Goal: Task Accomplishment & Management: Manage account settings

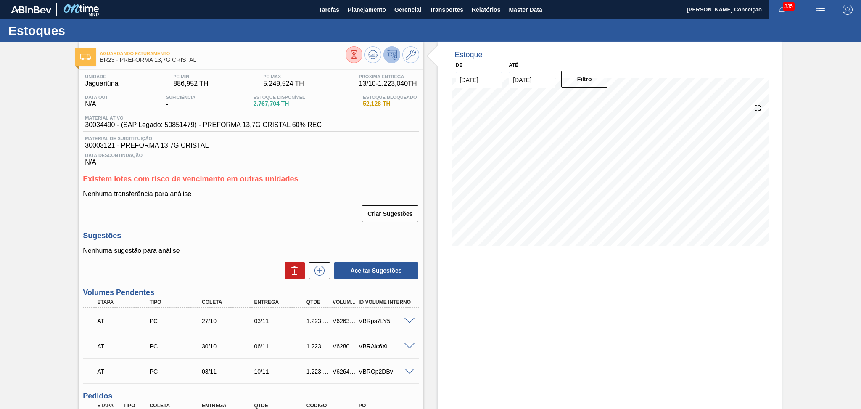
click at [296, 196] on p "Nenhuma transferência para análise" at bounding box center [251, 194] width 336 height 8
click at [353, 176] on h3 "Existem lotes com risco de vencimento em outras unidades" at bounding box center [251, 178] width 336 height 9
click at [372, 8] on span "Planejamento" at bounding box center [367, 10] width 38 height 10
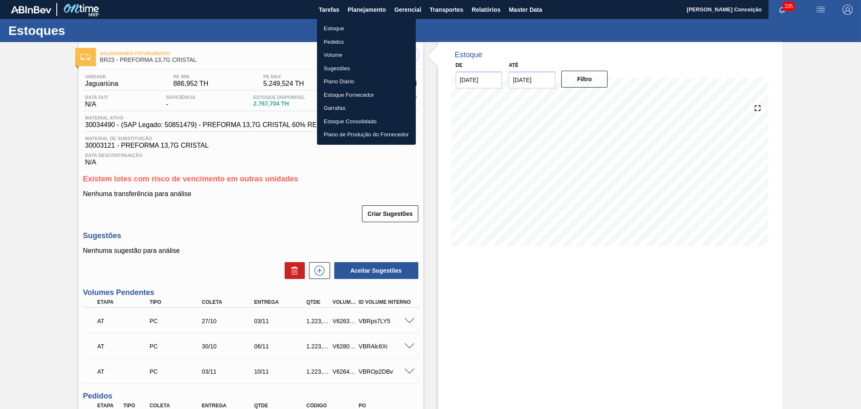
drag, startPoint x: 341, startPoint y: 31, endPoint x: 364, endPoint y: 31, distance: 23.1
click at [341, 31] on li "Estoque" at bounding box center [366, 28] width 99 height 13
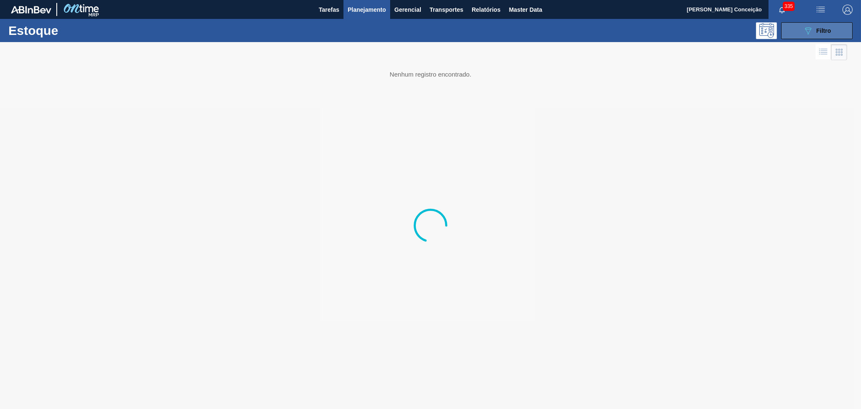
click at [802, 32] on button "089F7B8B-B2A5-4AFE-B5C0-19BA573D28AC Filtro" at bounding box center [816, 30] width 71 height 17
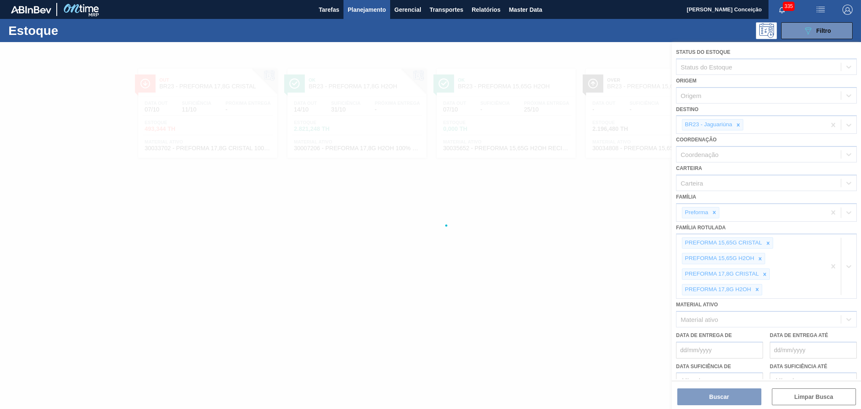
click at [737, 123] on div at bounding box center [430, 225] width 861 height 367
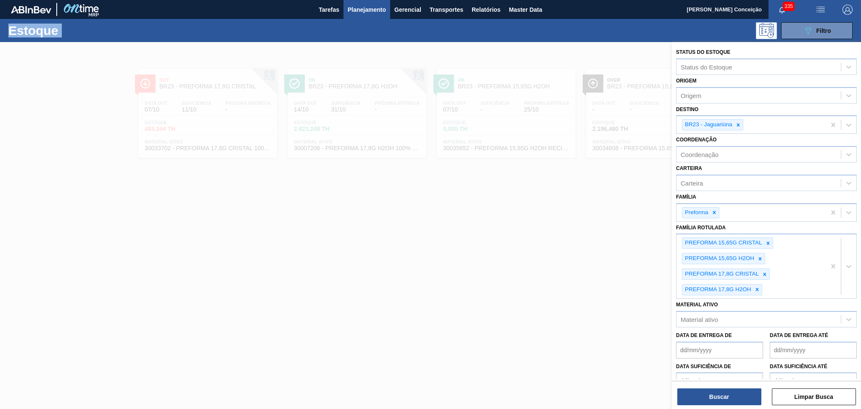
click at [737, 123] on icon at bounding box center [737, 124] width 3 height 3
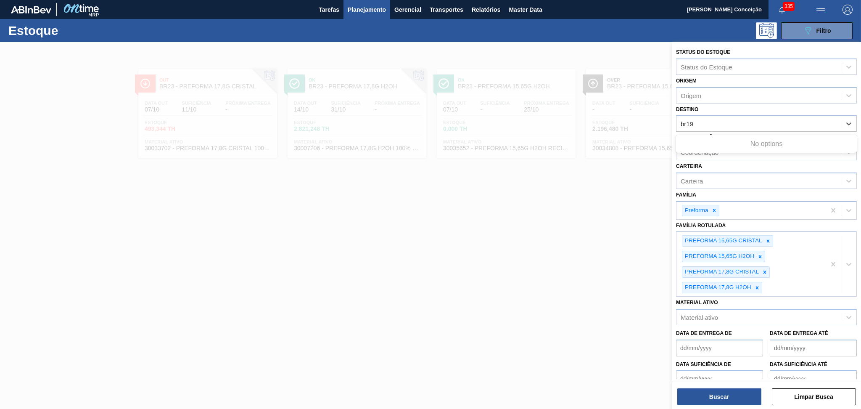
type input "br19"
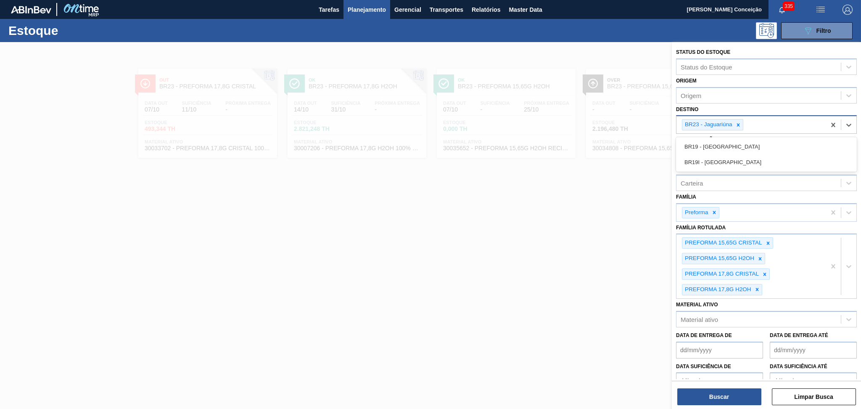
click at [759, 127] on div "BR23 - Jaguariúna br19" at bounding box center [750, 124] width 149 height 17
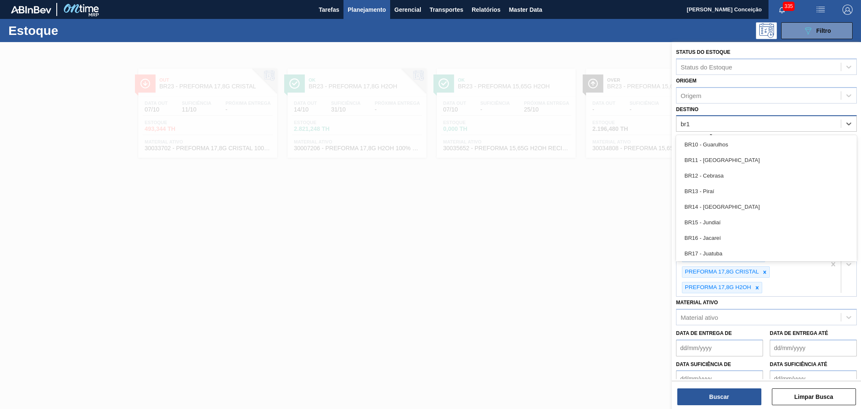
type input "br19"
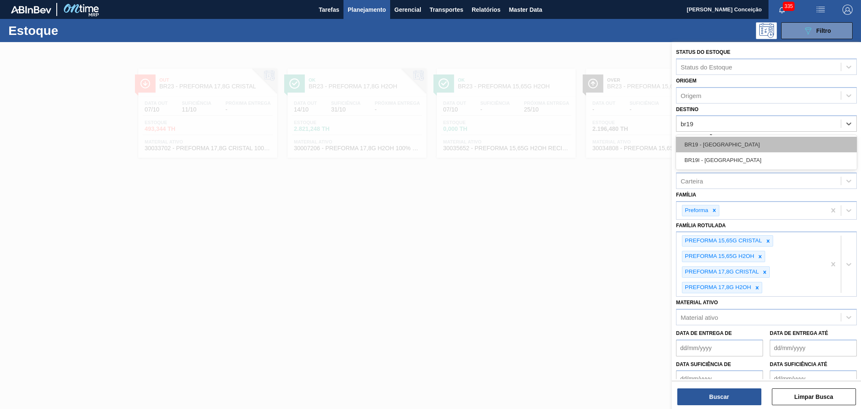
click at [722, 144] on div "BR19 - Nova Rio" at bounding box center [766, 145] width 181 height 16
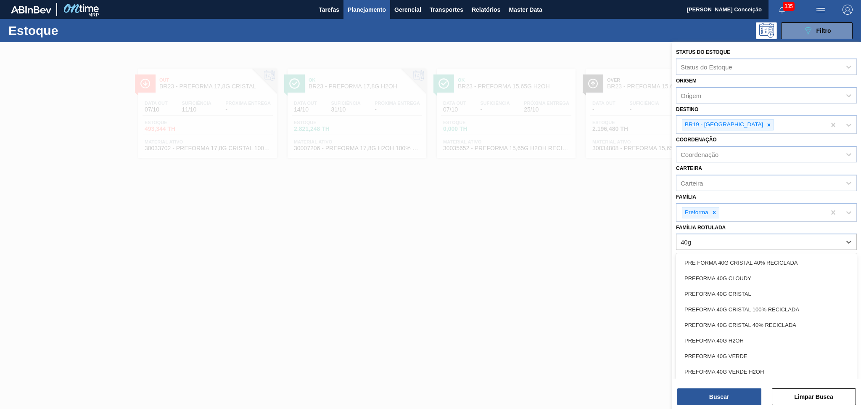
type Rotulada "40g c"
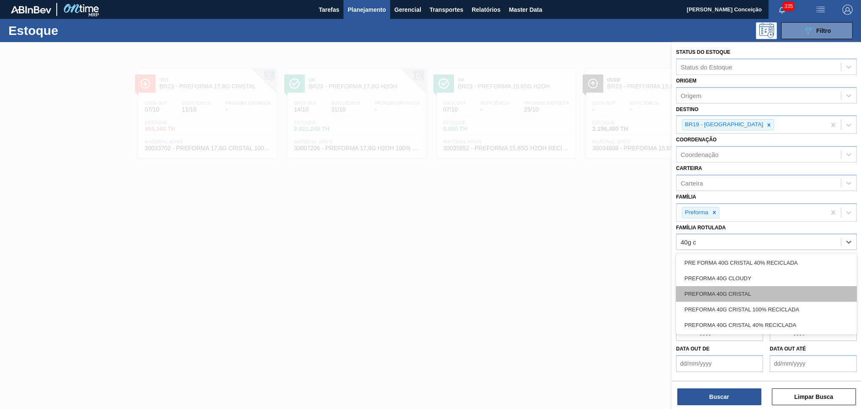
click at [756, 288] on div "PREFORMA 40G CRISTAL" at bounding box center [766, 294] width 181 height 16
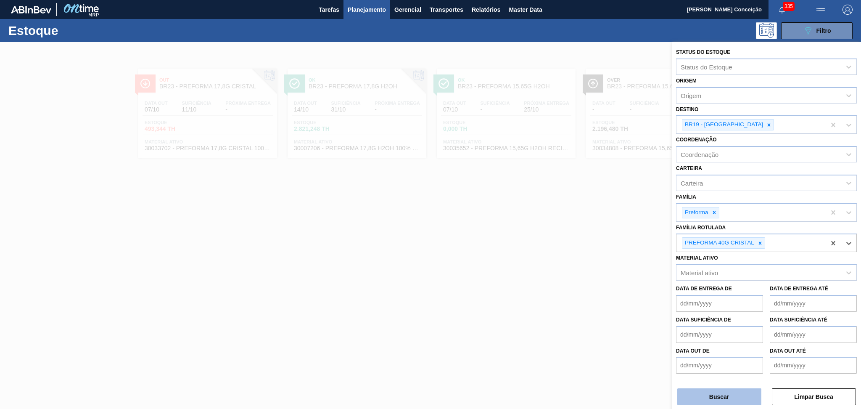
click at [720, 392] on button "Buscar" at bounding box center [719, 396] width 84 height 17
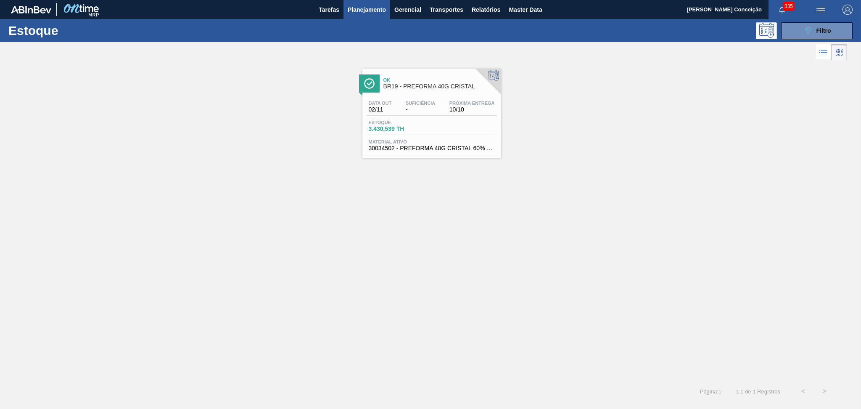
click at [387, 108] on span "02/11" at bounding box center [380, 109] width 23 height 6
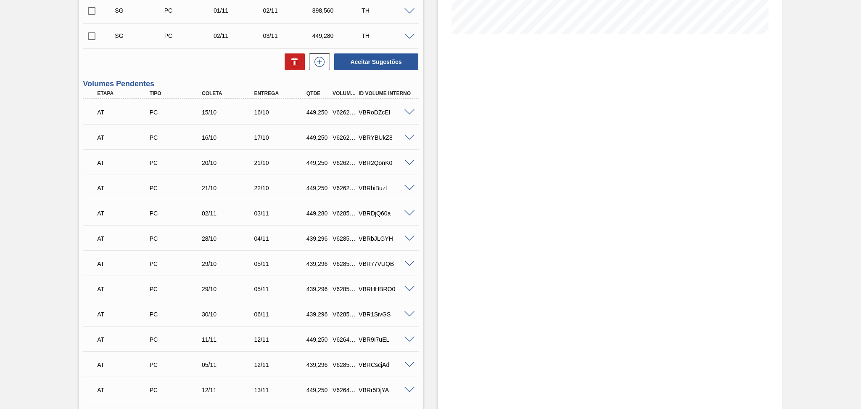
scroll to position [224, 0]
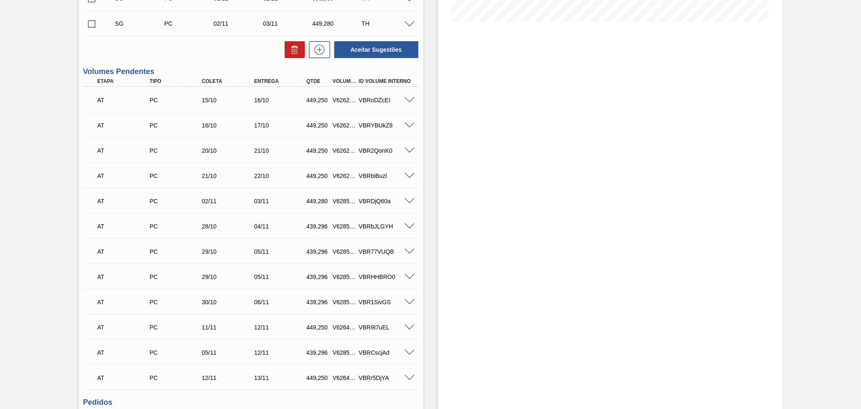
click at [407, 251] on span at bounding box center [409, 251] width 10 height 6
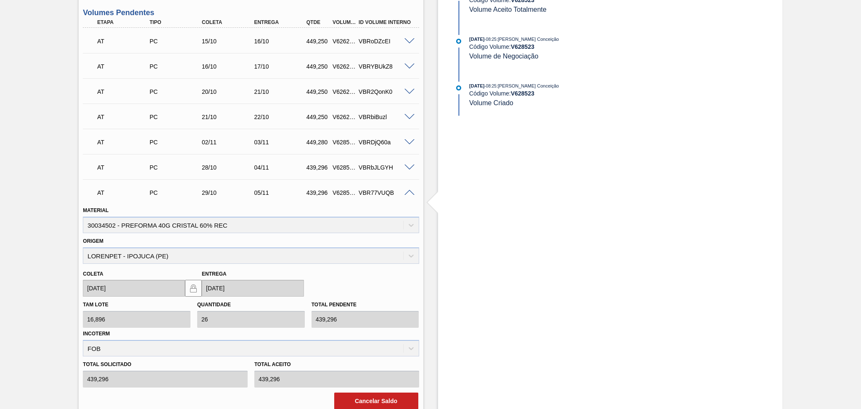
scroll to position [336, 0]
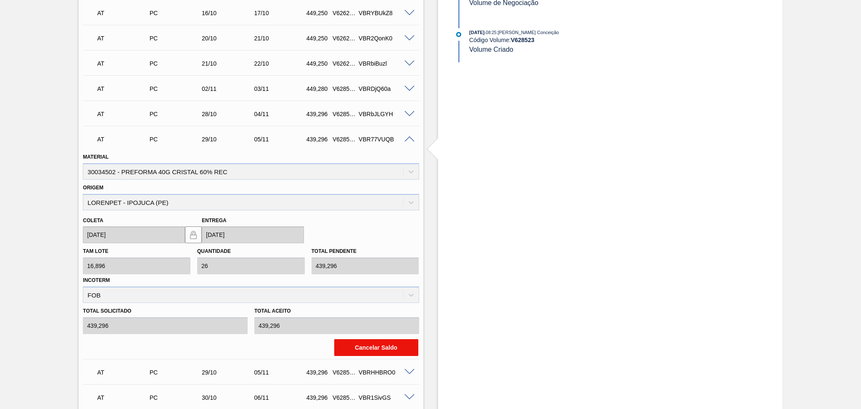
click at [359, 341] on button "Cancelar Saldo" at bounding box center [376, 347] width 84 height 17
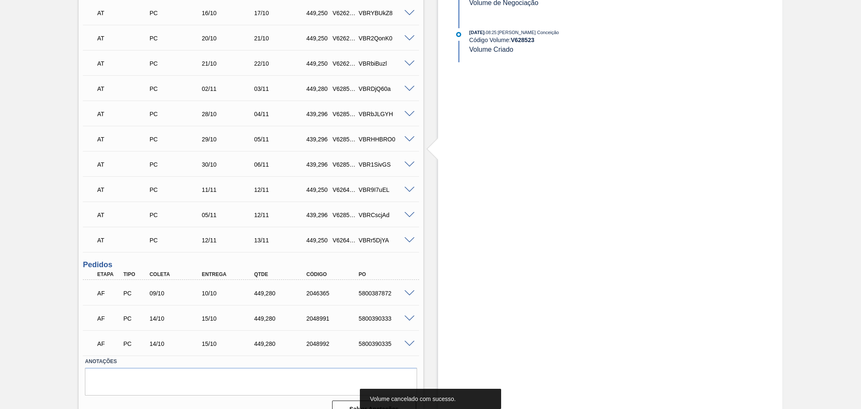
click at [450, 144] on div "Estoque De 07/10/2025 Até 30/11/2025 Filtro 07/10/2025 - 08:25 : Aline Aparecid…" at bounding box center [610, 65] width 344 height 718
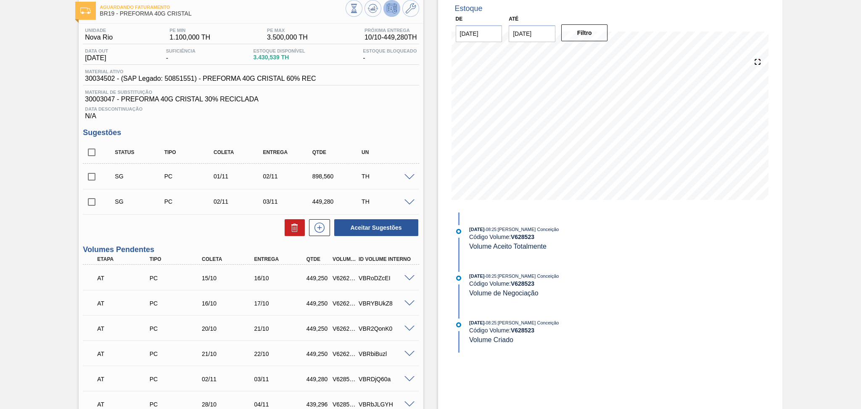
scroll to position [0, 0]
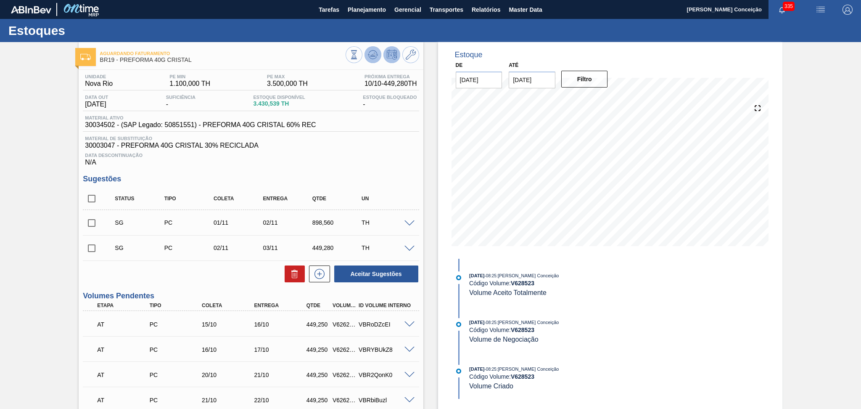
click at [369, 52] on icon at bounding box center [373, 55] width 10 height 10
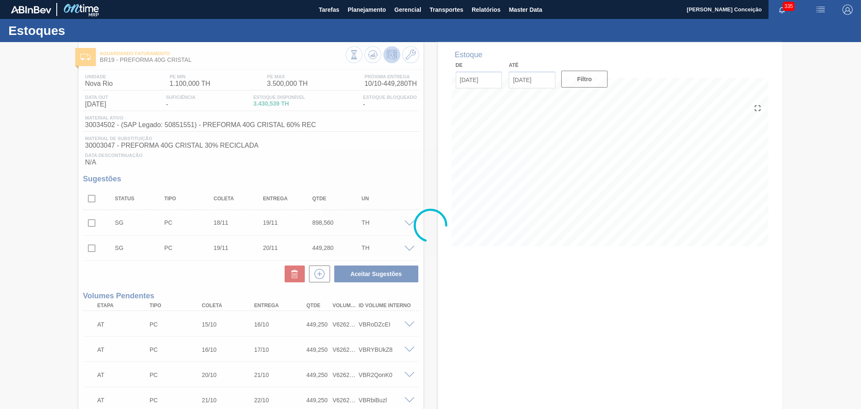
click at [96, 195] on div at bounding box center [430, 225] width 861 height 367
click at [92, 200] on div at bounding box center [430, 225] width 861 height 367
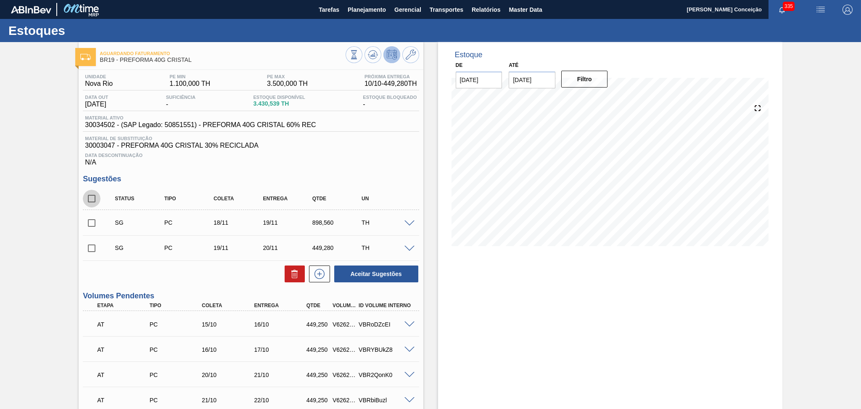
click at [92, 200] on input "checkbox" at bounding box center [92, 199] width 18 height 18
checkbox input "true"
click at [292, 275] on icon at bounding box center [295, 274] width 10 height 10
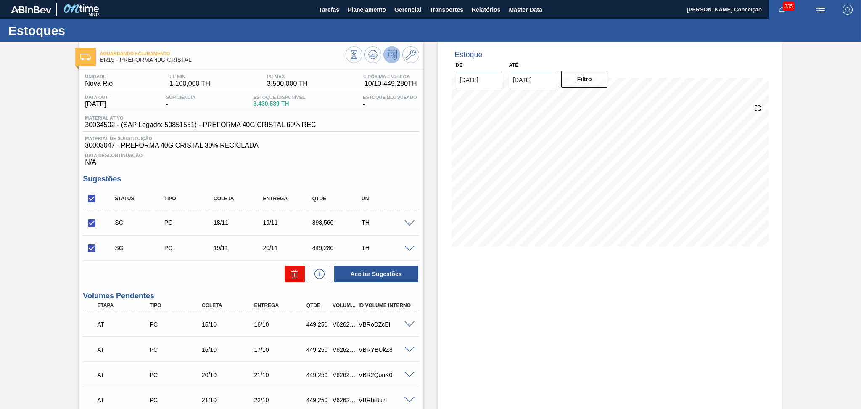
checkbox input "false"
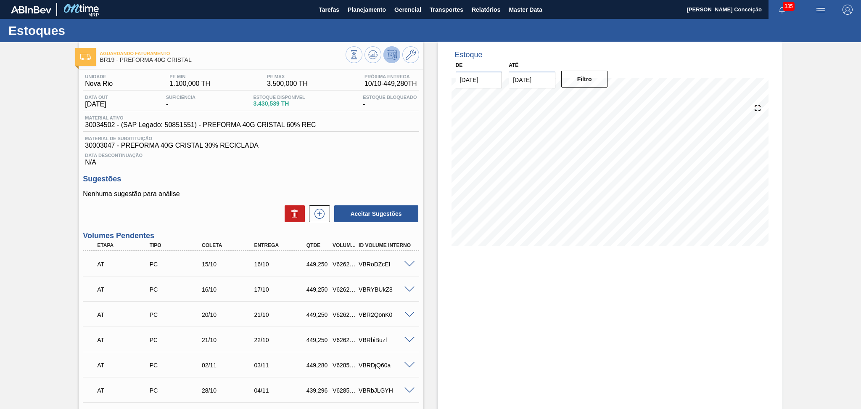
click at [421, 164] on div "Unidade Nova Rio PE MIN 1.100,000 TH PE MAX 3.500,000 TH Próxima Entrega 10/10 …" at bounding box center [251, 383] width 344 height 626
click at [291, 175] on h3 "Sugestões" at bounding box center [251, 178] width 336 height 9
click at [381, 10] on span "Planejamento" at bounding box center [367, 10] width 38 height 10
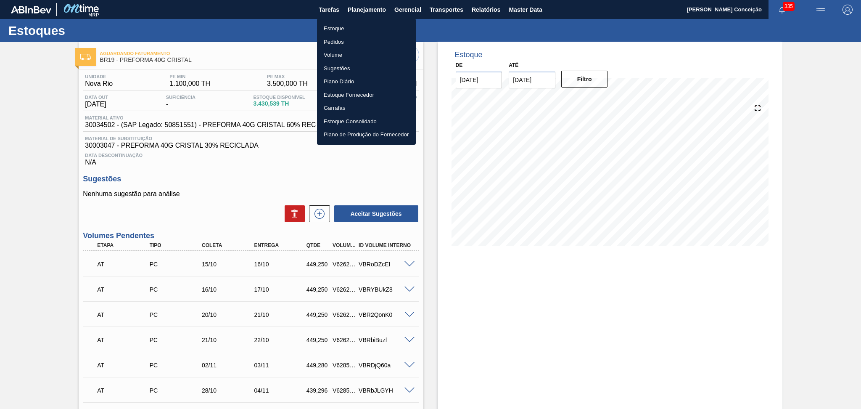
click at [346, 30] on li "Estoque" at bounding box center [366, 28] width 99 height 13
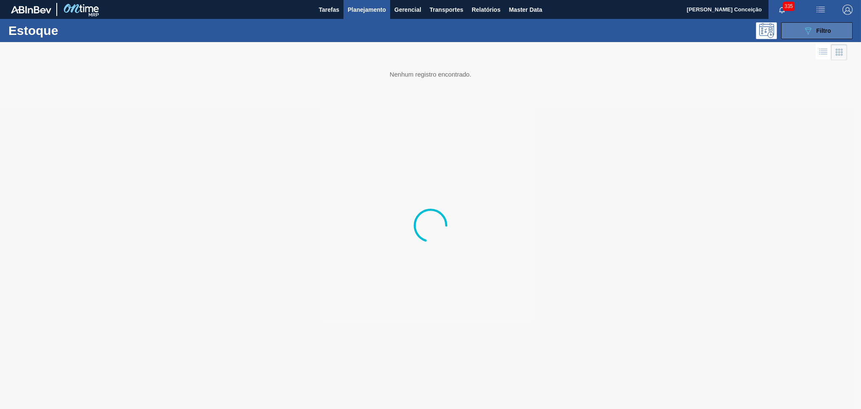
click at [819, 29] on span "Filtro" at bounding box center [823, 30] width 15 height 7
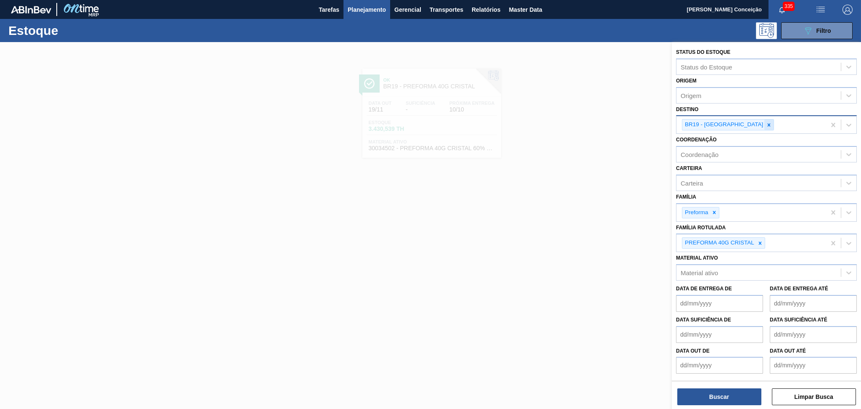
click at [767, 124] on icon at bounding box center [768, 124] width 3 height 3
click at [759, 240] on icon at bounding box center [760, 243] width 6 height 6
click at [766, 125] on icon at bounding box center [769, 125] width 6 height 6
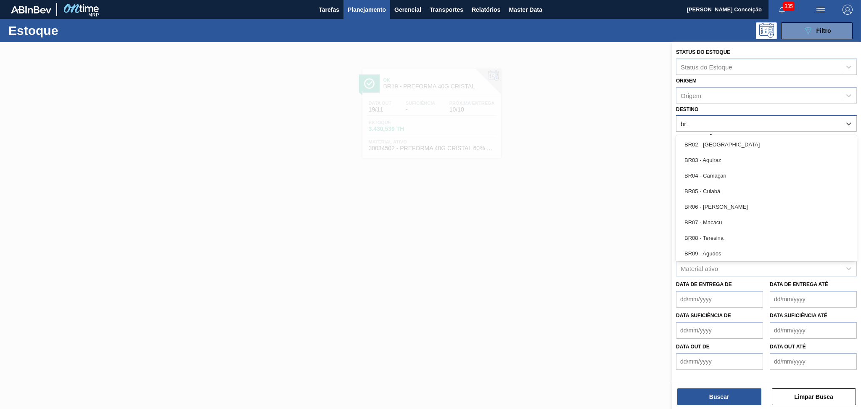
type input "br15"
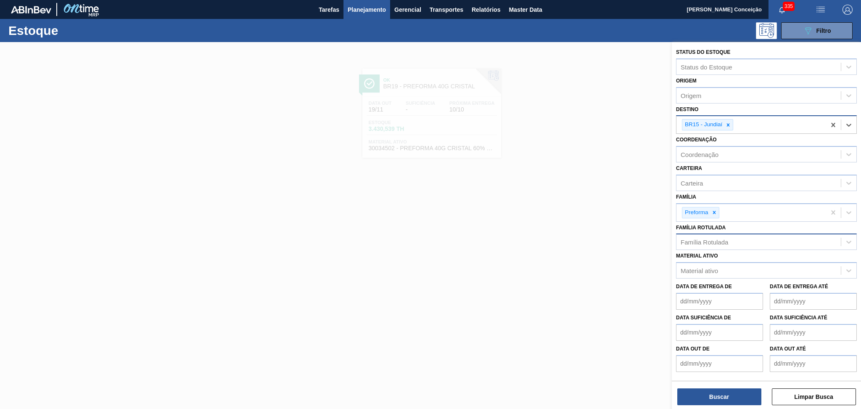
click at [699, 240] on div "Família Rotulada" at bounding box center [703, 241] width 47 height 7
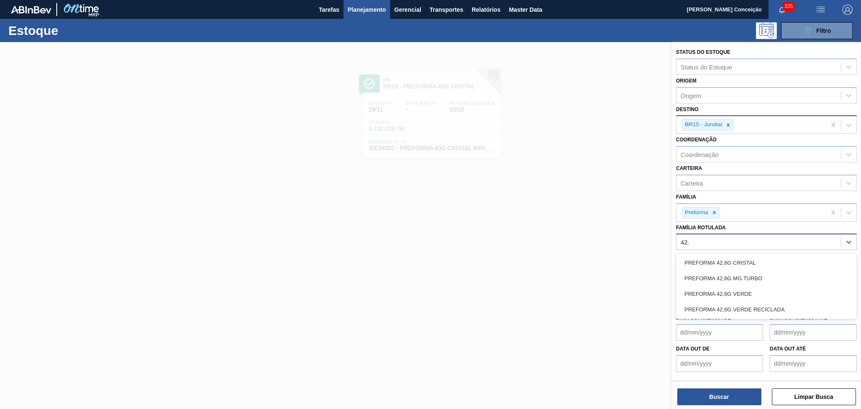
type Rotulada "42,6"
click at [712, 256] on div "PREFORMA 42,6G CRISTAL" at bounding box center [766, 263] width 181 height 16
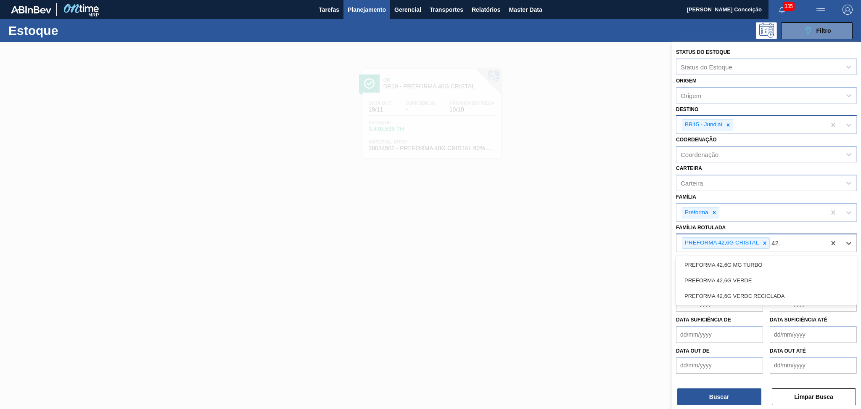
type Rotulada "42,6"
click at [723, 272] on div "PREFORMA 42,6G VERDE" at bounding box center [766, 280] width 181 height 16
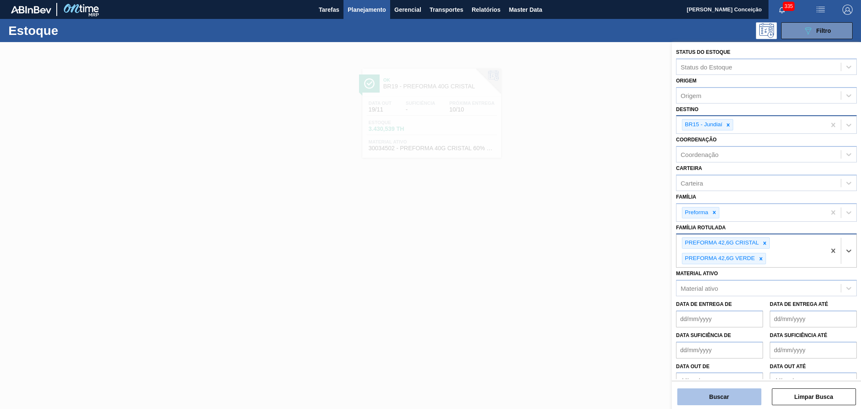
click at [721, 403] on button "Buscar" at bounding box center [719, 396] width 84 height 17
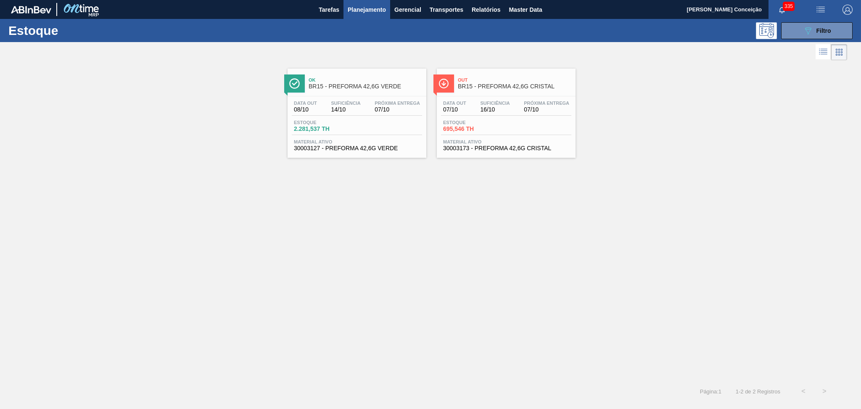
click at [505, 214] on div "Ok BR15 - PREFORMA 42,6G VERDE Data out 08/10 Suficiência 14/10 Próxima Entrega…" at bounding box center [430, 221] width 861 height 318
click at [426, 212] on div "Ok BR15 - PREFORMA 42,6G VERDE Data out 08/10 Suficiência 14/10 Próxima Entrega…" at bounding box center [430, 221] width 861 height 318
click at [508, 132] on div "Estoque 695,546 TH" at bounding box center [506, 127] width 130 height 15
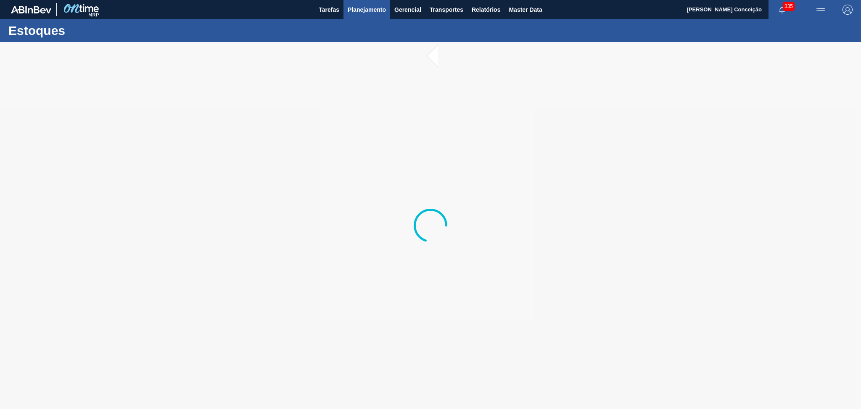
click at [378, 13] on span "Planejamento" at bounding box center [367, 10] width 38 height 10
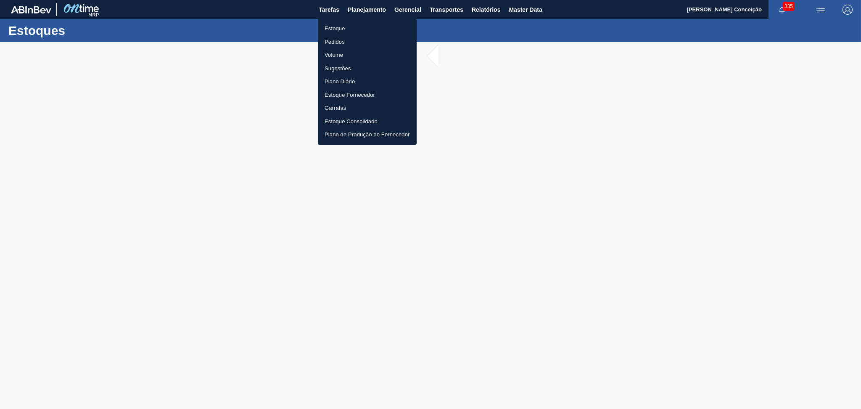
click at [333, 41] on li "Pedidos" at bounding box center [367, 41] width 99 height 13
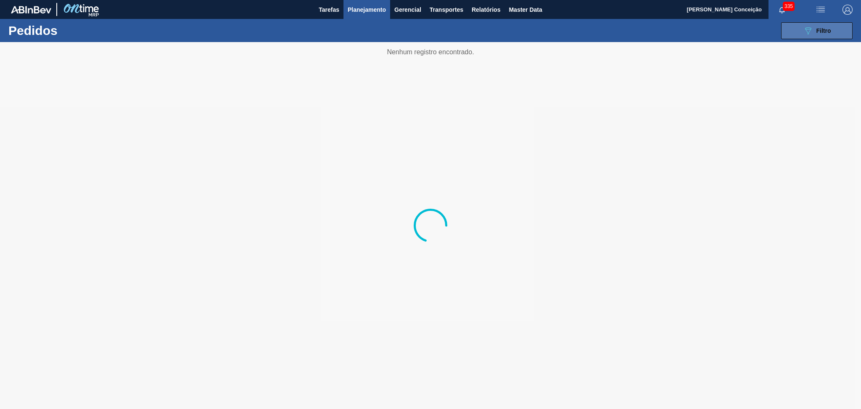
click at [829, 37] on button "089F7B8B-B2A5-4AFE-B5C0-19BA573D28AC Filtro" at bounding box center [816, 30] width 71 height 17
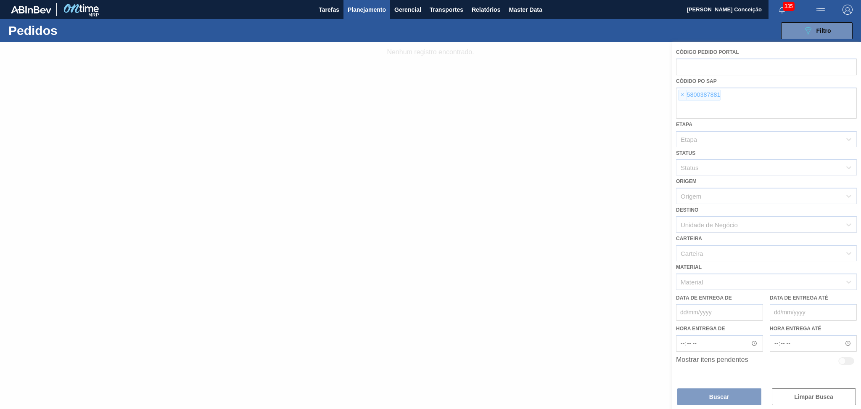
click at [679, 98] on div at bounding box center [430, 225] width 861 height 367
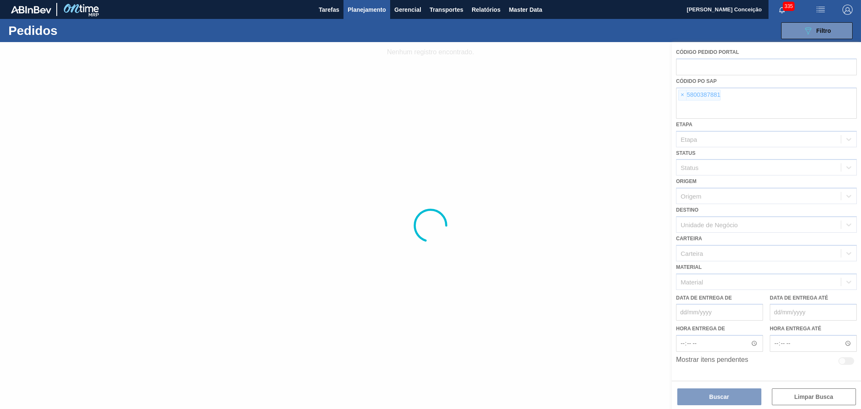
click at [679, 98] on div at bounding box center [430, 225] width 861 height 367
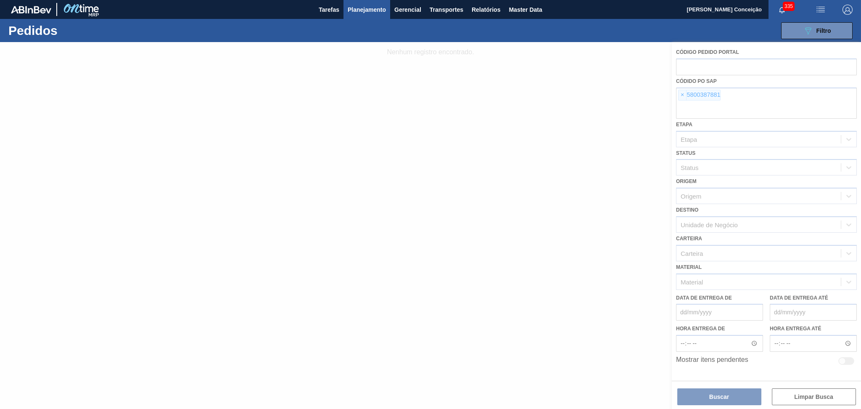
click at [679, 98] on div at bounding box center [430, 225] width 861 height 367
click at [680, 93] on div at bounding box center [430, 225] width 861 height 367
click at [682, 95] on div at bounding box center [430, 225] width 861 height 367
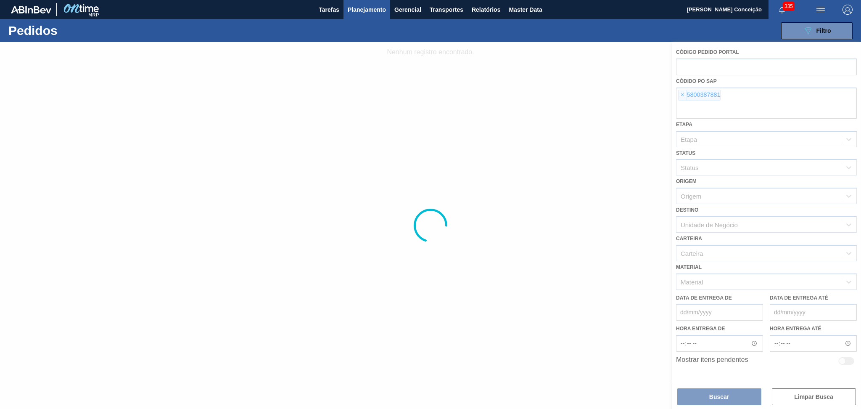
click at [704, 109] on div at bounding box center [430, 225] width 861 height 367
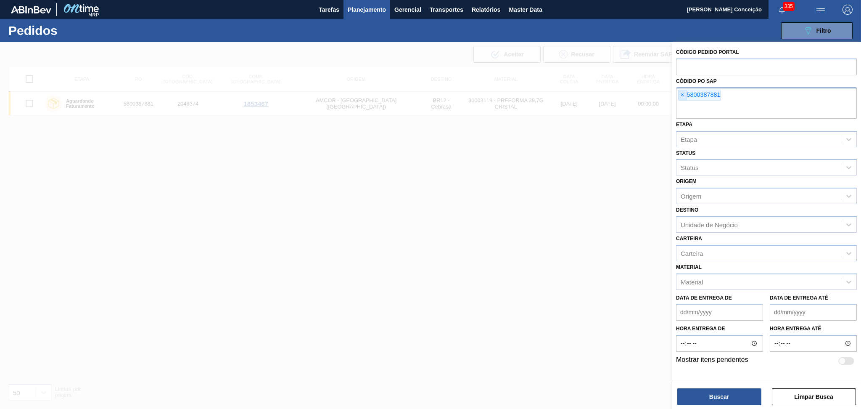
click at [684, 94] on span "×" at bounding box center [682, 95] width 8 height 10
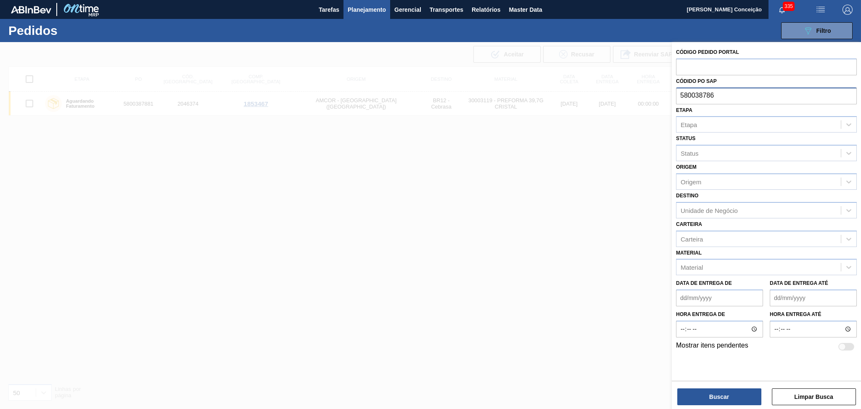
type input "5800387860"
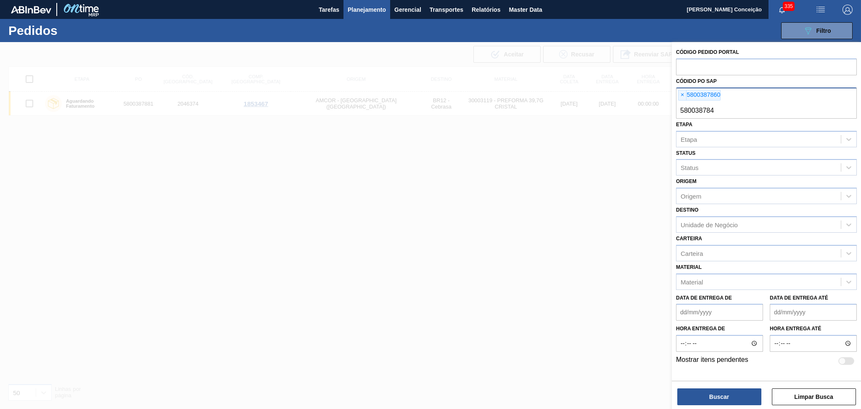
type input "5800387848"
type input "580038750"
click at [772, 96] on span "×" at bounding box center [772, 95] width 8 height 10
type input "5800387850"
click at [715, 394] on button "Buscar" at bounding box center [719, 396] width 84 height 17
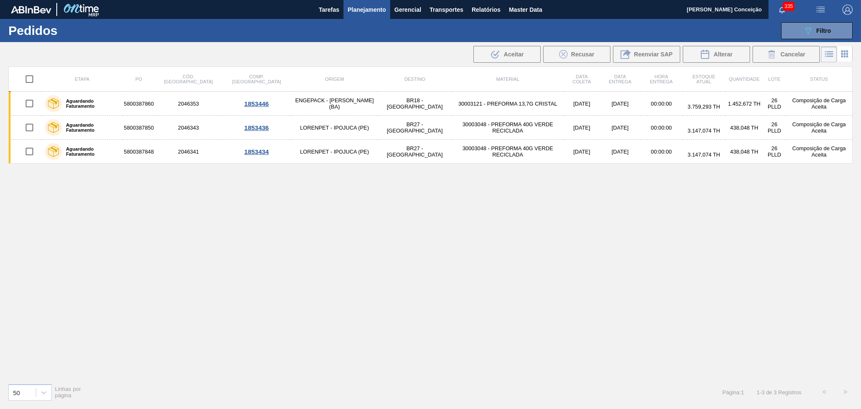
click at [385, 258] on div "Etapa PO Cód. Pedido Comp. Carga Origem Destino Material Data coleta Data Entre…" at bounding box center [430, 221] width 844 height 310
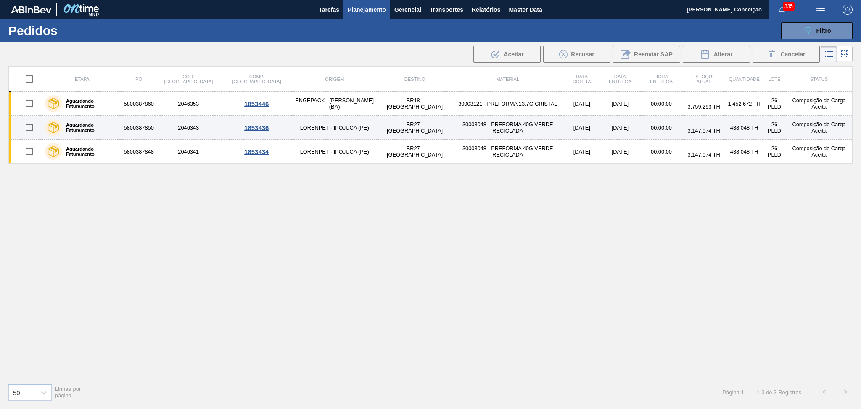
click at [488, 124] on td "30003048 - PREFORMA 40G VERDE RECICLADA" at bounding box center [508, 128] width 112 height 24
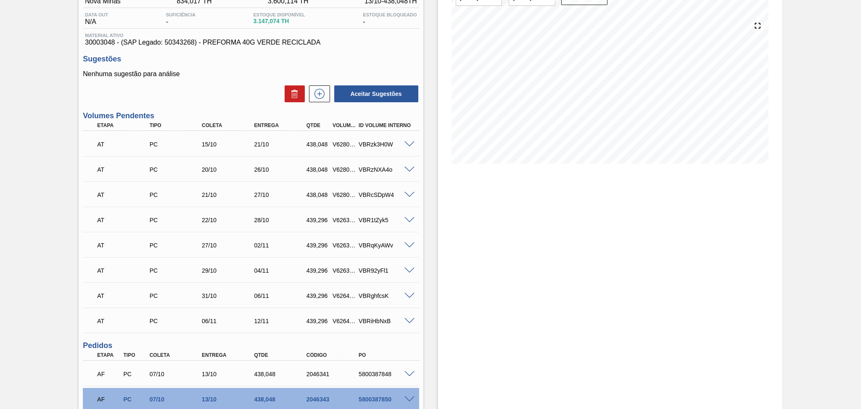
scroll to position [177, 0]
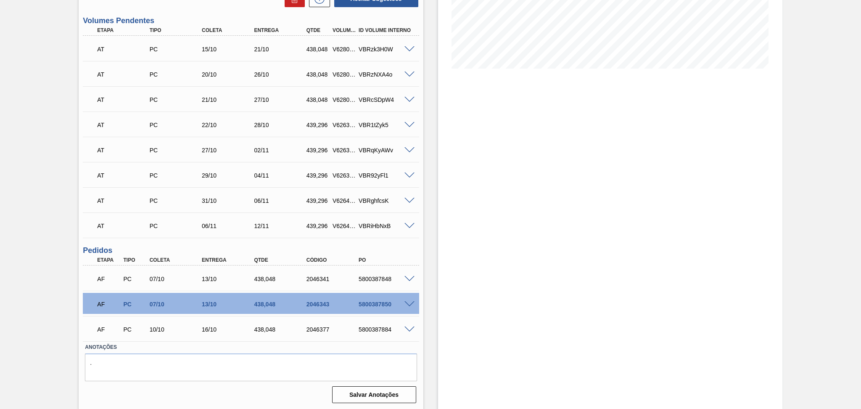
click at [407, 277] on span at bounding box center [409, 279] width 10 height 6
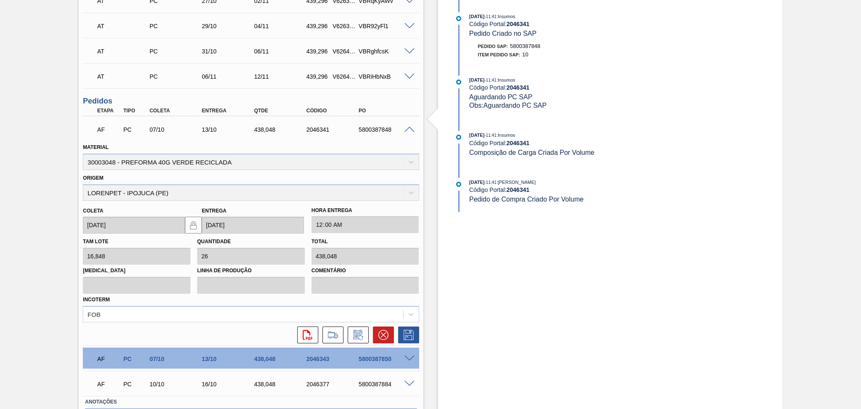
scroll to position [345, 0]
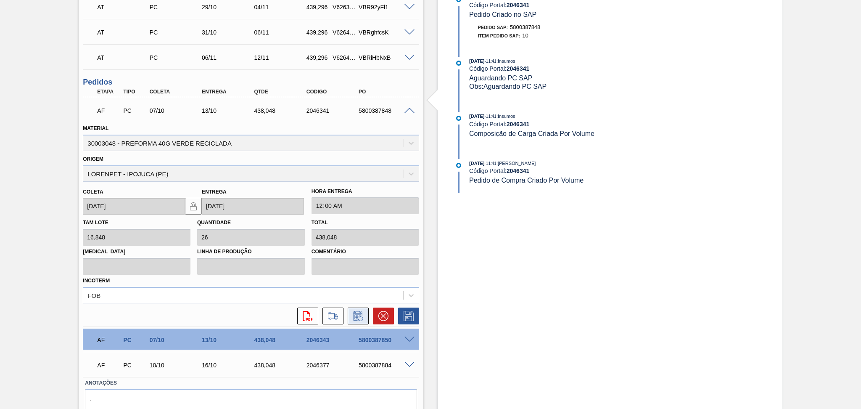
click at [362, 317] on icon at bounding box center [357, 316] width 13 height 10
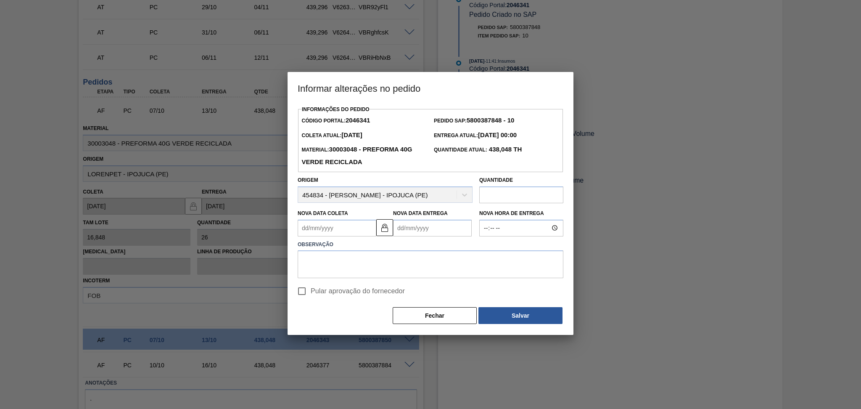
click at [335, 232] on Coleta2046341 "Nova Data Coleta" at bounding box center [337, 227] width 79 height 17
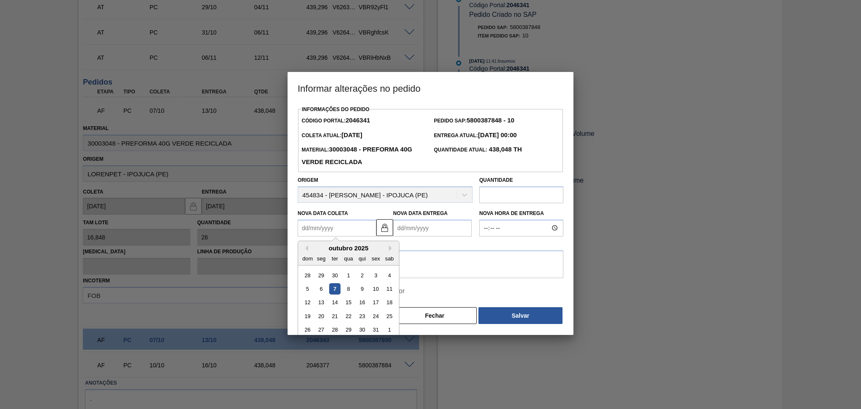
type Coleta2046341 "0"
type Entrega2046341 "07/01/2000"
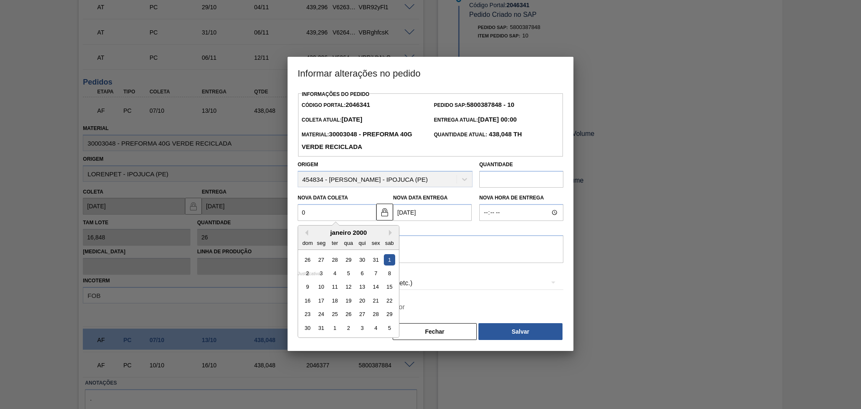
type Coleta2046341 "08"
type Entrega2046341 "14/10/2025"
click at [345, 274] on div "8" at bounding box center [348, 272] width 11 height 11
type Coleta2046341 "08/10/2025"
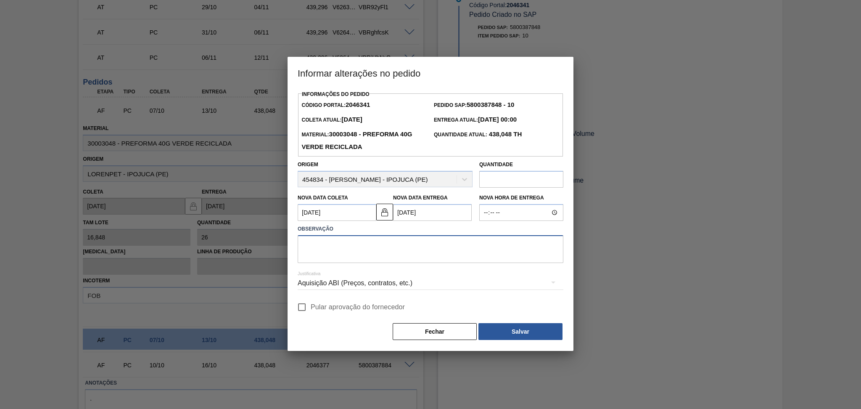
click at [351, 253] on textarea at bounding box center [431, 249] width 266 height 28
type textarea "furo reprogramado"
click at [370, 306] on span "Pular aprovação do fornecedor" at bounding box center [358, 307] width 94 height 10
click at [311, 306] on input "Pular aprovação do fornecedor" at bounding box center [302, 307] width 18 height 18
checkbox input "true"
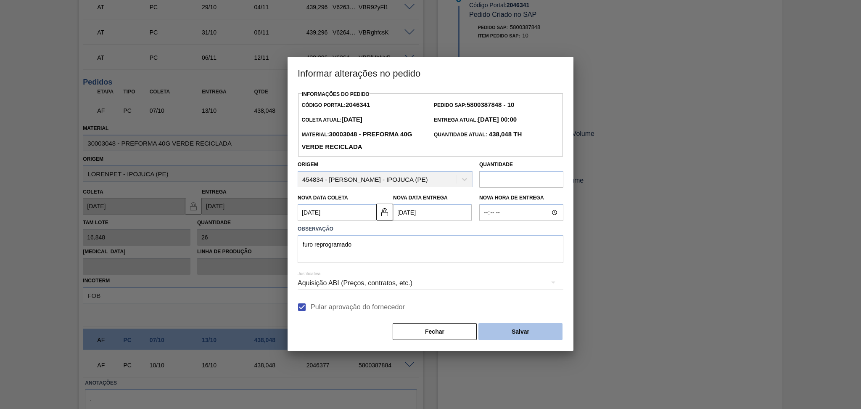
click at [487, 336] on button "Salvar" at bounding box center [520, 331] width 84 height 17
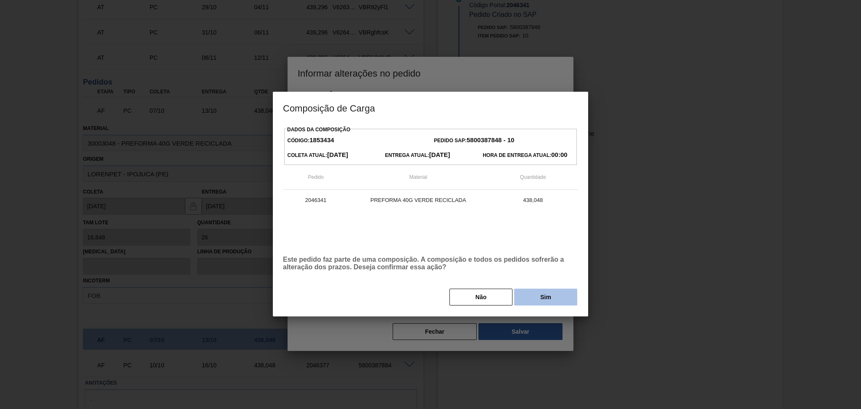
click at [530, 300] on button "Sim" at bounding box center [545, 296] width 63 height 17
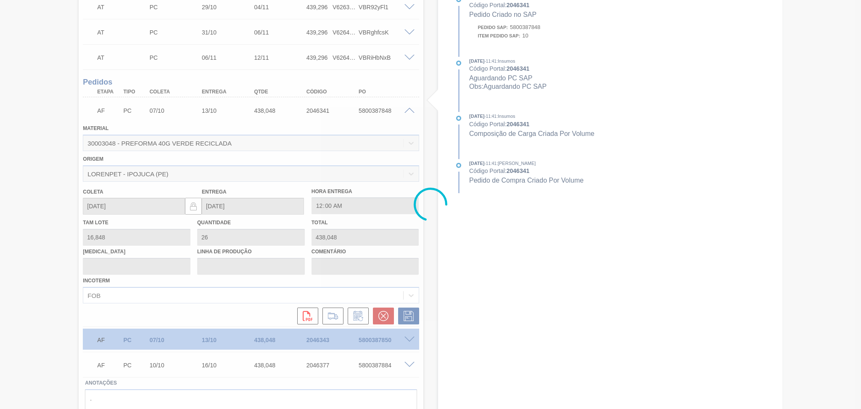
click at [409, 110] on div at bounding box center [430, 204] width 861 height 409
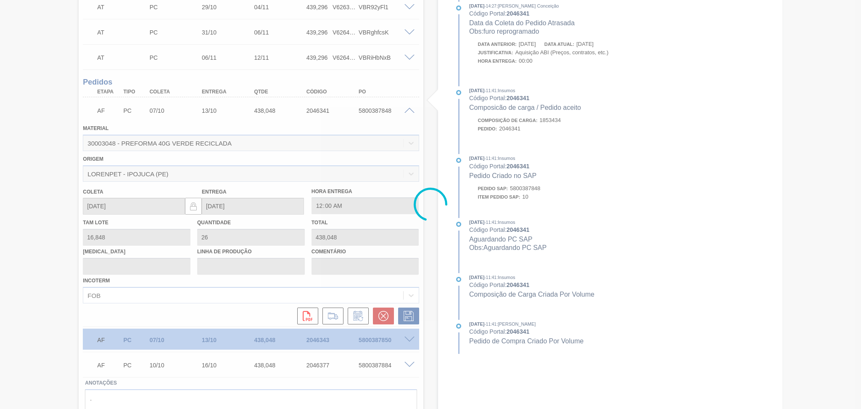
click at [406, 111] on div at bounding box center [430, 204] width 861 height 409
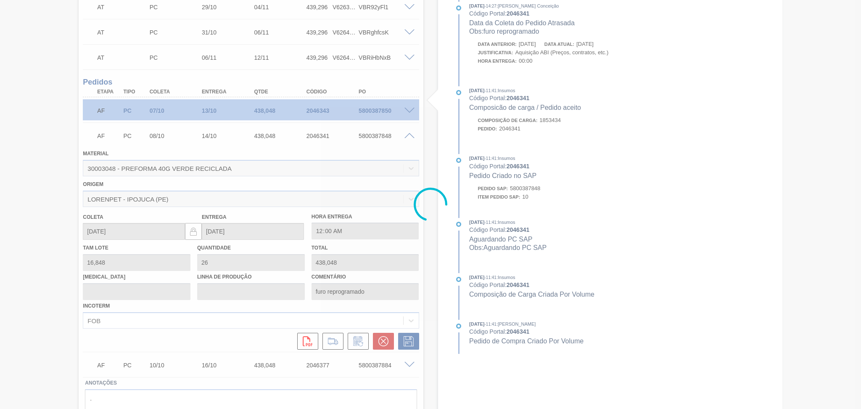
scroll to position [177, 0]
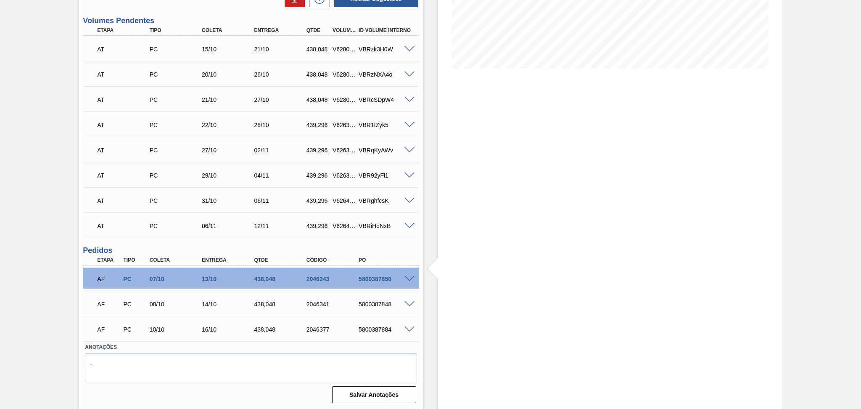
click at [408, 277] on span at bounding box center [409, 279] width 10 height 6
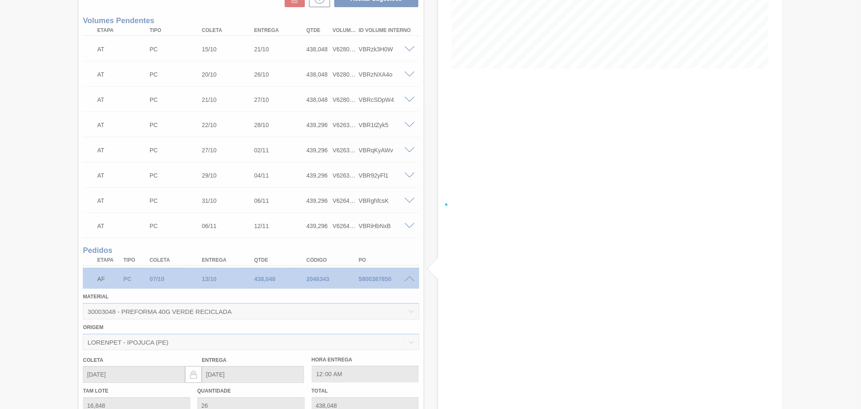
scroll to position [345, 0]
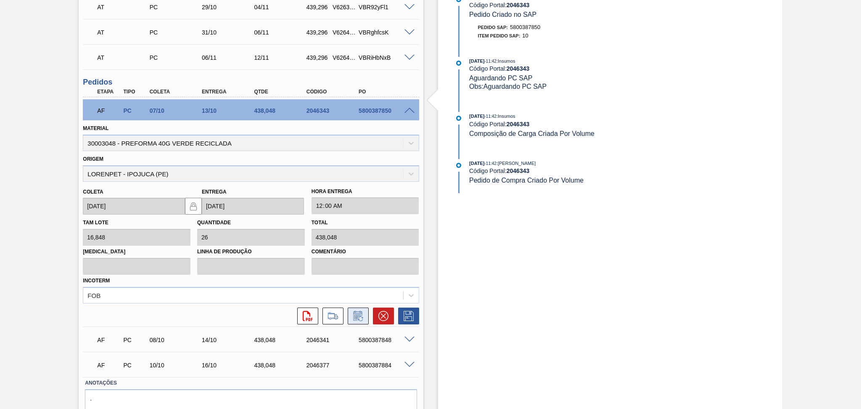
click at [357, 315] on icon at bounding box center [357, 316] width 13 height 10
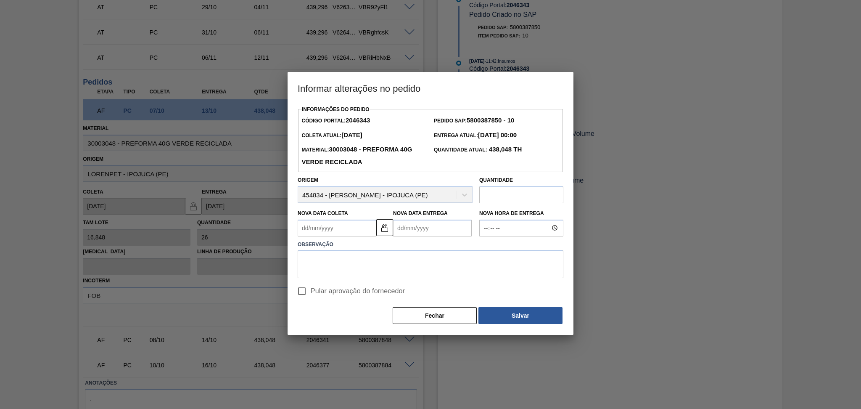
click at [340, 224] on Coleta2046343 "Nova Data Coleta" at bounding box center [337, 227] width 79 height 17
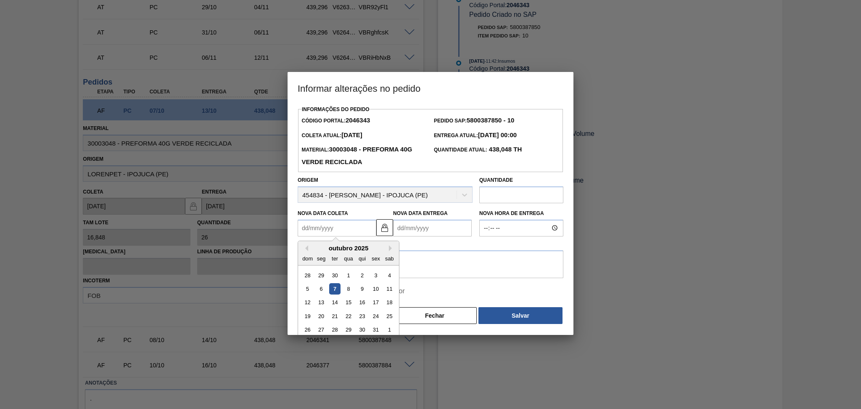
type Coleta2046343 "0"
type Entrega2046343 "07/01/2000"
type Coleta2046343 "08"
type Entrega2046343 "[DATE]"
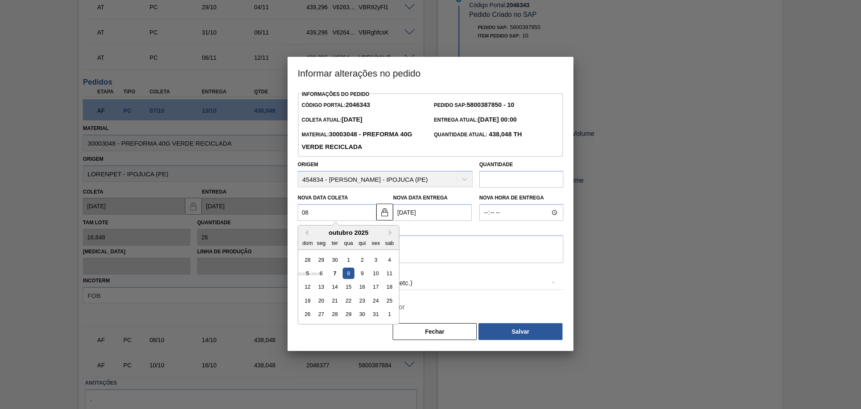
click at [350, 272] on div "8" at bounding box center [348, 272] width 11 height 11
type Coleta2046343 "[DATE]"
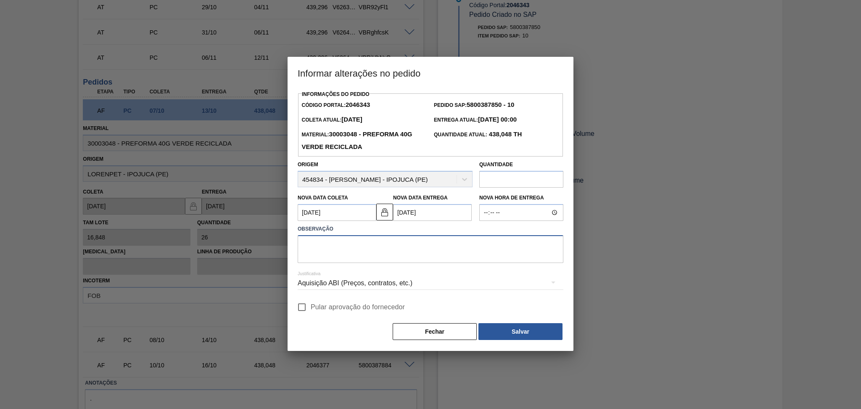
click at [364, 243] on textarea at bounding box center [431, 249] width 266 height 28
click at [342, 261] on textarea at bounding box center [431, 249] width 266 height 28
type textarea "furo reprogramado"
click at [309, 313] on input "Pular aprovação do fornecedor" at bounding box center [302, 307] width 18 height 18
checkbox input "true"
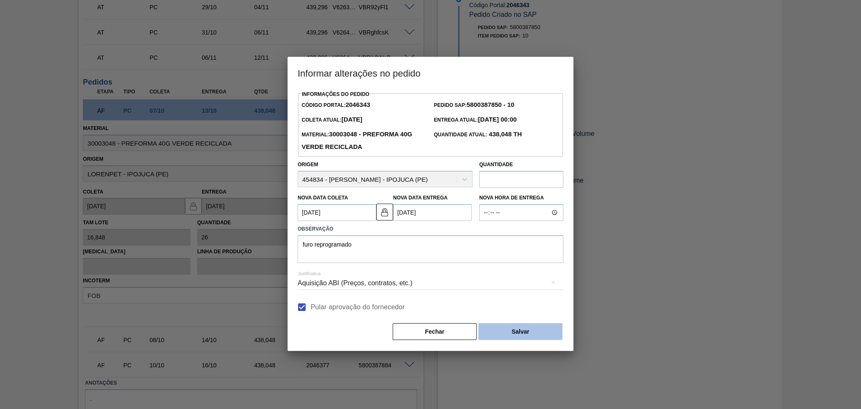
click at [496, 334] on button "Salvar" at bounding box center [520, 331] width 84 height 17
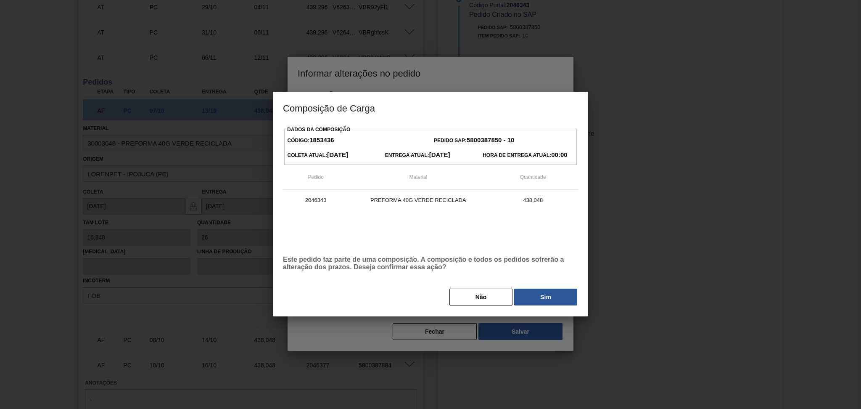
click at [527, 310] on div "Dados da Composição Código: 1853436 Pedido SAP: 5800387850 - 10 Coleta Atual: 0…" at bounding box center [430, 220] width 315 height 193
click at [549, 291] on button "Sim" at bounding box center [545, 296] width 63 height 17
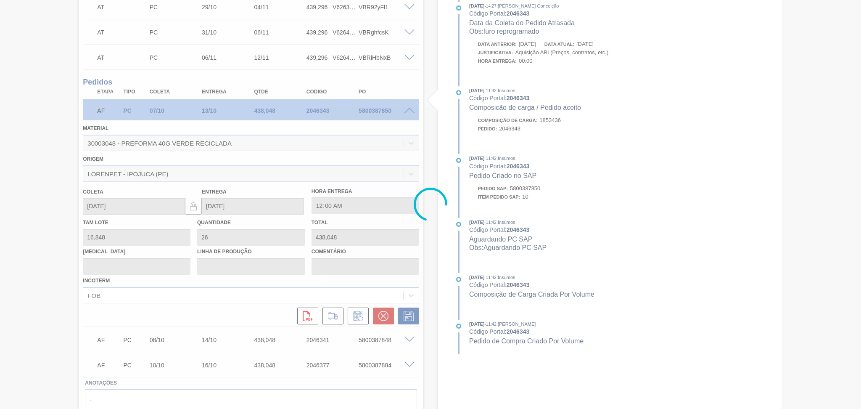
type input "furo reprogramado"
type input "08/10/2025"
type input "14/10/2025"
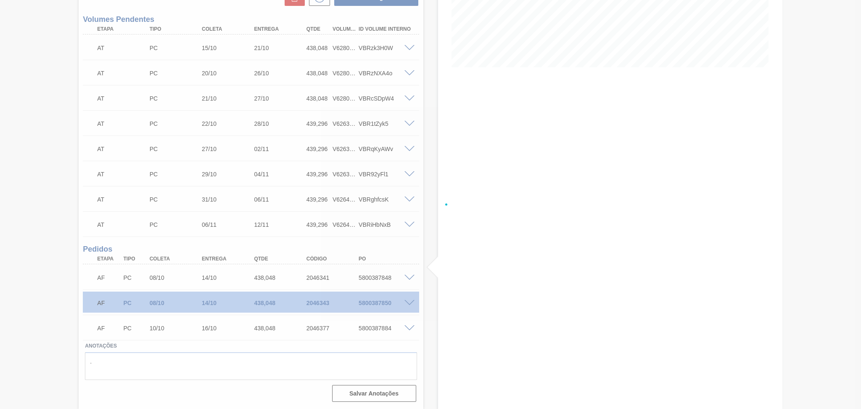
scroll to position [177, 0]
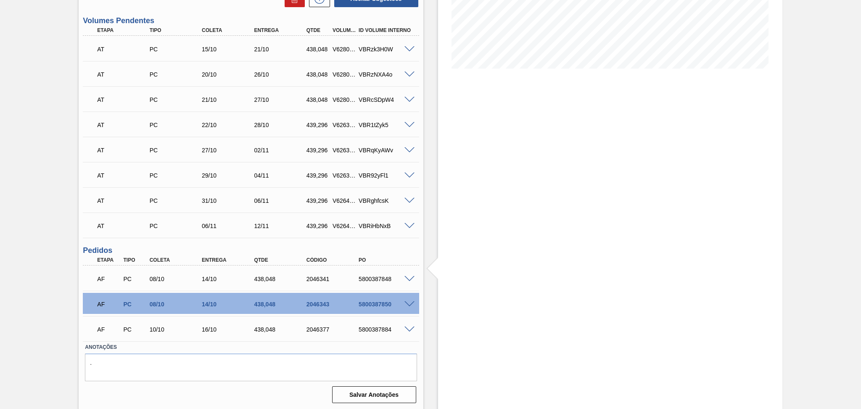
click at [432, 305] on div "Estoque De 07/10/2025 Até 30/11/2025 Filtro" at bounding box center [602, 137] width 359 height 545
click at [435, 253] on div "Estoque De 07/10/2025 Até 30/11/2025 Filtro 15/10 Projeção de Estoque 3,023.174…" at bounding box center [602, 137] width 359 height 545
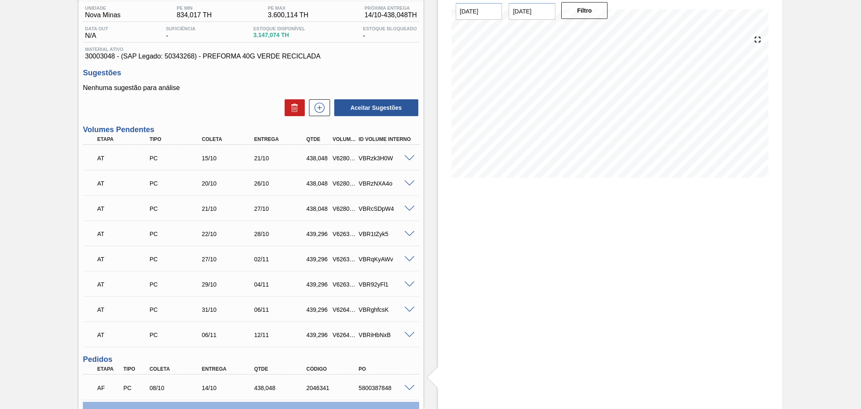
scroll to position [0, 0]
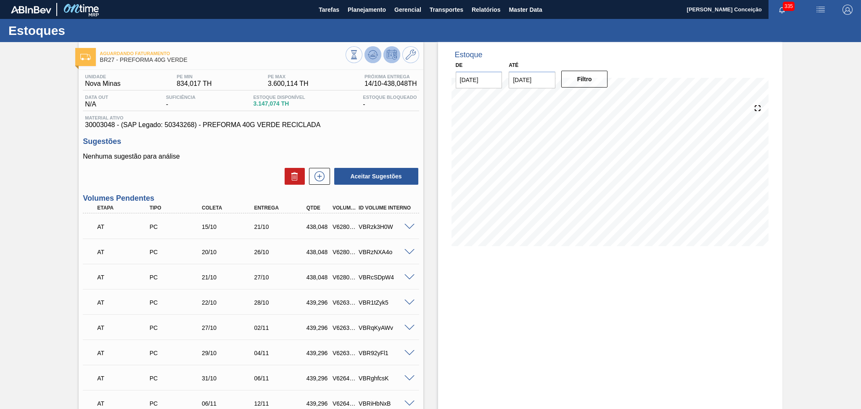
click at [369, 53] on icon at bounding box center [373, 55] width 10 height 10
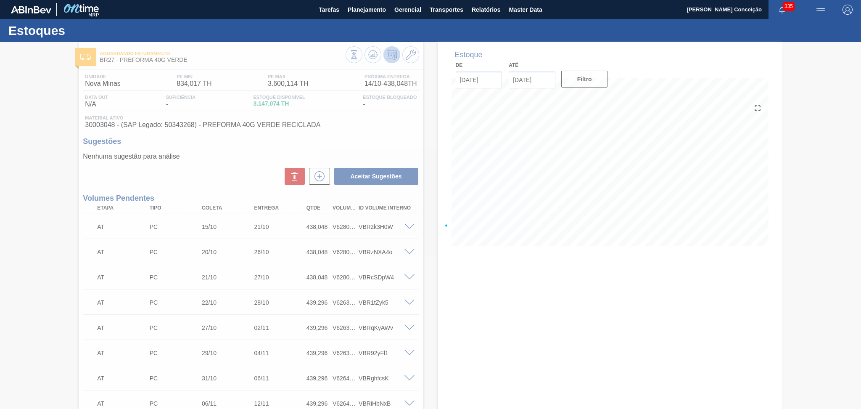
click at [243, 183] on div at bounding box center [430, 225] width 861 height 367
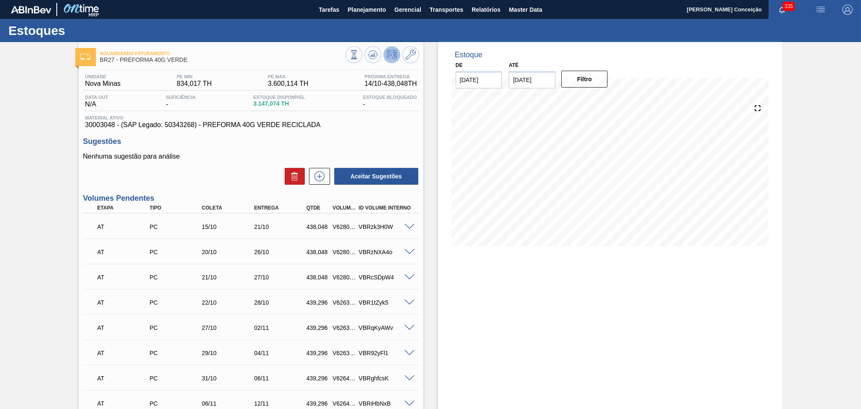
click at [185, 166] on div "Nenhuma sugestão para análise Aceitar Sugestões" at bounding box center [251, 169] width 336 height 33
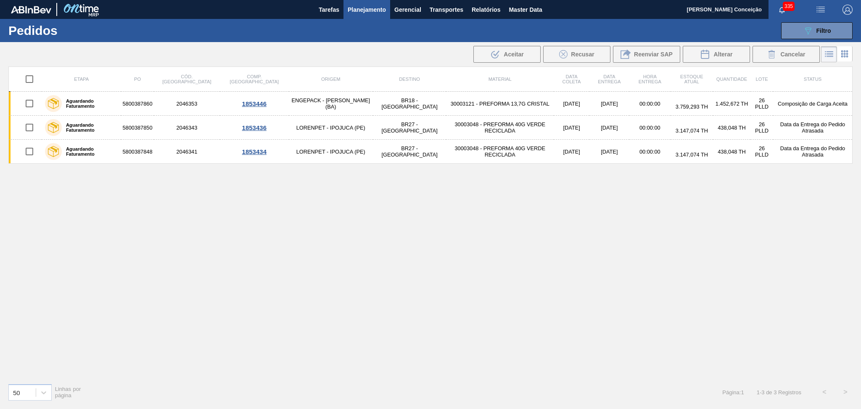
click at [319, 218] on div "Etapa PO Cód. Pedido Comp. Carga Origem Destino Material Data coleta Data Entre…" at bounding box center [430, 221] width 844 height 310
click at [471, 98] on td "30003121 - PREFORMA 13,7G CRISTAL" at bounding box center [500, 104] width 108 height 24
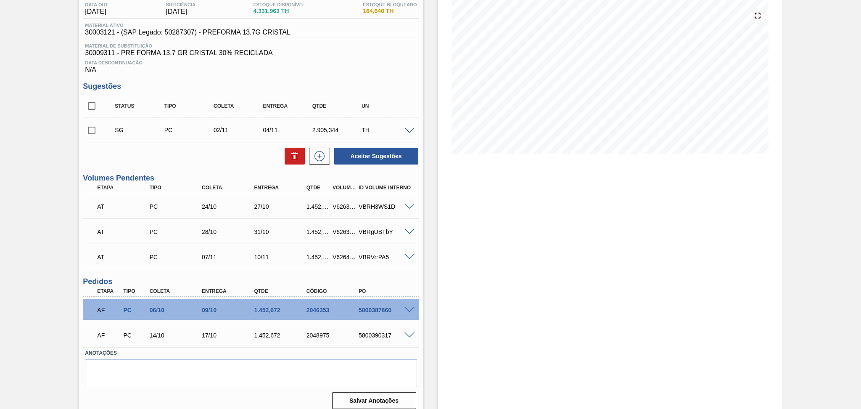
scroll to position [98, 0]
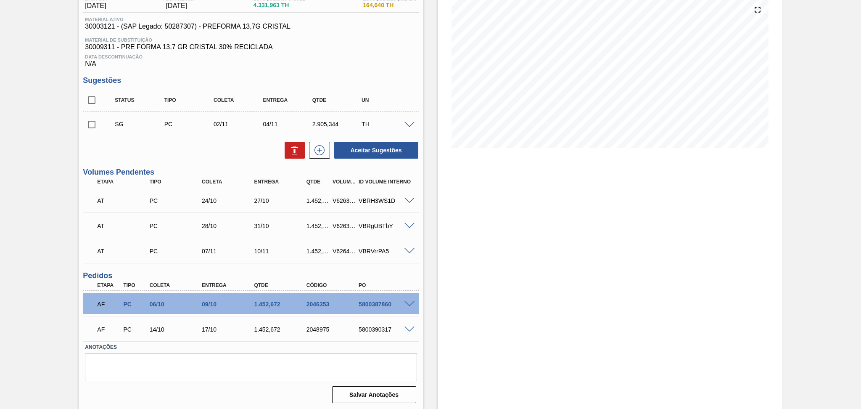
click at [411, 302] on span at bounding box center [409, 304] width 10 height 6
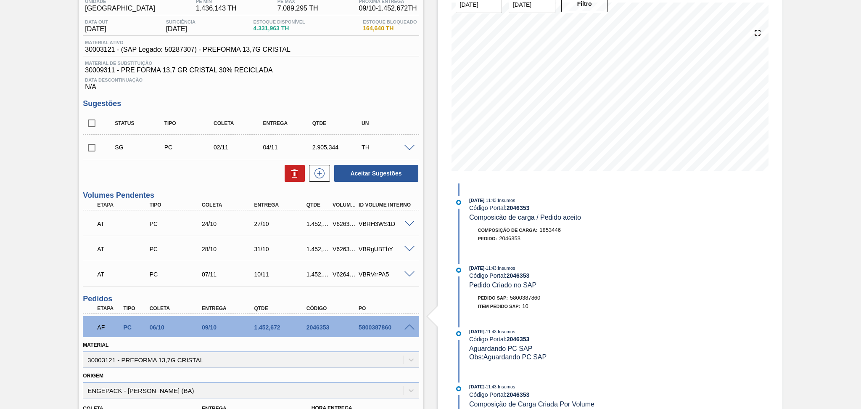
scroll to position [224, 0]
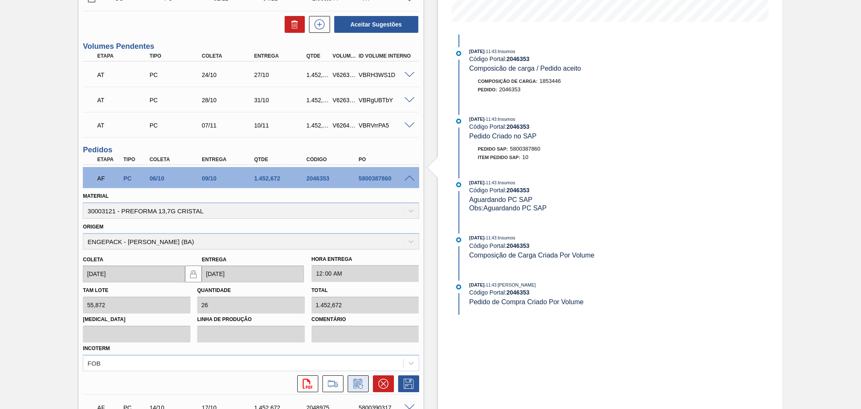
click at [354, 386] on icon at bounding box center [357, 383] width 13 height 10
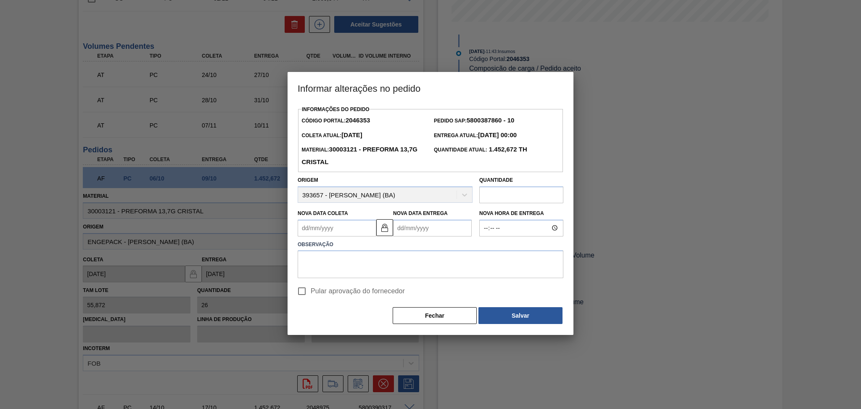
click at [315, 227] on Coleta2046353 "Nova Data Coleta" at bounding box center [337, 227] width 79 height 17
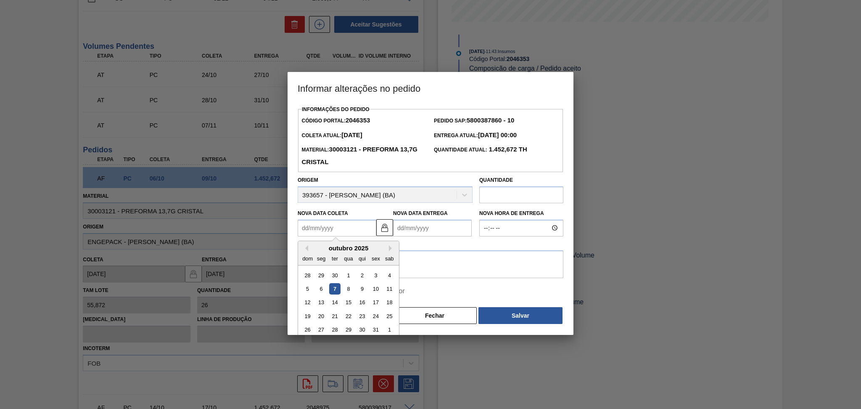
type Coleta2046353 "0"
type Entrega2046353 "03/01/2000"
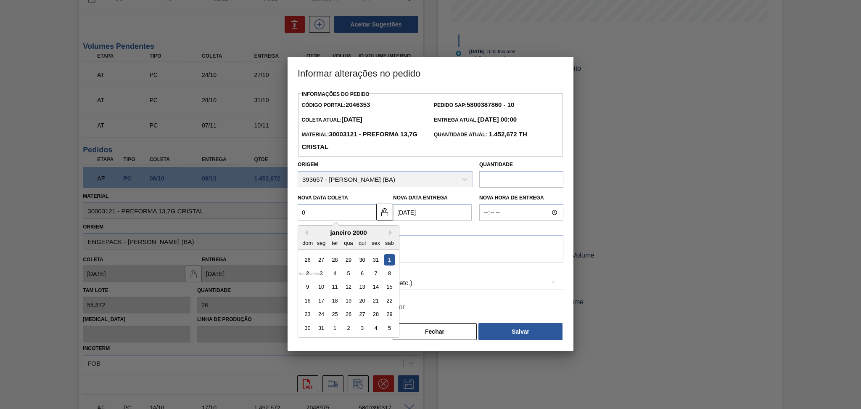
type Coleta2046353 "07"
type Entrega2046353 "[DATE]"
click at [333, 275] on div "7" at bounding box center [334, 272] width 11 height 11
type Coleta2046353 "[DATE]"
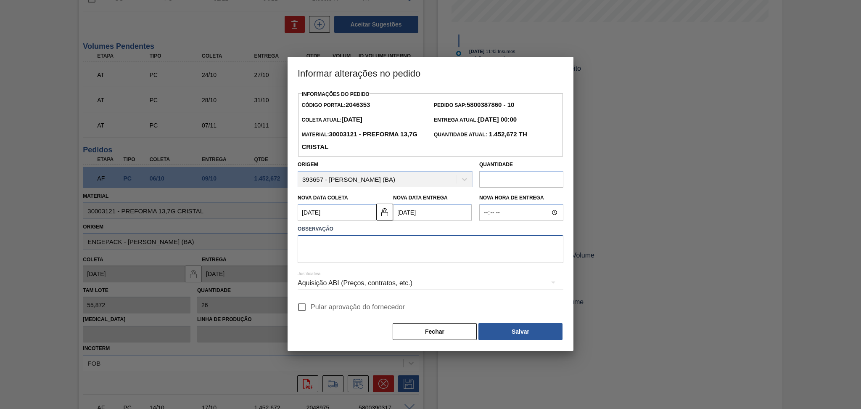
click at [333, 249] on textarea at bounding box center [431, 249] width 266 height 28
type textarea "furo reprogramado"
click at [341, 307] on span "Pular aprovação do fornecedor" at bounding box center [358, 307] width 94 height 10
click at [311, 307] on input "Pular aprovação do fornecedor" at bounding box center [302, 307] width 18 height 18
checkbox input "true"
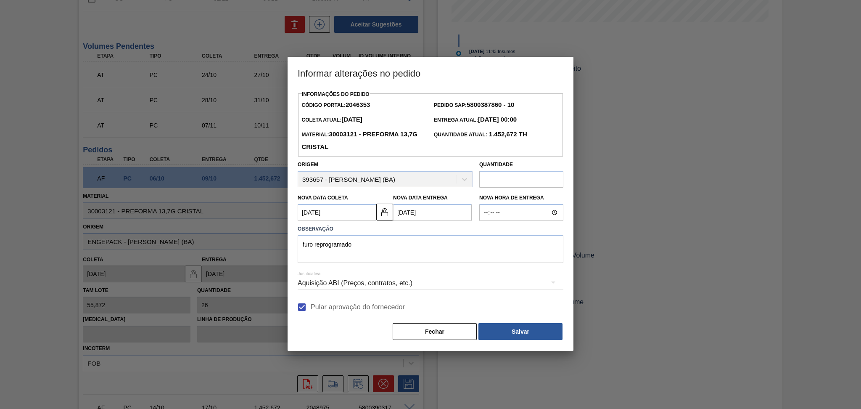
click at [478, 338] on div "Fechar Salvar" at bounding box center [431, 331] width 266 height 18
click at [485, 336] on button "Salvar" at bounding box center [520, 331] width 84 height 17
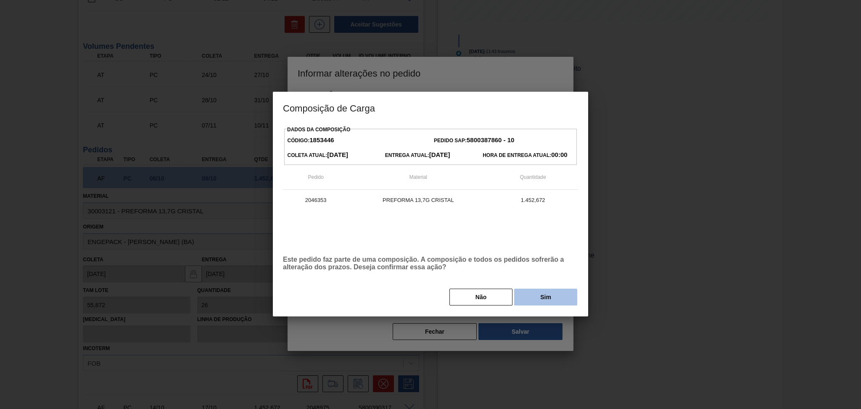
click at [541, 303] on button "Sim" at bounding box center [545, 296] width 63 height 17
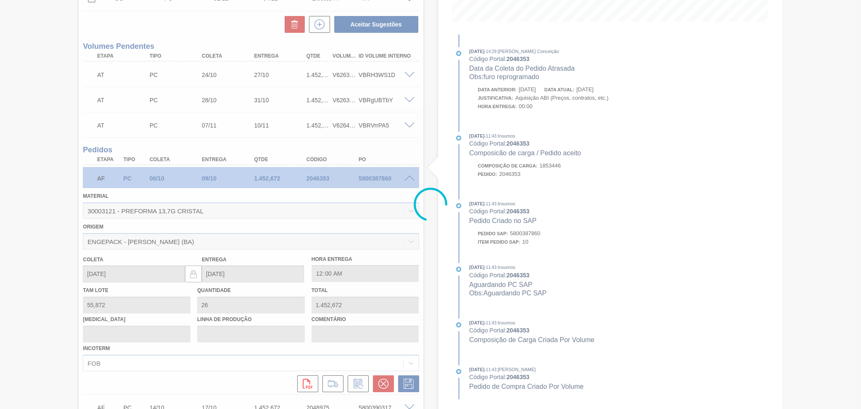
type input "furo reprogramado"
type input "[DATE]"
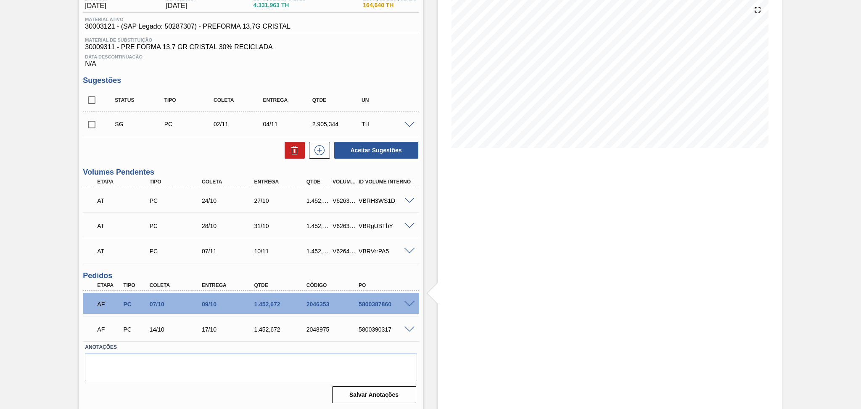
drag, startPoint x: 314, startPoint y: 95, endPoint x: 319, endPoint y: 91, distance: 6.2
click at [316, 93] on div "Status Tipo Coleta Entrega Qtde UN" at bounding box center [257, 100] width 296 height 18
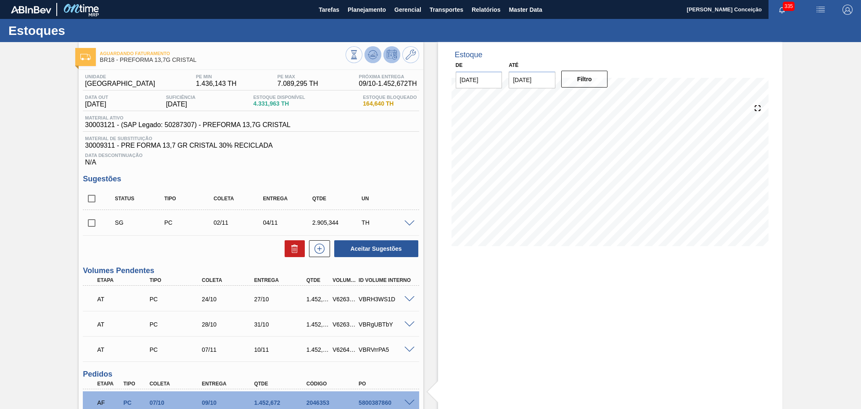
click at [368, 60] on button at bounding box center [372, 54] width 17 height 17
click at [375, 151] on div "Data Descontinuação N/A" at bounding box center [251, 157] width 336 height 17
click at [377, 150] on div "Data Descontinuação N/A" at bounding box center [251, 157] width 336 height 17
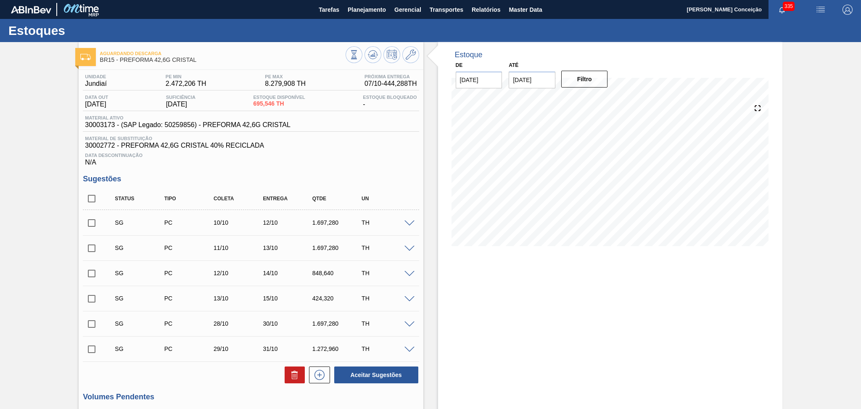
click at [432, 142] on div "Estoque De [DATE] Até [DATE] Filtro 07/10 Projeção de Estoque 1,488.998 [DOMAIN…" at bounding box center [602, 365] width 359 height 646
click at [338, 145] on span "30002772 - PREFORMA 42,6G CRISTAL 40% RECICLADA" at bounding box center [251, 146] width 332 height 8
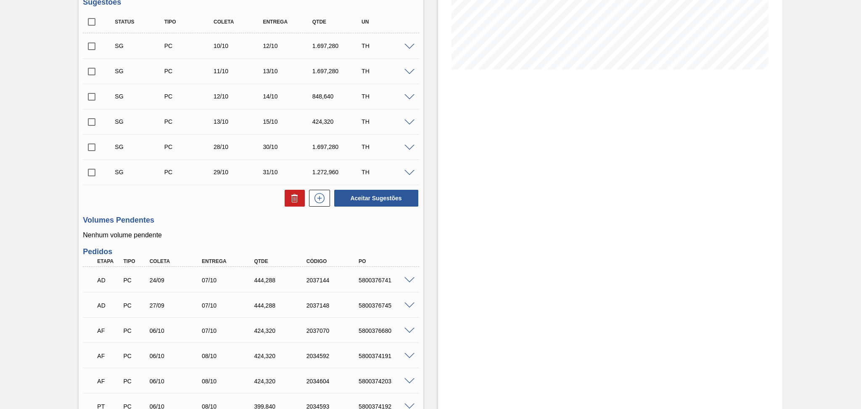
scroll to position [279, 0]
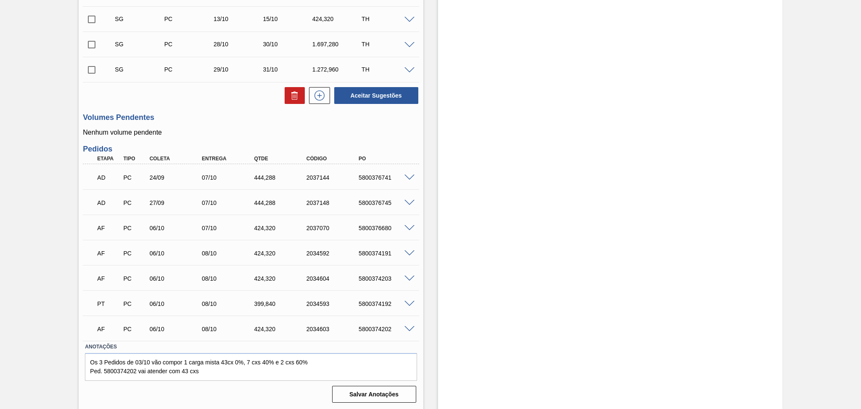
click at [467, 142] on div "Estoque De 07/10/2025 Até 30/11/2025 Filtro 07/10 Projeção de Estoque 1,488.998…" at bounding box center [610, 86] width 344 height 646
click at [393, 129] on p "Nenhum volume pendente" at bounding box center [251, 133] width 336 height 8
click at [424, 229] on div "Estoque De 07/10/2025 Até 30/11/2025 Filtro 07/10 Projeção de Estoque 1,488.998…" at bounding box center [602, 86] width 359 height 646
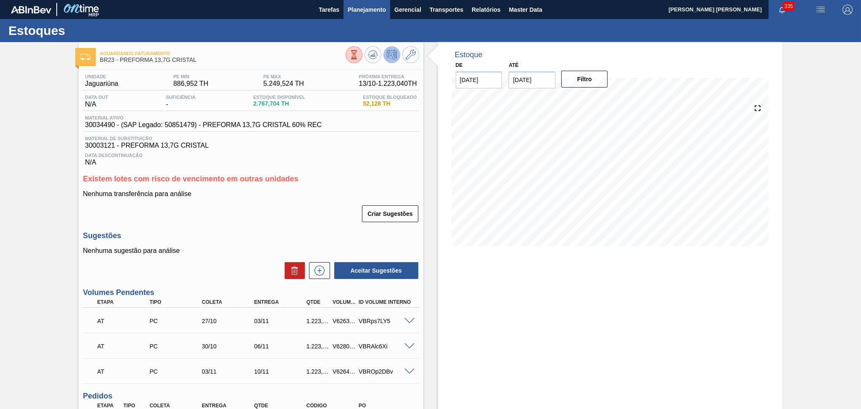
click at [367, 6] on span "Planejamento" at bounding box center [367, 10] width 38 height 10
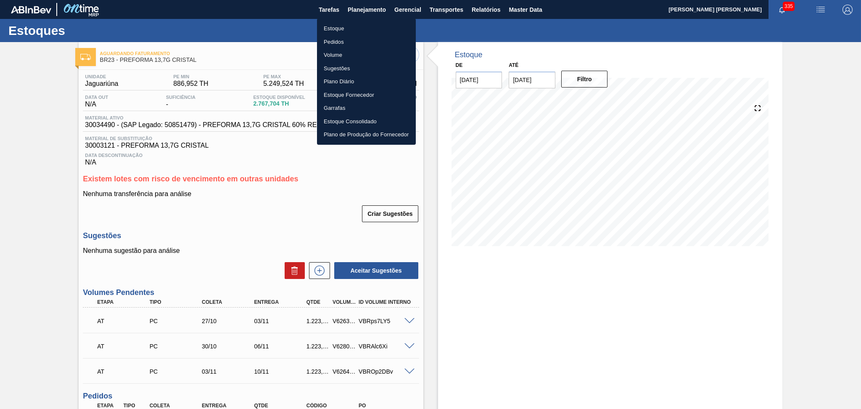
click at [340, 26] on li "Estoque" at bounding box center [366, 28] width 99 height 13
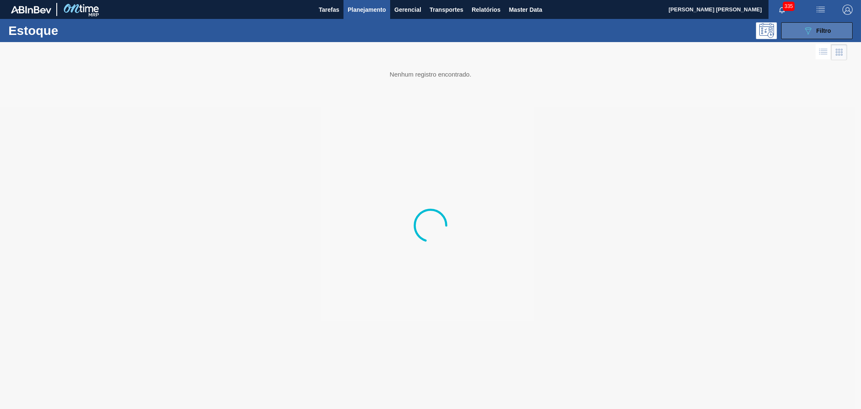
click at [832, 27] on button "089F7B8B-B2A5-4AFE-B5C0-19BA573D28AC Filtro" at bounding box center [816, 30] width 71 height 17
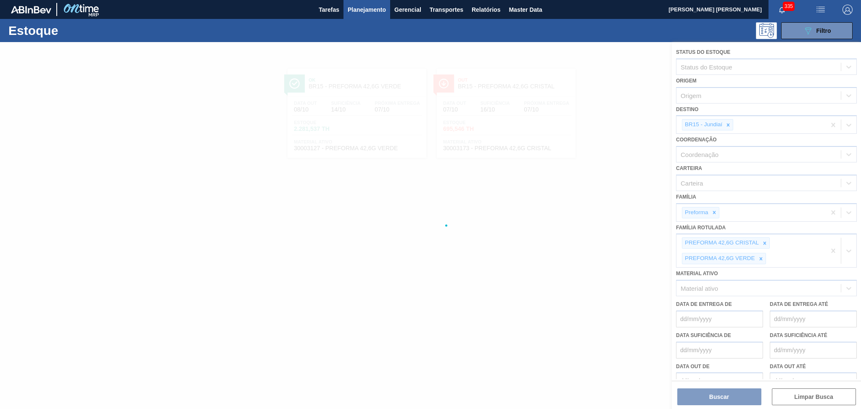
click at [728, 123] on div at bounding box center [430, 225] width 861 height 367
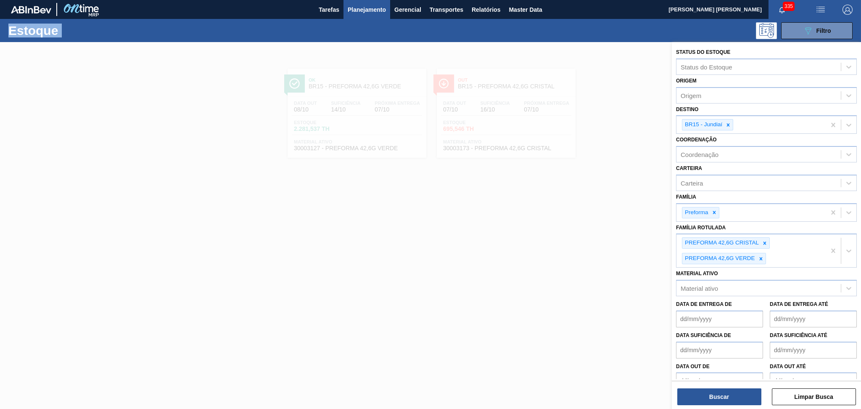
click at [728, 123] on icon at bounding box center [728, 125] width 6 height 6
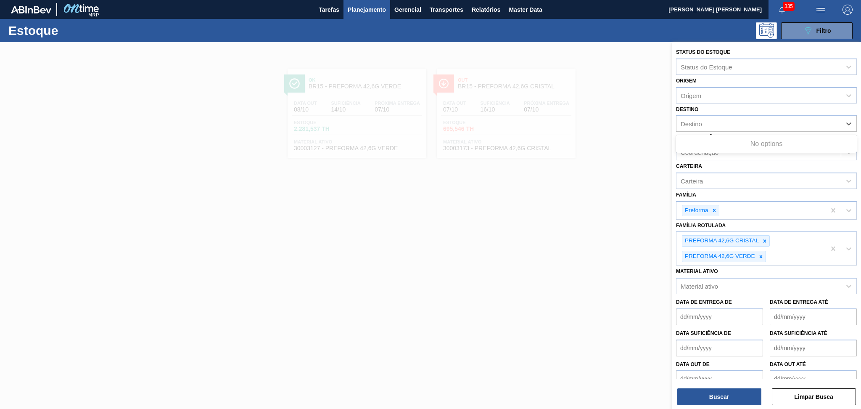
click at [728, 123] on div "Destino" at bounding box center [758, 124] width 164 height 12
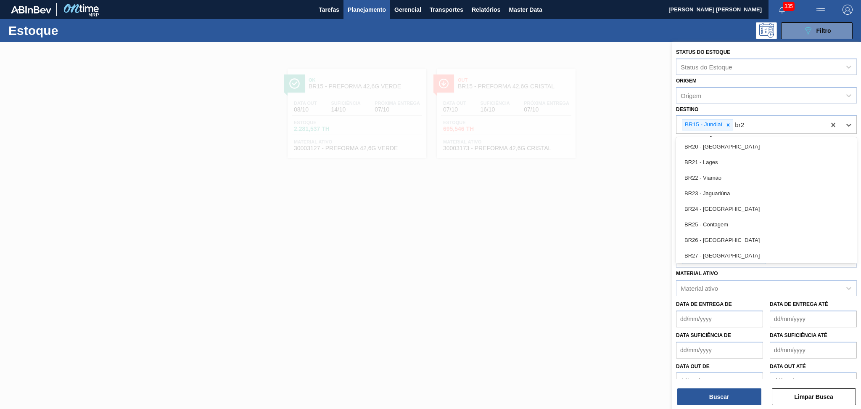
type input "br20"
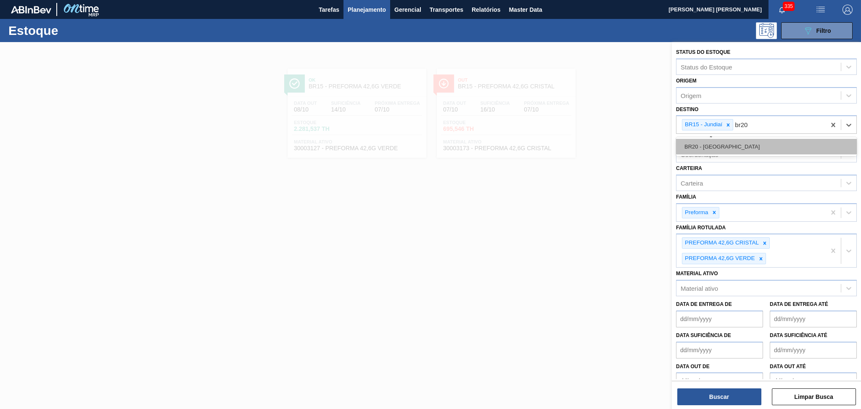
click at [725, 148] on div "BR20 - Sapucaia" at bounding box center [766, 147] width 181 height 16
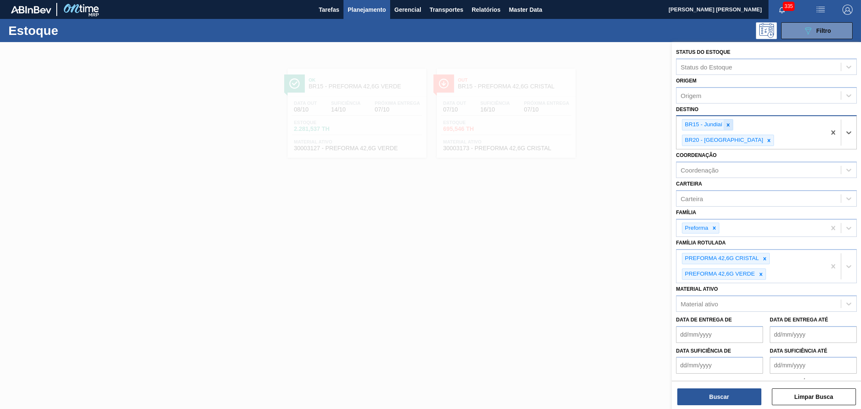
click at [729, 124] on icon at bounding box center [728, 124] width 3 height 3
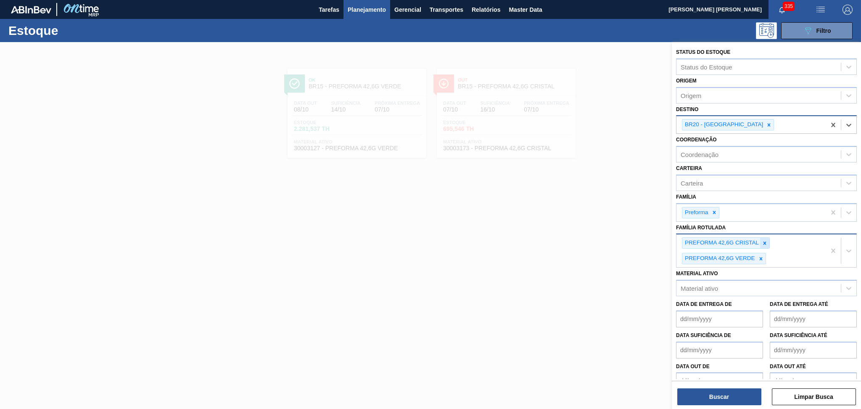
click at [767, 240] on div at bounding box center [764, 242] width 9 height 11
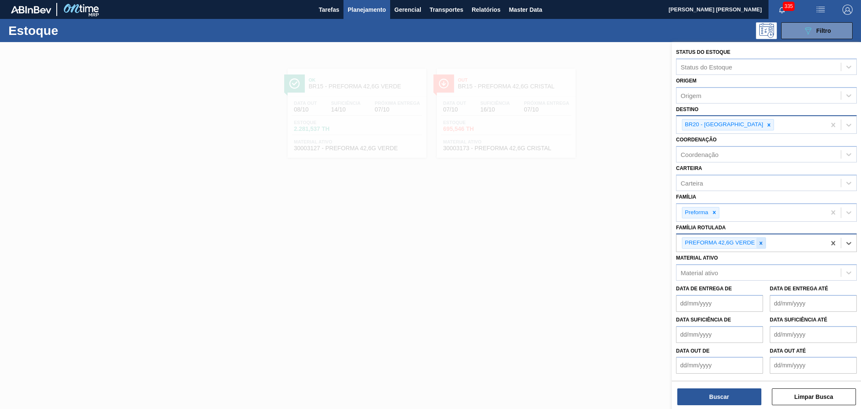
click at [762, 243] on icon at bounding box center [761, 243] width 6 height 6
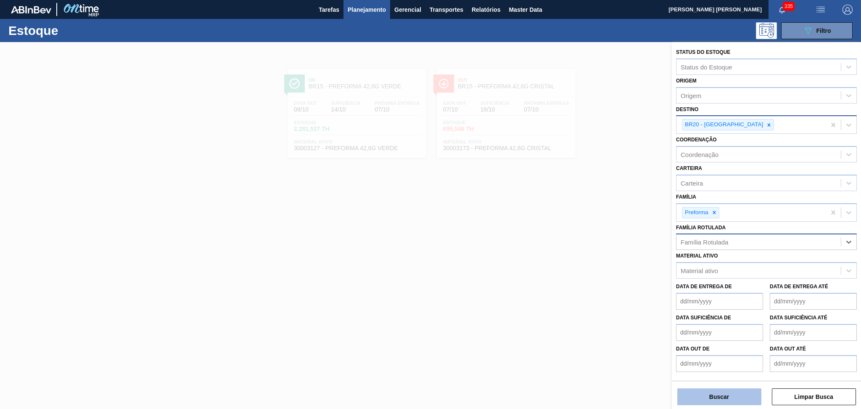
click at [723, 391] on button "Buscar" at bounding box center [719, 396] width 84 height 17
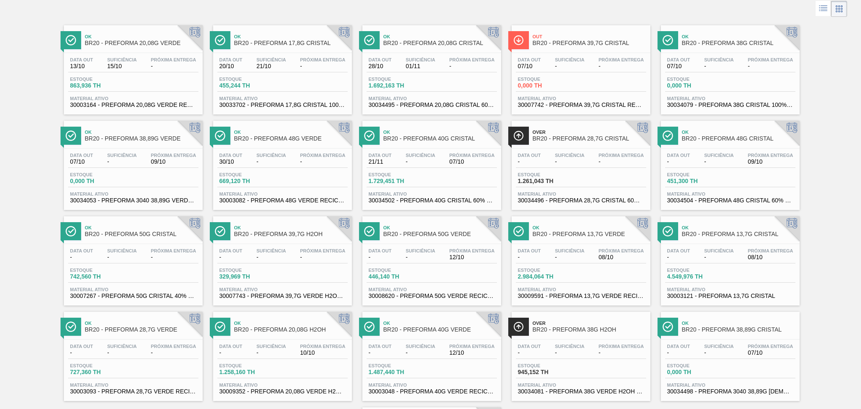
scroll to position [56, 0]
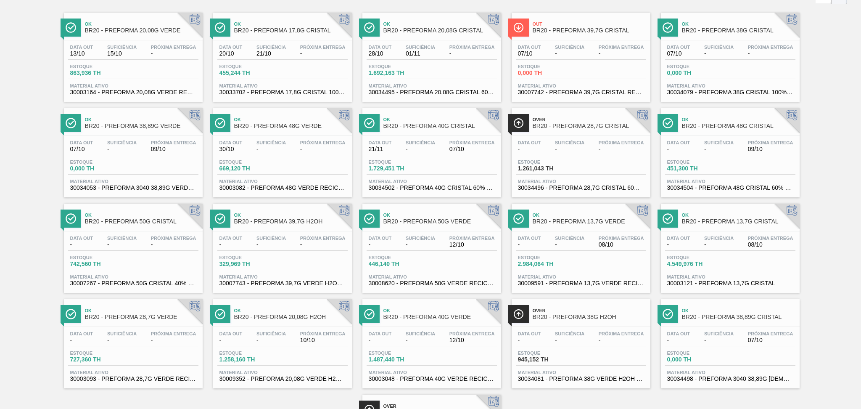
click at [777, 121] on div at bounding box center [786, 120] width 25 height 25
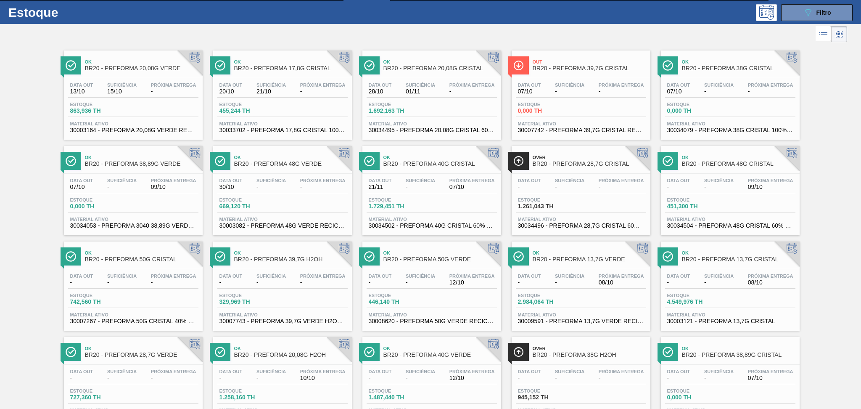
scroll to position [0, 0]
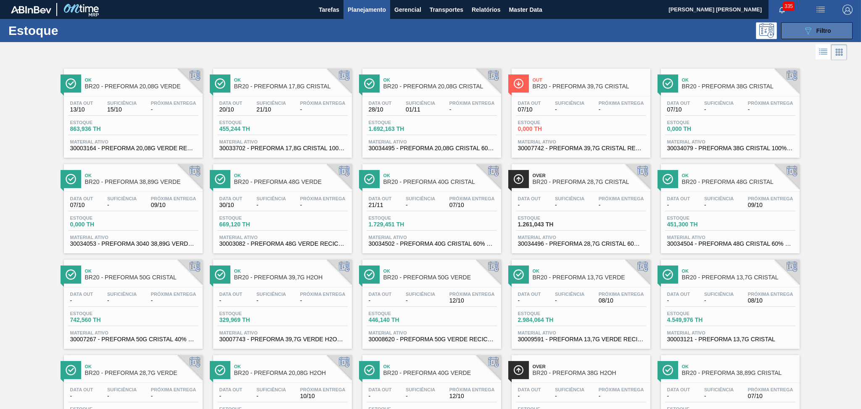
click at [836, 24] on button "089F7B8B-B2A5-4AFE-B5C0-19BA573D28AC Filtro" at bounding box center [816, 30] width 71 height 17
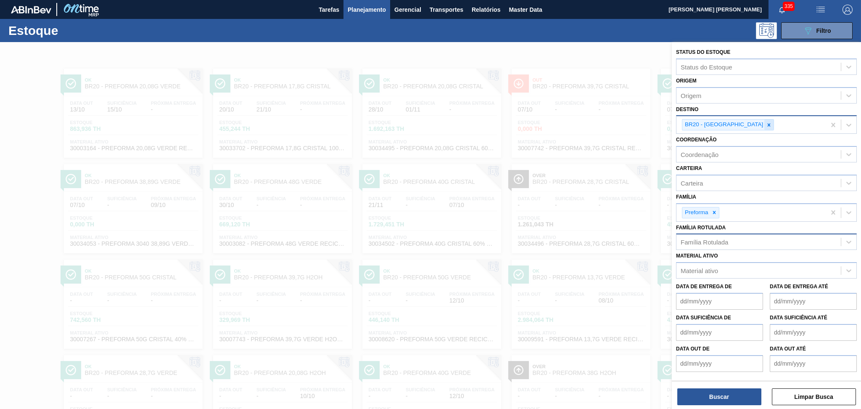
click at [764, 120] on div at bounding box center [768, 124] width 9 height 11
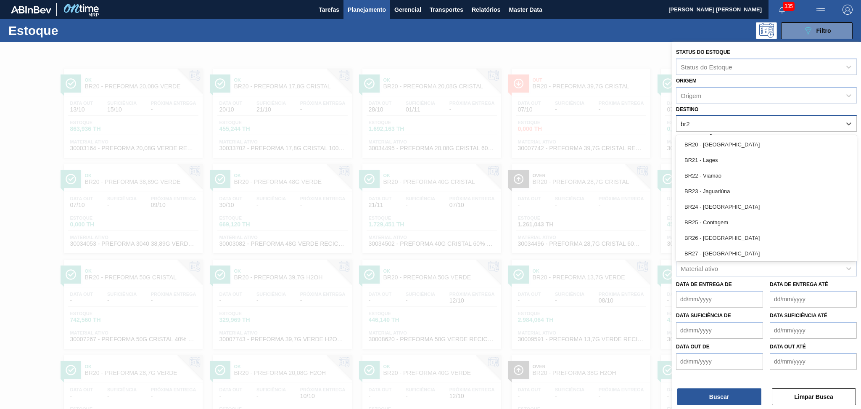
type input "br23"
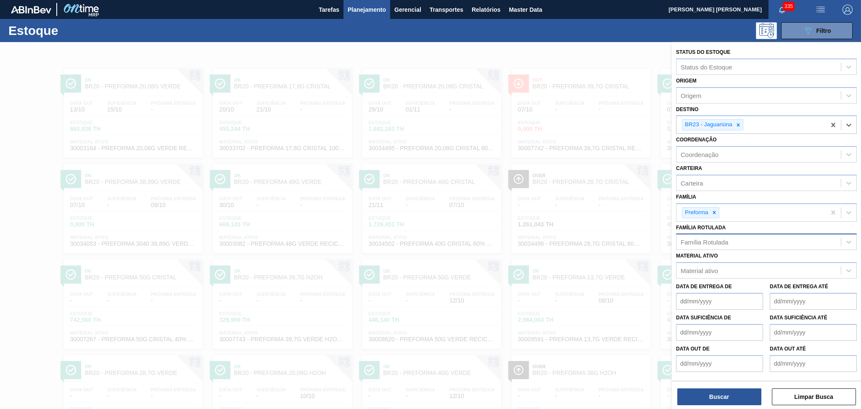
click at [708, 242] on div "Família Rotulada" at bounding box center [703, 241] width 47 height 7
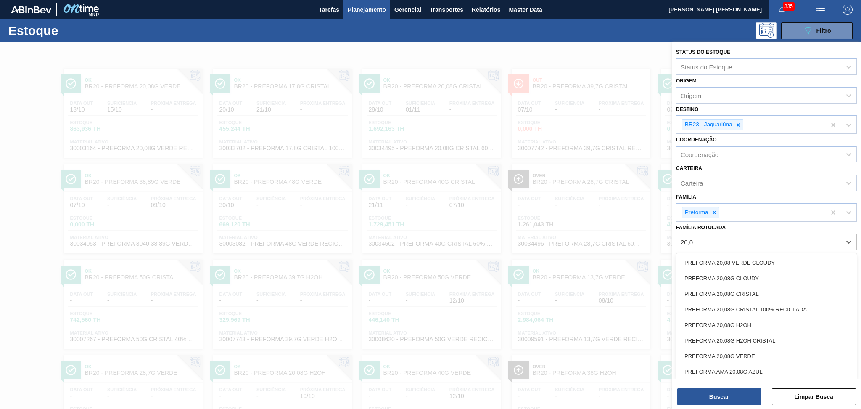
type Rotulada "20,08"
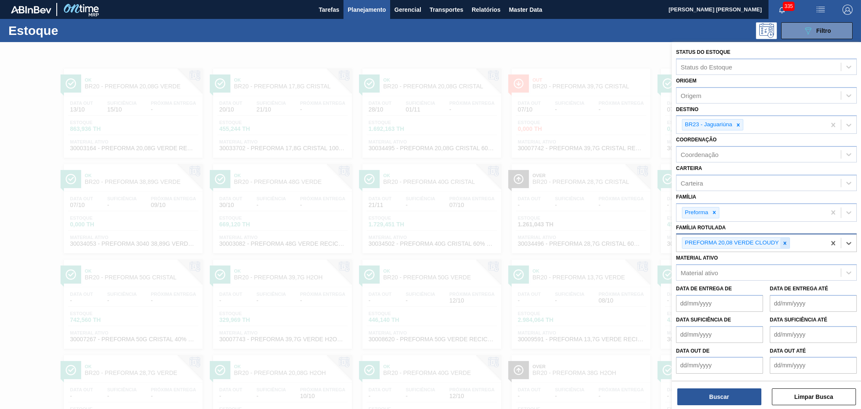
click at [784, 241] on icon at bounding box center [784, 242] width 3 height 3
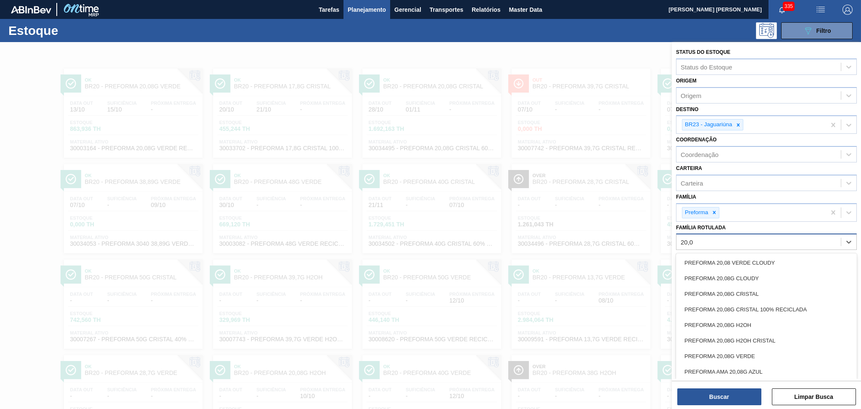
type Rotulada "20,08"
click at [754, 350] on div "PREFORMA 20,08G VERDE" at bounding box center [766, 356] width 181 height 16
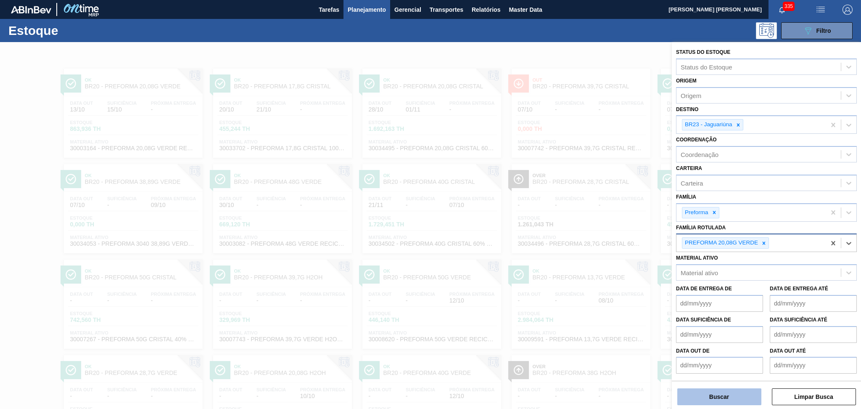
click at [723, 395] on button "Buscar" at bounding box center [719, 396] width 84 height 17
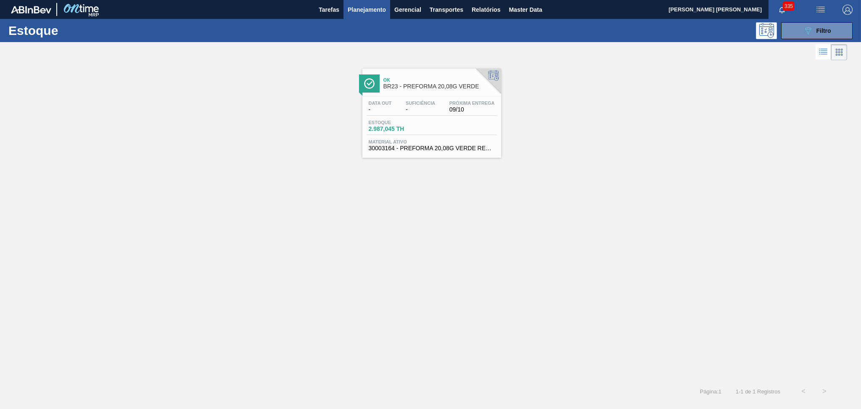
click at [452, 115] on div "Data out - Suficiência - Próxima Entrega 09/10" at bounding box center [432, 107] width 130 height 15
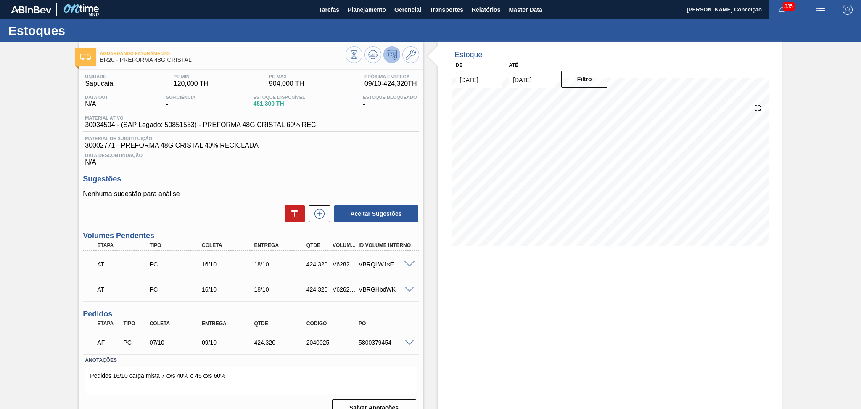
click at [225, 177] on h3 "Sugestões" at bounding box center [251, 178] width 336 height 9
click at [408, 342] on span at bounding box center [409, 342] width 10 height 6
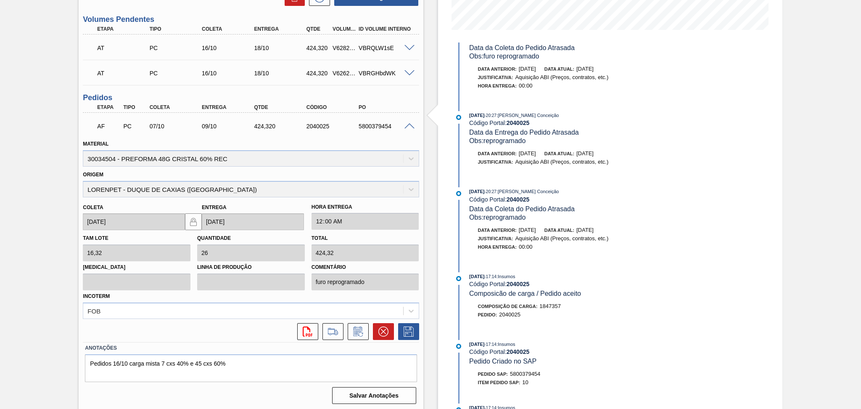
scroll to position [255, 0]
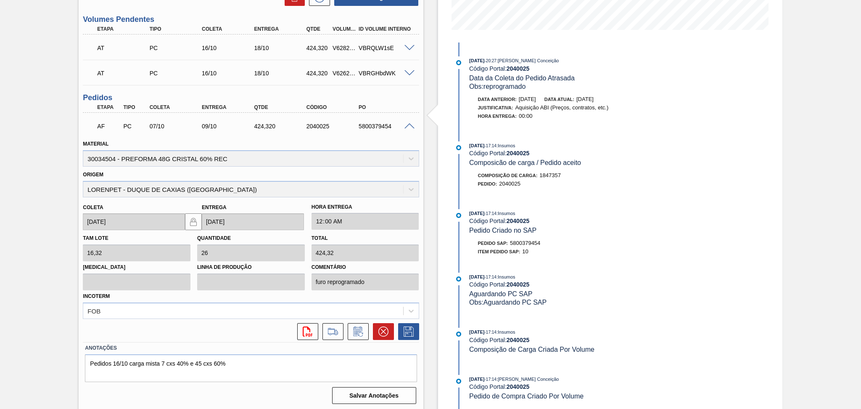
click at [436, 102] on div "Estoque De [DATE] Até [DATE] Filtro [DATE] 15:36 : Aline Aparecida Conceição Có…" at bounding box center [602, 118] width 359 height 585
click at [387, 127] on div "5800379454" at bounding box center [385, 126] width 59 height 7
copy div "5800379454"
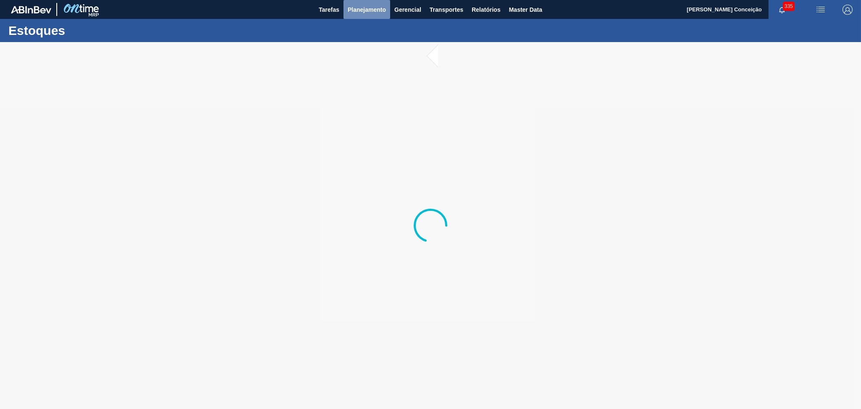
click at [375, 13] on span "Planejamento" at bounding box center [367, 10] width 38 height 10
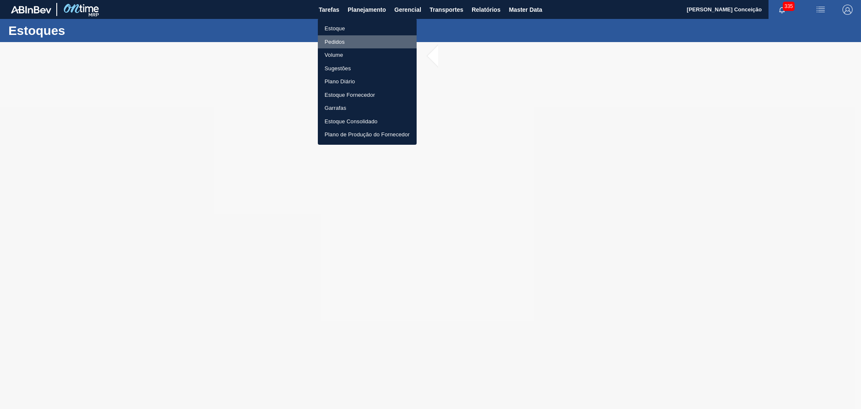
click at [335, 42] on li "Pedidos" at bounding box center [367, 41] width 99 height 13
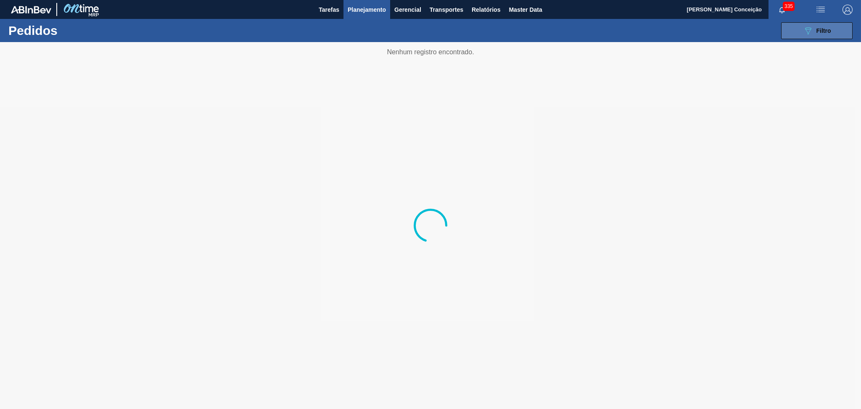
click at [846, 32] on button "089F7B8B-B2A5-4AFE-B5C0-19BA573D28AC Filtro" at bounding box center [816, 30] width 71 height 17
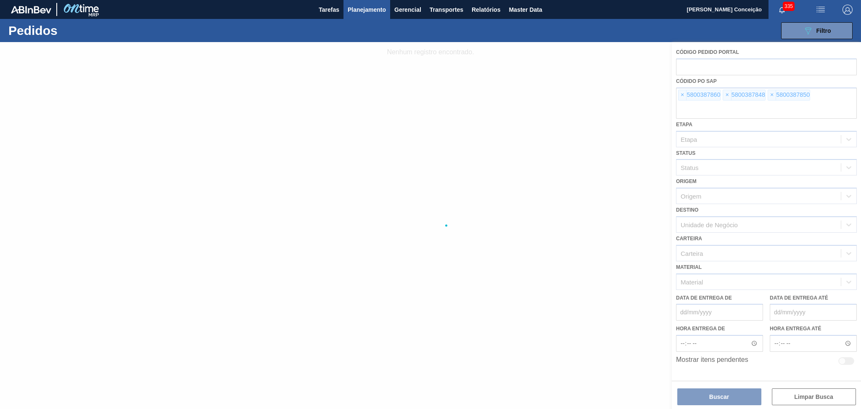
click at [682, 97] on div at bounding box center [430, 225] width 861 height 367
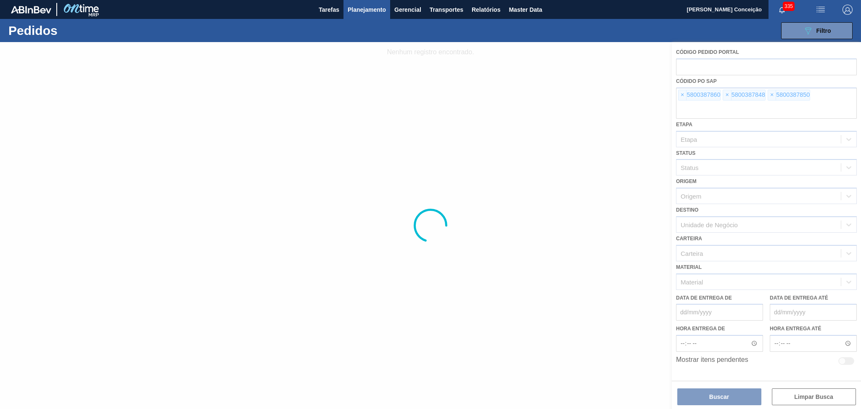
click at [682, 97] on div at bounding box center [430, 225] width 861 height 367
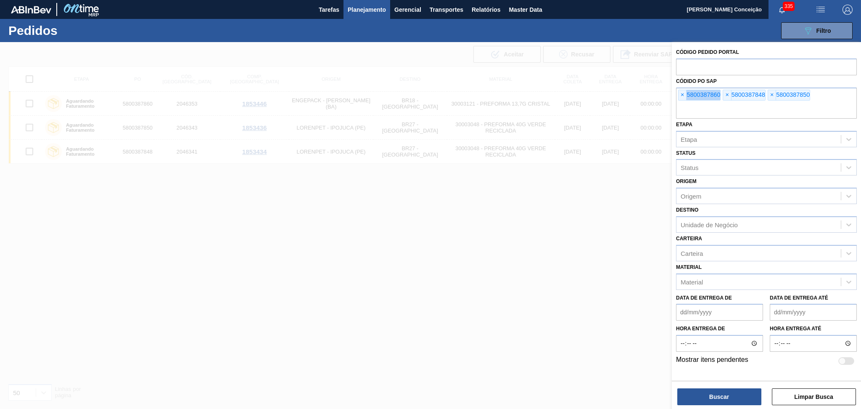
click at [682, 97] on span "×" at bounding box center [682, 95] width 8 height 10
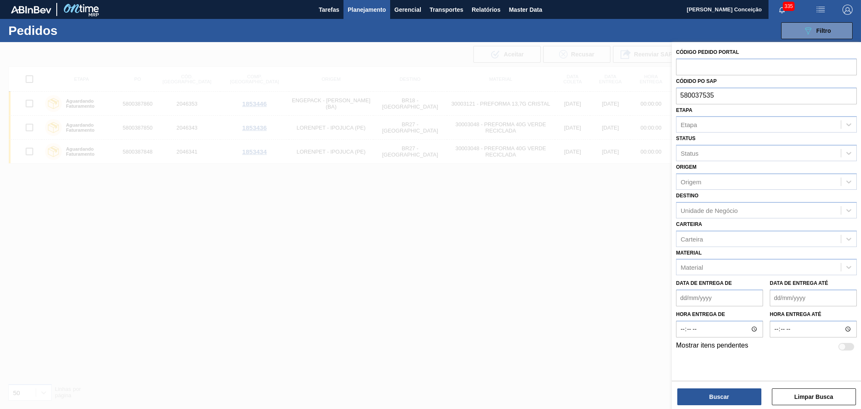
type input "5800375353"
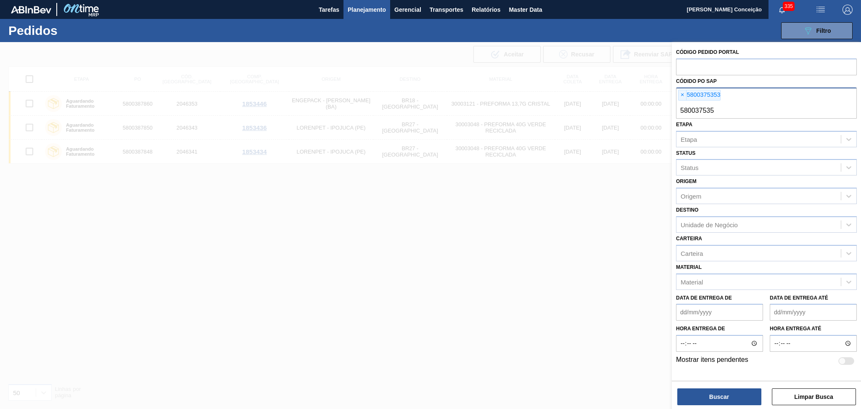
type input "5800375352"
click at [682, 90] on span "×" at bounding box center [682, 95] width 8 height 10
click at [717, 391] on button "Buscar" at bounding box center [719, 396] width 84 height 17
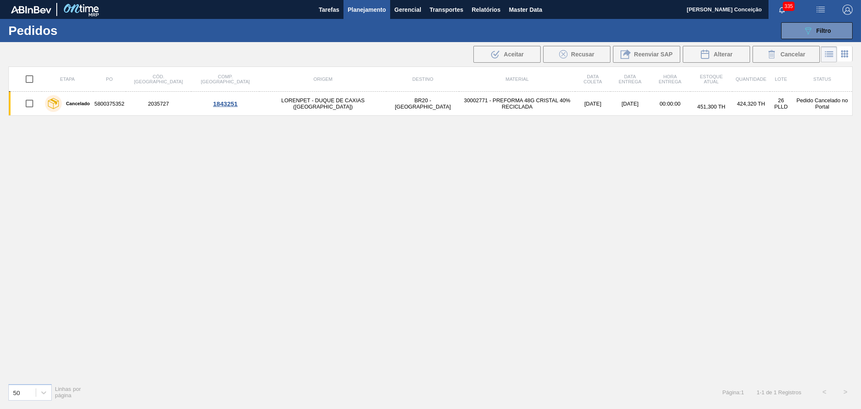
click at [359, 161] on div "Etapa PO Cód. Pedido Comp. Carga Origem Destino Material Data coleta Data Entre…" at bounding box center [430, 221] width 844 height 310
click at [615, 196] on div "Etapa PO Cód. Pedido Comp. Carga Origem Destino Material Data coleta Data Entre…" at bounding box center [430, 221] width 844 height 310
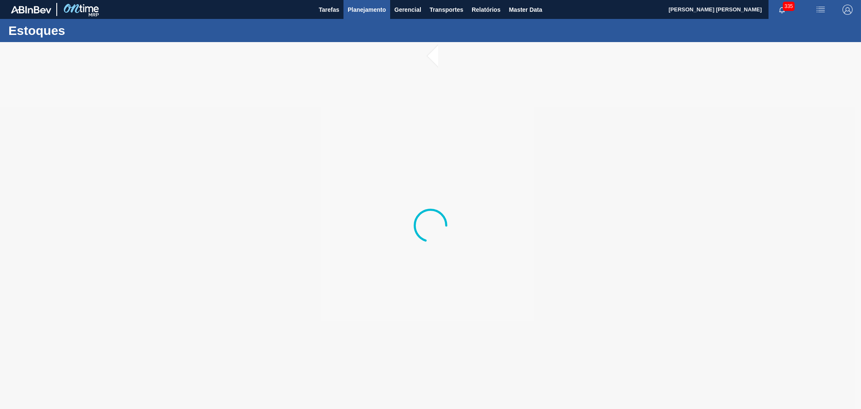
click at [354, 9] on span "Planejamento" at bounding box center [367, 10] width 38 height 10
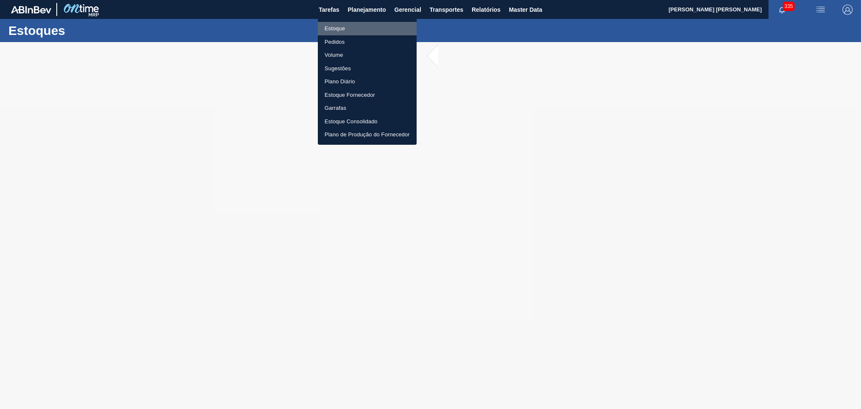
click at [338, 30] on li "Estoque" at bounding box center [367, 28] width 99 height 13
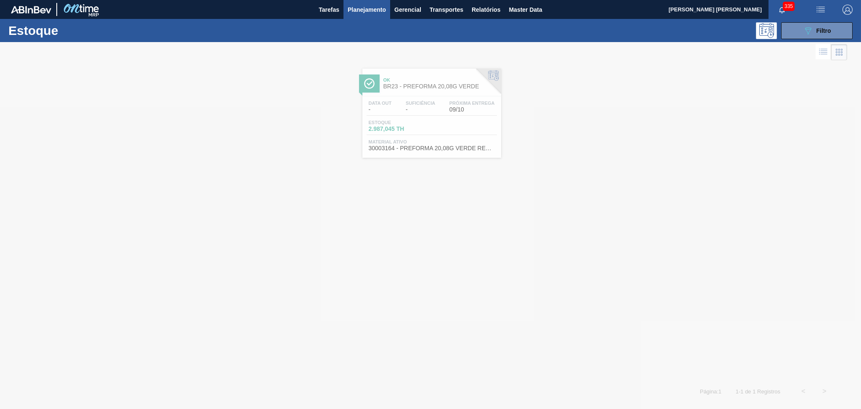
click at [447, 124] on div at bounding box center [430, 225] width 861 height 367
click at [436, 88] on div at bounding box center [430, 225] width 861 height 367
click at [436, 88] on span "BR23 - PREFORMA 20,08G VERDE" at bounding box center [439, 86] width 113 height 6
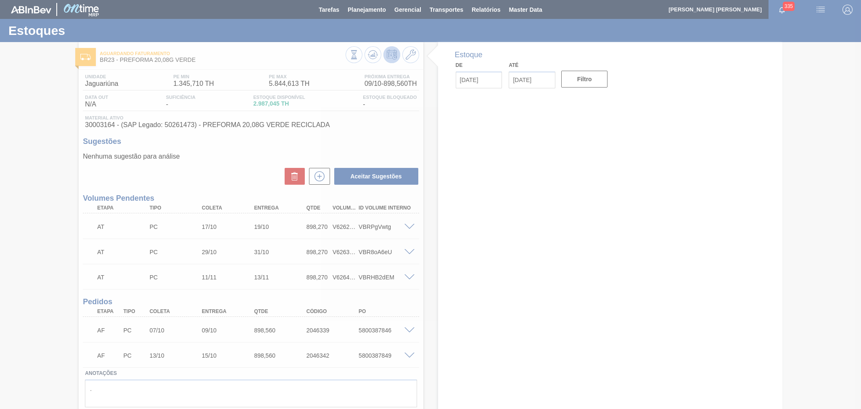
click at [229, 156] on div at bounding box center [430, 204] width 861 height 409
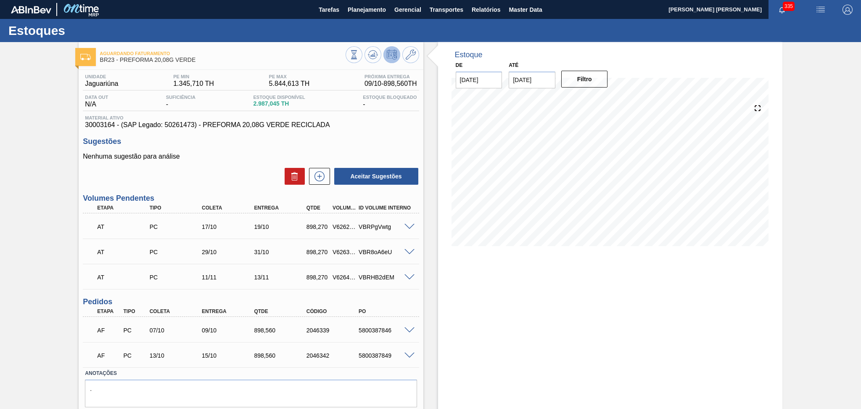
click at [488, 285] on div "Estoque De 07/10/2025 Até 30/11/2025 Filtro" at bounding box center [610, 239] width 344 height 394
click at [432, 313] on div "Estoque De 07/10/2025 Até 30/11/2025 Filtro 14/11 Projeção de Estoque 4,474.427…" at bounding box center [602, 239] width 359 height 394
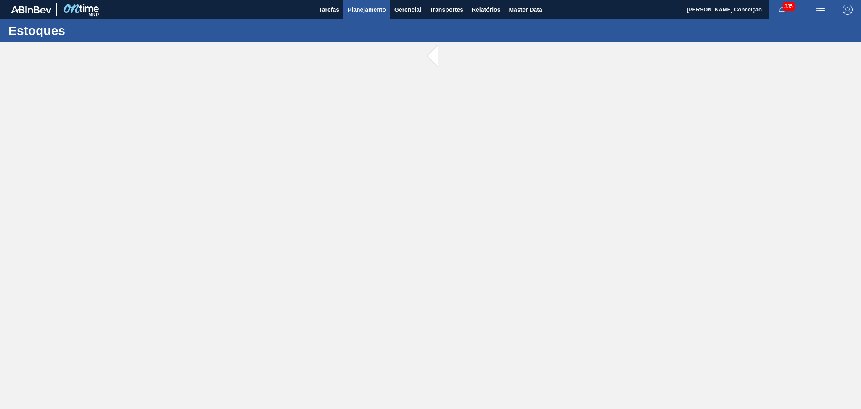
click at [370, 13] on span "Planejamento" at bounding box center [367, 10] width 38 height 10
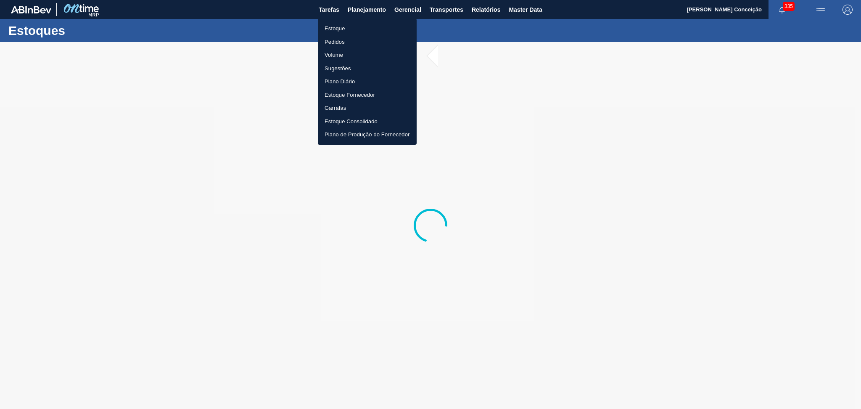
click at [345, 42] on li "Pedidos" at bounding box center [367, 41] width 99 height 13
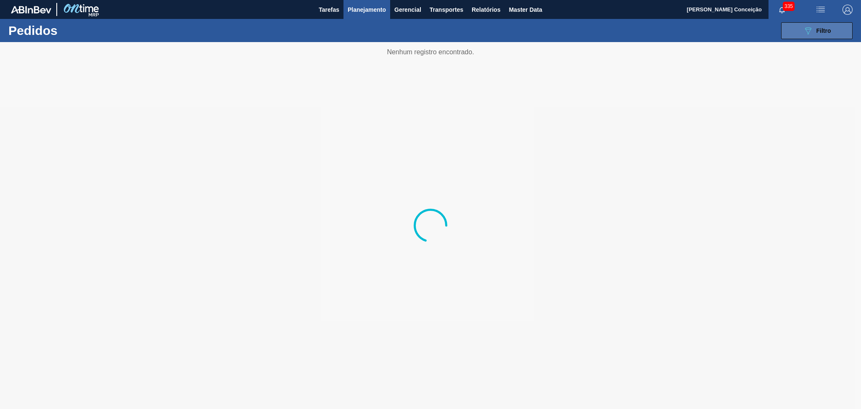
click at [788, 35] on button "089F7B8B-B2A5-4AFE-B5C0-19BA573D28AC Filtro" at bounding box center [816, 30] width 71 height 17
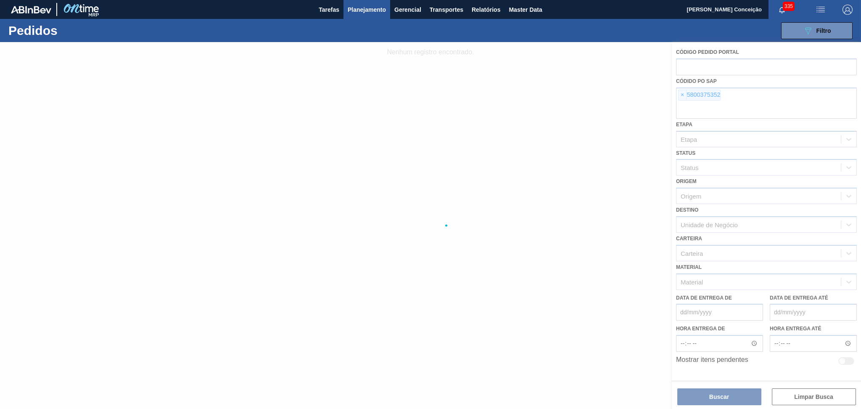
click at [681, 97] on div at bounding box center [430, 225] width 861 height 367
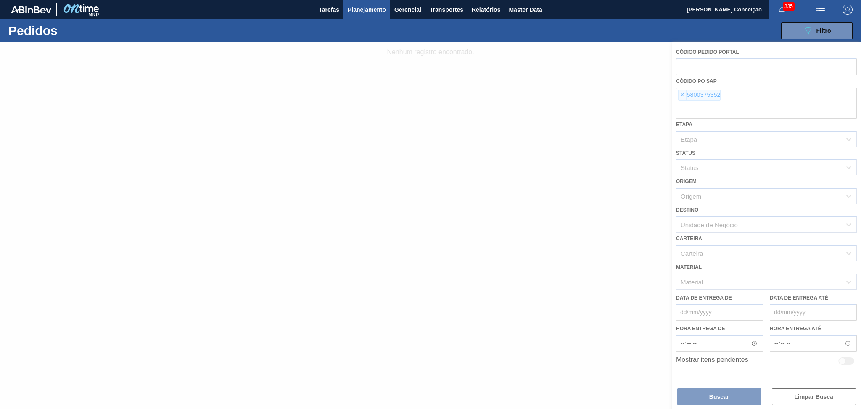
click at [681, 97] on div at bounding box center [430, 225] width 861 height 367
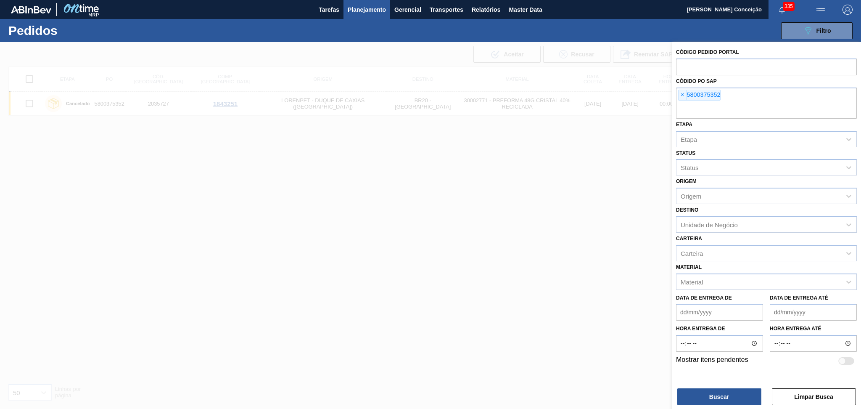
click at [681, 95] on span "×" at bounding box center [682, 95] width 8 height 10
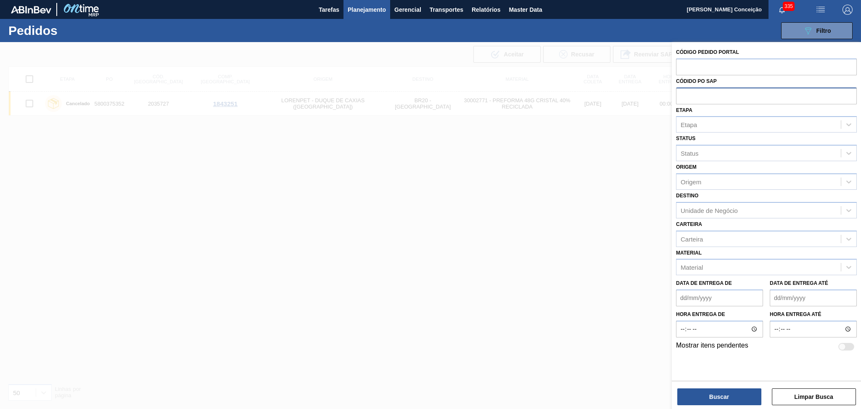
click at [728, 99] on input "text" at bounding box center [766, 95] width 181 height 16
type input "5800374040"
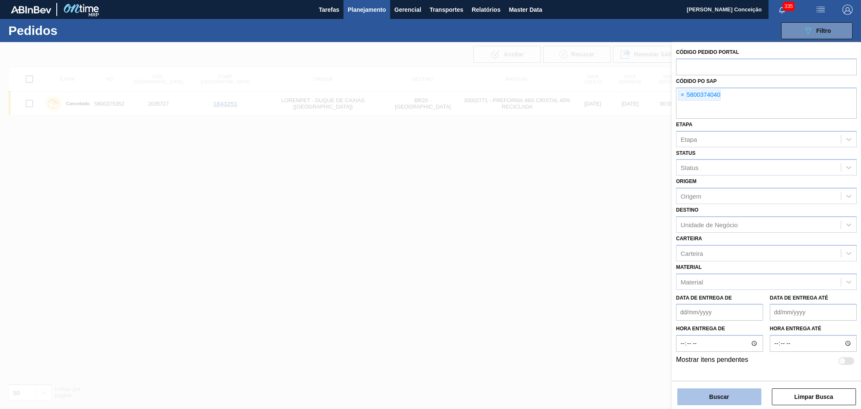
click at [712, 396] on button "Buscar" at bounding box center [719, 396] width 84 height 17
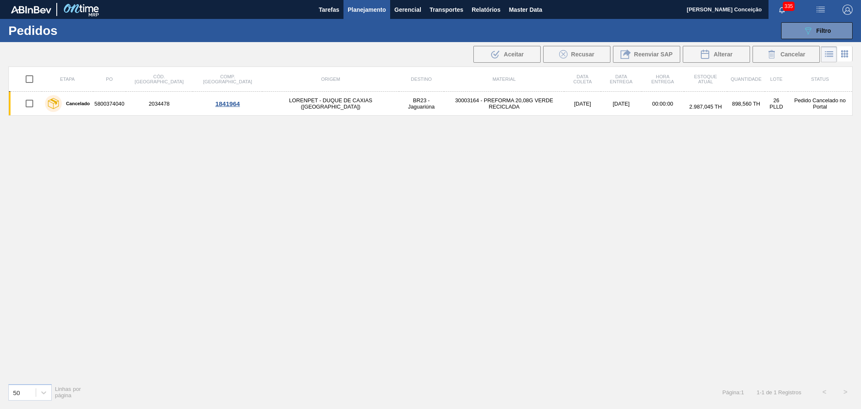
click at [400, 150] on div "Etapa PO Cód. Pedido Comp. Carga Origem Destino Material Data coleta Data Entre…" at bounding box center [430, 221] width 844 height 310
click at [375, 170] on div "Etapa PO Cód. Pedido Comp. Carga Origem Destino Material Data coleta Data Entre…" at bounding box center [430, 221] width 844 height 310
click at [341, 222] on div "Etapa PO Cód. Pedido Comp. Carga Origem Destino Material Data coleta Data Entre…" at bounding box center [430, 221] width 844 height 310
click at [268, 269] on div "Etapa PO Cód. Pedido Comp. Carga Origem Destino Material Data coleta Data Entre…" at bounding box center [430, 221] width 844 height 310
click at [766, 165] on div "Etapa PO Cód. Pedido Comp. Carga Origem Destino Material Data coleta Data Entre…" at bounding box center [430, 221] width 844 height 310
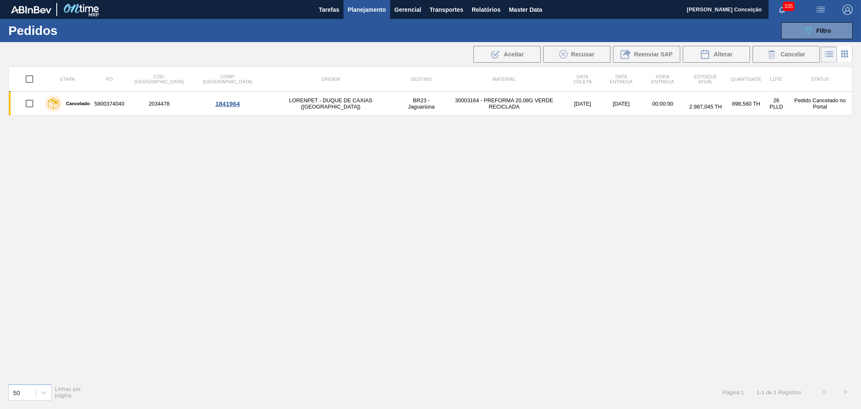
click at [196, 200] on div "Etapa PO Cód. Pedido Comp. Carga Origem Destino Material Data coleta Data Entre…" at bounding box center [430, 221] width 844 height 310
click at [258, 226] on div "Etapa PO Cód. Pedido Comp. Carga Origem Destino Material Data coleta Data Entre…" at bounding box center [430, 221] width 844 height 310
click at [315, 240] on div "Etapa PO Cód. Pedido Comp. Carga Origem Destino Material Data coleta Data Entre…" at bounding box center [430, 221] width 844 height 310
click at [804, 106] on td "Pedido Cancelado no Portal" at bounding box center [820, 104] width 65 height 24
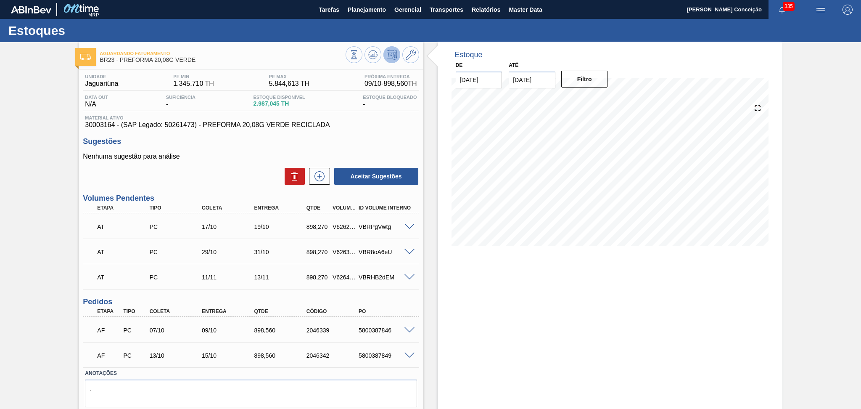
click at [212, 163] on div "Nenhuma sugestão para análise Aceitar Sugestões" at bounding box center [251, 169] width 336 height 33
click at [380, 329] on div "5800387846" at bounding box center [385, 330] width 59 height 7
copy div "5800387846"
click at [58, 205] on div "Aguardando Faturamento BR23 - PREFORMA 20,08G VERDE Unidade Jaguariúna PE MIN 1…" at bounding box center [430, 239] width 861 height 394
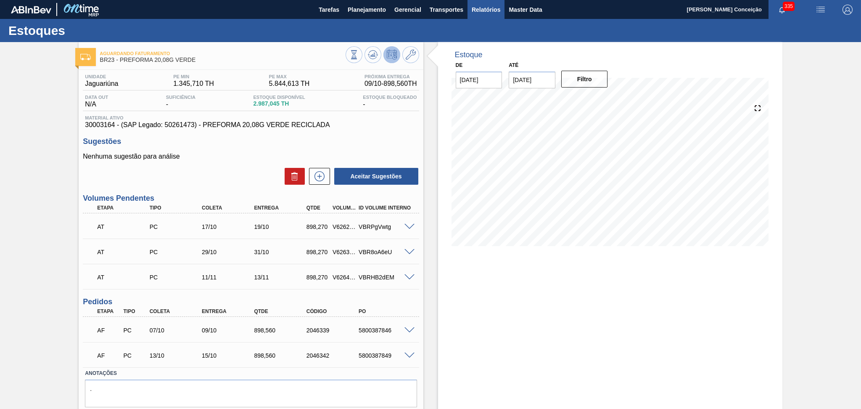
click at [485, 8] on span "Relatórios" at bounding box center [486, 10] width 29 height 10
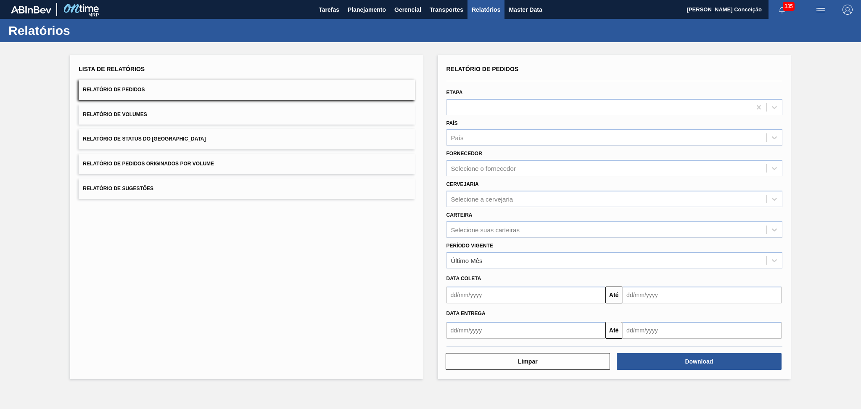
click at [139, 93] on button "Relatório de Pedidos" at bounding box center [247, 89] width 336 height 21
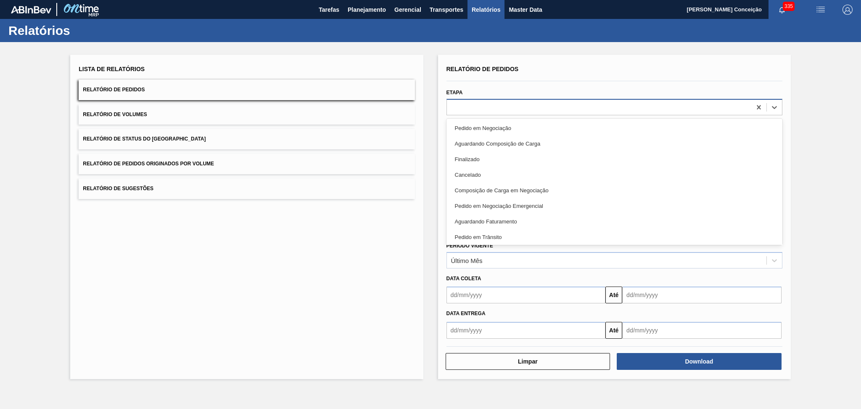
click at [469, 102] on div at bounding box center [599, 107] width 304 height 12
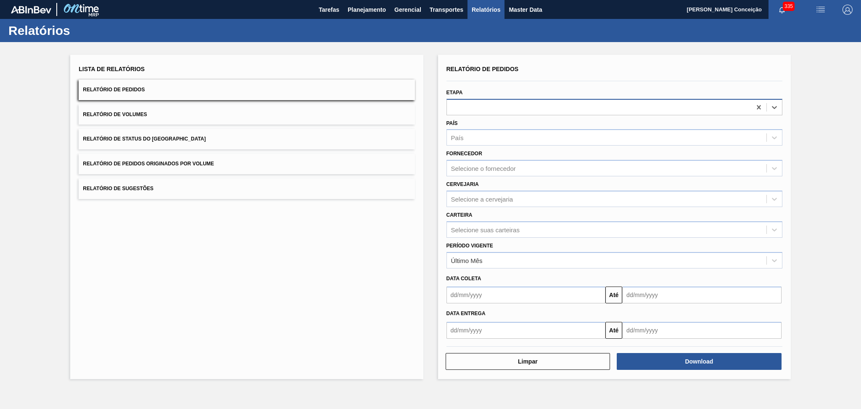
click at [469, 102] on div at bounding box center [599, 107] width 304 height 12
click at [454, 142] on div "País" at bounding box center [606, 138] width 319 height 12
drag, startPoint x: 468, startPoint y: 160, endPoint x: 473, endPoint y: 161, distance: 5.1
click at [468, 160] on div "BR - Brasil" at bounding box center [614, 158] width 336 height 16
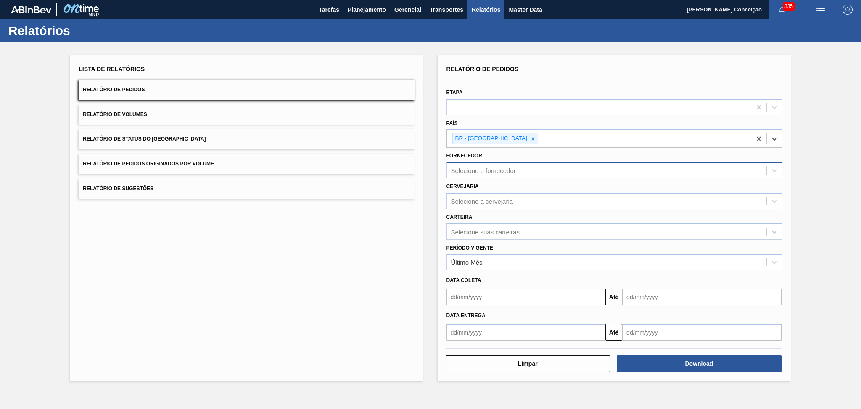
click at [515, 172] on div "Selecione o fornecedor" at bounding box center [606, 170] width 319 height 12
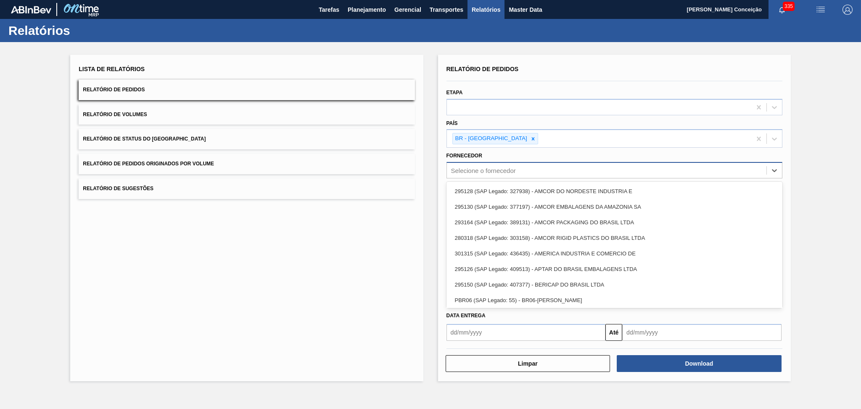
click at [515, 172] on div "Selecione o fornecedor" at bounding box center [483, 170] width 65 height 7
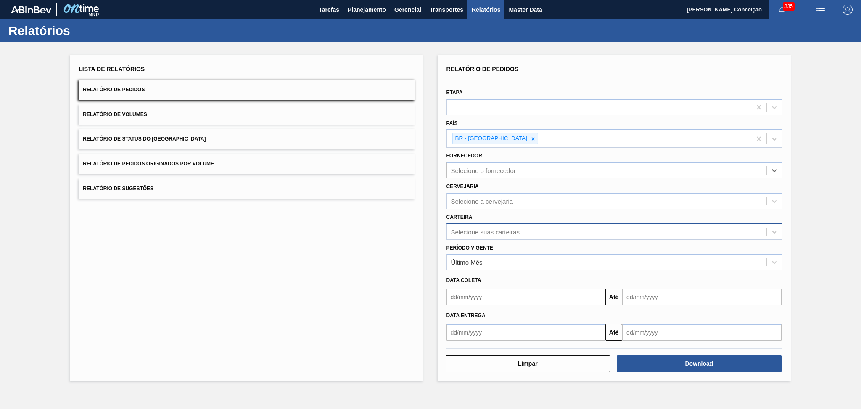
click at [470, 230] on div "Selecione suas carteiras" at bounding box center [485, 231] width 69 height 7
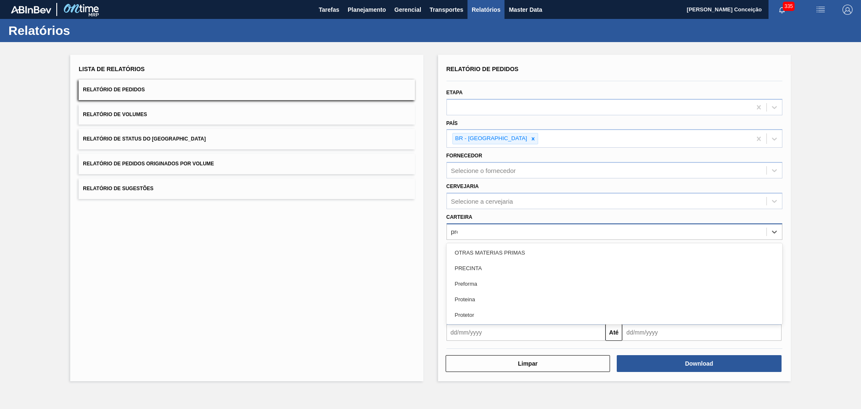
type input "pref"
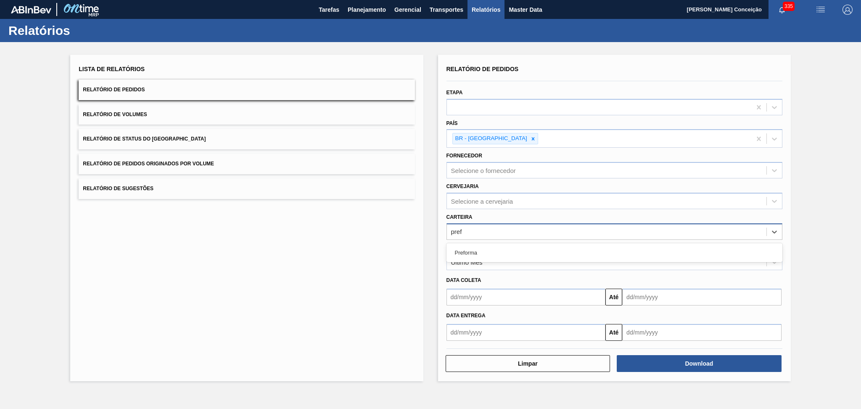
click at [478, 247] on div "Preforma" at bounding box center [614, 253] width 336 height 16
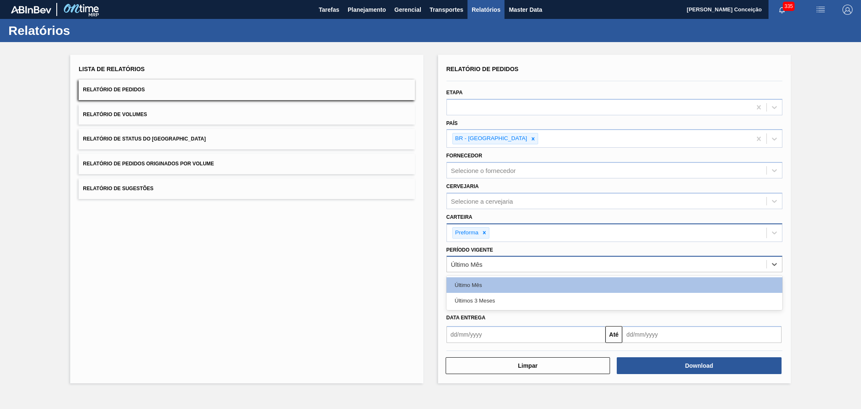
click at [480, 261] on div "Último Mês" at bounding box center [467, 264] width 32 height 7
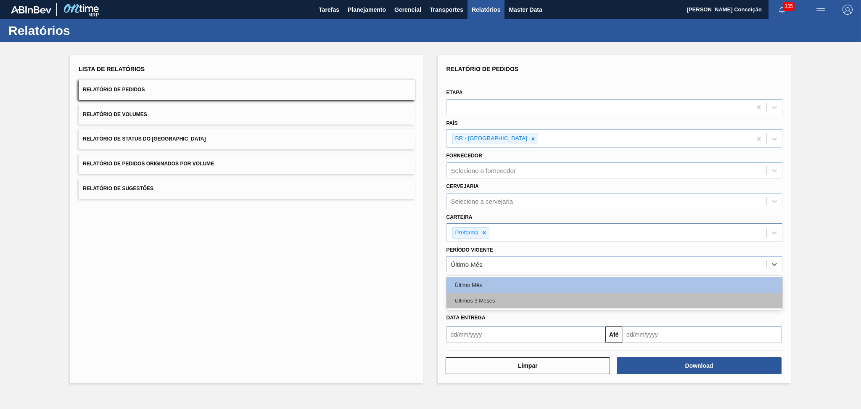
click at [498, 298] on div "Últimos 3 Meses" at bounding box center [614, 301] width 336 height 16
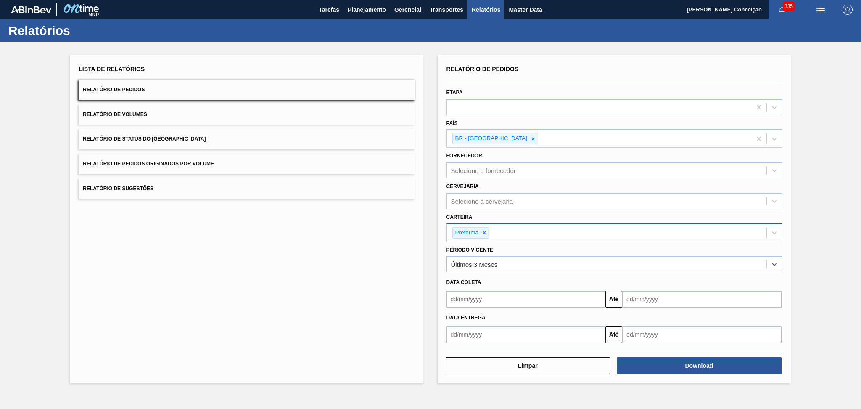
click at [498, 298] on input "text" at bounding box center [525, 298] width 159 height 17
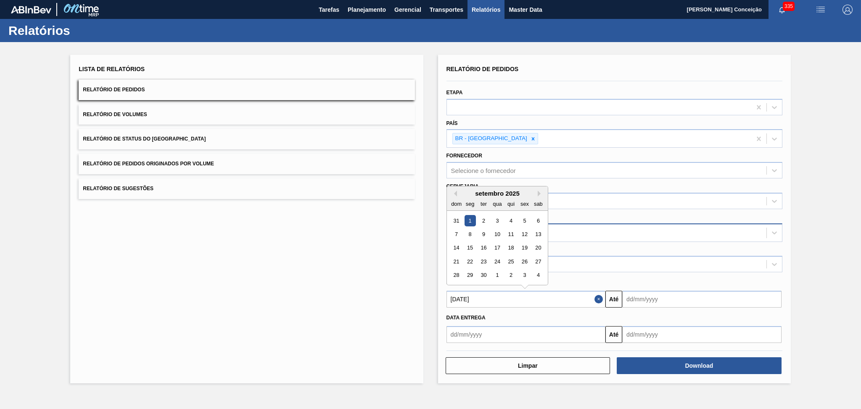
type input "01/09/2025"
click at [671, 297] on input "text" at bounding box center [701, 298] width 159 height 17
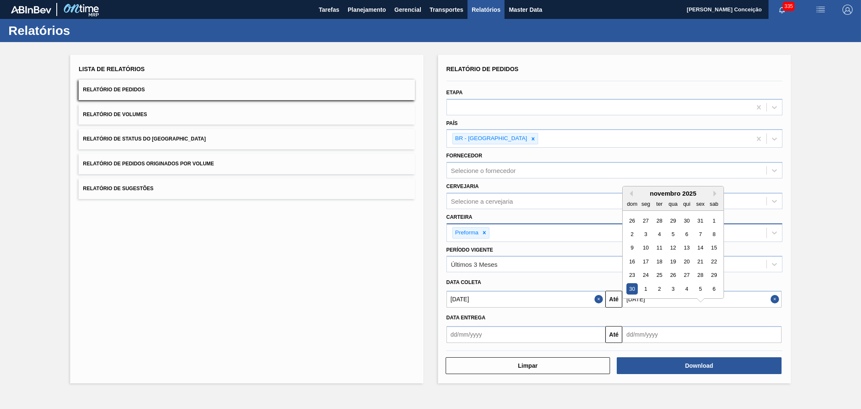
type input "[DATE]"
click at [704, 317] on div "Data Entrega" at bounding box center [614, 317] width 343 height 12
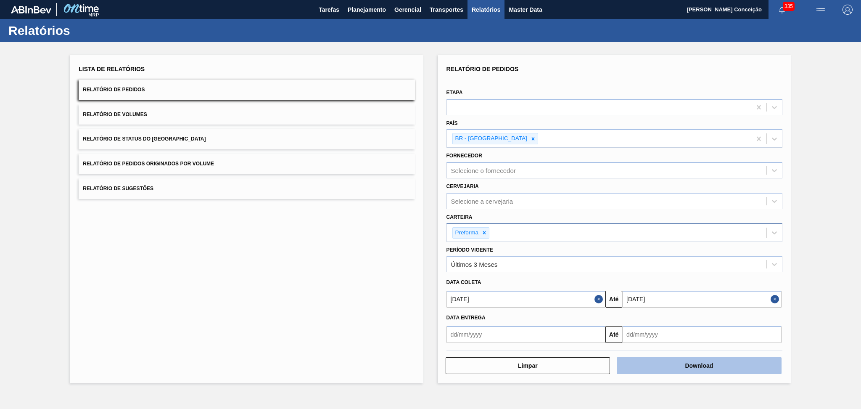
click at [694, 364] on button "Download" at bounding box center [699, 365] width 165 height 17
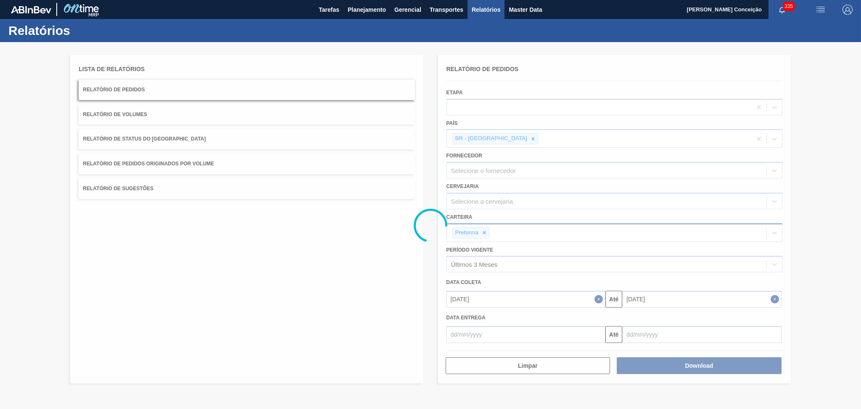
click at [240, 250] on div at bounding box center [430, 225] width 861 height 367
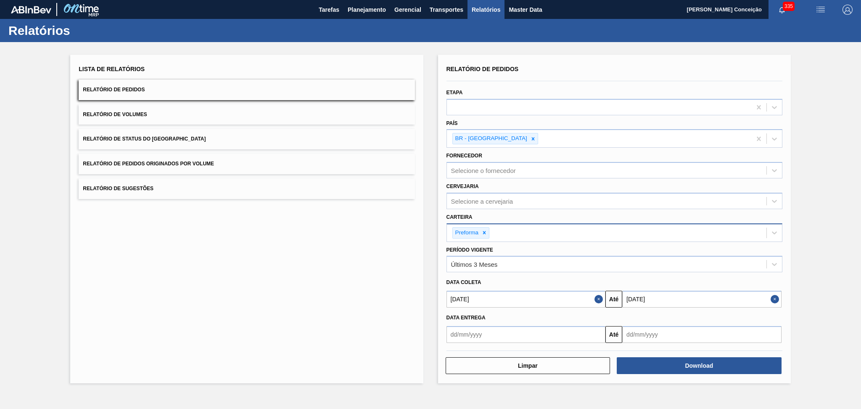
click at [313, 240] on div "Lista de Relatórios Relatório de Pedidos Relatório de Volumes Relatório de Stat…" at bounding box center [246, 219] width 353 height 328
click at [138, 115] on span "Relatório de Volumes" at bounding box center [115, 114] width 64 height 6
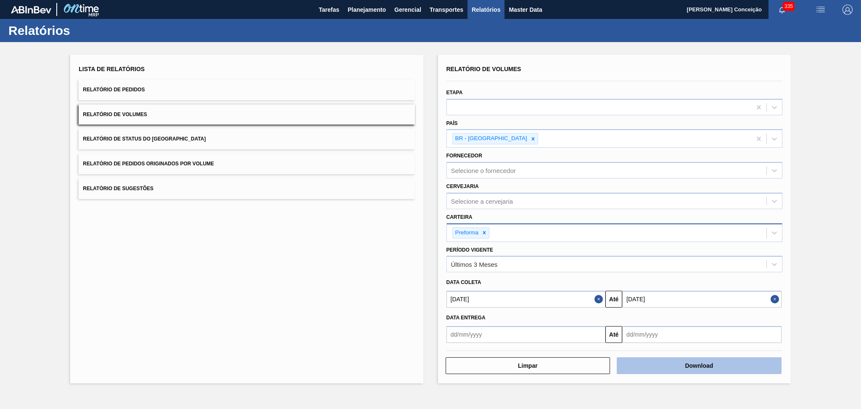
click at [671, 365] on button "Download" at bounding box center [699, 365] width 165 height 17
click at [253, 266] on div "Lista de Relatórios Relatório de Pedidos Relatório de Volumes Relatório de Stat…" at bounding box center [246, 219] width 353 height 328
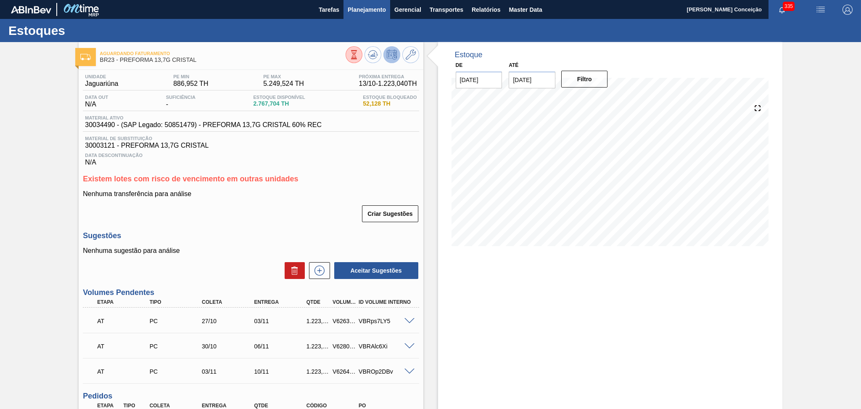
click at [357, 13] on span "Planejamento" at bounding box center [367, 10] width 38 height 10
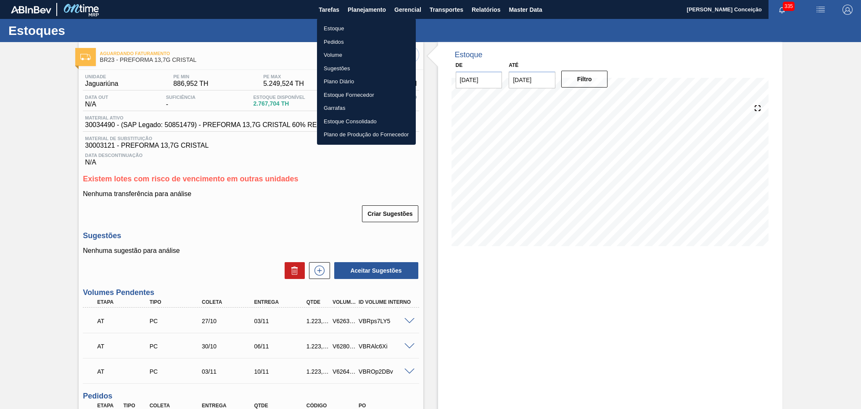
click at [340, 26] on li "Estoque" at bounding box center [366, 28] width 99 height 13
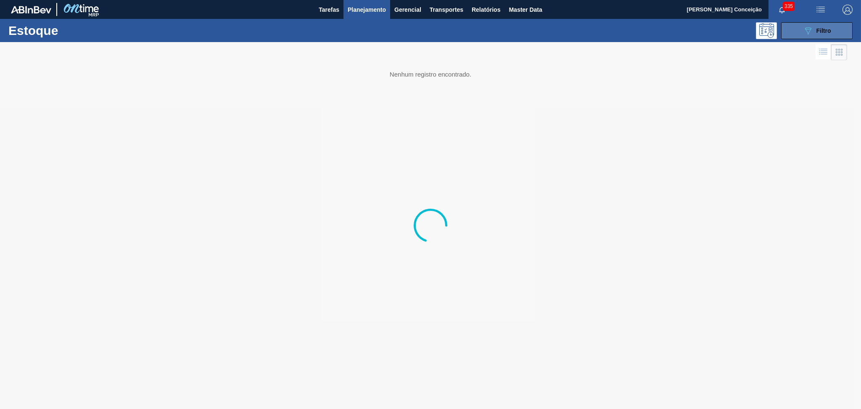
click at [797, 30] on button "089F7B8B-B2A5-4AFE-B5C0-19BA573D28AC Filtro" at bounding box center [816, 30] width 71 height 17
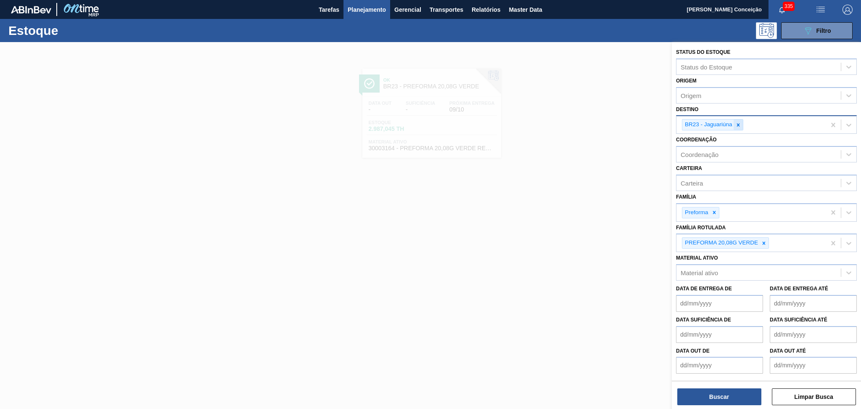
click at [734, 124] on div at bounding box center [737, 124] width 9 height 11
click at [757, 239] on div "PREFORMA 20,08G VERDE" at bounding box center [720, 240] width 77 height 11
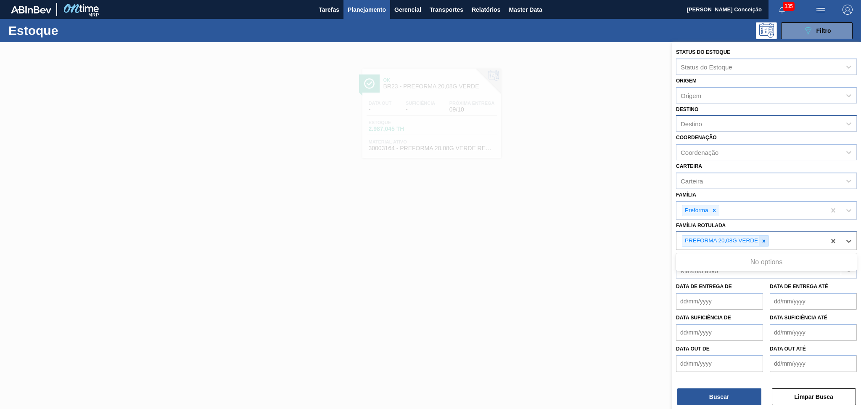
click at [761, 240] on div at bounding box center [763, 240] width 9 height 11
click at [764, 242] on icon at bounding box center [764, 243] width 6 height 6
click at [740, 127] on div at bounding box center [737, 124] width 9 height 11
click at [196, 130] on div at bounding box center [430, 246] width 861 height 409
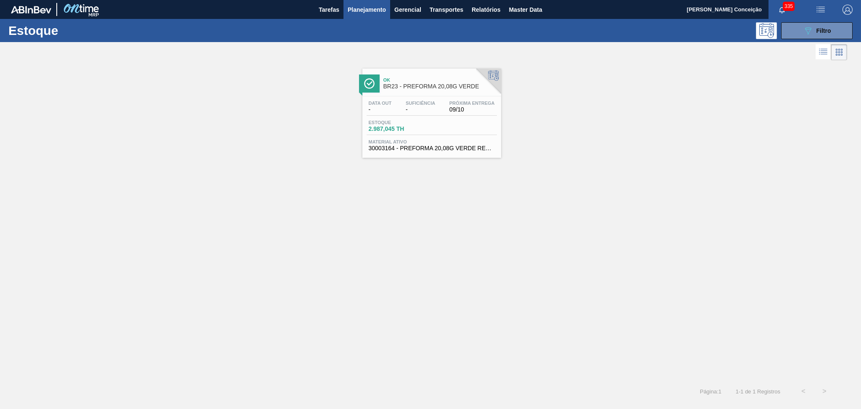
click at [612, 166] on div "Ok BR23 - PREFORMA 20,08G VERDE Data out - Suficiência - Próxima Entrega 09/10 …" at bounding box center [430, 221] width 861 height 318
click at [801, 34] on button "089F7B8B-B2A5-4AFE-B5C0-19BA573D28AC Filtro" at bounding box center [816, 30] width 71 height 17
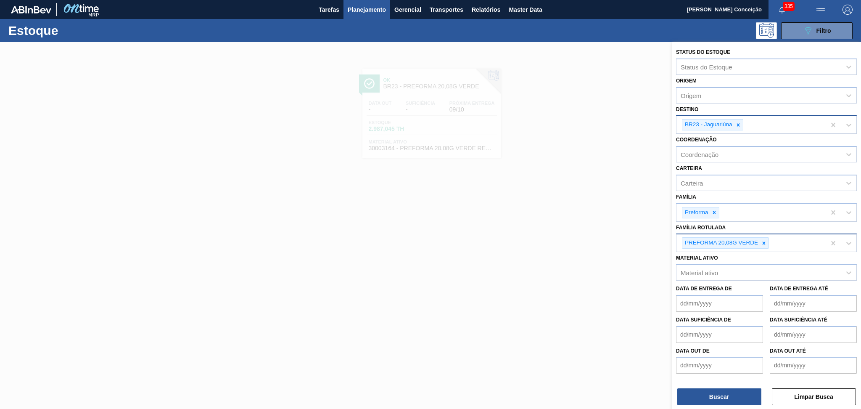
click at [755, 123] on div "BR23 - Jaguariúna" at bounding box center [750, 124] width 149 height 17
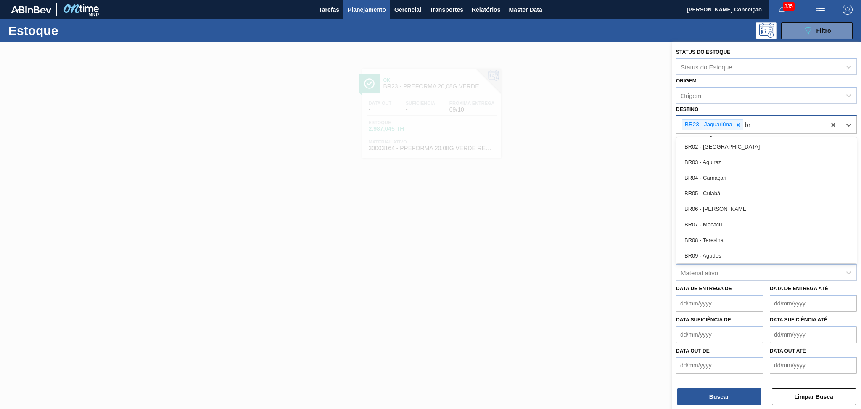
type input "br19"
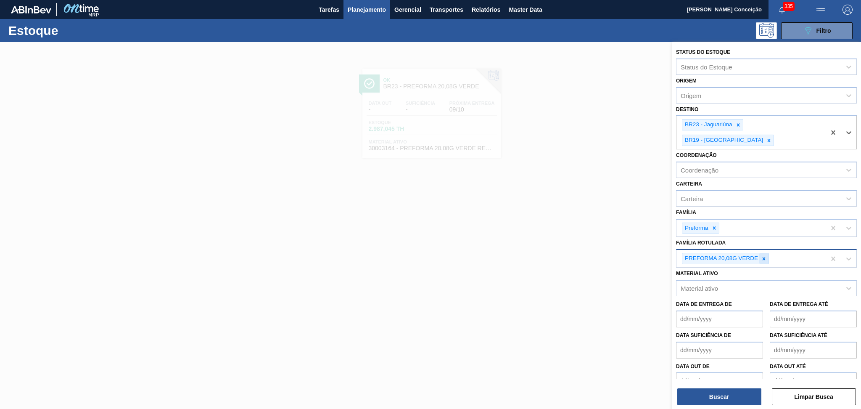
click at [765, 256] on icon at bounding box center [764, 259] width 6 height 6
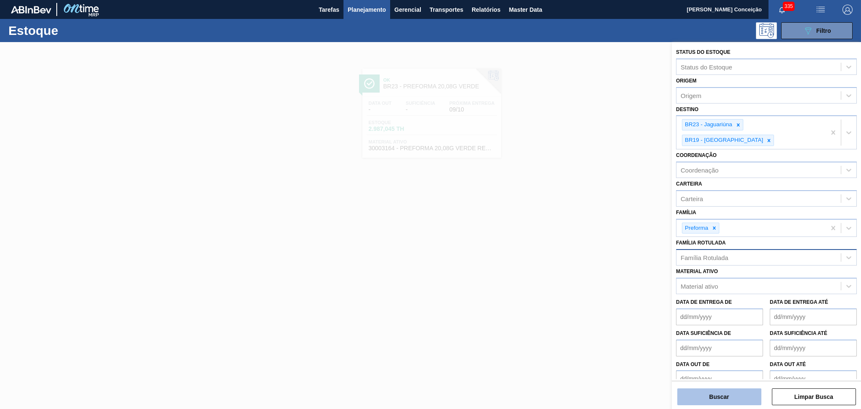
click at [725, 397] on button "Buscar" at bounding box center [719, 396] width 84 height 17
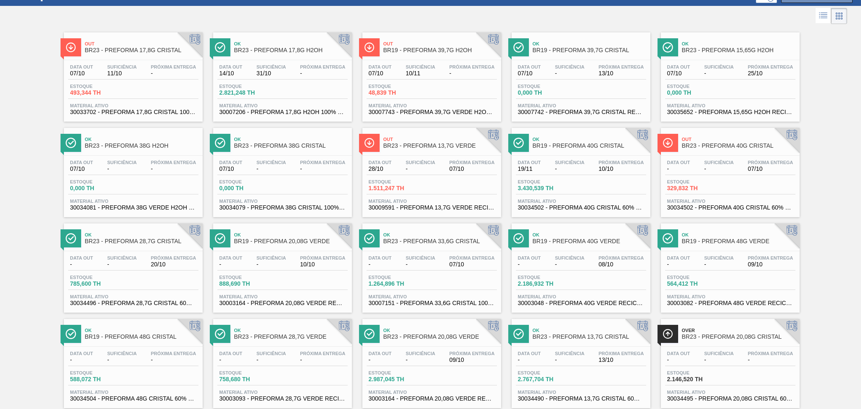
scroll to position [56, 0]
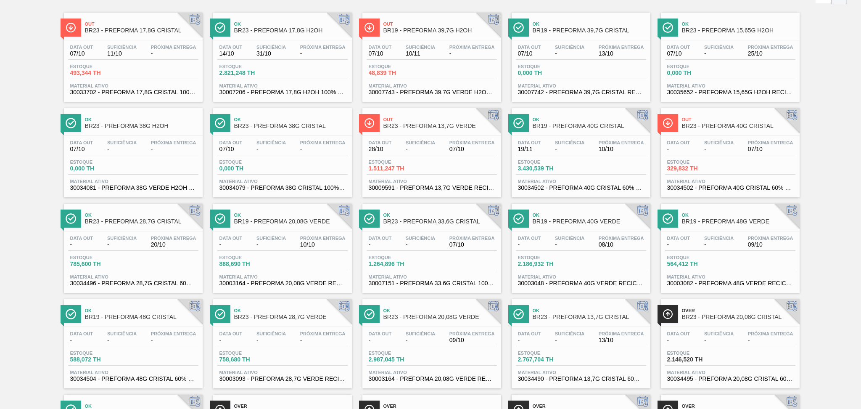
click at [301, 231] on div "Data out - Suficiência - Próxima Entrega 10/10 Estoque 888,690 TH Material ativ…" at bounding box center [282, 259] width 139 height 57
click at [1, 161] on div "Out BR23 - PREFORMA 17,8G CRISTAL Data out 07/10 Suficiência 11/10 Próxima Entr…" at bounding box center [430, 244] width 861 height 477
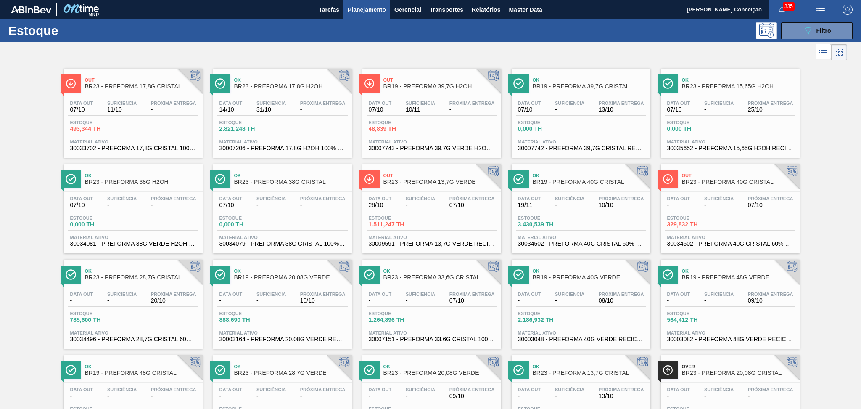
click at [320, 51] on div at bounding box center [423, 52] width 847 height 20
click at [777, 32] on div "089F7B8B-B2A5-4AFE-B5C0-19BA573D28AC Filtro" at bounding box center [817, 30] width 80 height 17
click at [807, 32] on icon "089F7B8B-B2A5-4AFE-B5C0-19BA573D28AC" at bounding box center [808, 31] width 10 height 10
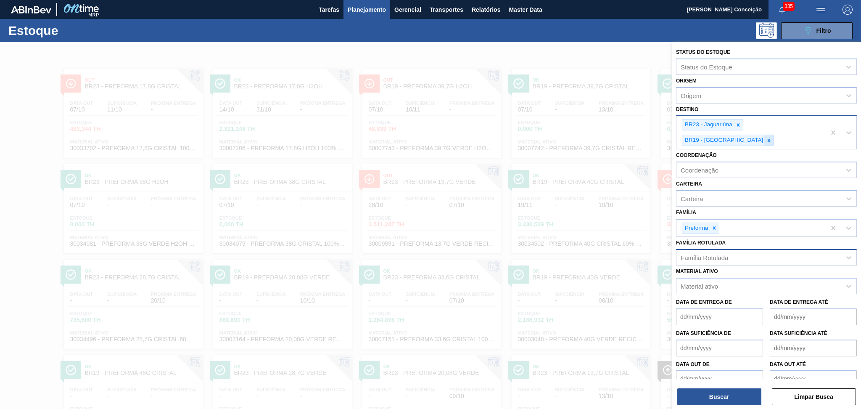
click at [773, 135] on div at bounding box center [768, 140] width 9 height 11
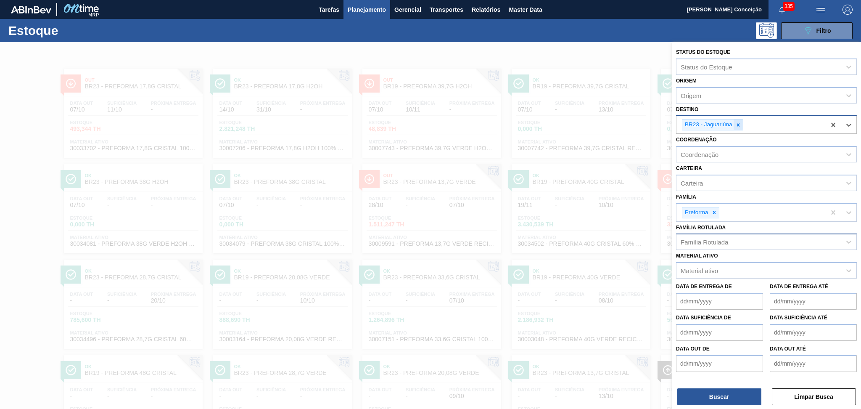
click at [736, 126] on icon at bounding box center [738, 125] width 6 height 6
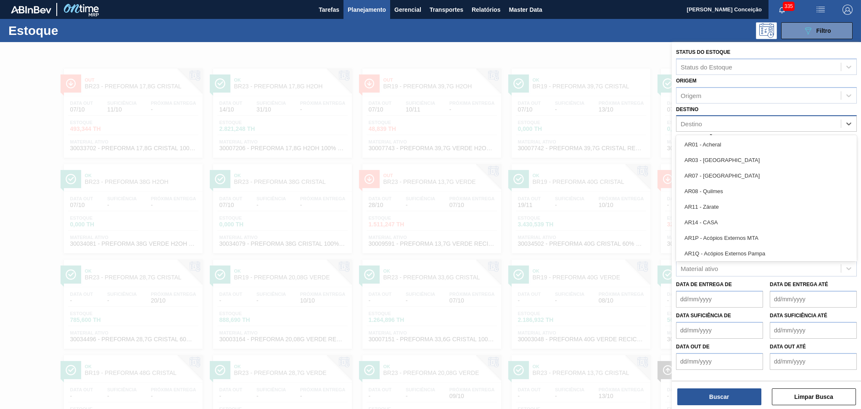
click at [689, 124] on div "Destino" at bounding box center [690, 123] width 21 height 7
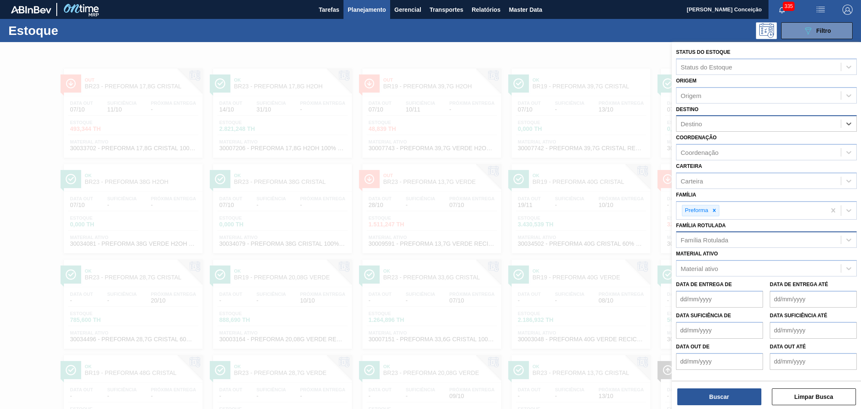
click at [689, 124] on div "Destino" at bounding box center [690, 123] width 21 height 7
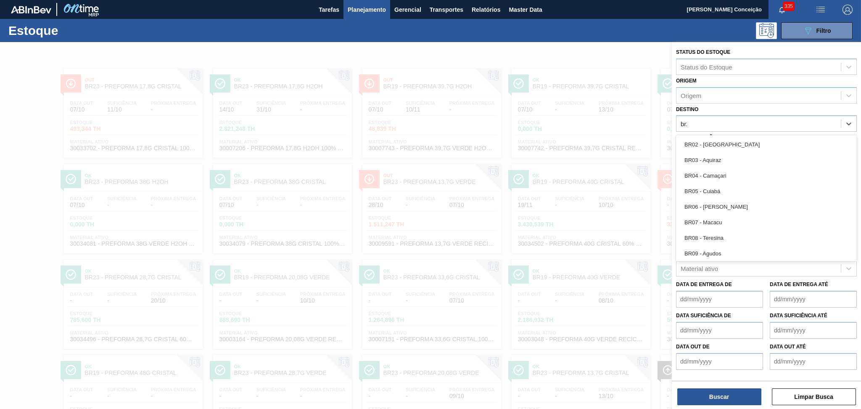
type input "br20"
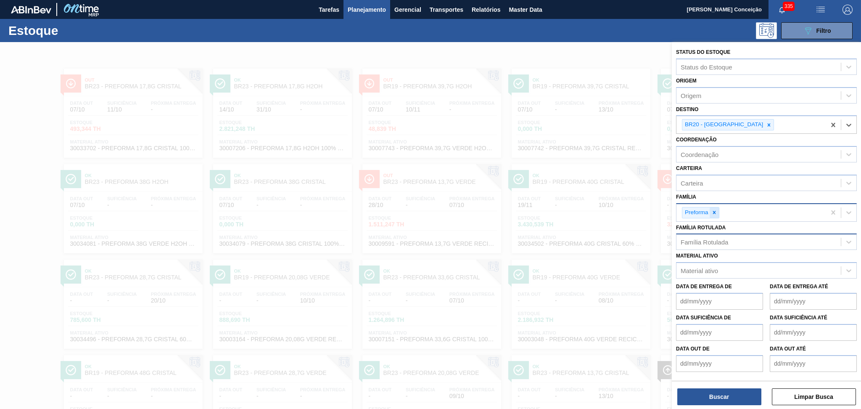
click at [716, 211] on icon at bounding box center [714, 212] width 6 height 6
type input "rolha"
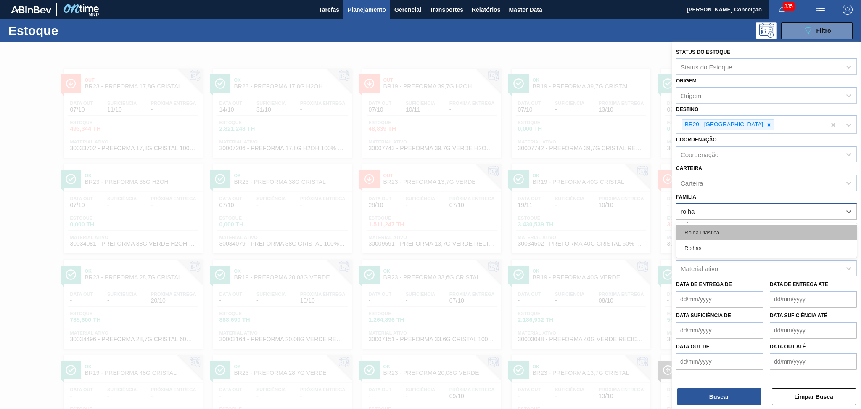
click at [719, 224] on div "Rolha Plástica" at bounding box center [766, 232] width 181 height 16
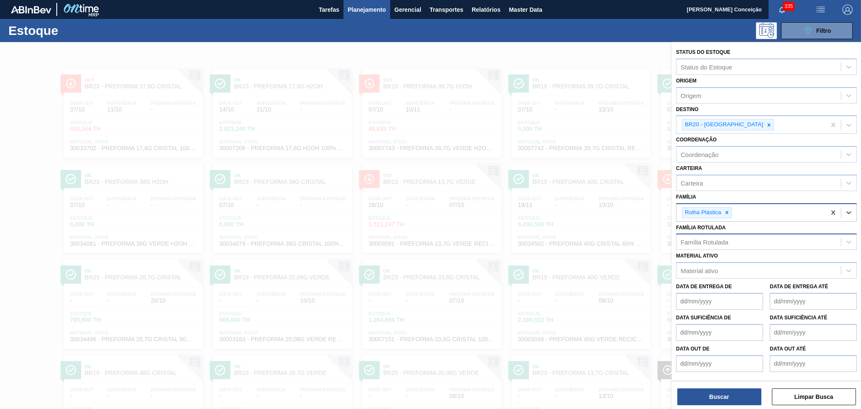
click at [705, 386] on div "Buscar Limpar Busca" at bounding box center [766, 392] width 189 height 24
click at [709, 389] on button "Buscar" at bounding box center [719, 396] width 84 height 17
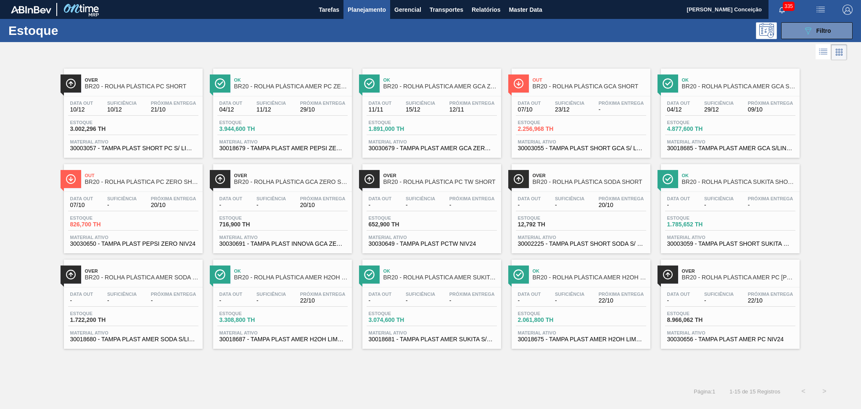
click at [743, 148] on span "30018685 - TAMPA PLAST AMER GCA S/LINER" at bounding box center [730, 148] width 126 height 6
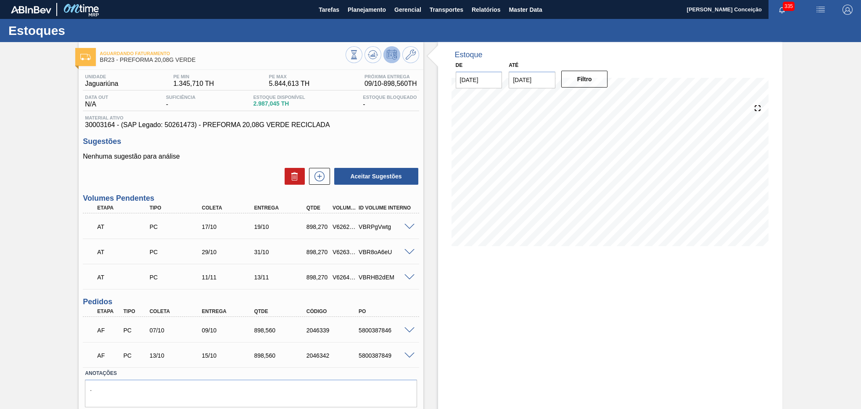
click at [374, 327] on div "5800387846" at bounding box center [385, 330] width 59 height 7
copy div "5800387846"
click at [382, 329] on div "5800387846" at bounding box center [385, 330] width 59 height 7
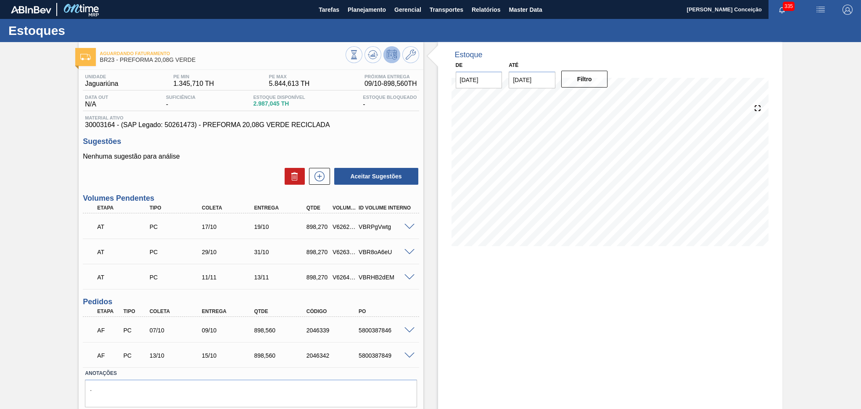
click at [258, 154] on p "Nenhuma sugestão para análise" at bounding box center [251, 157] width 336 height 8
click at [438, 287] on div "Estoque De 07/10/2025 Até 30/11/2025 Filtro 13/10 Projeção de Estoque 3,204.269…" at bounding box center [610, 239] width 344 height 394
click at [233, 154] on p "Nenhuma sugestão para análise" at bounding box center [251, 157] width 336 height 8
click at [237, 172] on div "Aceitar Sugestões" at bounding box center [251, 176] width 336 height 18
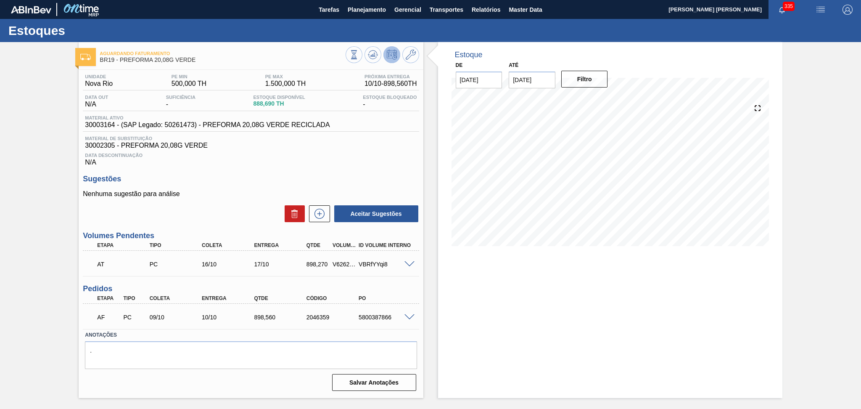
click at [369, 314] on div "5800387866" at bounding box center [385, 317] width 59 height 7
copy div "5800387866"
click at [293, 163] on div "Data Descontinuação N/A" at bounding box center [251, 157] width 336 height 17
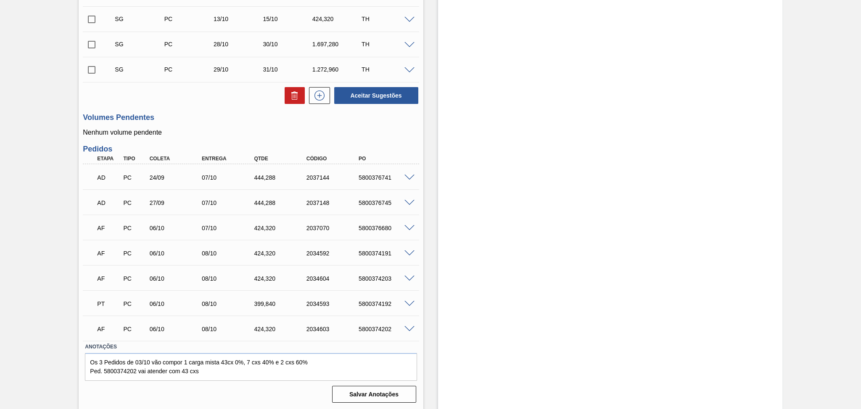
click at [438, 278] on div "Estoque De [DATE] Até [DATE] Filtro 07/10 Projeção de Estoque 1,488.998 [DOMAIN…" at bounding box center [610, 86] width 344 height 646
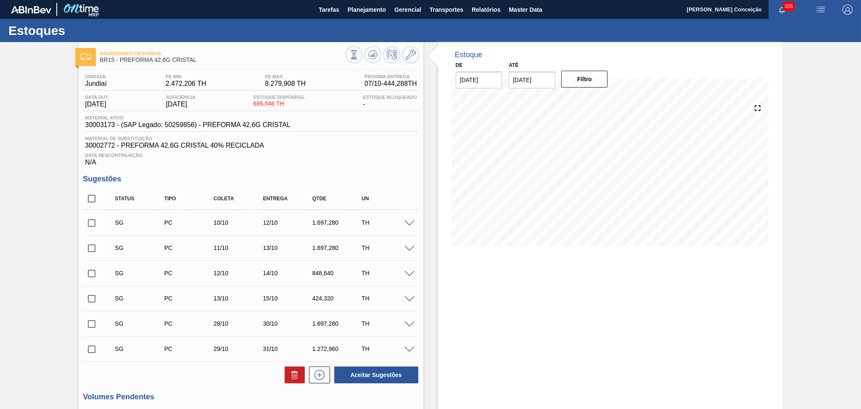
click at [367, 162] on div "Data Descontinuação N/A" at bounding box center [251, 157] width 336 height 17
click at [352, 156] on span "Data Descontinuação" at bounding box center [251, 155] width 332 height 5
click at [187, 383] on div "Aceitar Sugestões" at bounding box center [251, 374] width 336 height 18
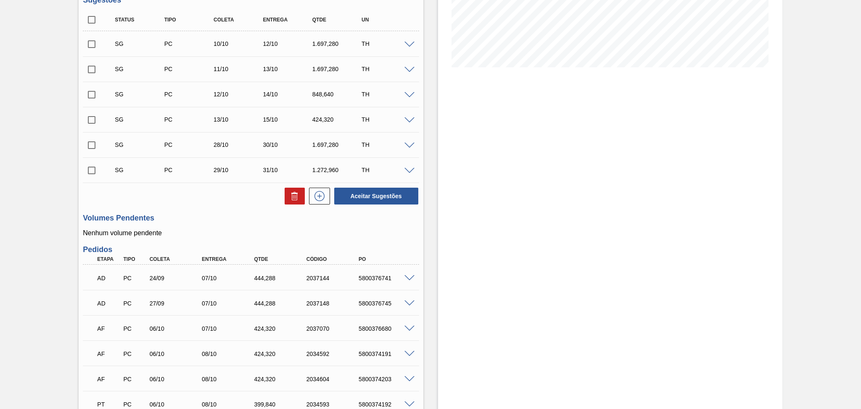
scroll to position [279, 0]
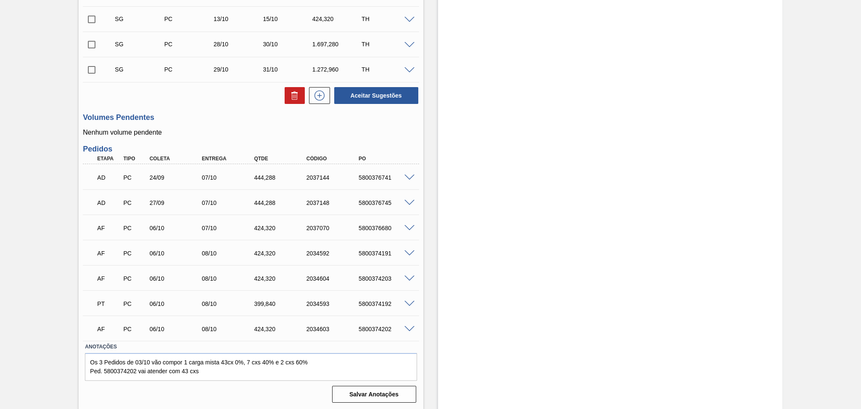
click at [434, 320] on div "Estoque De 07/10/2025 Até 30/11/2025 Filtro 07/10 Projeção de Estoque 1,488.998…" at bounding box center [602, 86] width 359 height 646
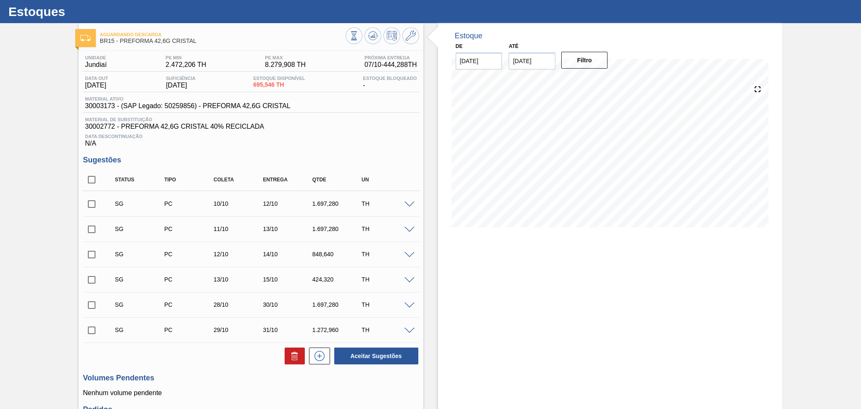
scroll to position [0, 0]
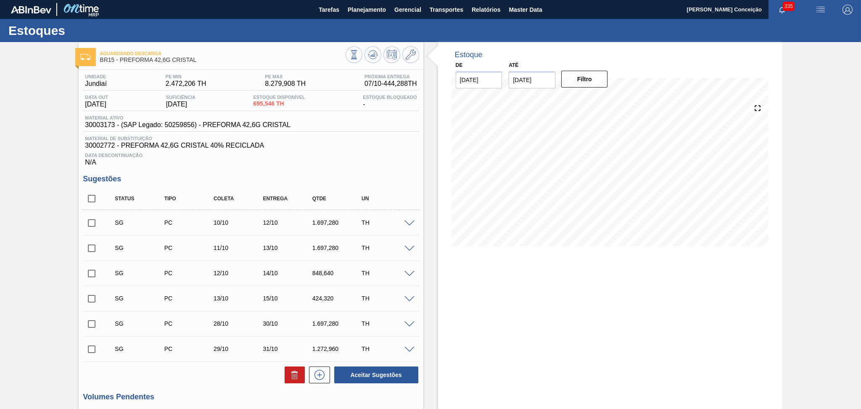
click at [375, 174] on h3 "Sugestões" at bounding box center [251, 178] width 336 height 9
click at [388, 156] on span "Data Descontinuação" at bounding box center [251, 155] width 332 height 5
click at [91, 197] on input "checkbox" at bounding box center [92, 199] width 18 height 18
checkbox input "true"
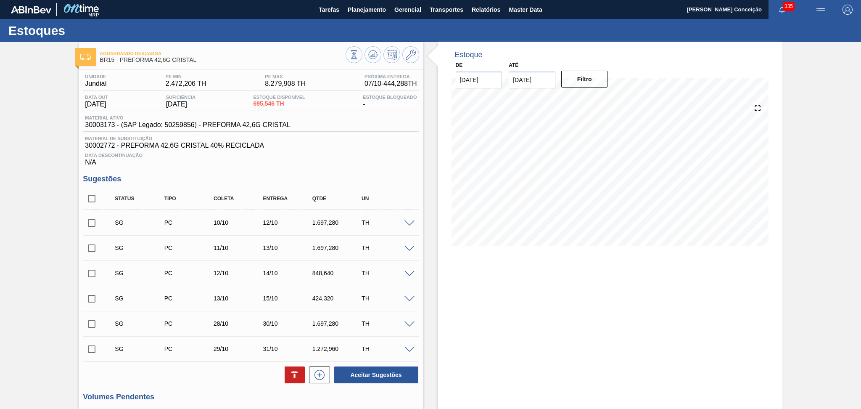
checkbox input "true"
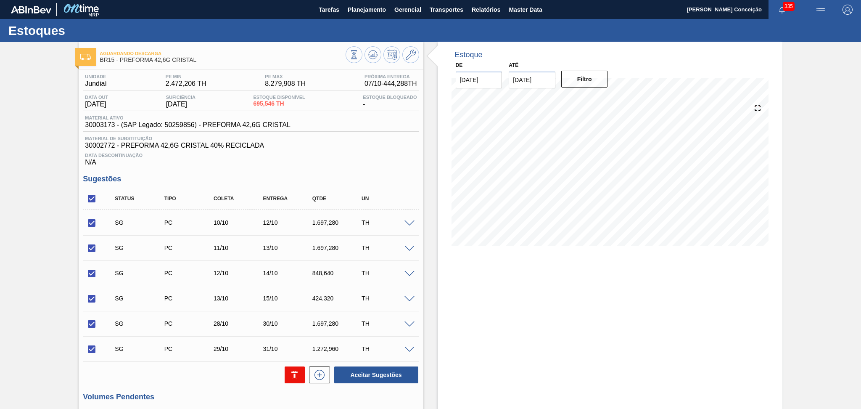
click at [301, 371] on button at bounding box center [295, 374] width 20 height 17
checkbox input "false"
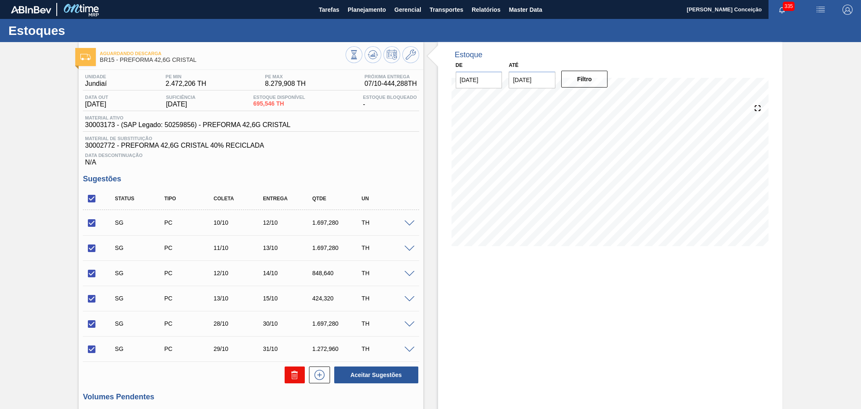
checkbox input "false"
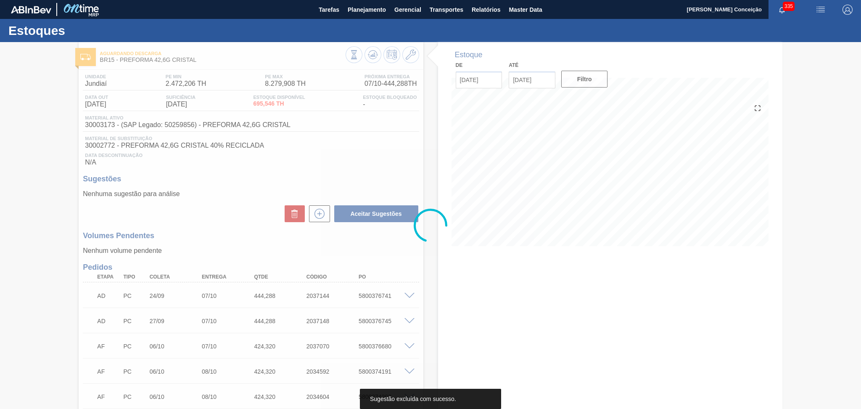
click at [351, 163] on div "Data Descontinuação N/A" at bounding box center [251, 157] width 336 height 17
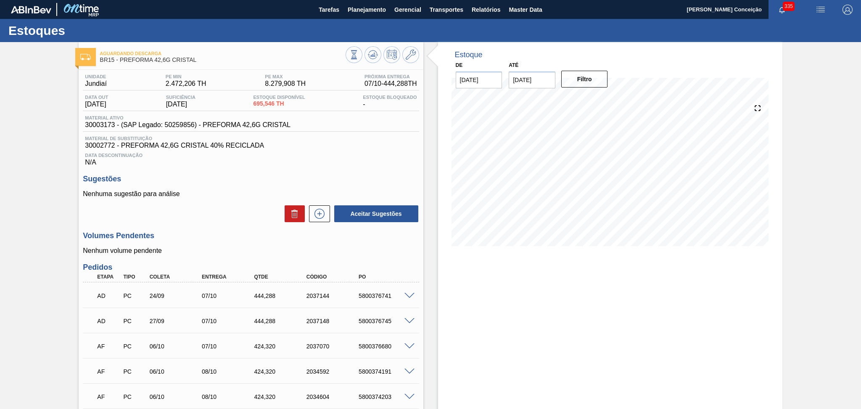
click at [220, 211] on div "Aceitar Sugestões" at bounding box center [251, 213] width 336 height 18
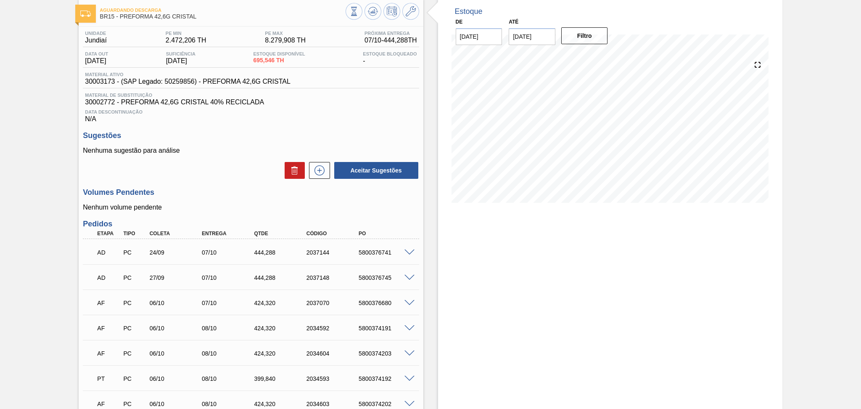
scroll to position [118, 0]
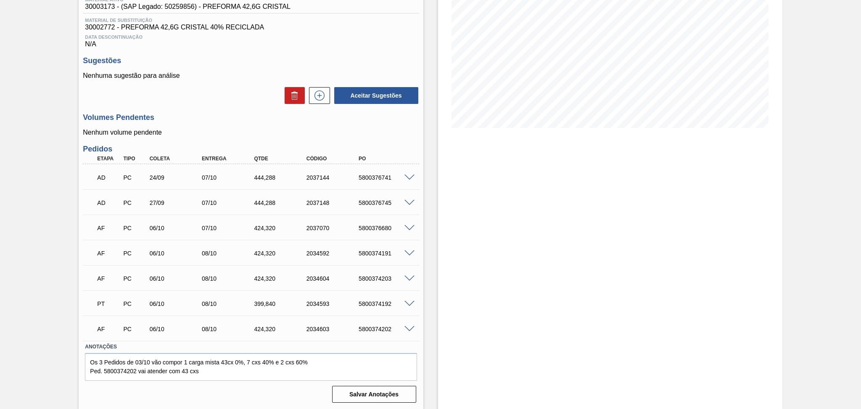
click at [427, 215] on div "Estoque De 07/10/2025 Até 30/11/2025 Filtro" at bounding box center [602, 166] width 359 height 485
click at [203, 114] on h3 "Volumes Pendentes" at bounding box center [251, 117] width 336 height 9
click at [255, 127] on div "Volumes Pendentes Nenhum volume pendente" at bounding box center [251, 124] width 336 height 23
click at [240, 124] on div "Volumes Pendentes Nenhum volume pendente" at bounding box center [251, 124] width 336 height 23
click at [409, 303] on span at bounding box center [409, 304] width 10 height 6
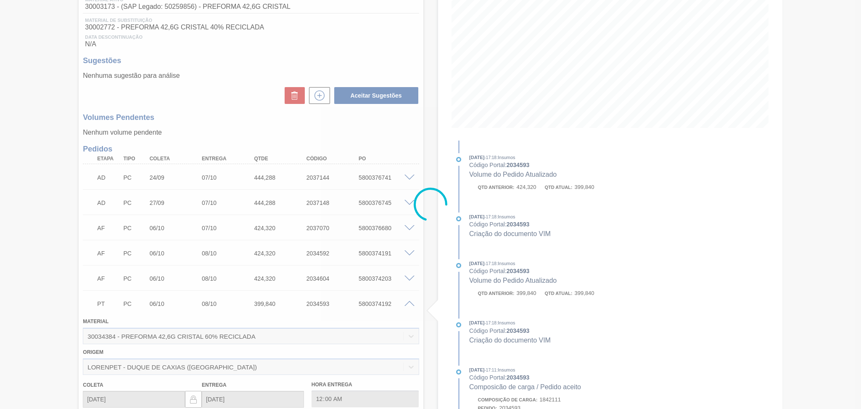
click at [408, 304] on span at bounding box center [409, 304] width 10 height 6
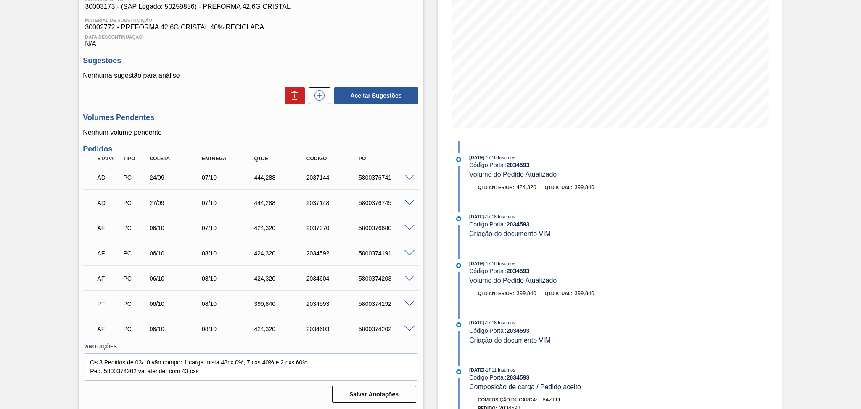
click at [256, 124] on div "Volumes Pendentes Nenhum volume pendente" at bounding box center [251, 124] width 336 height 23
click at [209, 121] on h3 "Volumes Pendentes" at bounding box center [251, 117] width 336 height 9
click at [206, 118] on h3 "Volumes Pendentes" at bounding box center [251, 117] width 336 height 9
click at [427, 141] on div "Estoque De 07/10/2025 Até 30/11/2025 Filtro 08/10 Projeção de Estoque 1,786.31 …" at bounding box center [602, 166] width 359 height 485
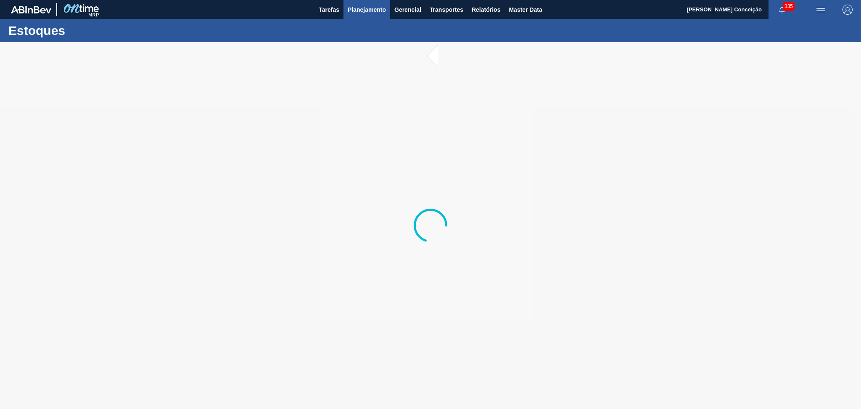
click at [374, 13] on span "Planejamento" at bounding box center [367, 10] width 38 height 10
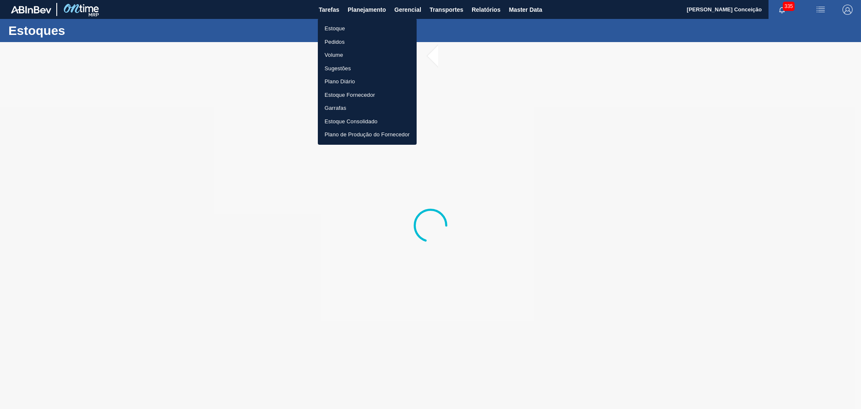
click at [332, 31] on li "Estoque" at bounding box center [367, 28] width 99 height 13
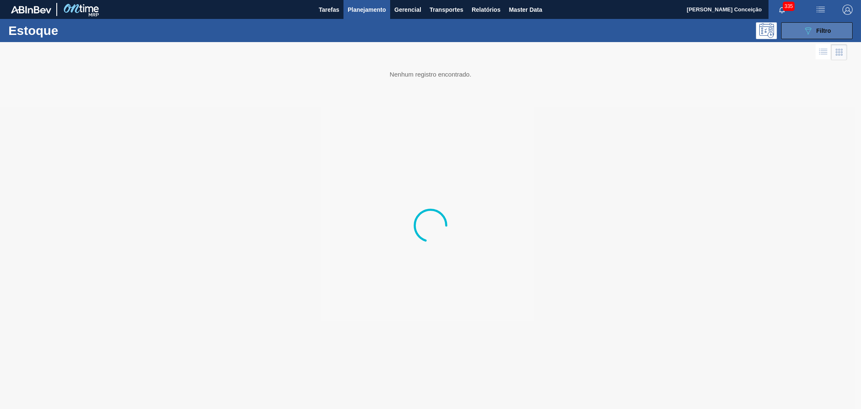
click at [803, 30] on icon "089F7B8B-B2A5-4AFE-B5C0-19BA573D28AC" at bounding box center [808, 31] width 10 height 10
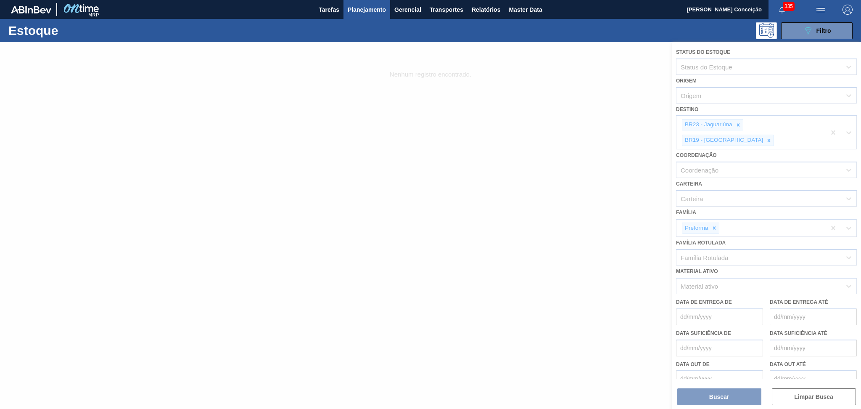
click at [735, 122] on div at bounding box center [430, 225] width 861 height 367
click at [738, 122] on div at bounding box center [430, 225] width 861 height 367
click at [738, 122] on icon at bounding box center [738, 125] width 6 height 6
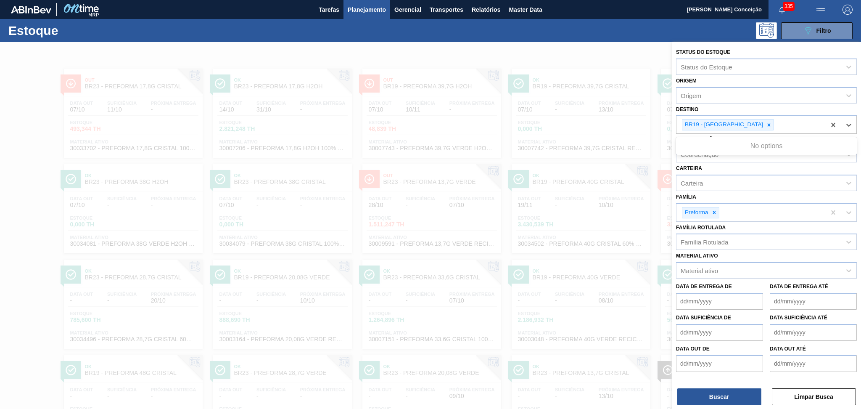
click at [738, 122] on div "BR19 - [GEOGRAPHIC_DATA]" at bounding box center [728, 124] width 92 height 11
click at [766, 122] on icon at bounding box center [769, 125] width 6 height 6
type input "br20"
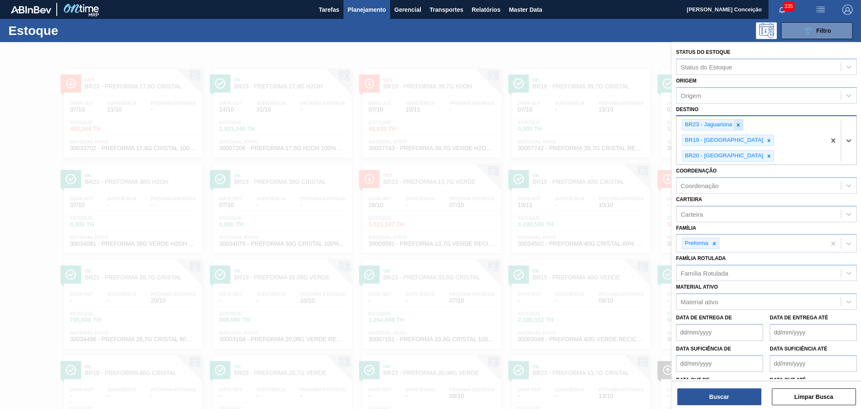
click at [736, 124] on icon at bounding box center [738, 125] width 6 height 6
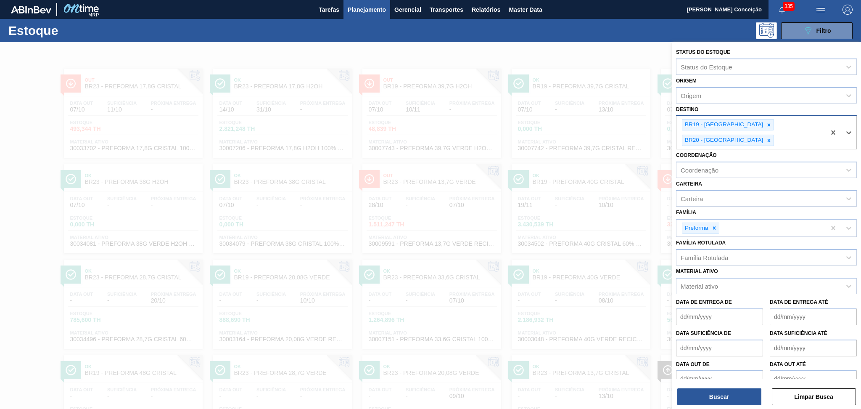
click at [766, 124] on icon at bounding box center [769, 125] width 6 height 6
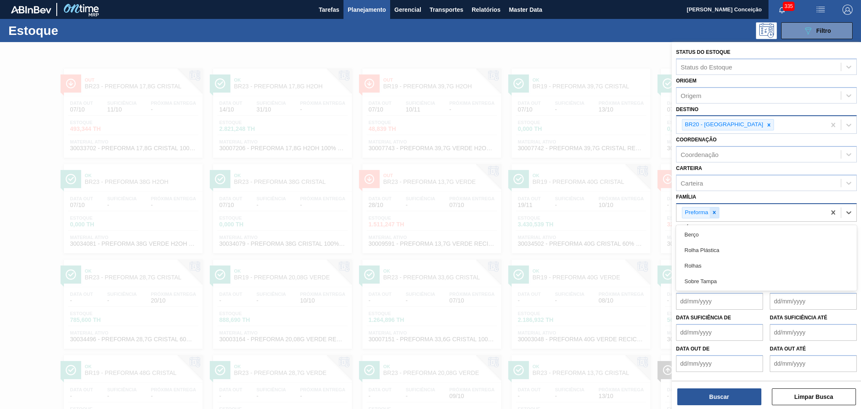
click at [718, 210] on div "Preforma" at bounding box center [700, 212] width 37 height 11
click at [716, 210] on icon at bounding box center [714, 212] width 6 height 6
type input "rolha"
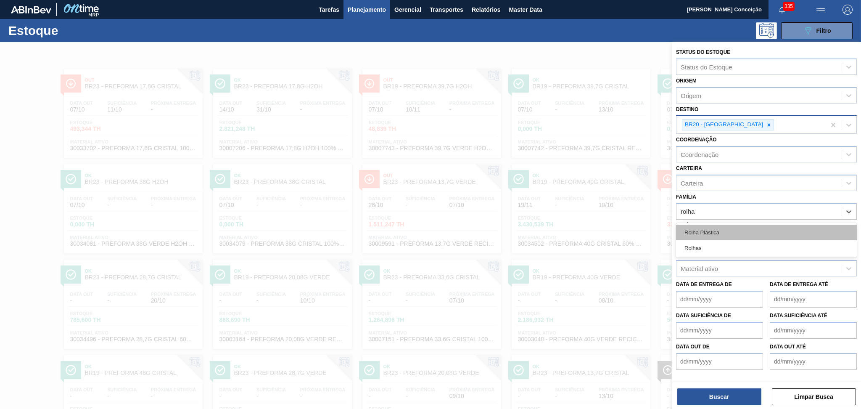
click at [717, 227] on div "Rolha Plástica" at bounding box center [766, 232] width 181 height 16
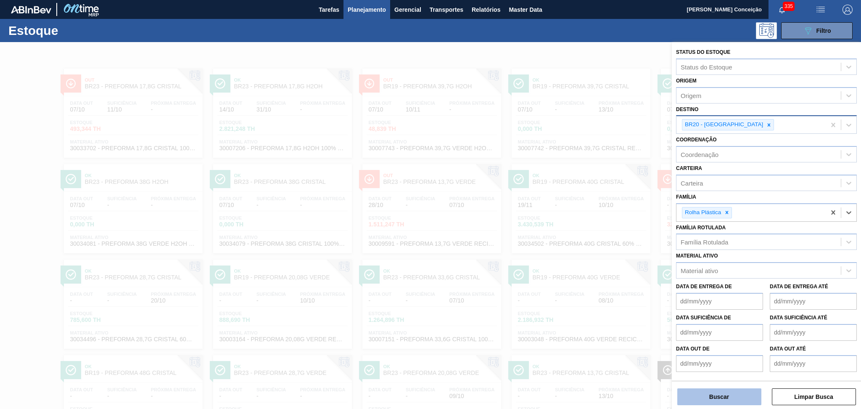
click at [739, 392] on button "Buscar" at bounding box center [719, 396] width 84 height 17
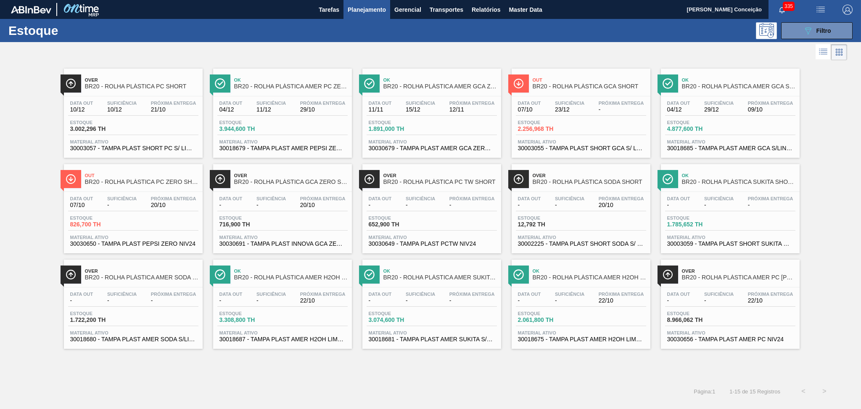
click at [276, 361] on div "Over BR20 - ROLHA PLÁSTICA PC SHORT Data [DATE] Suficiência 10/12 Próxima Entre…" at bounding box center [430, 221] width 861 height 318
click at [578, 145] on span "30003055 - TAMPA PLAST SHORT GCA S/ LINER" at bounding box center [581, 148] width 126 height 6
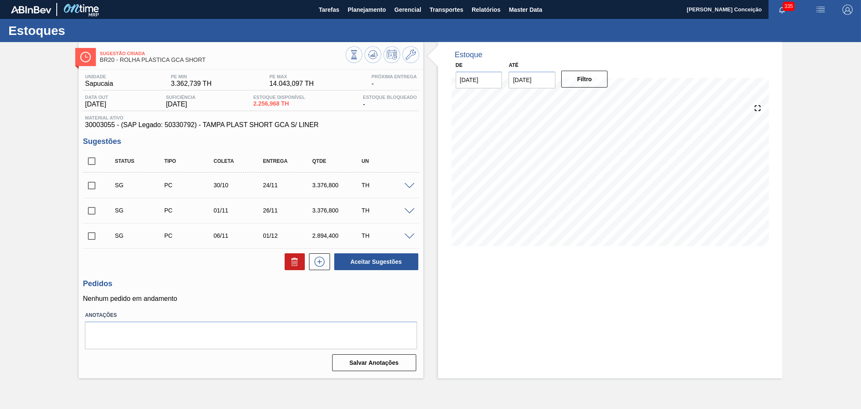
click at [369, 120] on span "Material ativo" at bounding box center [251, 117] width 332 height 5
click at [409, 187] on span at bounding box center [409, 186] width 10 height 6
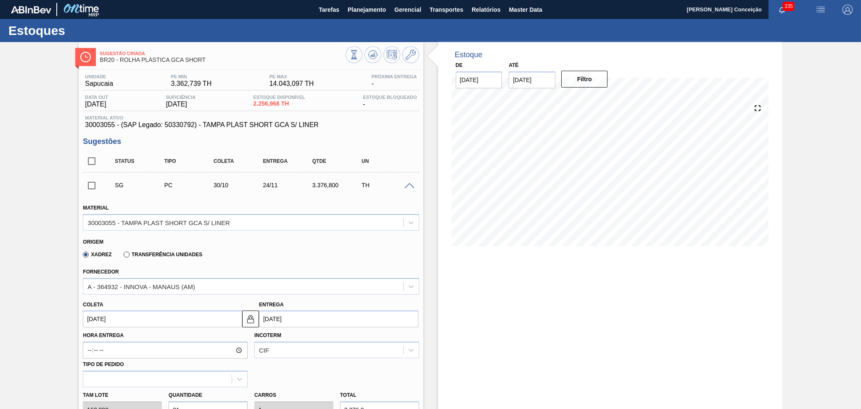
click at [408, 185] on span at bounding box center [409, 186] width 10 height 6
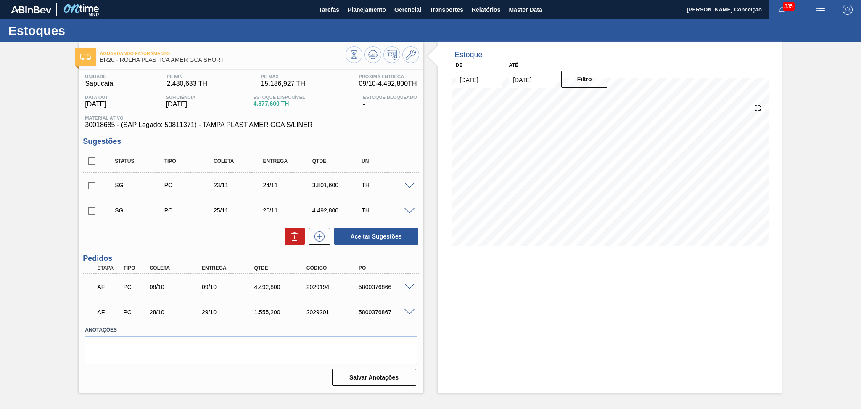
click at [180, 236] on div "Aceitar Sugestões" at bounding box center [251, 236] width 336 height 18
click at [407, 286] on span at bounding box center [409, 287] width 10 height 6
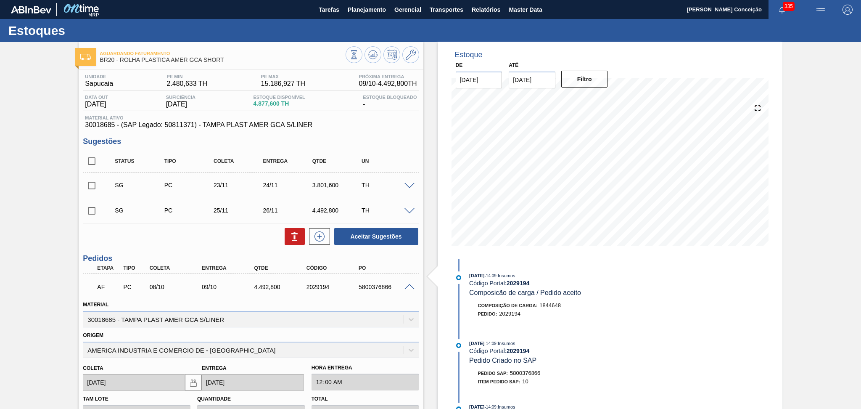
click at [407, 286] on span at bounding box center [409, 287] width 10 height 6
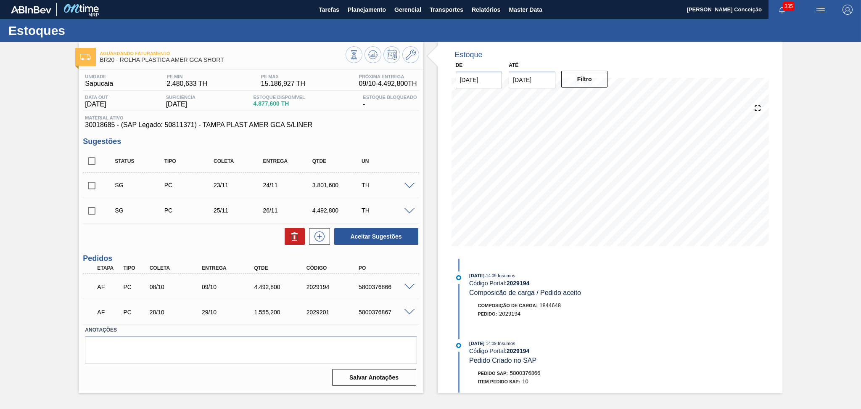
click at [231, 248] on div "Unidade Sapucaia PE MIN 2.480,633 TH PE MAX 15.186,927 TH Próxima Entrega 09/10…" at bounding box center [251, 229] width 344 height 319
click at [598, 297] on div "[DATE] 14:09 : Insumos Código Portal: 2029194 Composicão de carga / Pedido acei…" at bounding box center [569, 284] width 200 height 26
click at [184, 241] on div "Aceitar Sugestões" at bounding box center [251, 236] width 336 height 18
click at [414, 128] on span "30018685 - (SAP Legado: 50811371) - TAMPA PLAST AMER GCA S/LINER" at bounding box center [251, 125] width 332 height 8
click at [105, 127] on span "30018685 - (SAP Legado: 50811371) - TAMPA PLAST AMER GCA S/LINER" at bounding box center [251, 125] width 332 height 8
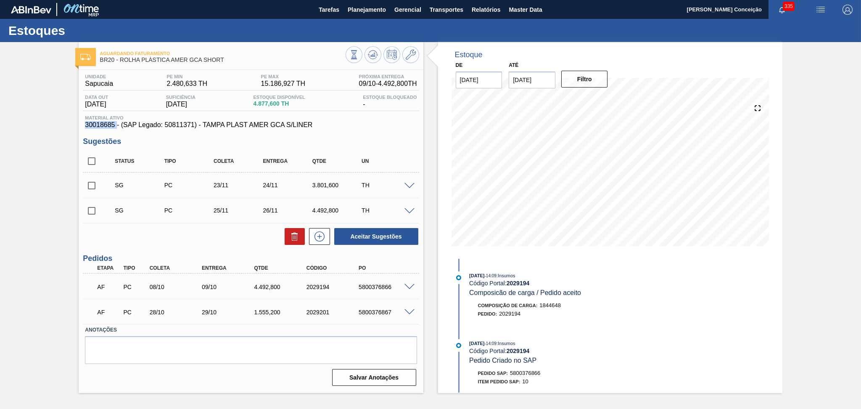
click at [105, 127] on span "30018685 - (SAP Legado: 50811371) - TAMPA PLAST AMER GCA S/LINER" at bounding box center [251, 125] width 332 height 8
copy span "30018685"
click at [382, 136] on div "Unidade Sapucaia PE MIN 2.480,633 TH PE MAX 15.186,927 TH Próxima Entrega 09/10…" at bounding box center [251, 229] width 344 height 319
click at [107, 123] on span "30018685 - (SAP Legado: 50811371) - TAMPA PLAST AMER GCA S/LINER" at bounding box center [251, 125] width 332 height 8
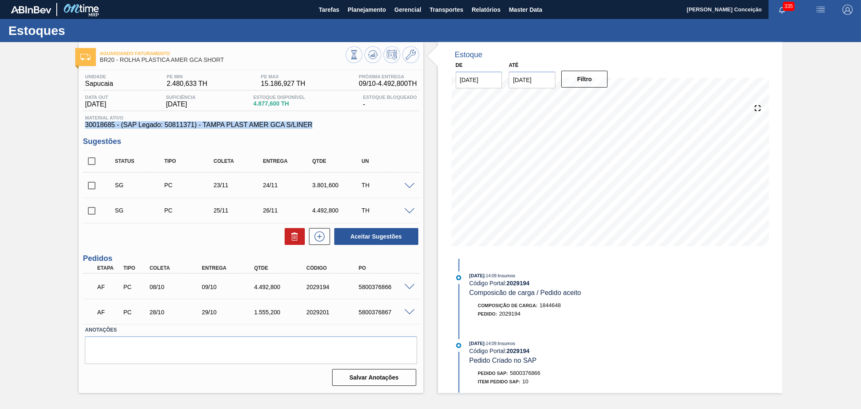
click at [107, 123] on span "30018685 - (SAP Legado: 50811371) - TAMPA PLAST AMER GCA S/LINER" at bounding box center [251, 125] width 332 height 8
click at [105, 124] on span "30018685 - (SAP Legado: 50811371) - TAMPA PLAST AMER GCA S/LINER" at bounding box center [251, 125] width 332 height 8
click at [434, 119] on div "Estoque De 07/10/2025 Até 30/11/2025 Filtro 07/10 Projeção de Estoque 4,877.6 N…" at bounding box center [602, 217] width 359 height 351
click at [373, 59] on icon at bounding box center [372, 57] width 8 height 4
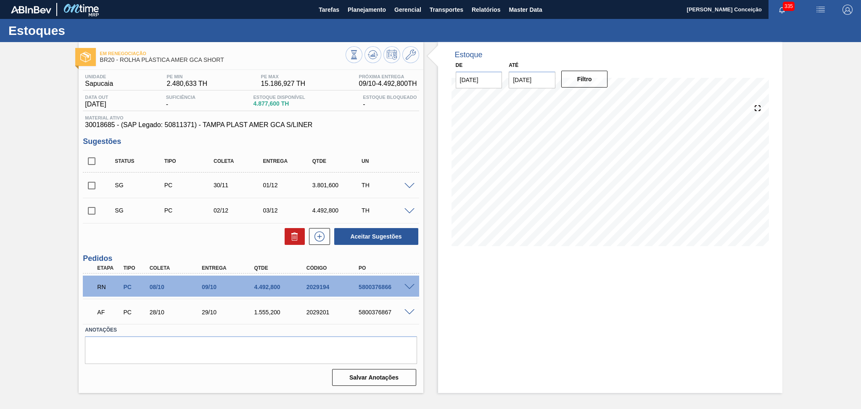
click at [407, 285] on span at bounding box center [409, 287] width 10 height 6
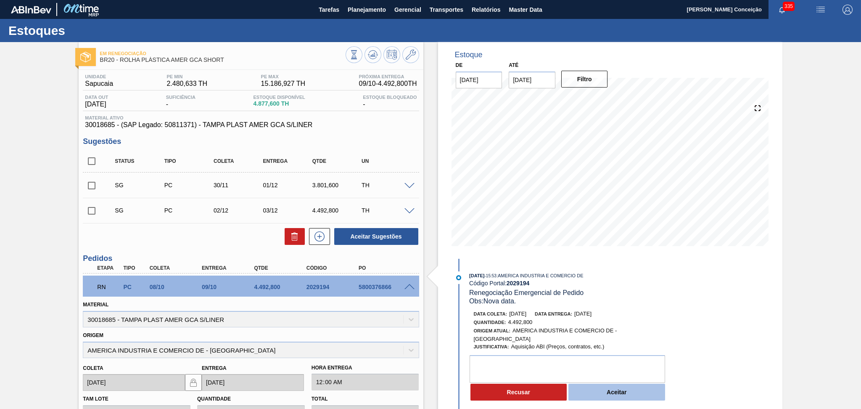
click at [592, 392] on button "Aceitar" at bounding box center [616, 391] width 97 height 17
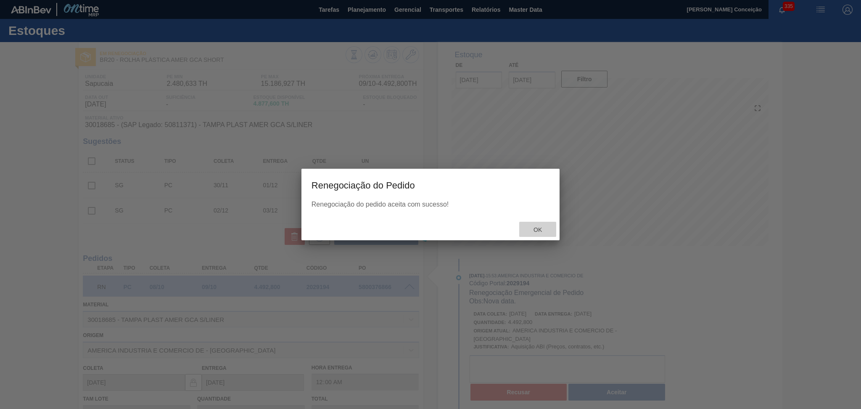
click at [534, 232] on div "Ok" at bounding box center [537, 230] width 37 height 16
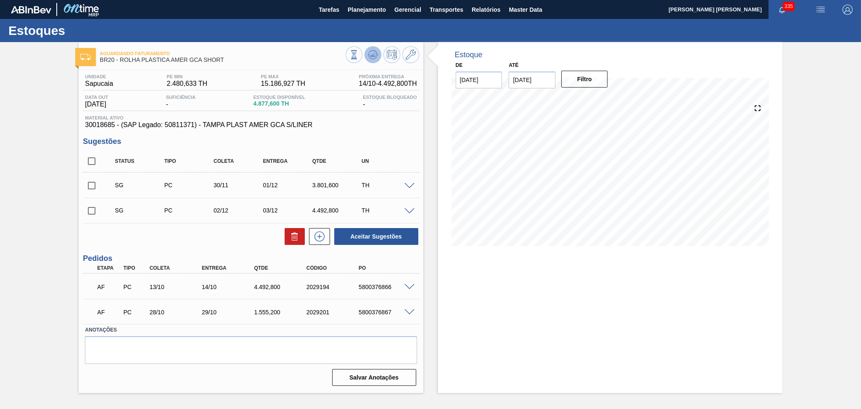
click at [372, 59] on icon at bounding box center [373, 55] width 10 height 10
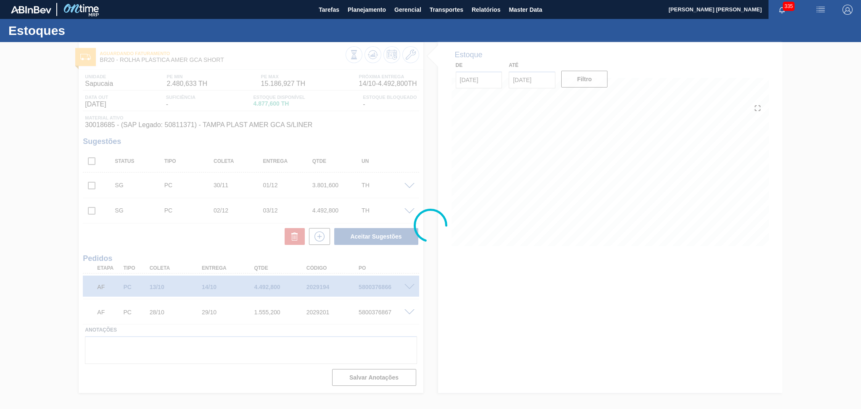
click at [441, 288] on div at bounding box center [430, 225] width 861 height 367
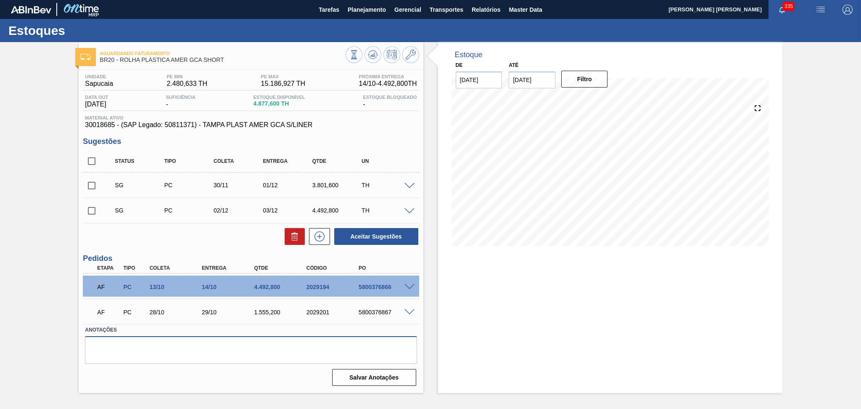
click at [129, 357] on textarea at bounding box center [251, 350] width 332 height 28
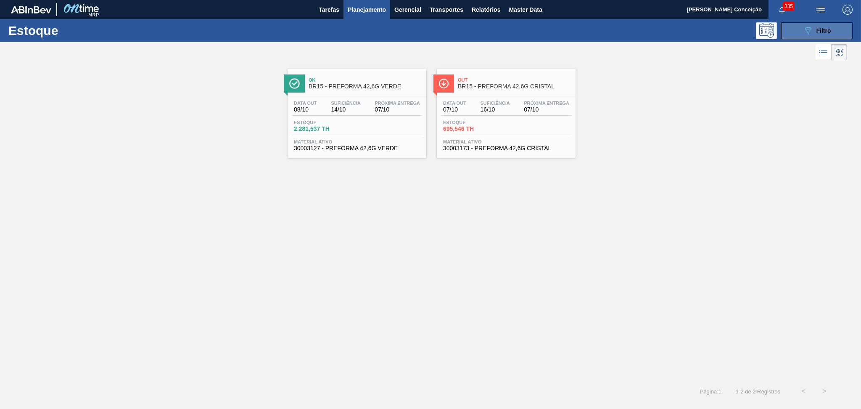
click at [801, 33] on button "089F7B8B-B2A5-4AFE-B5C0-19BA573D28AC Filtro" at bounding box center [816, 30] width 71 height 17
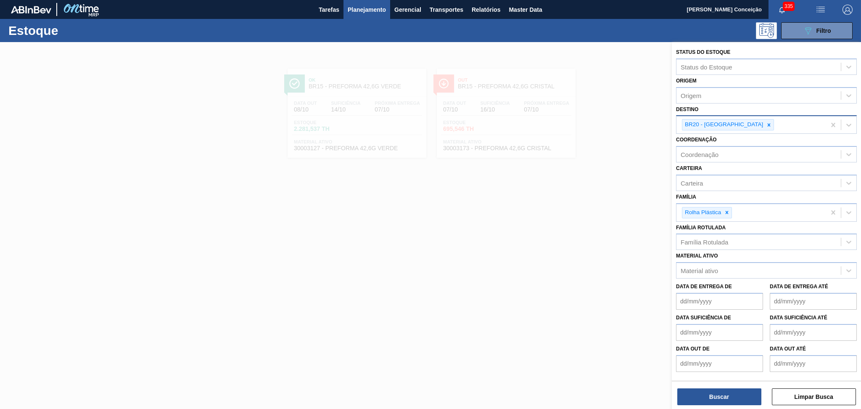
click at [767, 123] on icon at bounding box center [768, 124] width 3 height 3
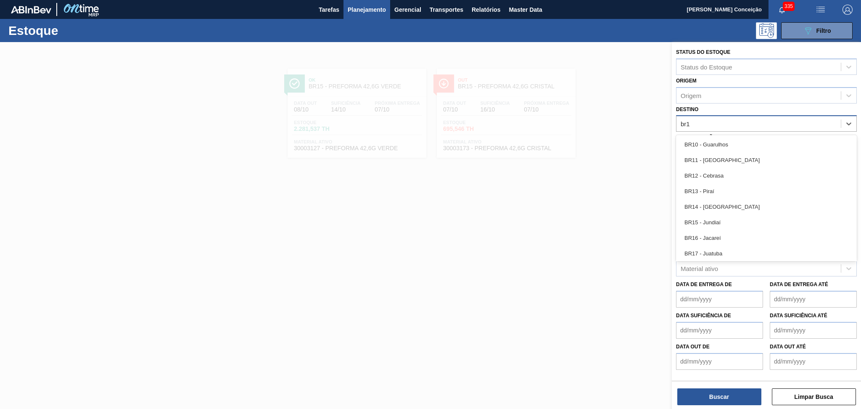
type input "br13"
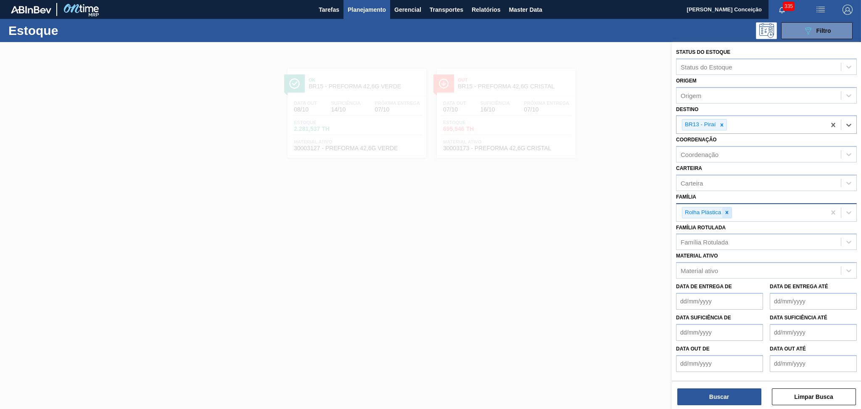
click at [730, 211] on div at bounding box center [726, 212] width 9 height 11
type input "preforma"
click at [712, 238] on div "Preforma" at bounding box center [766, 232] width 181 height 19
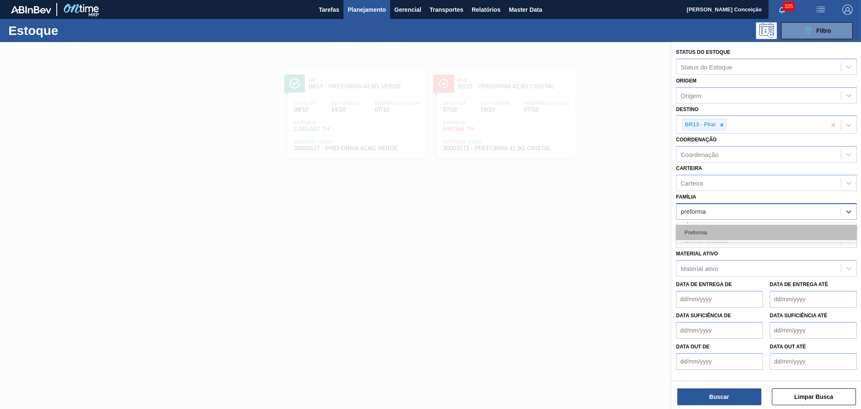
click at [712, 229] on div "Preforma" at bounding box center [766, 232] width 181 height 16
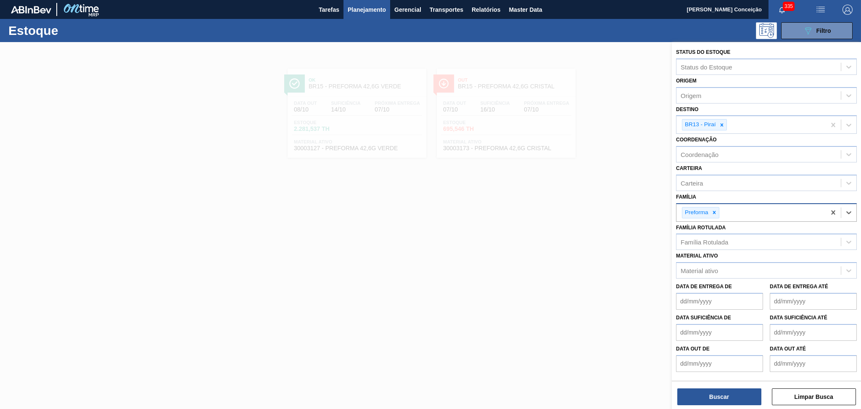
click at [323, 245] on div at bounding box center [430, 246] width 861 height 409
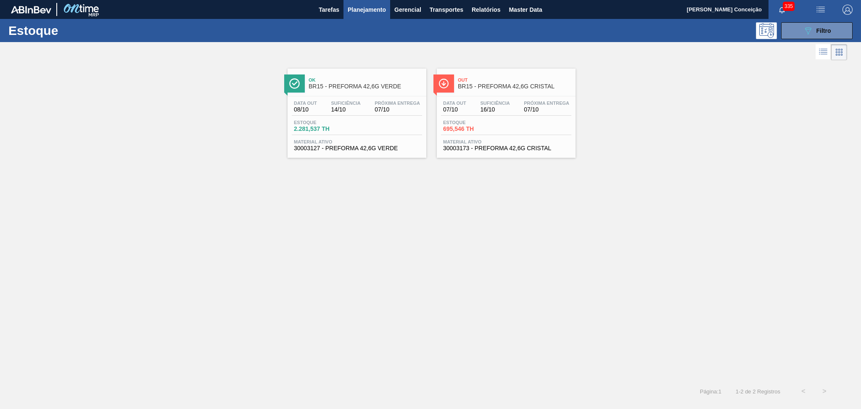
click at [288, 199] on div "Ok BR15 - PREFORMA 42,6G VERDE Data out 08/10 Suficiência 14/10 Próxima Entrega…" at bounding box center [430, 221] width 861 height 318
click at [819, 26] on div "089F7B8B-B2A5-4AFE-B5C0-19BA573D28AC Filtro" at bounding box center [817, 31] width 28 height 10
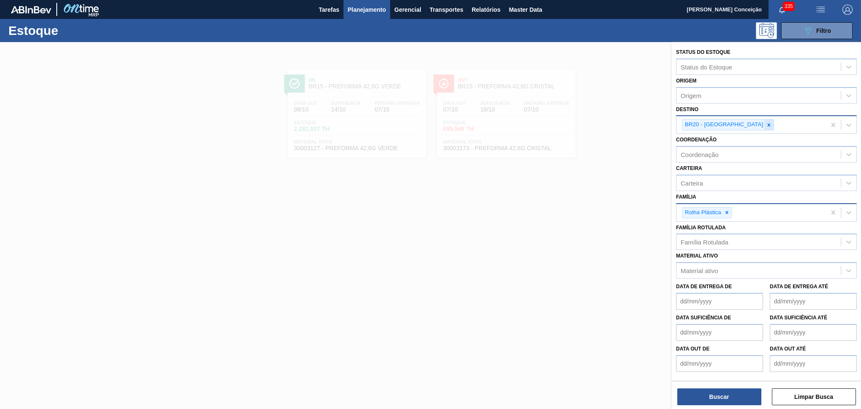
click at [764, 123] on div at bounding box center [768, 124] width 9 height 11
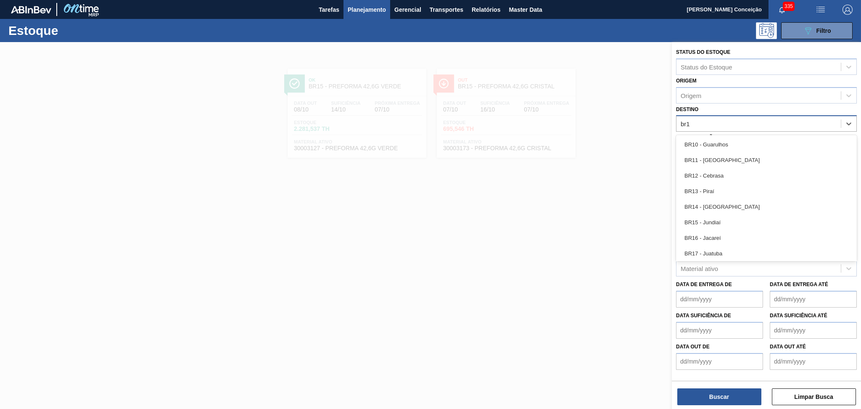
type input "br13"
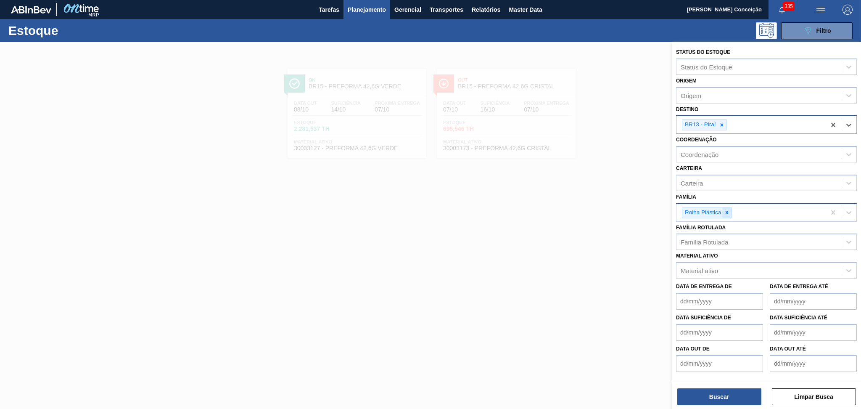
click at [728, 211] on icon at bounding box center [727, 212] width 6 height 6
type input "pere"
click at [721, 127] on div at bounding box center [721, 124] width 9 height 11
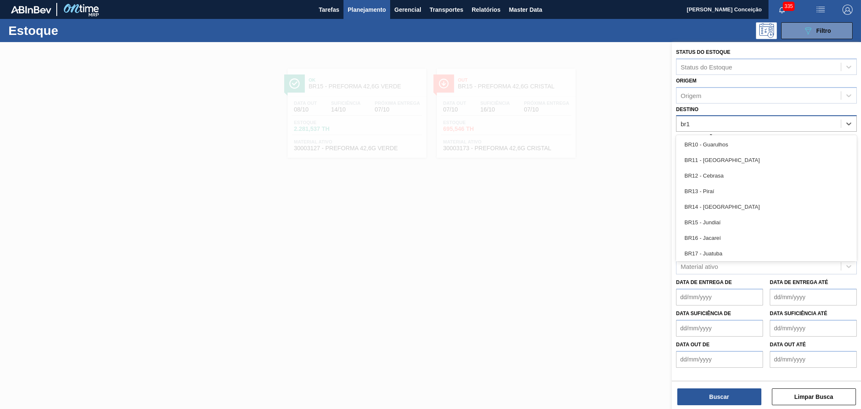
type input "br15"
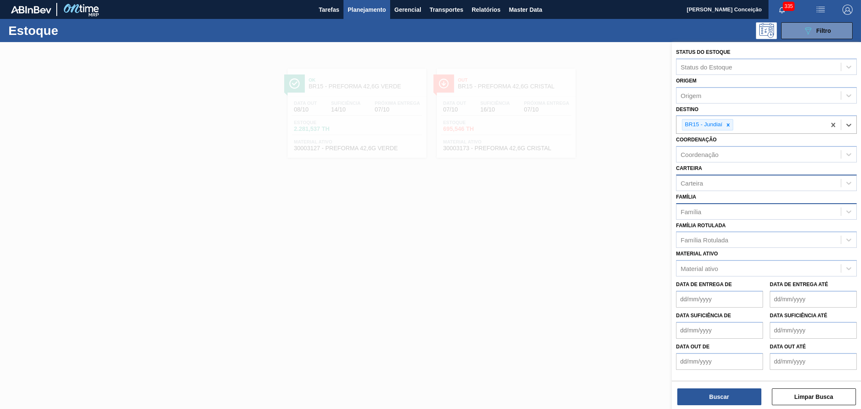
click at [701, 182] on div "Carteira" at bounding box center [691, 182] width 22 height 7
type input "preforma"
click at [708, 197] on div "Preforma" at bounding box center [766, 204] width 181 height 16
click at [695, 238] on div "Família Rotulada" at bounding box center [703, 241] width 47 height 7
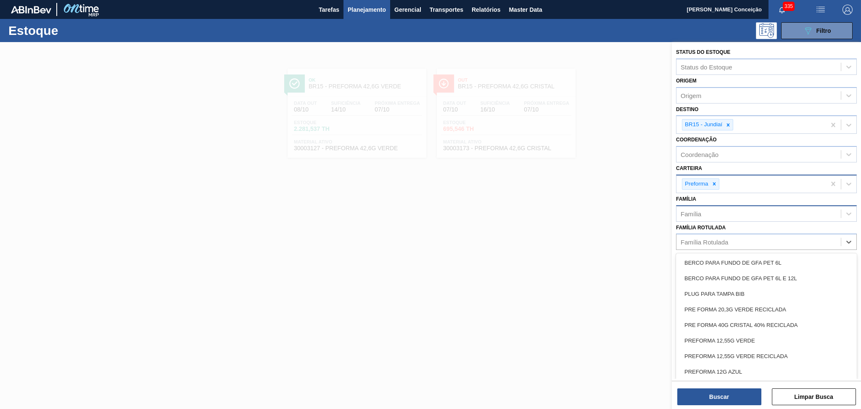
click at [698, 212] on div "Família" at bounding box center [690, 213] width 21 height 7
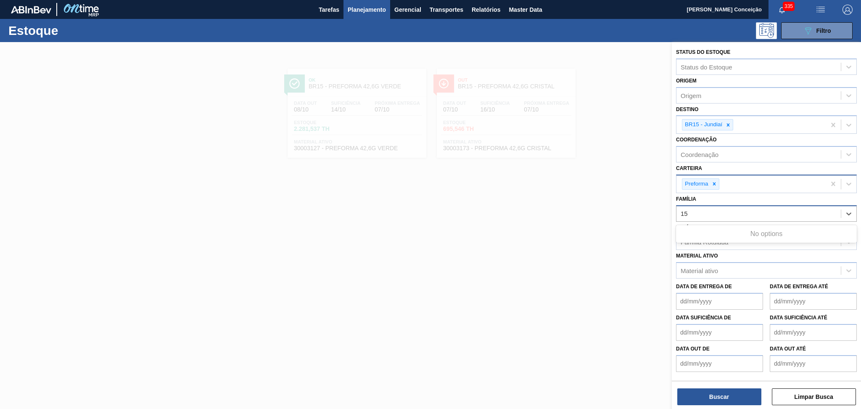
type input "1"
type input "4"
click at [706, 212] on div "Família" at bounding box center [758, 213] width 164 height 12
click at [693, 238] on div "Família Rotulada" at bounding box center [703, 241] width 47 height 7
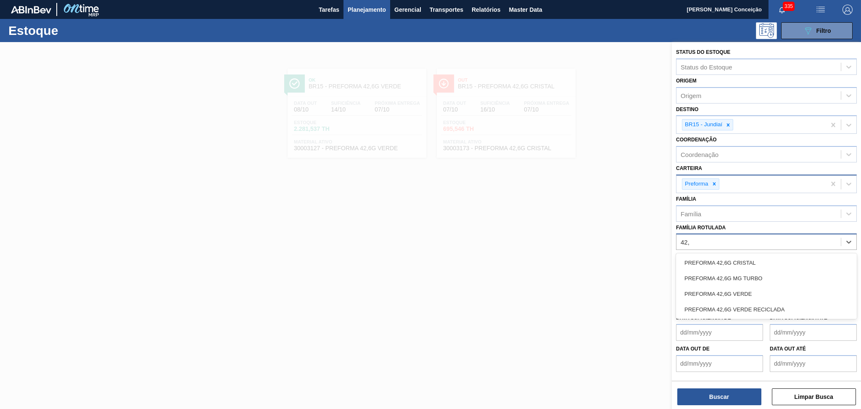
type Rotulada "42,6"
click at [727, 286] on div "PREFORMA 42,6G VERDE" at bounding box center [766, 294] width 181 height 16
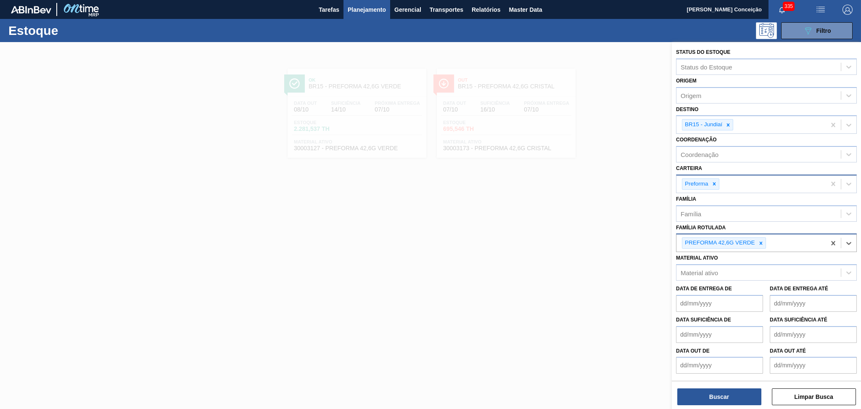
click at [782, 239] on div "PREFORMA 42,6G VERDE" at bounding box center [750, 242] width 149 height 17
type Rotulada "42,6"
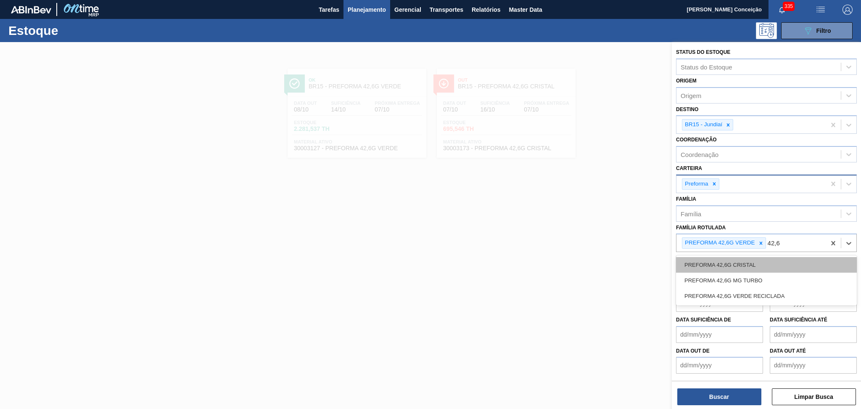
click at [761, 261] on div "PREFORMA 42,6G CRISTAL" at bounding box center [766, 265] width 181 height 16
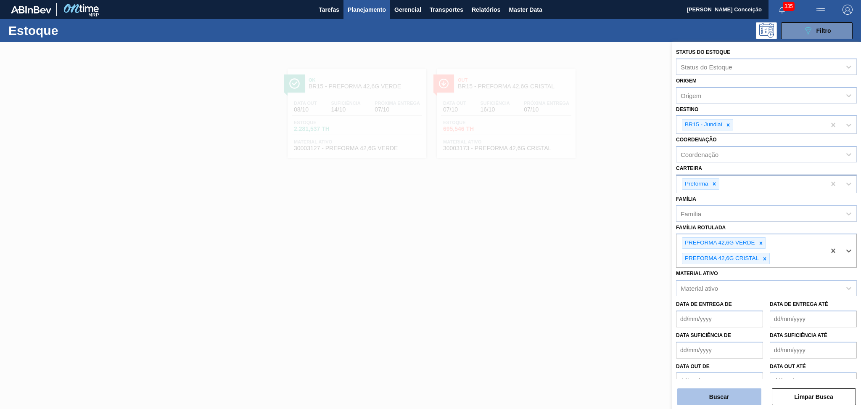
click at [720, 402] on button "Buscar" at bounding box center [719, 396] width 84 height 17
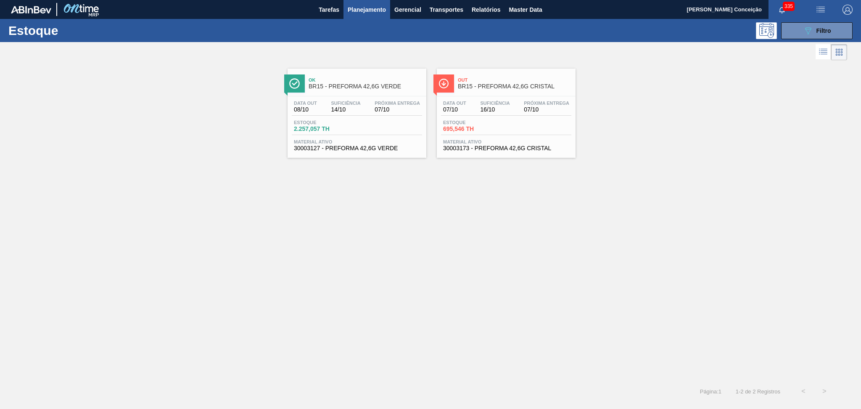
click at [377, 112] on div "Data out 08/10 Suficiência 14/10 Próxima Entrega 07/10" at bounding box center [357, 107] width 130 height 15
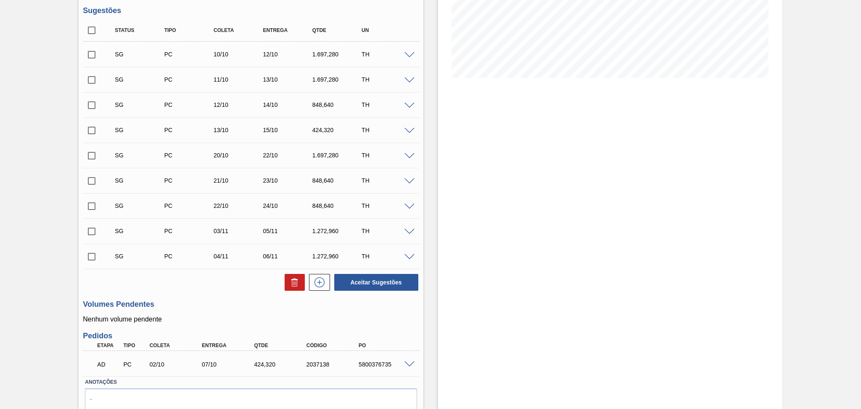
scroll to position [203, 0]
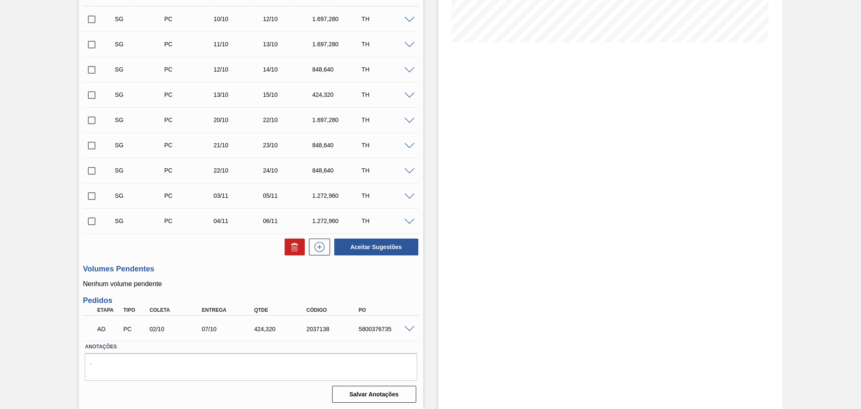
click at [412, 295] on div "Unidade Jundiaí PE MIN 2.161,912 TH PE MAX 7.249,460 TH Próxima Entrega 07/10 -…" at bounding box center [251, 135] width 344 height 539
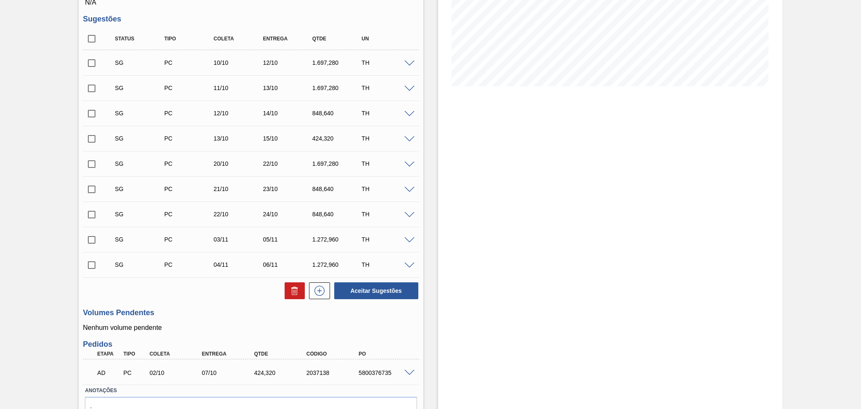
scroll to position [147, 0]
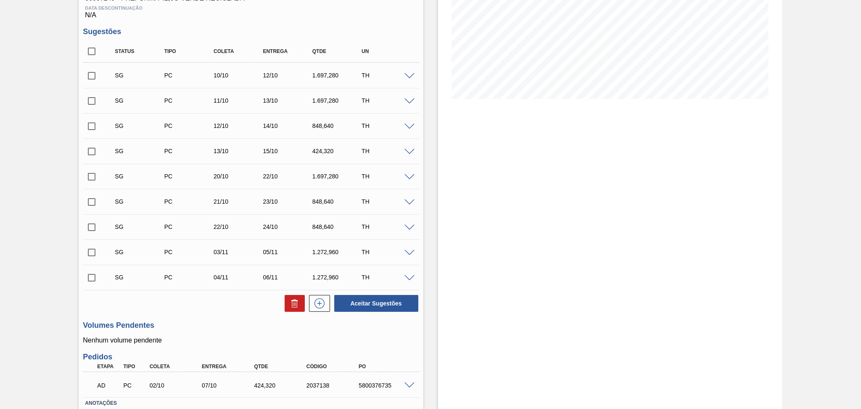
click at [407, 75] on span at bounding box center [409, 76] width 10 height 6
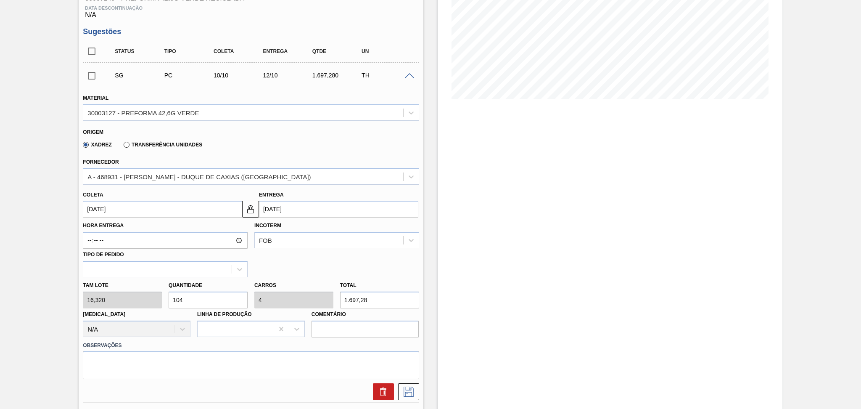
click at [156, 290] on div "Tam lote 16,320 Quantidade 104 Carros 4 Total 1.697,28 [MEDICAL_DATA] N/A Linha…" at bounding box center [250, 307] width 343 height 60
click at [147, 211] on input "[DATE]" at bounding box center [162, 208] width 159 height 17
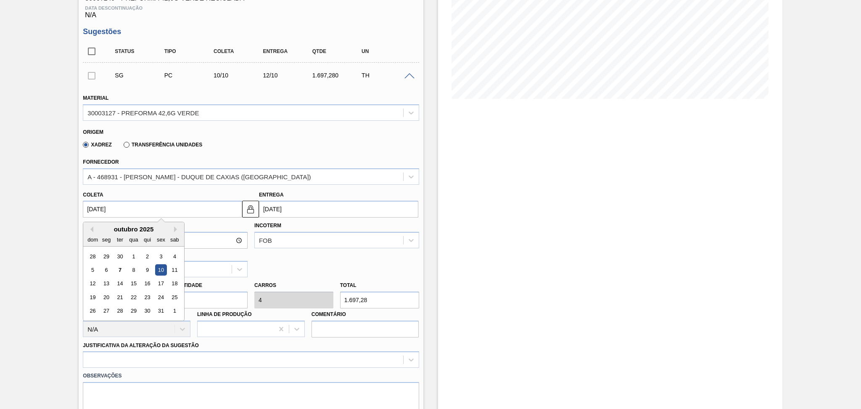
drag, startPoint x: 155, startPoint y: 209, endPoint x: 0, endPoint y: 190, distance: 155.8
click at [0, 190] on div "Aguardando Descarga BR15 - PREFORMA 42,6G VERDE Unidade Jundiaí PE MIN 2.161,91…" at bounding box center [430, 352] width 861 height 915
type input "1"
type input "[DATE]"
type input "14"
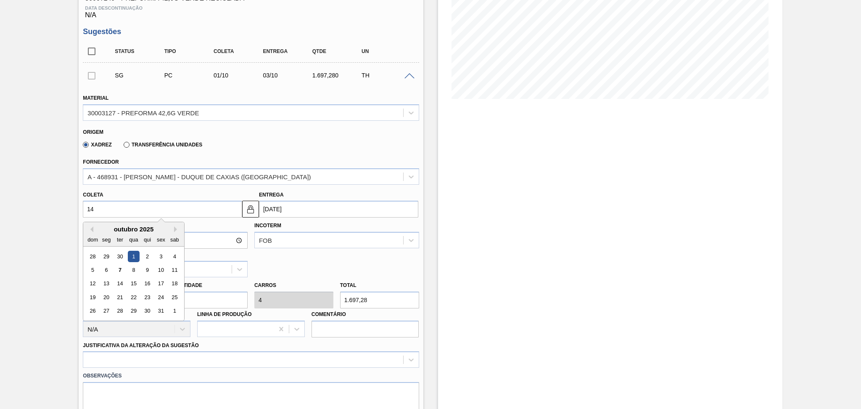
type input "[DATE]"
click at [122, 279] on div "14" at bounding box center [119, 283] width 11 height 11
type input "[DATE]"
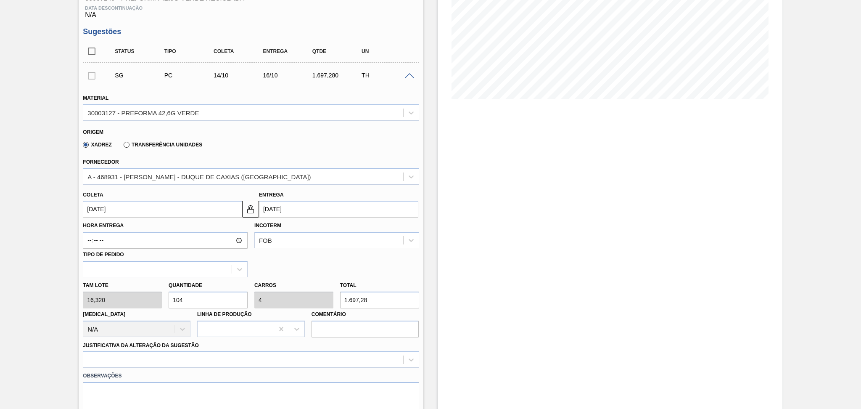
click at [324, 248] on div "Hora Entrega Incoterm FOB Tipo de pedido" at bounding box center [250, 247] width 343 height 60
click at [120, 297] on div "Tam lote 16,320 Quantidade 104 Carros 4 Total 1.697,28 [MEDICAL_DATA] N/A Linha…" at bounding box center [250, 307] width 343 height 60
type input "2"
type input "0,077"
type input "32,64"
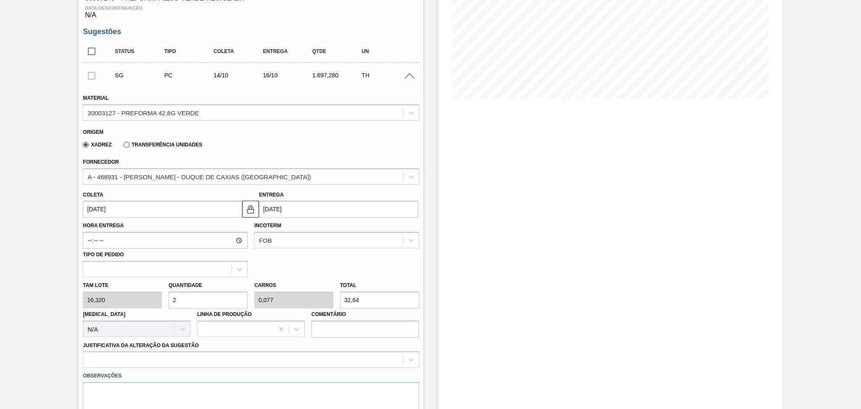
type input "26"
type input "1"
type input "424,32"
type input "26"
click at [118, 361] on div at bounding box center [251, 359] width 336 height 16
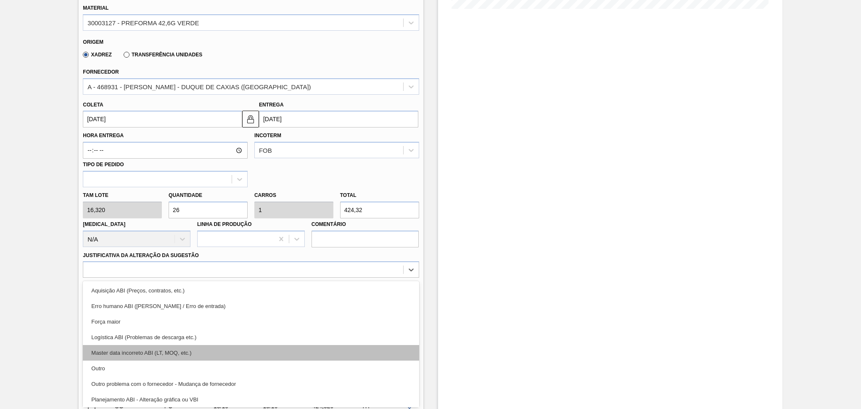
scroll to position [56, 0]
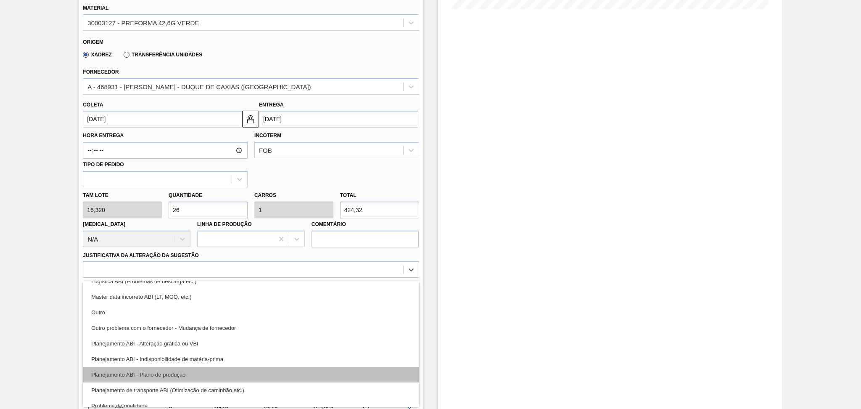
click at [171, 375] on div "Planejamento ABI - Plano de produção" at bounding box center [251, 375] width 336 height 16
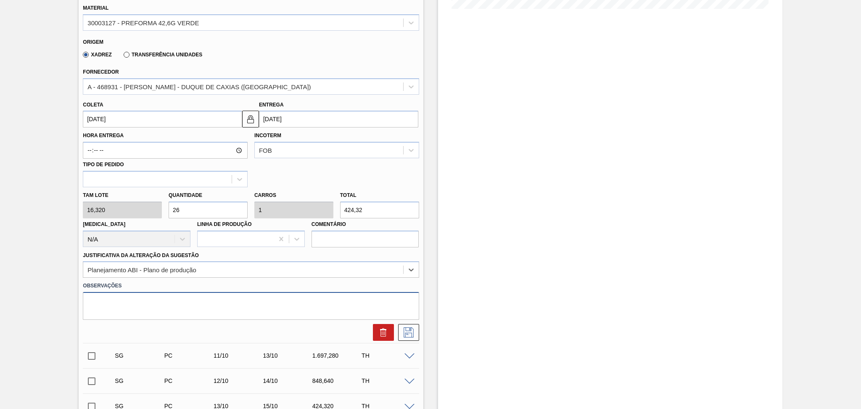
click at [164, 298] on textarea at bounding box center [251, 306] width 336 height 28
click at [407, 335] on icon at bounding box center [408, 332] width 13 height 10
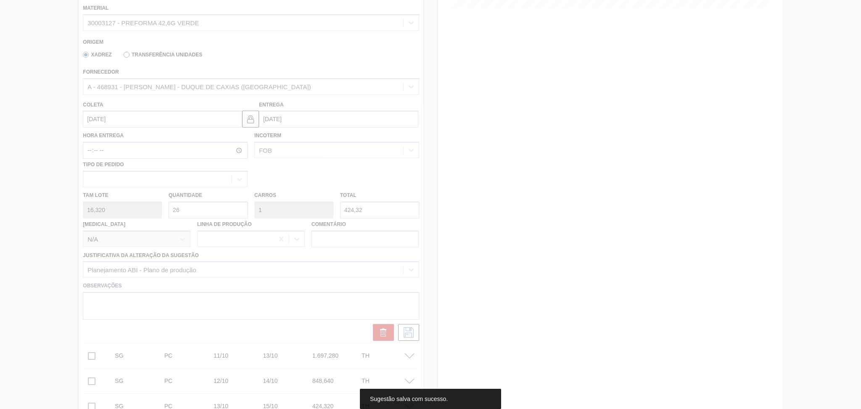
click at [51, 298] on div at bounding box center [430, 204] width 861 height 409
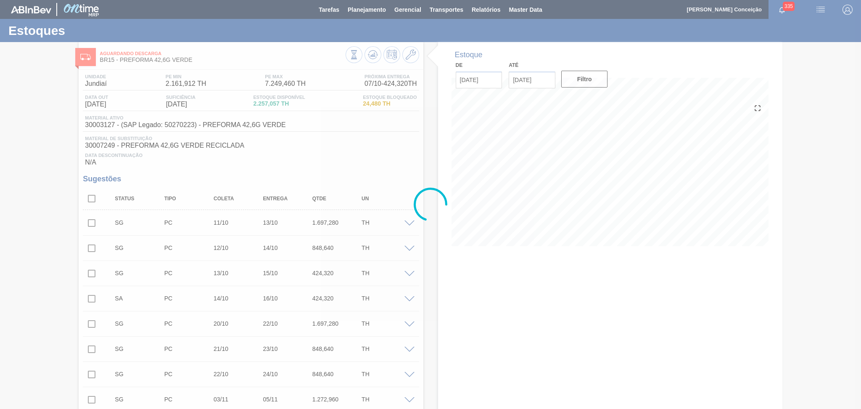
click at [303, 144] on div at bounding box center [430, 204] width 861 height 409
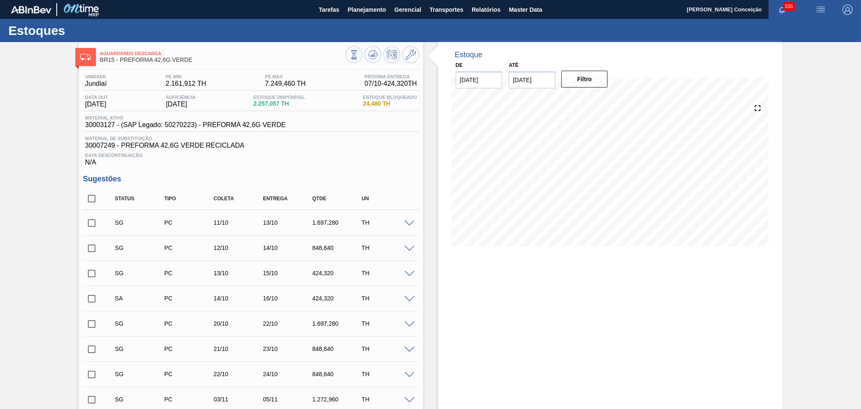
drag, startPoint x: 361, startPoint y: 158, endPoint x: 384, endPoint y: 203, distance: 50.8
click at [361, 158] on div "Data Descontinuação N/A" at bounding box center [251, 157] width 336 height 17
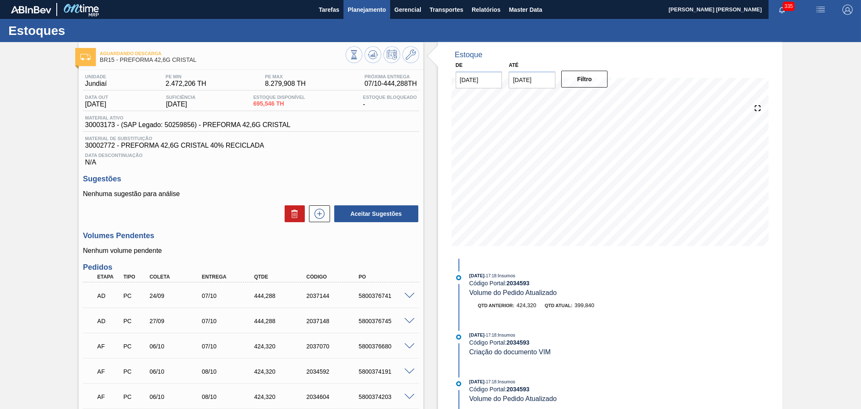
click at [386, 6] on button "Planejamento" at bounding box center [366, 9] width 47 height 19
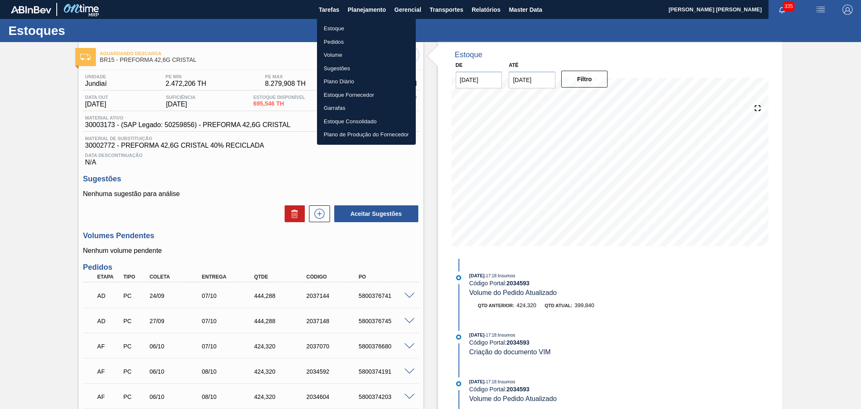
click at [329, 29] on li "Estoque" at bounding box center [366, 28] width 99 height 13
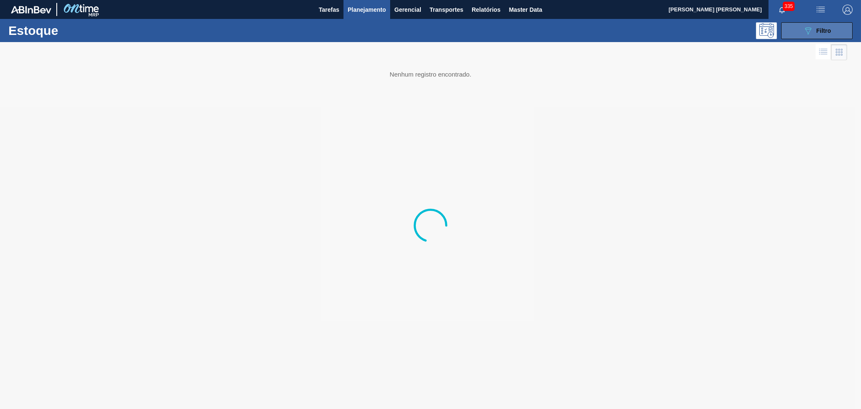
click at [802, 35] on button "089F7B8B-B2A5-4AFE-B5C0-19BA573D28AC Filtro" at bounding box center [816, 30] width 71 height 17
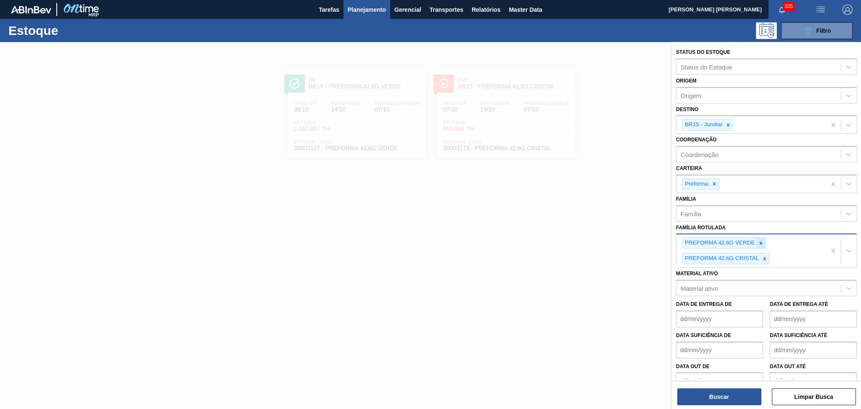
click at [759, 242] on icon at bounding box center [761, 243] width 6 height 6
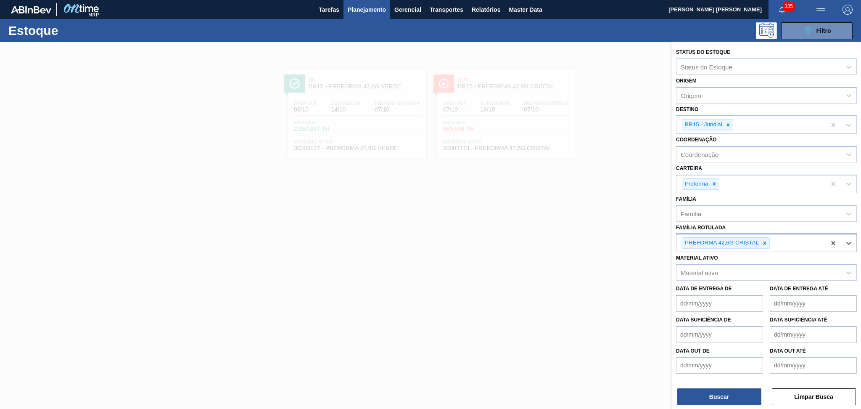
click at [759, 242] on div "PREFORMA 42,6G CRISTAL" at bounding box center [721, 242] width 78 height 11
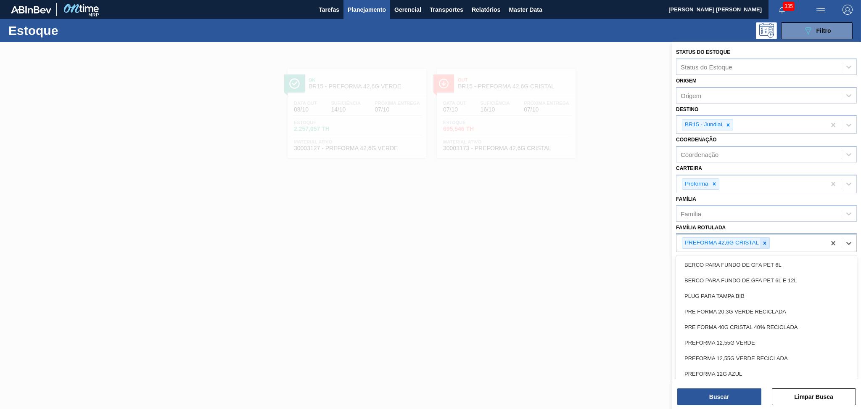
click at [764, 241] on icon at bounding box center [764, 242] width 3 height 3
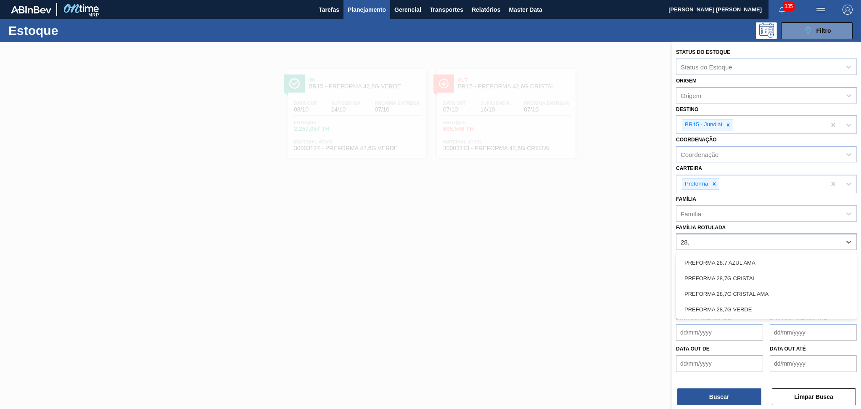
type Rotulada "28,7"
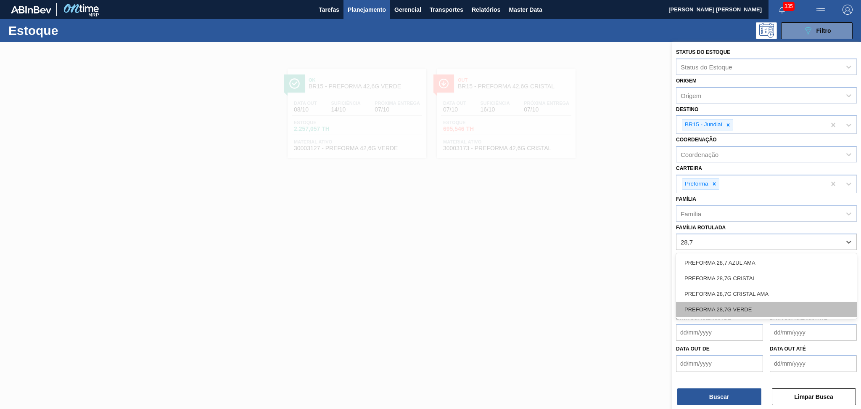
click at [737, 305] on div "PREFORMA 28,7G VERDE" at bounding box center [766, 309] width 181 height 16
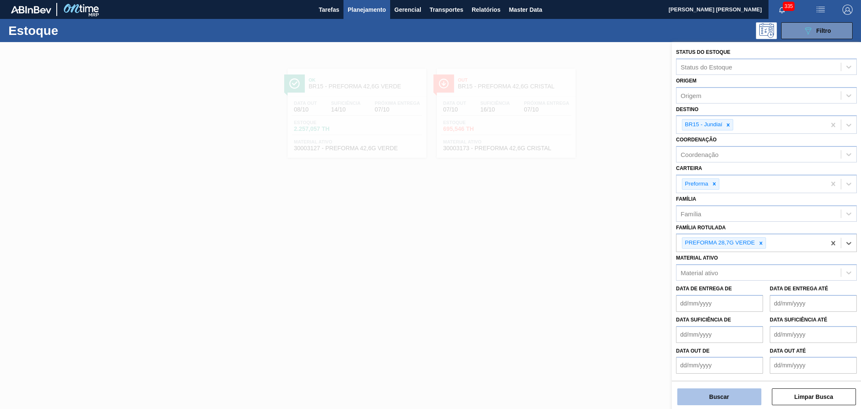
click at [710, 396] on button "Buscar" at bounding box center [719, 396] width 84 height 17
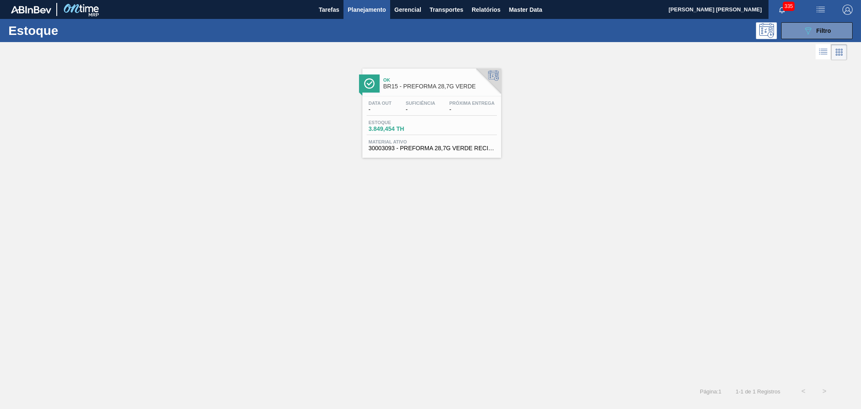
click at [414, 122] on span "Estoque" at bounding box center [398, 122] width 59 height 5
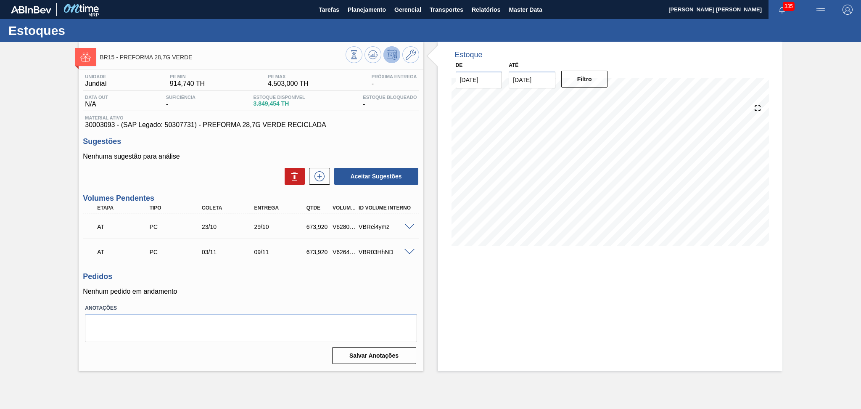
click at [207, 167] on div "Aceitar Sugestões" at bounding box center [251, 176] width 336 height 18
click at [372, 55] on icon at bounding box center [372, 55] width 5 height 4
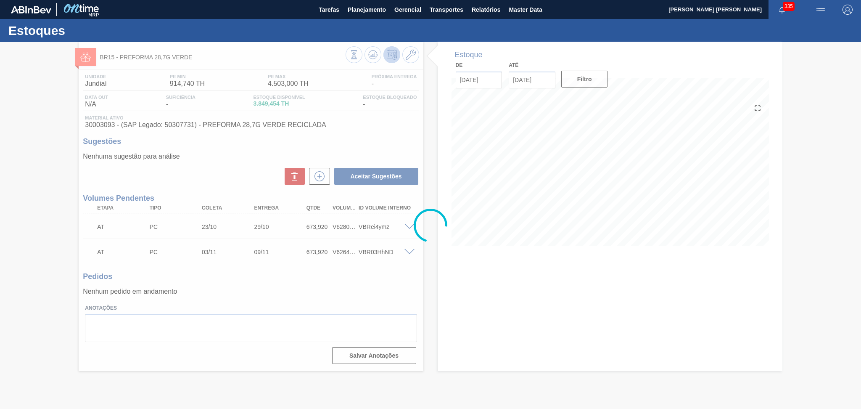
click at [237, 159] on div at bounding box center [430, 225] width 861 height 367
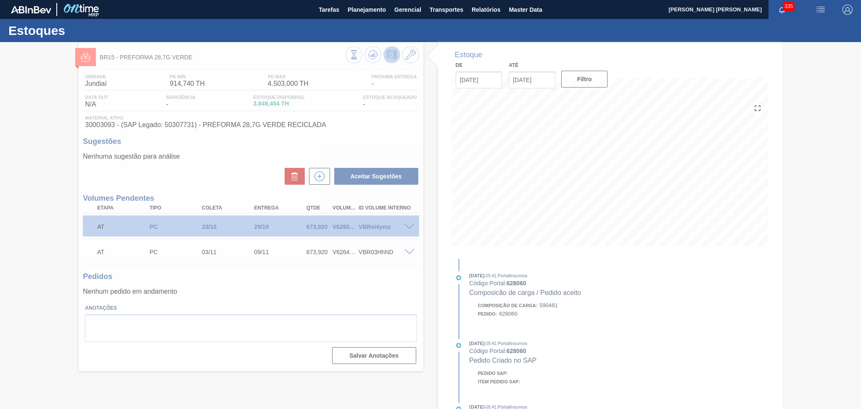
click at [560, 197] on div at bounding box center [430, 225] width 861 height 367
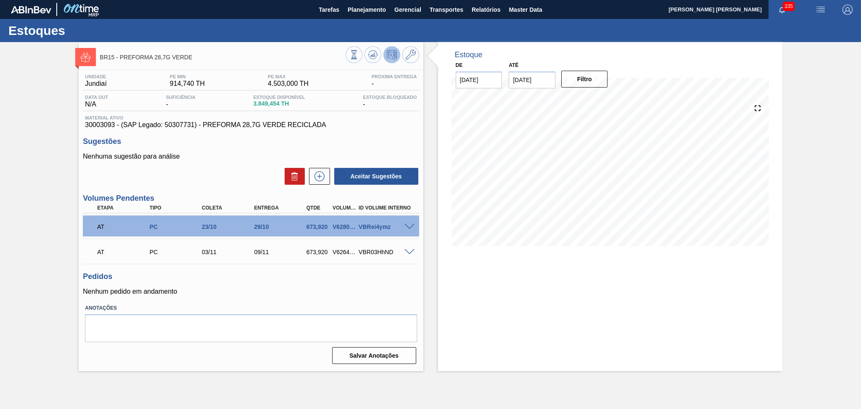
click at [247, 168] on div "Aceitar Sugestões" at bounding box center [251, 176] width 336 height 18
click at [264, 272] on h3 "Pedidos" at bounding box center [251, 276] width 336 height 9
click at [208, 171] on div "Aceitar Sugestões" at bounding box center [251, 176] width 336 height 18
click at [358, 142] on h3 "Sugestões" at bounding box center [251, 141] width 336 height 9
click at [287, 283] on div "Pedidos Nenhum pedido em andamento" at bounding box center [251, 283] width 336 height 23
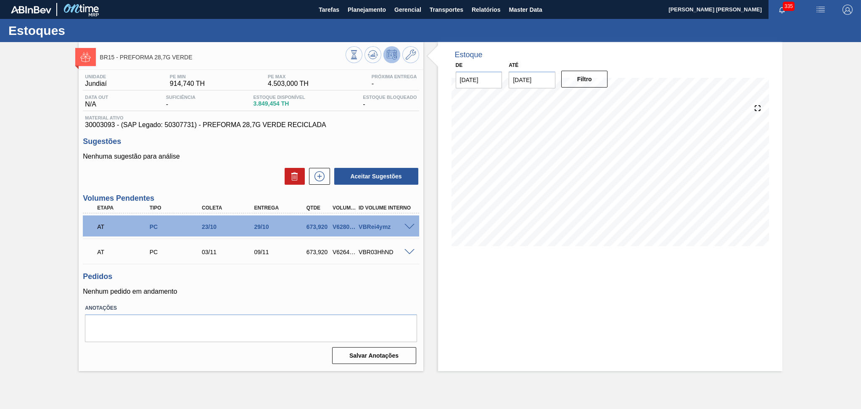
click at [530, 345] on div "Estoque De [DATE] Até [DATE] Filtro 28/10 Projeção de Estoque 3,196.258 [DOMAIN…" at bounding box center [610, 206] width 344 height 329
click at [246, 285] on div "Pedidos Nenhum pedido em andamento" at bounding box center [251, 283] width 336 height 23
click at [243, 157] on p "Nenhuma sugestão para análise" at bounding box center [251, 157] width 336 height 8
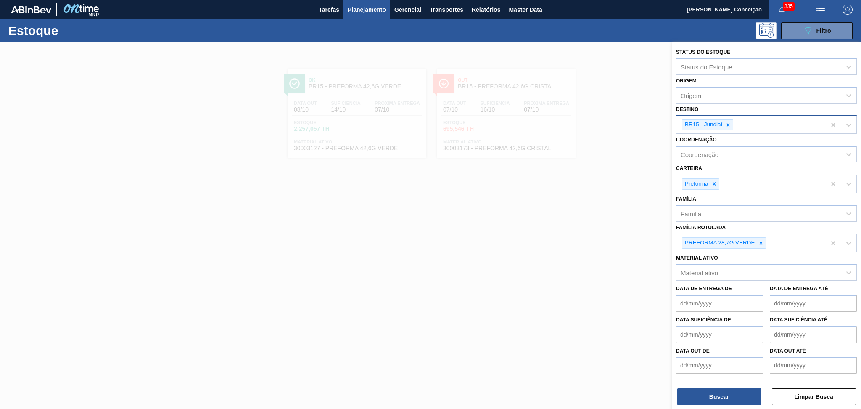
click at [727, 122] on icon at bounding box center [728, 125] width 6 height 6
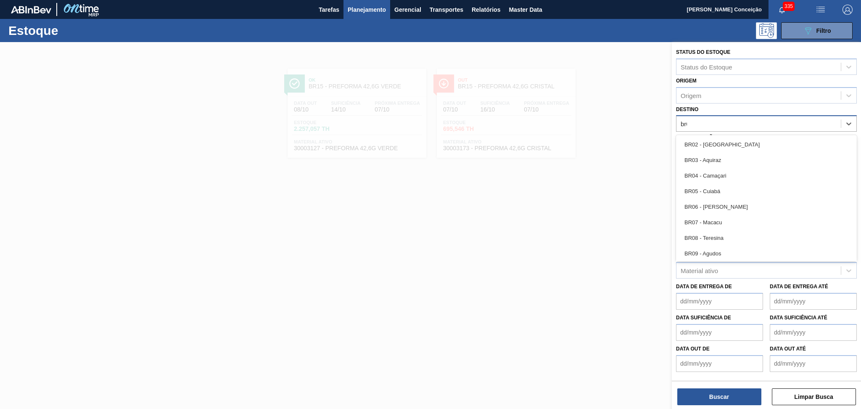
type input "br07"
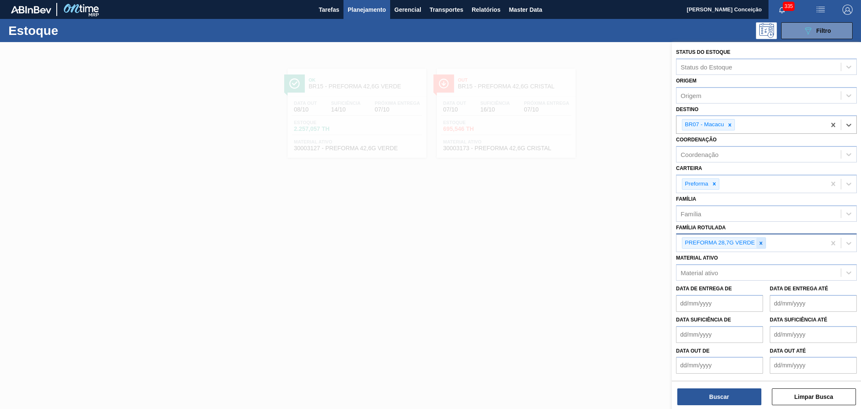
click at [760, 241] on icon at bounding box center [760, 242] width 3 height 3
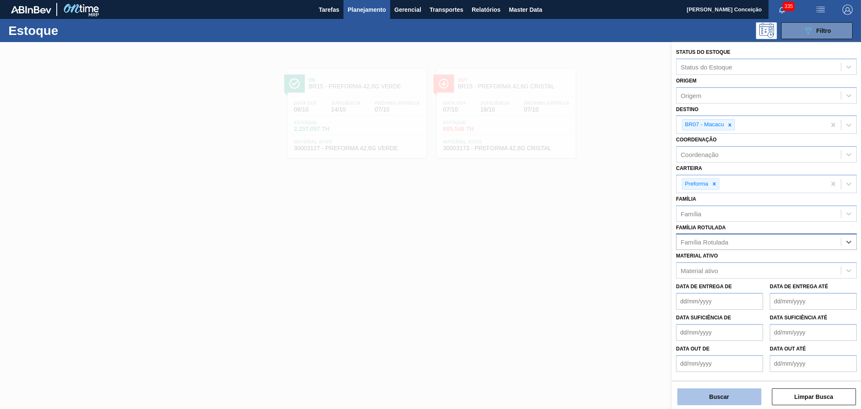
click at [709, 393] on button "Buscar" at bounding box center [719, 396] width 84 height 17
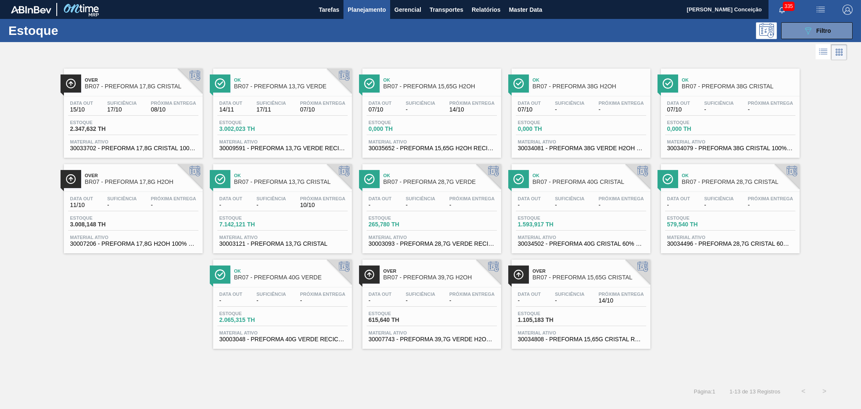
click at [101, 288] on div "Over BR07 - PREFORMA 17,8G CRISTAL Data out 15/10 Suficiência 17/10 Próxima Ent…" at bounding box center [430, 205] width 861 height 286
click at [298, 87] on span "BR07 - PREFORMA 13,7G VERDE" at bounding box center [290, 86] width 113 height 6
click at [590, 211] on div "Data out - Suficiência - Próxima Entrega - Estoque 1.593,917 TH Material ativo …" at bounding box center [581, 220] width 139 height 57
click at [588, 301] on div "Data out - Suficiência - Próxima Entrega 14/10" at bounding box center [581, 298] width 130 height 15
click at [427, 121] on div "Estoque 0,000 TH" at bounding box center [398, 126] width 63 height 12
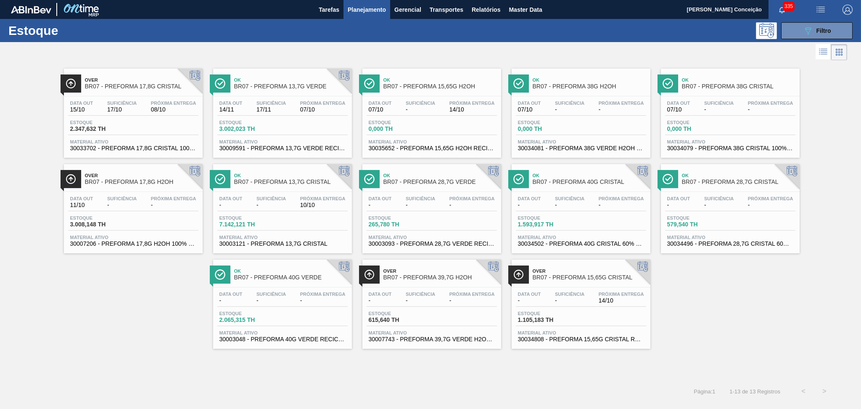
click at [149, 109] on div "Próxima Entrega 08/10" at bounding box center [174, 106] width 50 height 12
click at [150, 192] on div "Data out 11/10 Suficiência - Próxima Entrega - Estoque 3.008,148 TH Material at…" at bounding box center [133, 220] width 139 height 57
click at [152, 111] on span "08/10" at bounding box center [173, 109] width 45 height 6
click at [126, 269] on div "Over BR07 - PREFORMA 17,8G CRISTAL Data out 15/10 Suficiência 17/10 Próxima Ent…" at bounding box center [430, 205] width 861 height 286
click at [826, 34] on span "Filtro" at bounding box center [823, 30] width 15 height 7
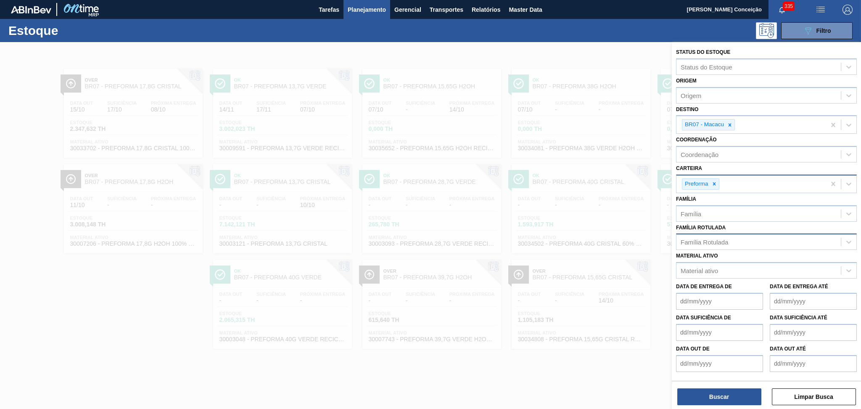
click at [718, 179] on div "Preforma" at bounding box center [700, 183] width 37 height 11
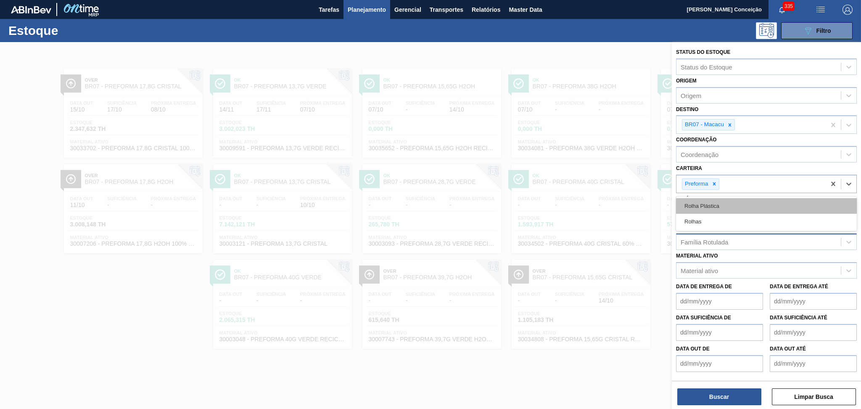
click at [707, 205] on div "Rolha Plástica" at bounding box center [766, 206] width 181 height 16
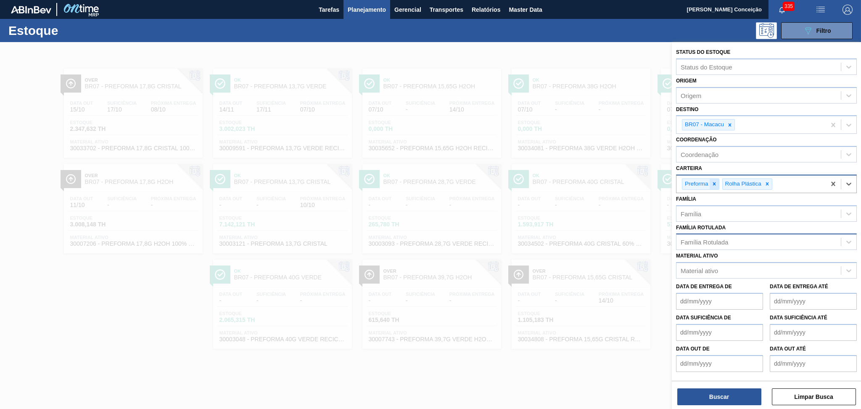
click at [713, 183] on icon at bounding box center [714, 184] width 6 height 6
click at [706, 396] on button "Buscar" at bounding box center [719, 396] width 84 height 17
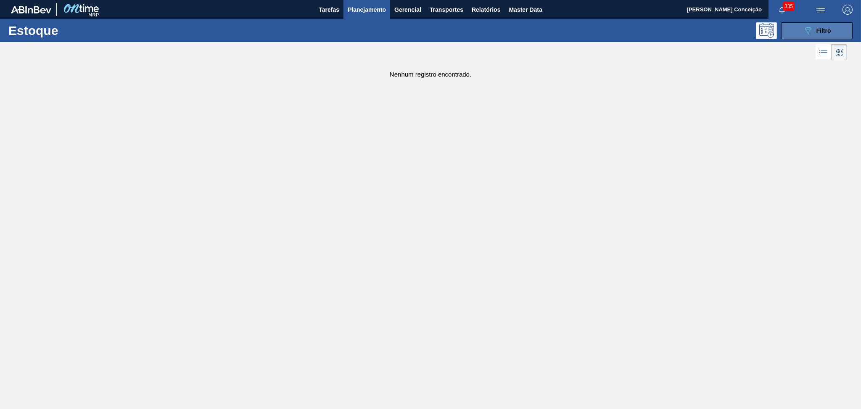
click at [809, 24] on button "089F7B8B-B2A5-4AFE-B5C0-19BA573D28AC Filtro" at bounding box center [816, 30] width 71 height 17
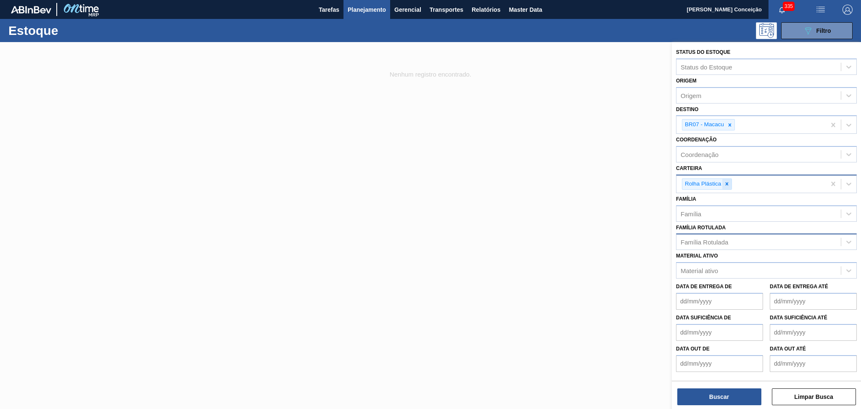
click at [728, 182] on icon at bounding box center [726, 183] width 3 height 3
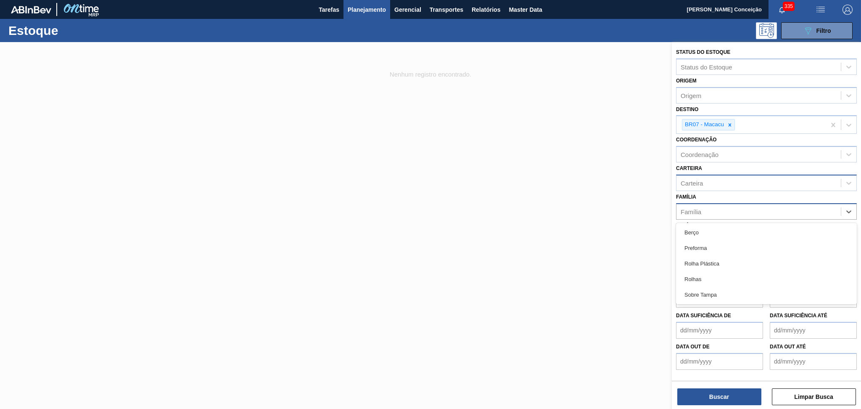
click at [699, 210] on div "Família" at bounding box center [690, 211] width 21 height 7
type input "rolha"
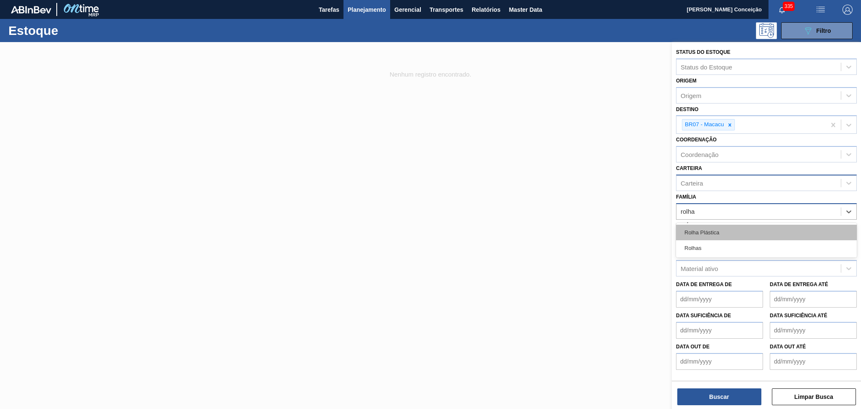
click at [695, 232] on div "Rolha Plástica" at bounding box center [766, 232] width 181 height 16
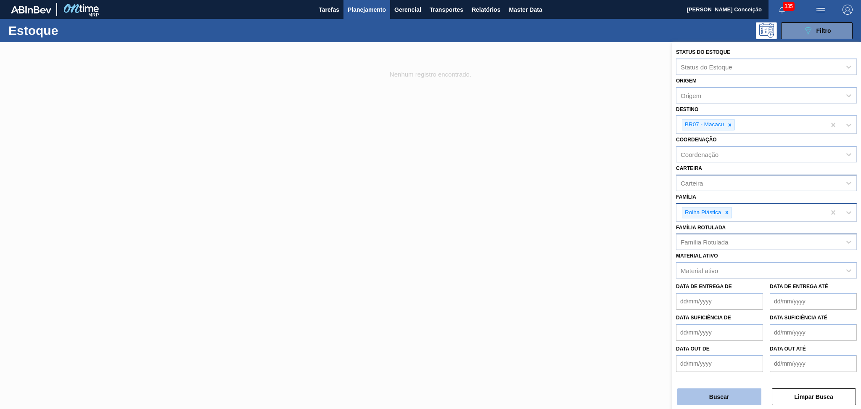
click at [703, 390] on button "Buscar" at bounding box center [719, 396] width 84 height 17
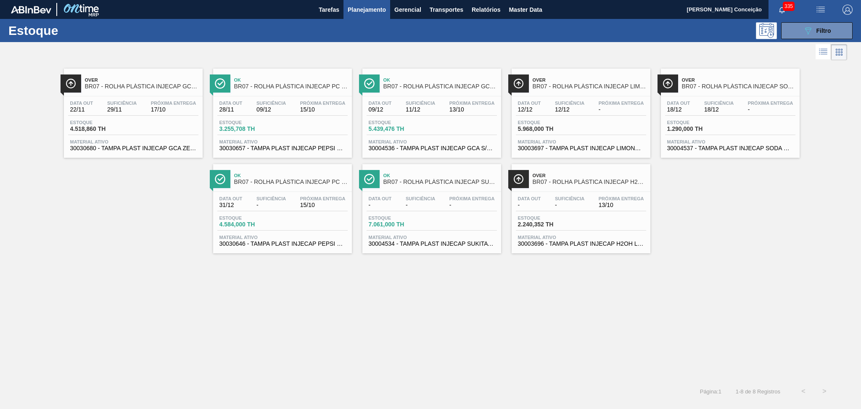
click at [276, 355] on div "Over BR07 - ROLHA PLÁSTICA INJECAP GCA ZERO SHORT Data out 22/11 Suficiência 29…" at bounding box center [430, 221] width 861 height 318
click at [465, 147] on span "30004536 - TAMPA PLAST INJECAP GCA S/LINER" at bounding box center [432, 148] width 126 height 6
click at [324, 242] on span "30030646 - TAMPA PLAST INJECAP PEPSI ZERO NIV24" at bounding box center [282, 243] width 126 height 6
click at [111, 145] on span "30030680 - TAMPA PLAST INJECAP GCA ZERO NIV24" at bounding box center [133, 148] width 126 height 6
click at [461, 300] on div "Over BR07 - ROLHA PLÁSTICA INJECAP GCA ZERO SHORT Data out 22/11 Suficiência 29…" at bounding box center [430, 221] width 861 height 318
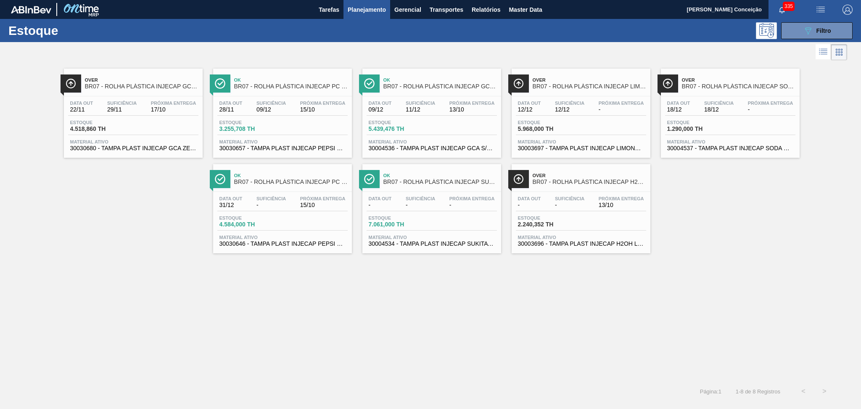
click at [595, 242] on span "30003696 - TAMPA PLAST INJECAP H2OH LIMAO S/LINER" at bounding box center [581, 243] width 126 height 6
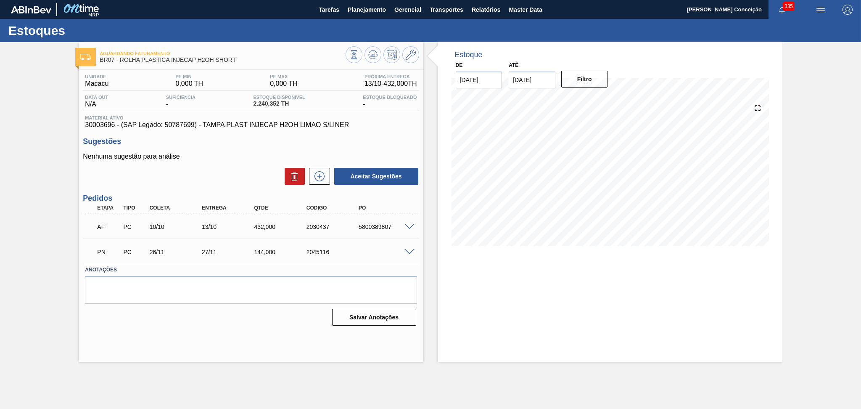
click at [237, 181] on div "Aceitar Sugestões" at bounding box center [251, 176] width 336 height 18
click at [406, 225] on span at bounding box center [409, 227] width 10 height 6
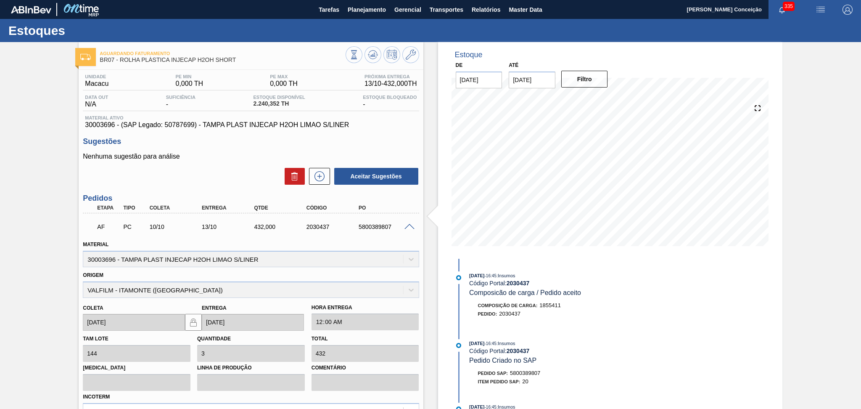
click at [409, 227] on span at bounding box center [409, 227] width 10 height 6
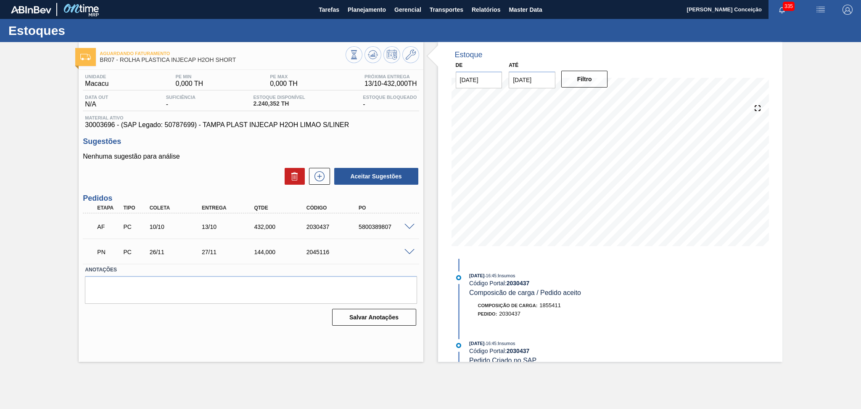
click at [212, 155] on p "Nenhuma sugestão para análise" at bounding box center [251, 157] width 336 height 8
click at [384, 139] on h3 "Sugestões" at bounding box center [251, 141] width 336 height 9
click at [229, 165] on div "Nenhuma sugestão para análise Aceitar Sugestões" at bounding box center [251, 169] width 336 height 33
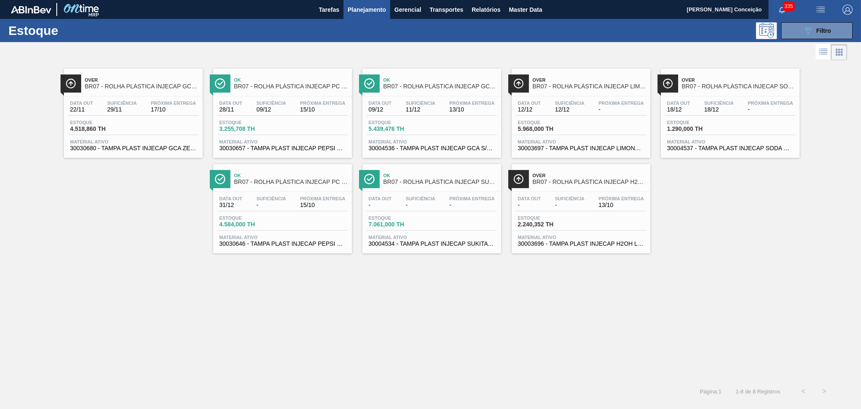
click at [71, 257] on div "Over BR07 - ROLHA PLÁSTICA INJECAP GCA ZERO SHORT Data out 22/11 Suficiência 29…" at bounding box center [430, 221] width 861 height 318
click at [796, 38] on button "089F7B8B-B2A5-4AFE-B5C0-19BA573D28AC Filtro" at bounding box center [816, 30] width 71 height 17
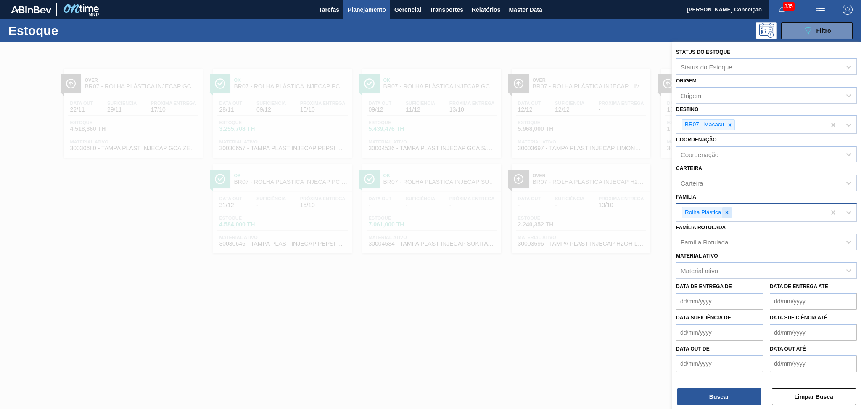
click at [728, 211] on icon at bounding box center [726, 212] width 3 height 3
type input "pref"
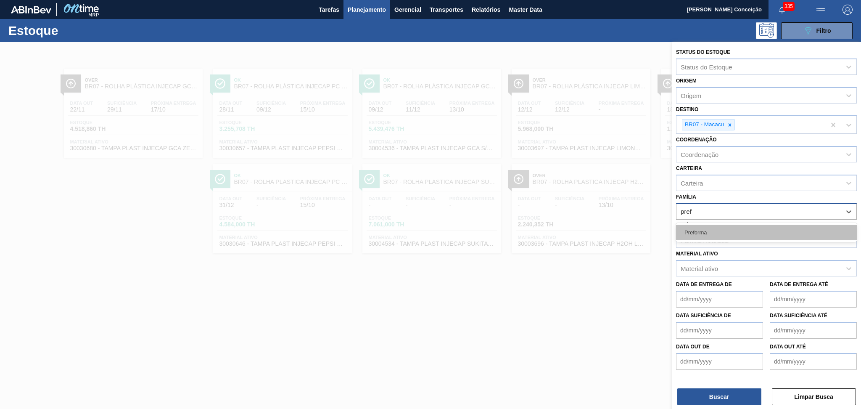
click at [703, 225] on div "Preforma" at bounding box center [766, 232] width 181 height 16
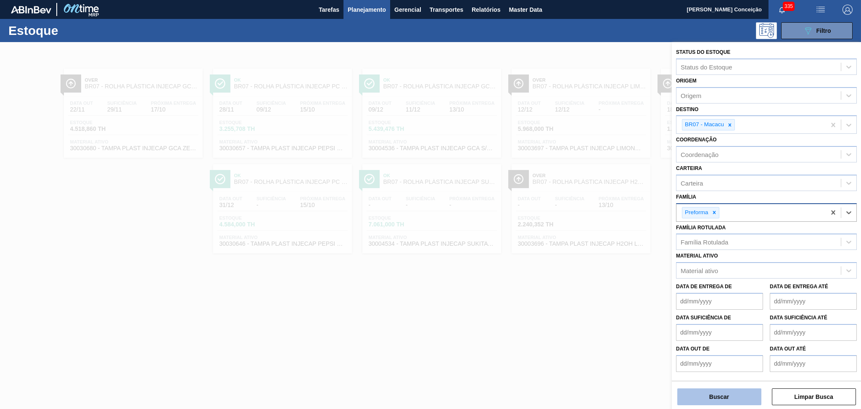
drag, startPoint x: 713, startPoint y: 386, endPoint x: 712, endPoint y: 390, distance: 4.8
click at [713, 386] on div "Buscar Limpar Busca" at bounding box center [766, 392] width 189 height 24
click at [713, 393] on button "Buscar" at bounding box center [719, 396] width 84 height 17
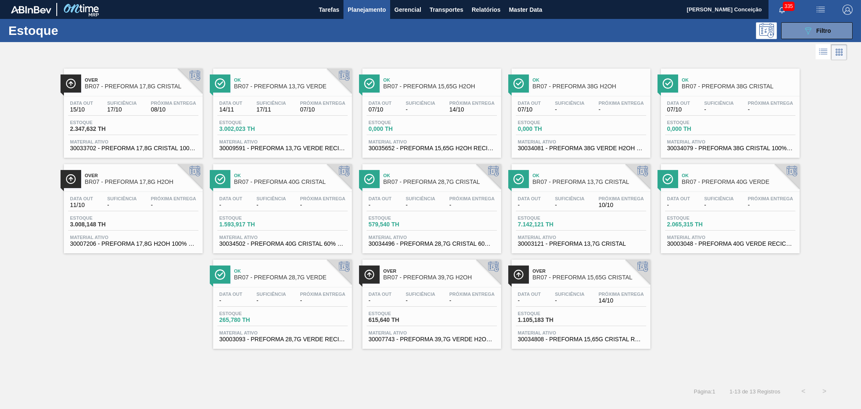
click at [575, 100] on span "Suficiência" at bounding box center [569, 102] width 29 height 5
click at [742, 103] on div "Data out 07/10 Suficiência - Próxima Entrega -" at bounding box center [730, 107] width 130 height 15
click at [432, 315] on div "Estoque 615,640 TH" at bounding box center [432, 318] width 130 height 15
click at [133, 299] on div "Over BR07 - PREFORMA 17,8G CRISTAL Data out 15/10 Suficiência 17/10 Próxima Ent…" at bounding box center [430, 205] width 861 height 286
click at [693, 291] on div "Over BR07 - PREFORMA 17,8G CRISTAL Data out 15/10 Suficiência 17/10 Próxima Ent…" at bounding box center [430, 205] width 861 height 286
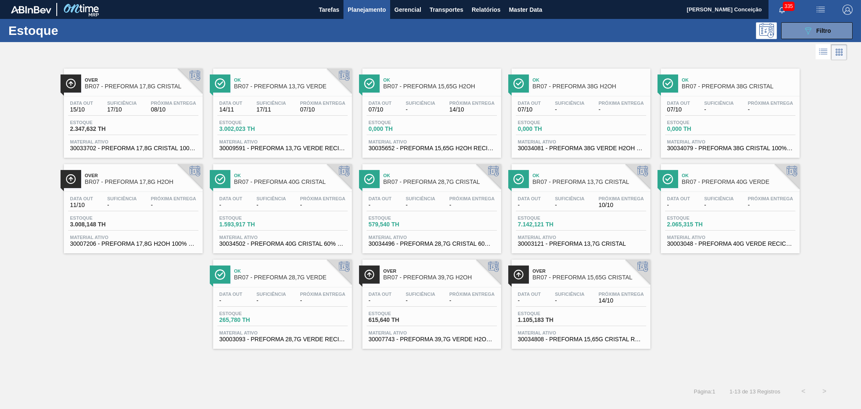
click at [72, 274] on div "Over BR07 - PREFORMA 17,8G CRISTAL Data out 15/10 Suficiência 17/10 Próxima Ent…" at bounding box center [430, 205] width 861 height 286
click at [115, 268] on div "Over BR07 - PREFORMA 17,8G CRISTAL Data out 15/10 Suficiência 17/10 Próxima Ent…" at bounding box center [430, 205] width 861 height 286
click at [700, 348] on div "Over BR07 - PREFORMA 17,8G CRISTAL Data out 15/10 Suficiência 17/10 Próxima Ent…" at bounding box center [430, 221] width 861 height 318
click at [147, 345] on div "Over BR07 - PREFORMA 17,8G CRISTAL Data out 15/10 Suficiência 17/10 Próxima Ent…" at bounding box center [430, 205] width 861 height 286
click at [693, 310] on div "Over BR07 - PREFORMA 17,8G CRISTAL Data out 15/10 Suficiência 17/10 Próxima Ent…" at bounding box center [430, 205] width 861 height 286
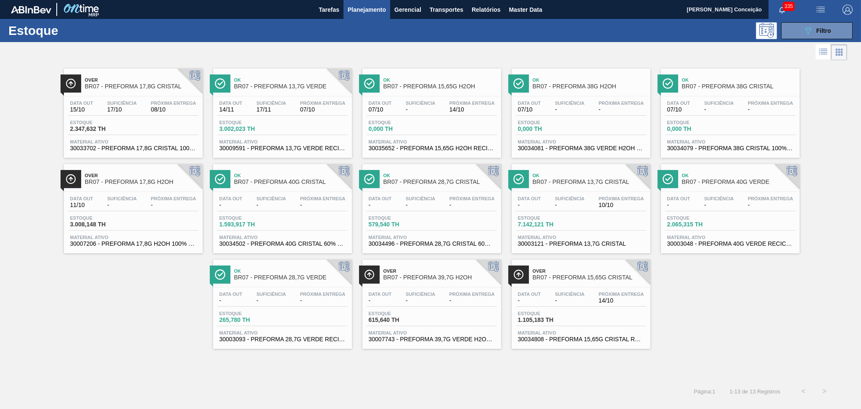
click at [829, 111] on div "Over BR07 - PREFORMA 17,8G CRISTAL Data out 15/10 Suficiência 17/10 Próxima Ent…" at bounding box center [430, 205] width 861 height 286
click at [551, 173] on span "Ok" at bounding box center [589, 175] width 113 height 5
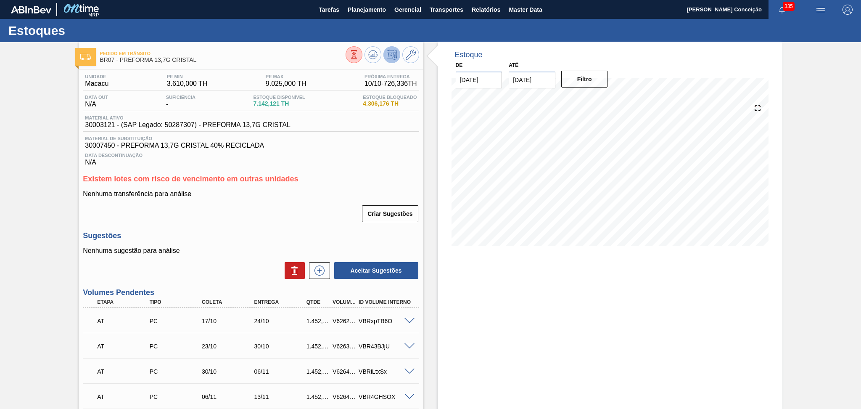
click at [246, 211] on div "Criar Sugestões" at bounding box center [251, 213] width 336 height 18
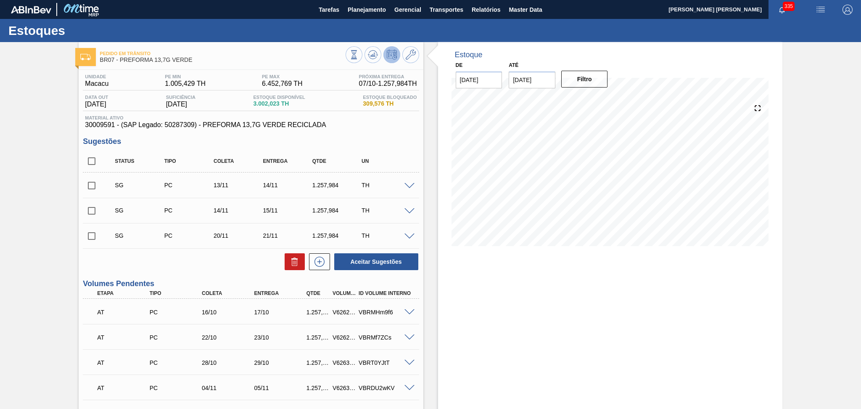
click at [212, 267] on div "Aceitar Sugestões" at bounding box center [251, 261] width 336 height 18
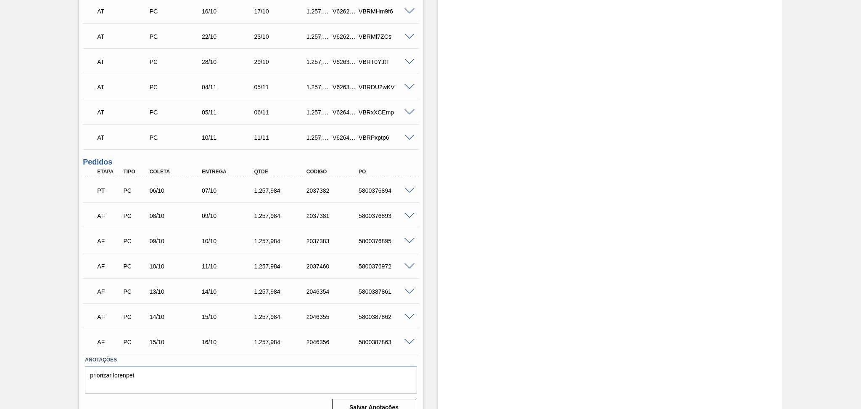
scroll to position [313, 0]
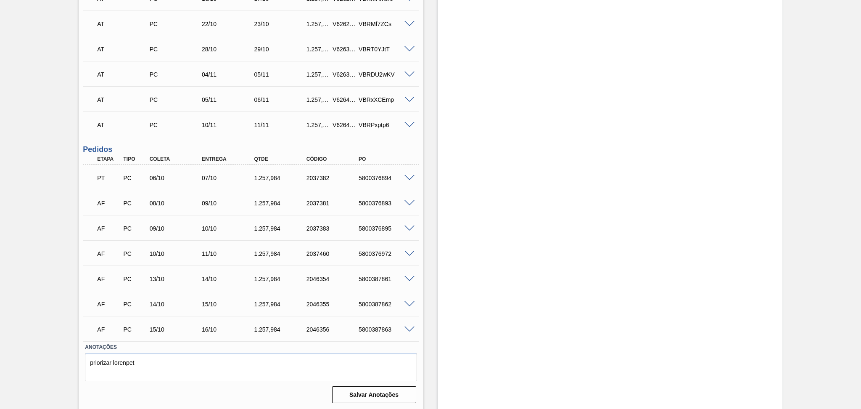
click at [430, 196] on div "Estoque De 07/10/2025 Até 30/11/2025 Filtro" at bounding box center [602, 69] width 359 height 681
click at [176, 206] on div "AF PC 08/10 09/10 1.257,984 2037381 5800376893" at bounding box center [249, 202] width 314 height 17
click at [427, 203] on div "Estoque De 07/10/2025 Até 30/11/2025 Filtro" at bounding box center [602, 69] width 359 height 681
click at [438, 229] on div "Estoque De 07/10/2025 Até 30/11/2025 Filtro" at bounding box center [610, 69] width 344 height 681
click at [408, 202] on span at bounding box center [409, 203] width 10 height 6
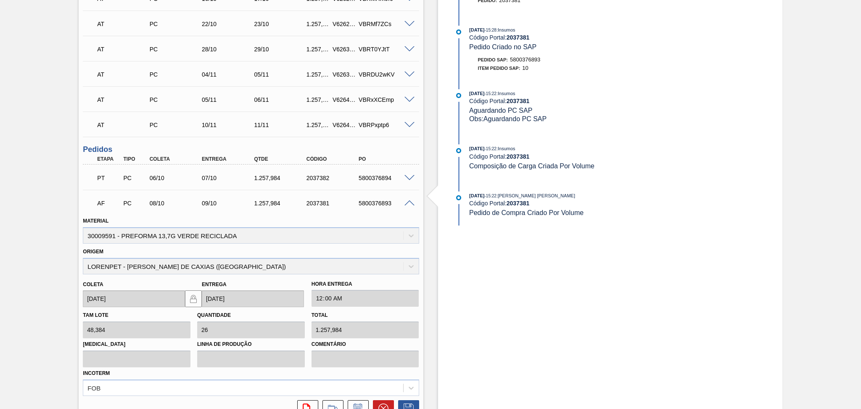
click at [408, 202] on span at bounding box center [409, 203] width 10 height 6
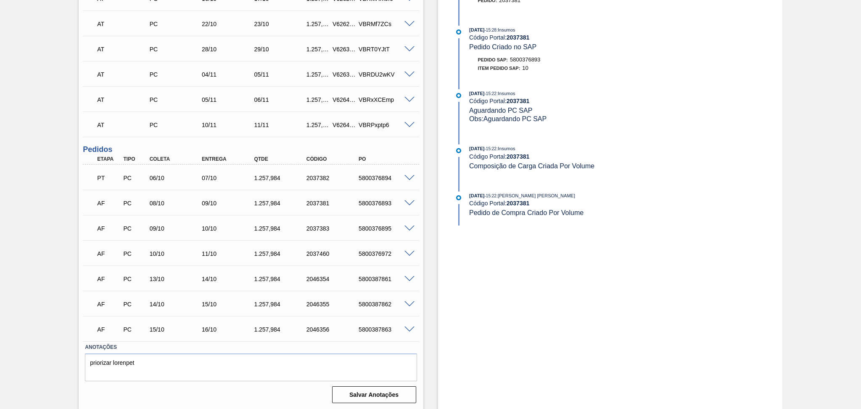
click at [406, 229] on span at bounding box center [409, 228] width 10 height 6
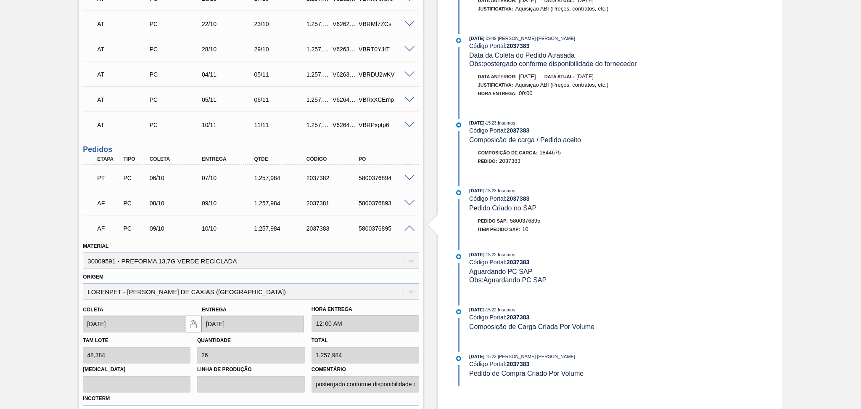
click at [407, 228] on span at bounding box center [409, 228] width 10 height 6
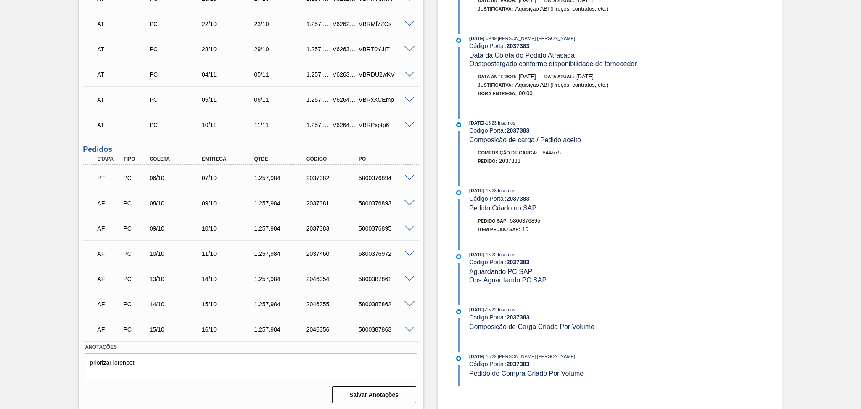
click at [211, 225] on div "10/10" at bounding box center [229, 228] width 59 height 7
click at [213, 250] on div "11/10" at bounding box center [229, 253] width 59 height 7
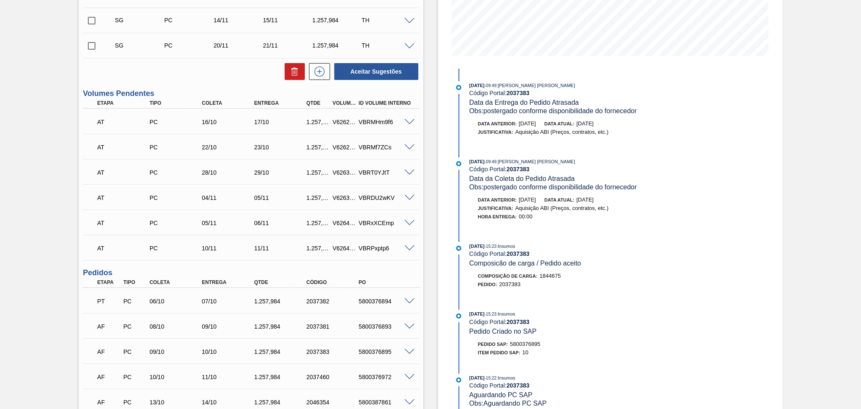
scroll to position [0, 0]
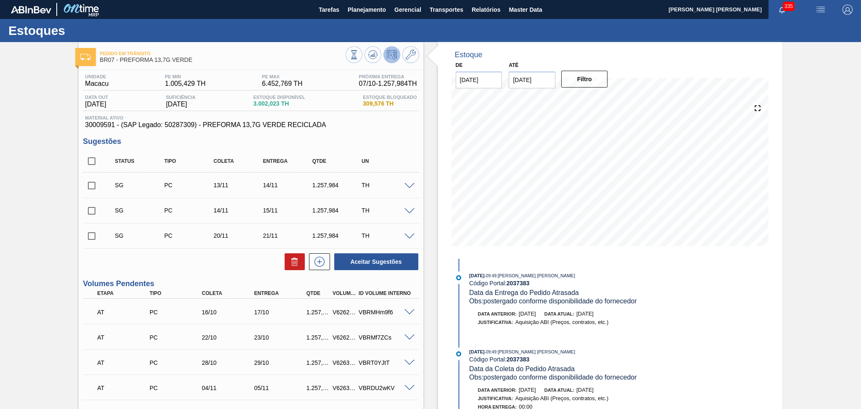
click at [394, 129] on div "Unidade Macacu PE MIN 1.005,429 TH PE MAX 6.452,769 TH Próxima Entrega 07/10 - …" at bounding box center [251, 394] width 344 height 649
click at [95, 156] on input "checkbox" at bounding box center [92, 161] width 18 height 18
checkbox input "true"
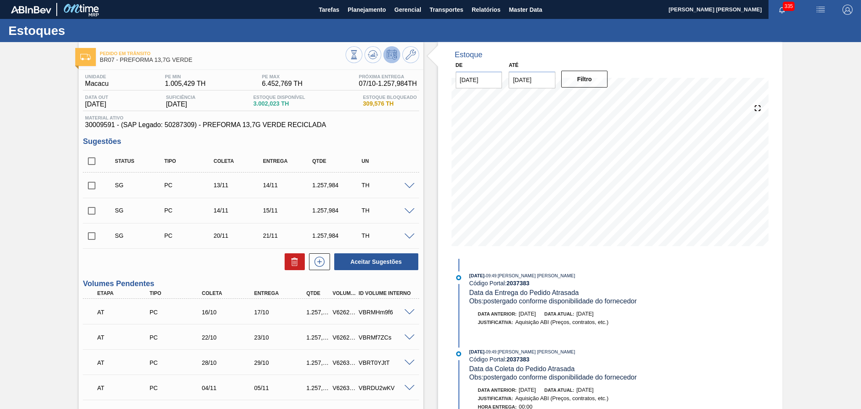
checkbox input "true"
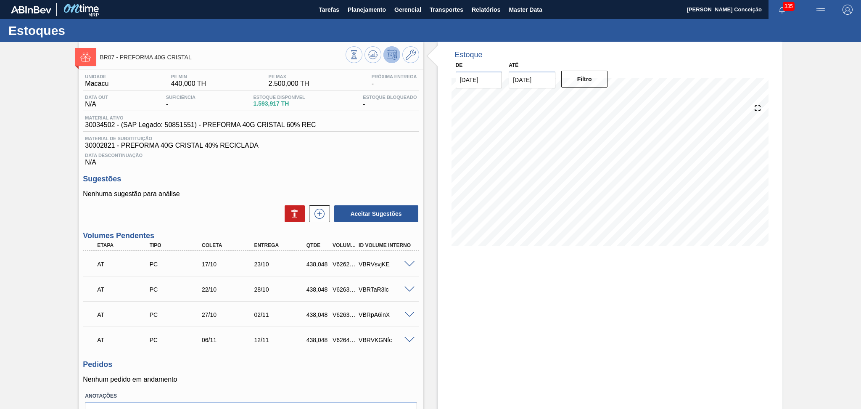
click at [381, 171] on div "Unidade Macacu PE MIN 440,000 TH PE MAX 2.500,000 TH Próxima Entrega - Data out…" at bounding box center [251, 262] width 344 height 385
click at [399, 161] on div "Data Descontinuação N/A" at bounding box center [251, 157] width 336 height 17
click at [268, 150] on div "Data Descontinuação N/A" at bounding box center [251, 157] width 336 height 17
drag, startPoint x: 253, startPoint y: 104, endPoint x: 281, endPoint y: 107, distance: 28.3
click at [281, 107] on div "Estoque Disponível 1.593,917 TH" at bounding box center [279, 101] width 56 height 13
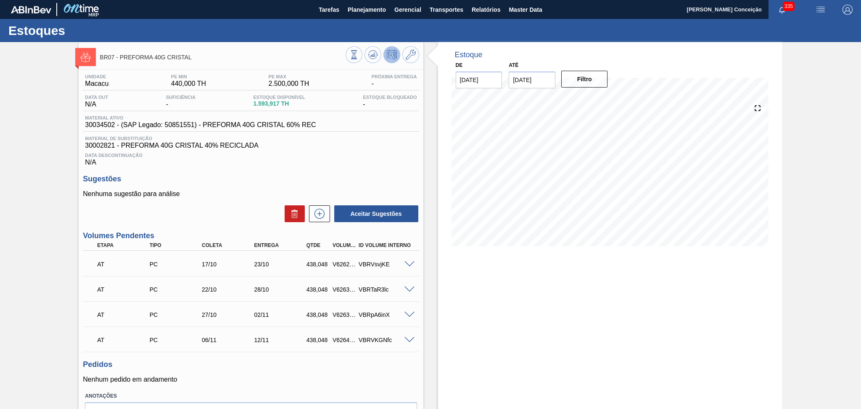
click at [362, 150] on div "Data Descontinuação N/A" at bounding box center [251, 157] width 336 height 17
click at [403, 160] on div "Data Descontinuação N/A" at bounding box center [251, 157] width 336 height 17
click at [371, 161] on div "Data Descontinuação N/A" at bounding box center [251, 157] width 336 height 17
click at [102, 127] on span "30034502 - (SAP Legado: 50851551) - PREFORMA 40G CRISTAL 60% REC" at bounding box center [200, 125] width 231 height 8
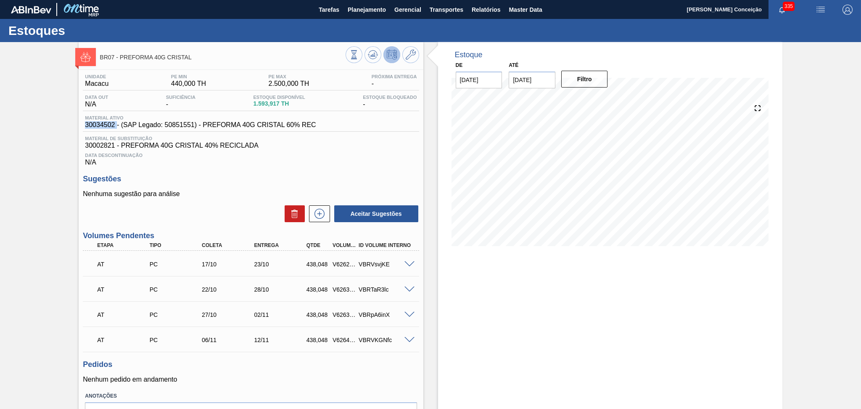
copy span "30034502"
click at [379, 156] on span "Data Descontinuação" at bounding box center [251, 155] width 332 height 5
click at [233, 174] on h3 "Sugestões" at bounding box center [251, 178] width 336 height 9
click at [225, 193] on p "Nenhuma sugestão para análise" at bounding box center [251, 194] width 336 height 8
click at [214, 201] on div "Nenhuma sugestão para análise Aceitar Sugestões" at bounding box center [251, 206] width 336 height 33
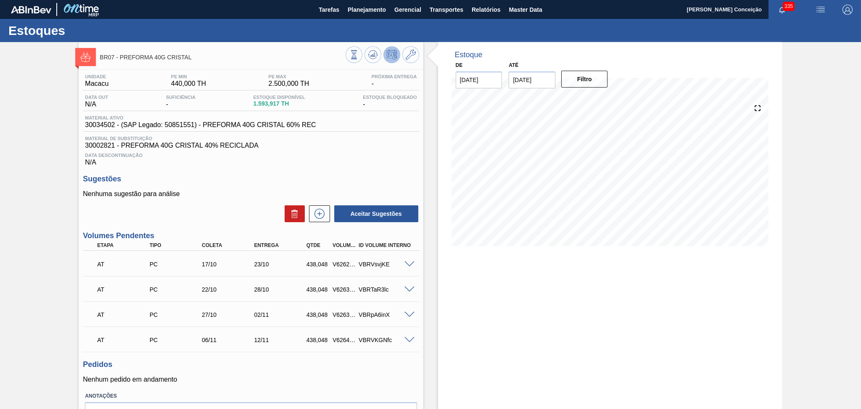
click at [264, 183] on div "Sugestões Nenhuma sugestão para análise Aceitar Sugestões" at bounding box center [251, 198] width 336 height 48
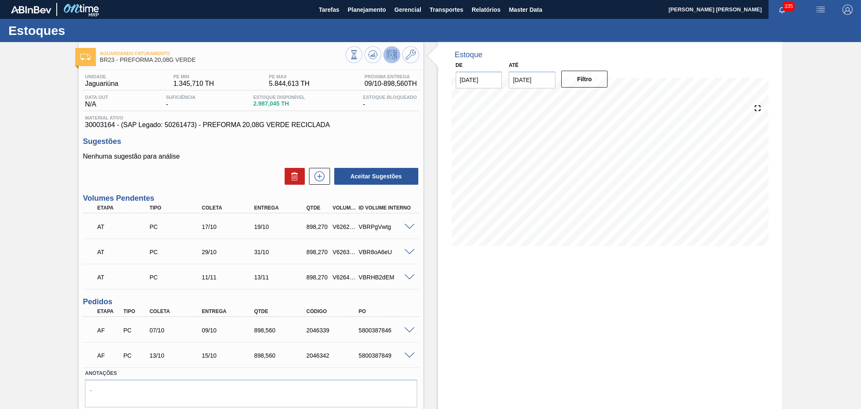
click at [253, 155] on p "Nenhuma sugestão para análise" at bounding box center [251, 157] width 336 height 8
click at [374, 8] on span "Planejamento" at bounding box center [367, 10] width 38 height 10
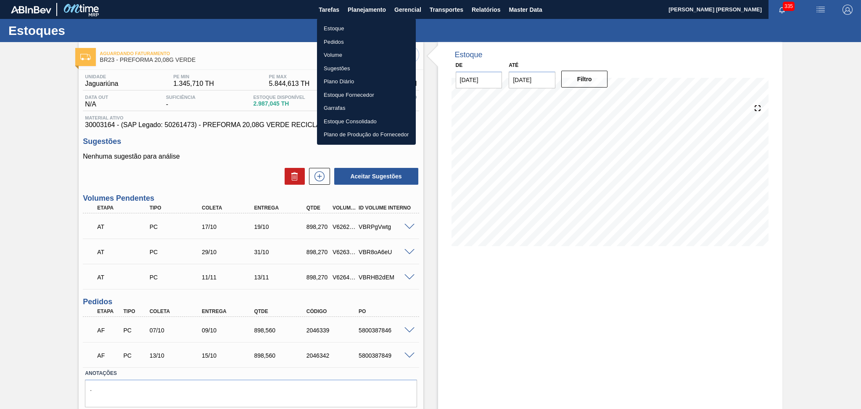
click at [339, 28] on li "Estoque" at bounding box center [366, 28] width 99 height 13
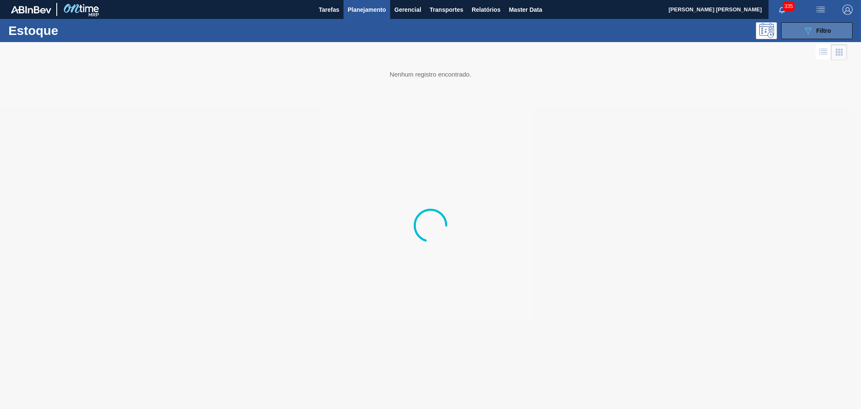
click at [808, 27] on icon "089F7B8B-B2A5-4AFE-B5C0-19BA573D28AC" at bounding box center [808, 31] width 10 height 10
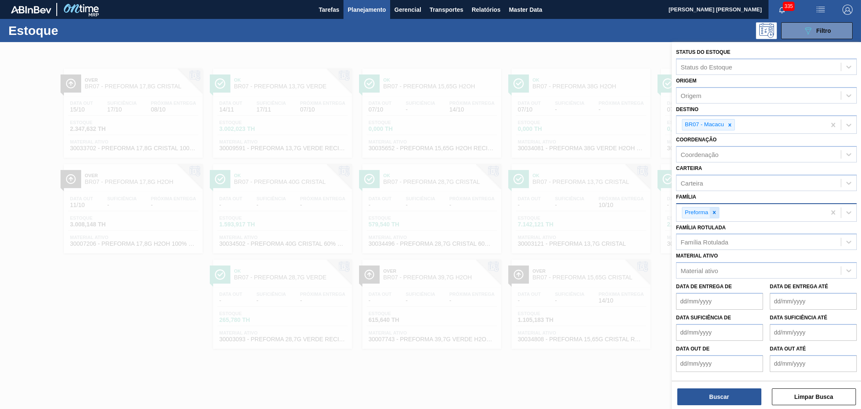
click at [715, 209] on icon at bounding box center [714, 212] width 6 height 6
type input "rolha"
click at [723, 234] on div "Rolha Plástica" at bounding box center [766, 235] width 181 height 16
click at [712, 394] on button "Buscar" at bounding box center [719, 396] width 84 height 17
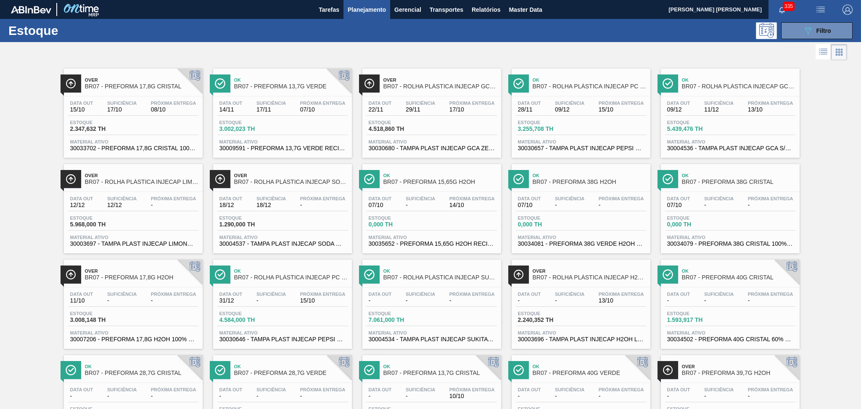
click at [817, 40] on div "Estoque 089F7B8B-B2A5-4AFE-B5C0-19BA573D28AC Filtro" at bounding box center [430, 30] width 861 height 23
click at [812, 34] on div "089F7B8B-B2A5-4AFE-B5C0-19BA573D28AC Filtro" at bounding box center [817, 31] width 28 height 10
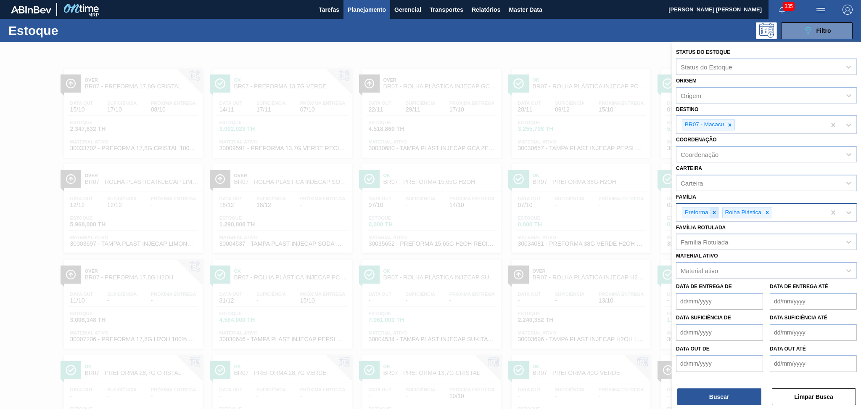
click at [715, 214] on div at bounding box center [713, 212] width 9 height 11
click at [693, 398] on button "Buscar" at bounding box center [719, 396] width 84 height 17
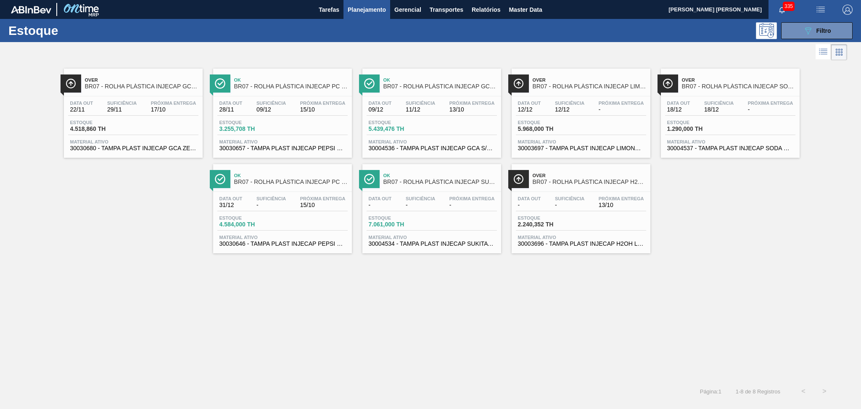
click at [602, 245] on span "30003696 - TAMPA PLAST INJECAP H2OH LIMAO S/LINER" at bounding box center [581, 243] width 126 height 6
click at [810, 31] on icon "089F7B8B-B2A5-4AFE-B5C0-19BA573D28AC" at bounding box center [808, 31] width 10 height 10
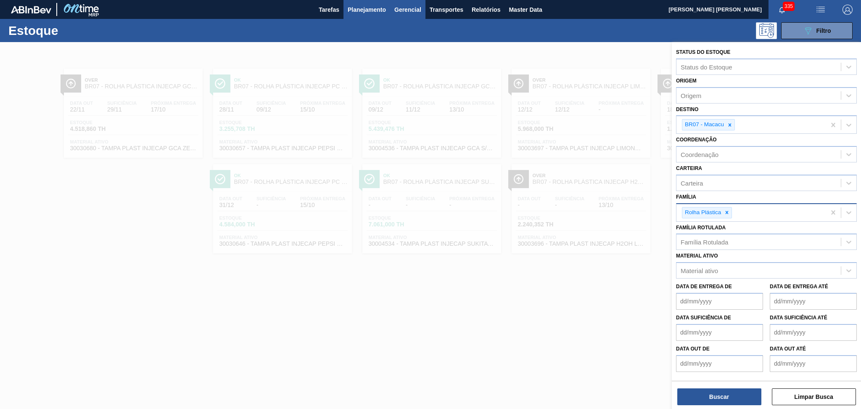
click at [400, 10] on span "Gerencial" at bounding box center [407, 10] width 27 height 10
click at [385, 10] on div at bounding box center [430, 204] width 861 height 409
click at [377, 9] on span "Planejamento" at bounding box center [367, 10] width 38 height 10
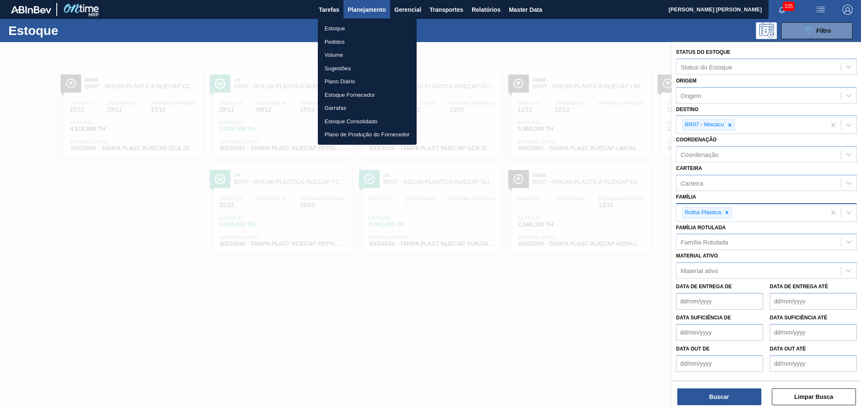
click at [328, 44] on li "Pedidos" at bounding box center [367, 41] width 99 height 13
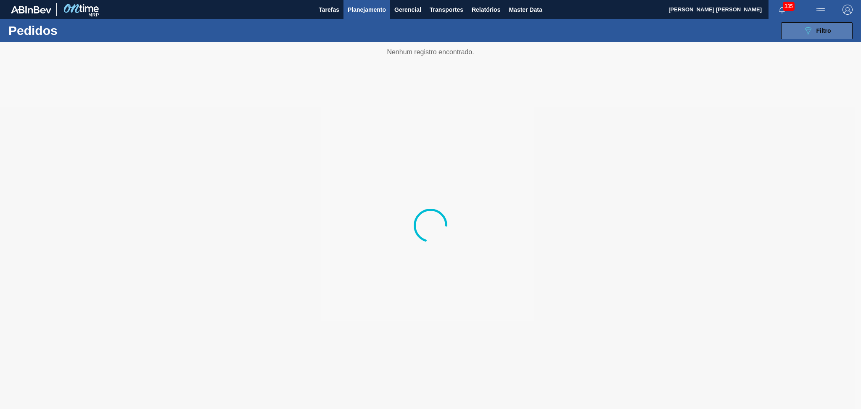
click at [842, 35] on button "089F7B8B-B2A5-4AFE-B5C0-19BA573D28AC Filtro" at bounding box center [816, 30] width 71 height 17
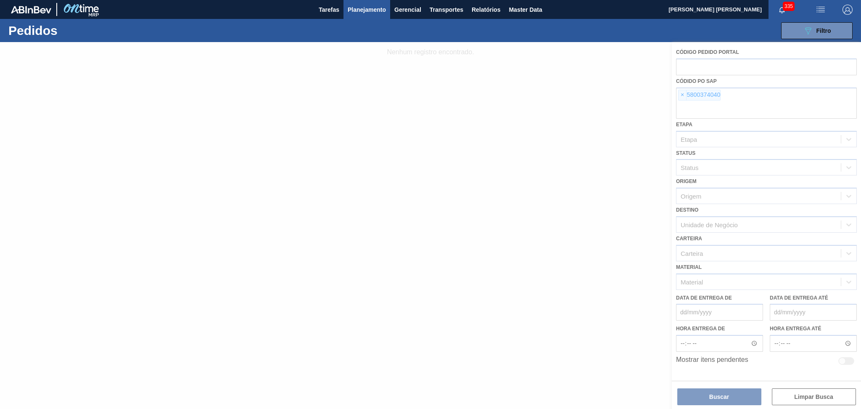
click at [680, 97] on div at bounding box center [430, 225] width 861 height 367
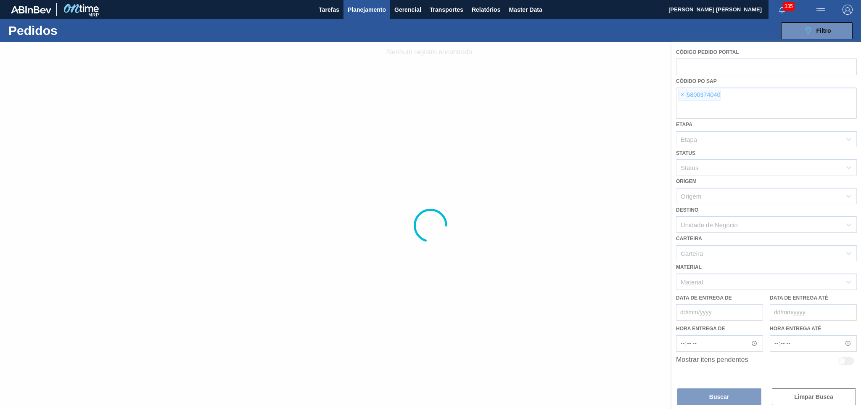
click at [680, 97] on div at bounding box center [430, 225] width 861 height 367
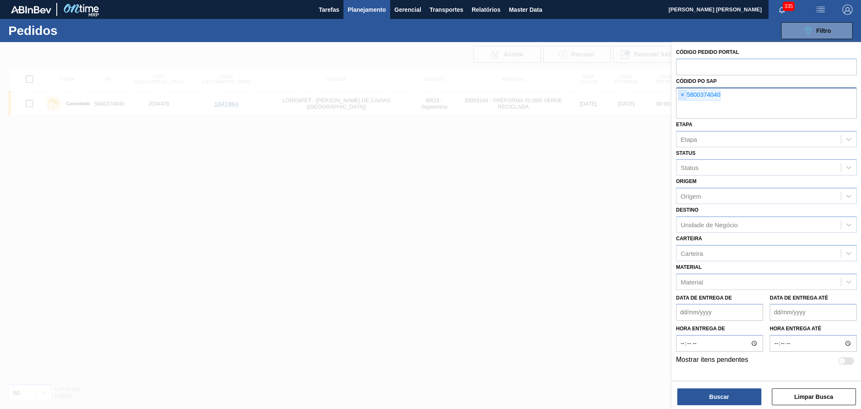
click at [682, 100] on span "×" at bounding box center [682, 95] width 8 height 10
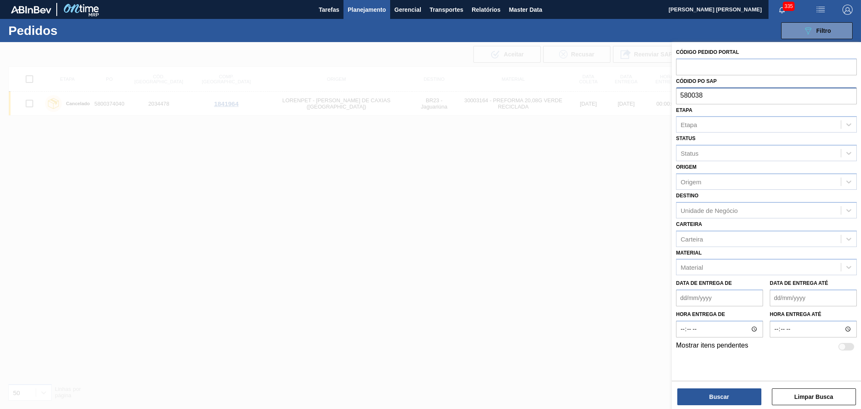
type input "580038"
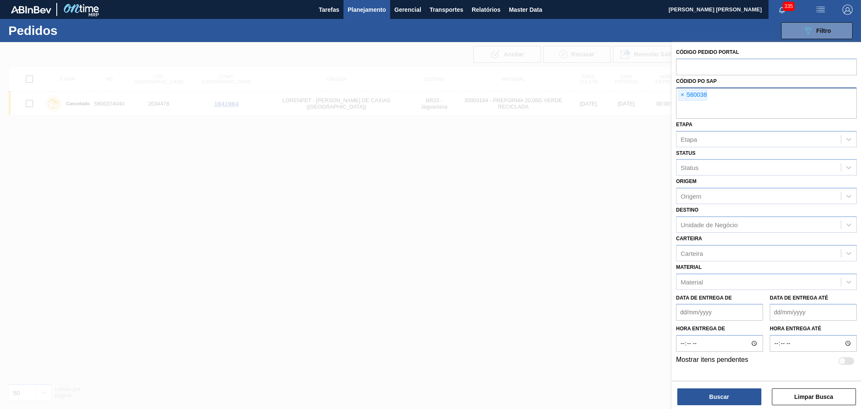
click at [691, 106] on input "text" at bounding box center [766, 111] width 181 height 16
type input "5800384453"
click at [681, 98] on span "×" at bounding box center [682, 95] width 8 height 10
click at [700, 394] on button "Buscar" at bounding box center [719, 396] width 84 height 17
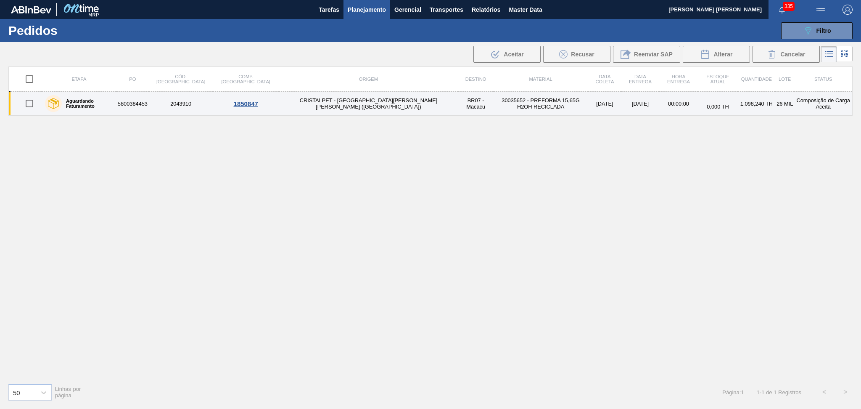
click at [458, 107] on td "BR07 - Macacu" at bounding box center [475, 104] width 35 height 24
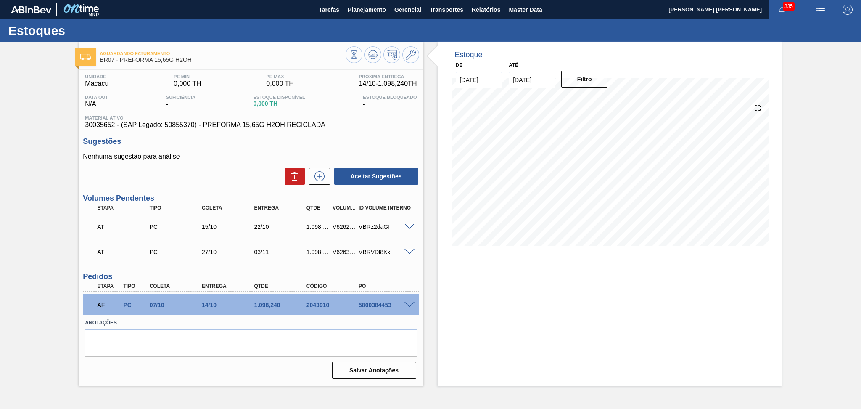
click at [406, 304] on span at bounding box center [409, 305] width 10 height 6
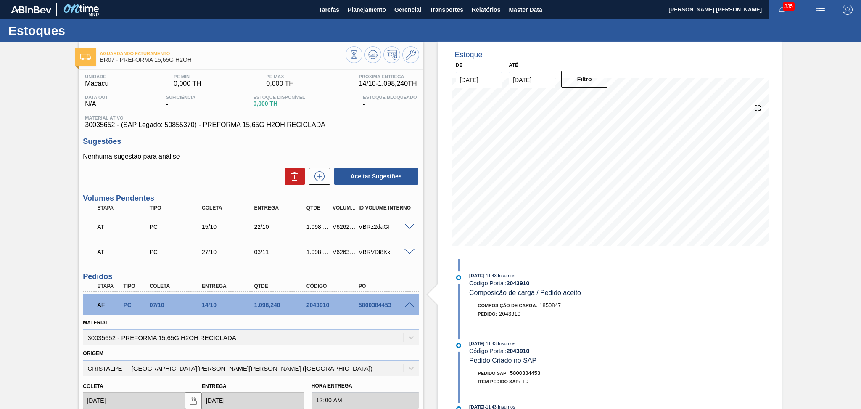
scroll to position [168, 0]
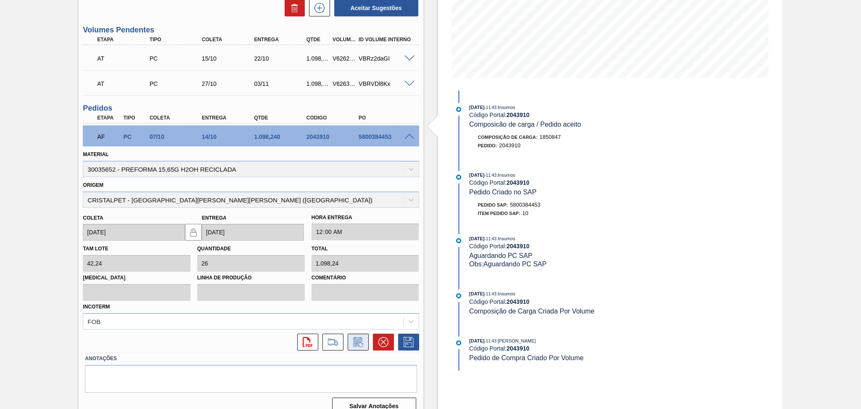
click at [356, 338] on icon at bounding box center [357, 342] width 13 height 10
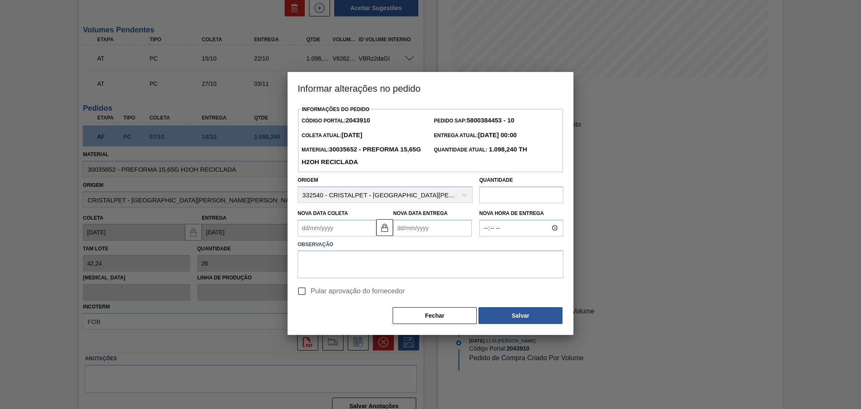
click at [358, 234] on Coleta2043910 "Nova Data Coleta" at bounding box center [337, 227] width 79 height 17
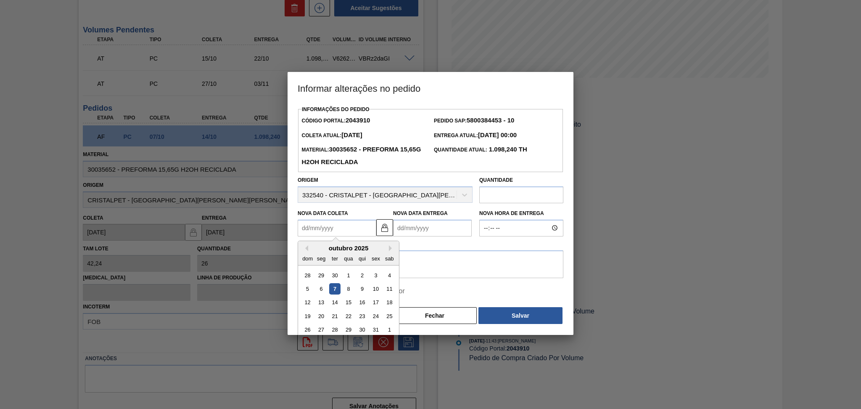
type Coleta2043910 "0"
type Entrega2043910 "08/01/2000"
type Coleta2043910 "09"
type Entrega2043910 "16/10/2025"
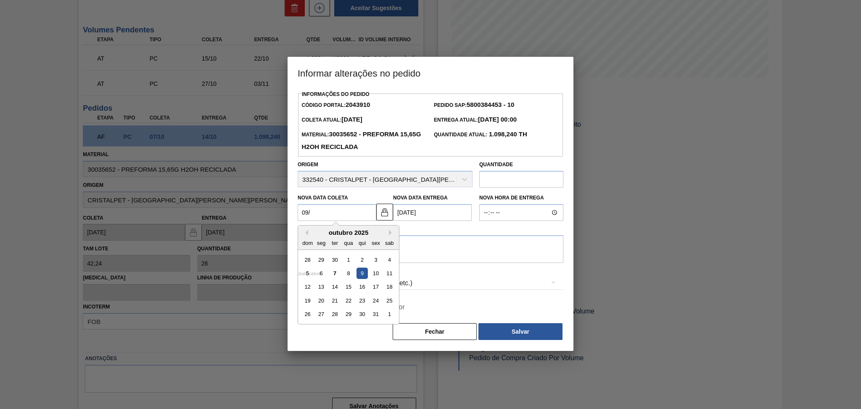
click at [362, 272] on div "9" at bounding box center [361, 272] width 11 height 11
type Coleta2043910 "09/10/2025"
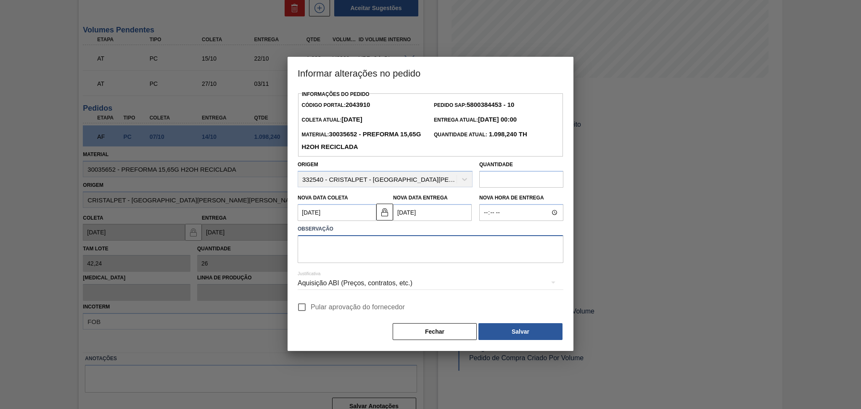
click at [334, 249] on textarea at bounding box center [431, 249] width 266 height 28
type textarea "fornecedor sem estque"
click at [356, 287] on div "Aquisição ABI (Preços, contratos, etc.)" at bounding box center [431, 283] width 266 height 24
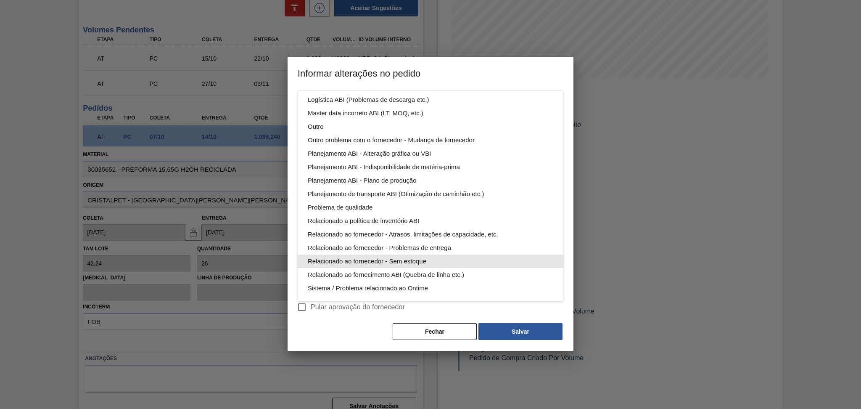
click at [411, 261] on div "Relacionado ao fornecedor - Sem estoque" at bounding box center [430, 260] width 245 height 13
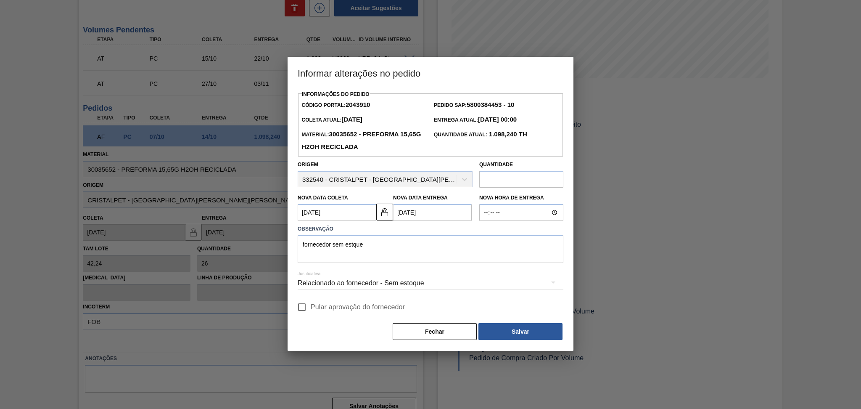
scroll to position [11, 0]
click at [341, 311] on span "Pular aprovação do fornecedor" at bounding box center [358, 307] width 94 height 10
click at [311, 311] on input "Pular aprovação do fornecedor" at bounding box center [302, 307] width 18 height 18
checkbox input "true"
click at [522, 340] on div "Fechar Salvar" at bounding box center [431, 331] width 266 height 18
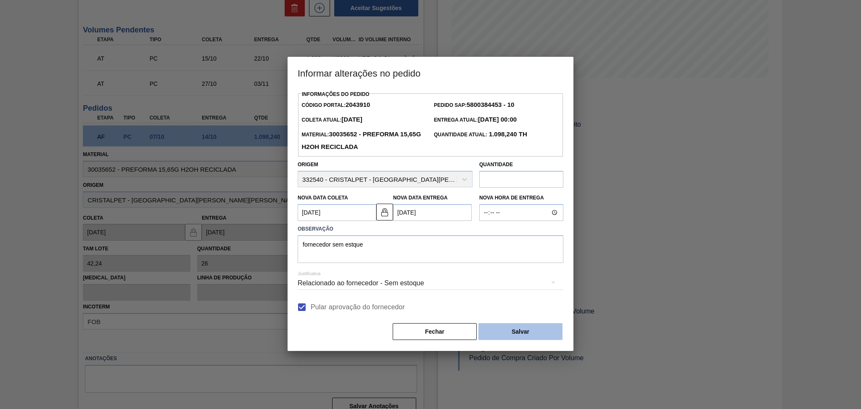
click at [522, 333] on button "Salvar" at bounding box center [520, 331] width 84 height 17
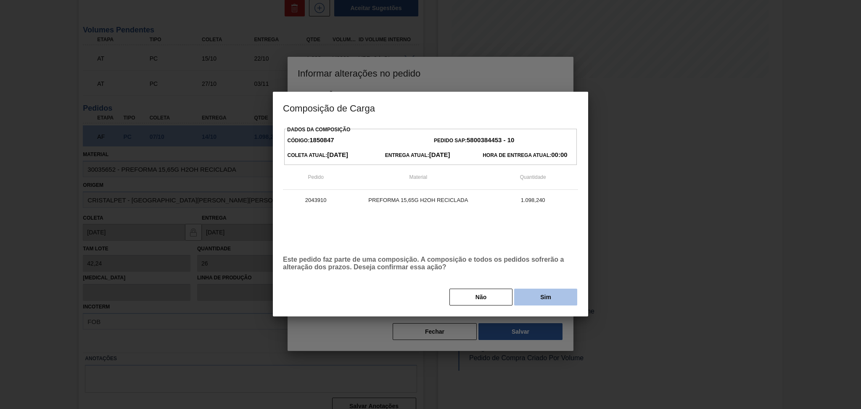
click at [533, 306] on div "Não Sim" at bounding box center [430, 296] width 295 height 18
click at [539, 300] on button "Sim" at bounding box center [545, 296] width 63 height 17
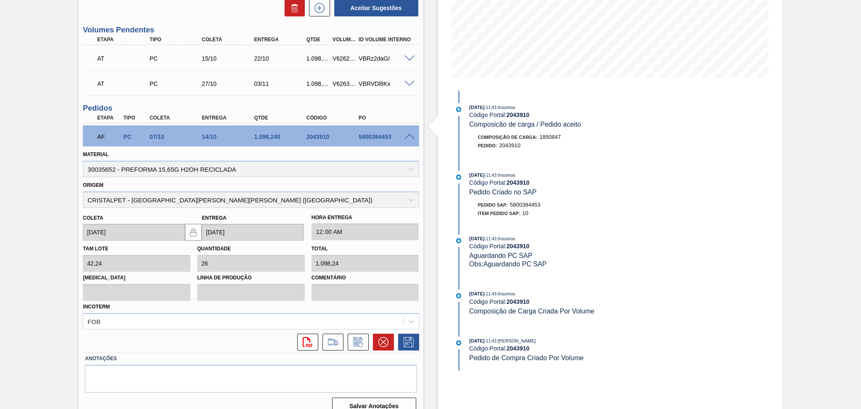
click at [30, 228] on div "Aguardando Faturamento BR07 - PREFORMA 15,65G H2OH Unidade Macacu PE MIN 0,000 …" at bounding box center [430, 147] width 861 height 547
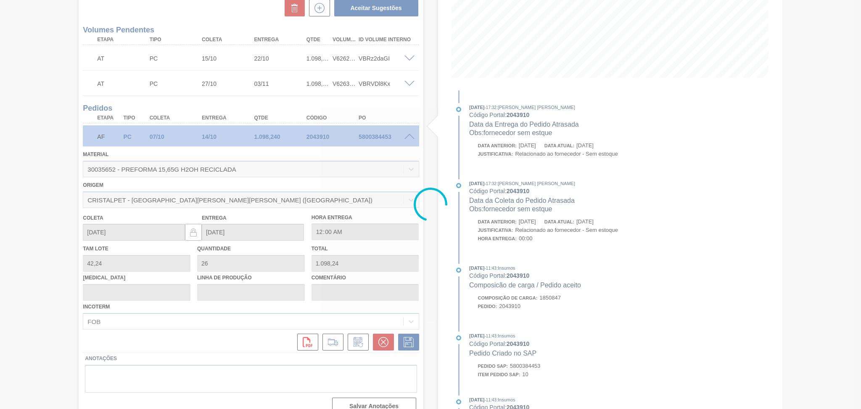
type input "fornecedor sem estque"
type input "09/10/2025"
type input "16/10/2025"
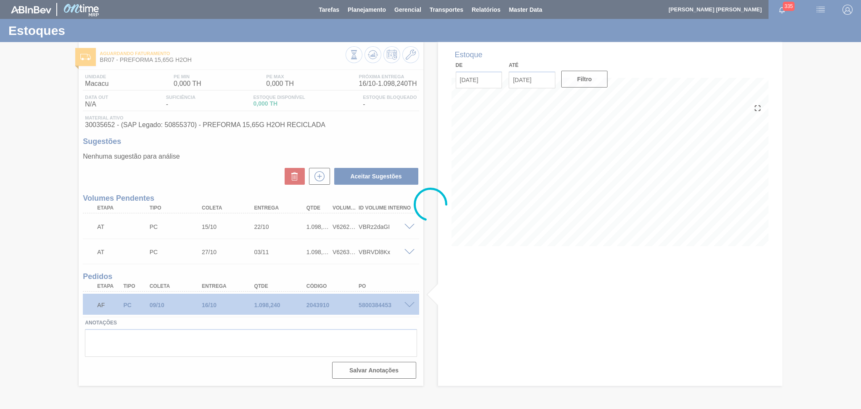
scroll to position [0, 0]
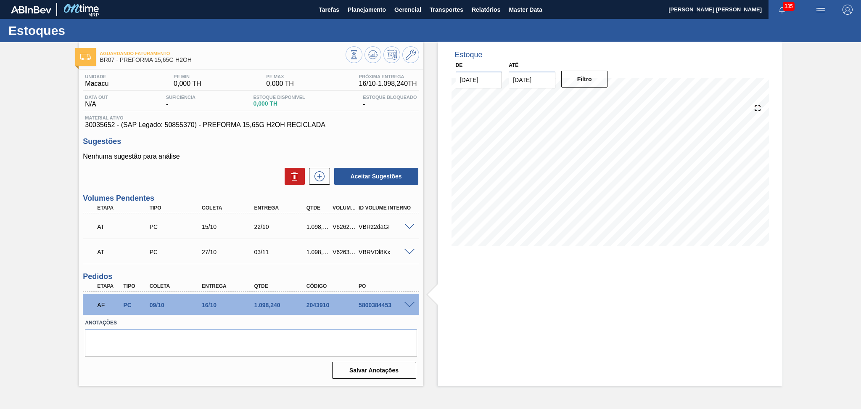
click at [367, 311] on div "AF PC 09/10 16/10 1.098,240 2043910 5800384453" at bounding box center [249, 303] width 314 height 17
click at [369, 305] on div "5800384453" at bounding box center [385, 304] width 59 height 7
click at [368, 10] on span "Planejamento" at bounding box center [367, 10] width 38 height 10
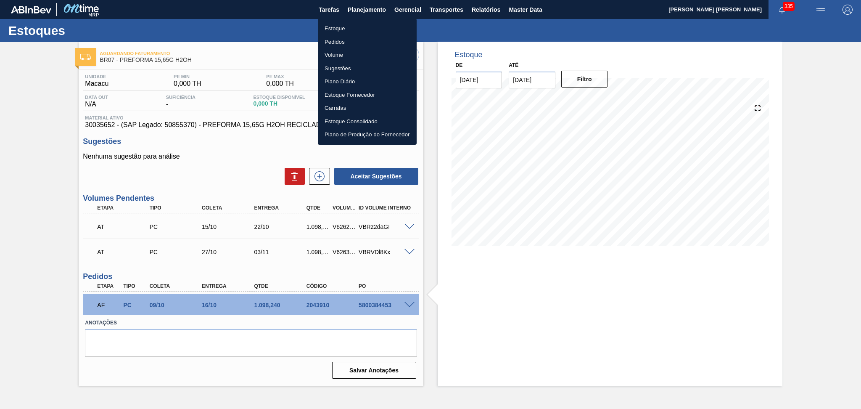
click at [432, 275] on div at bounding box center [430, 204] width 861 height 409
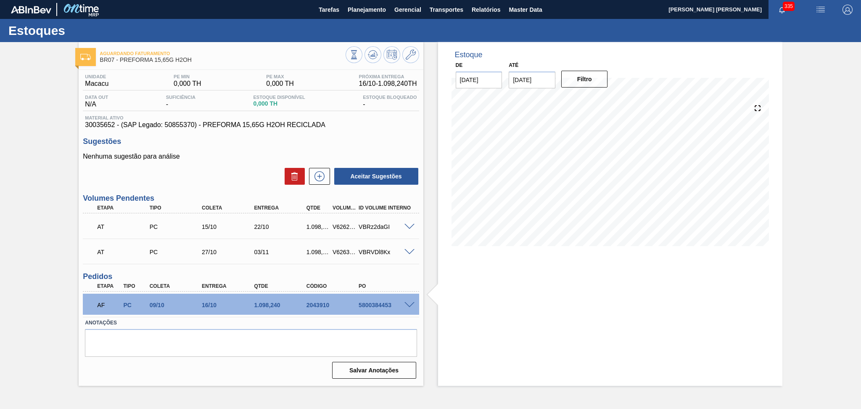
click at [213, 150] on div "Sugestões Nenhuma sugestão para análise Aceitar Sugestões" at bounding box center [251, 161] width 336 height 48
click at [367, 10] on span "Planejamento" at bounding box center [367, 10] width 38 height 10
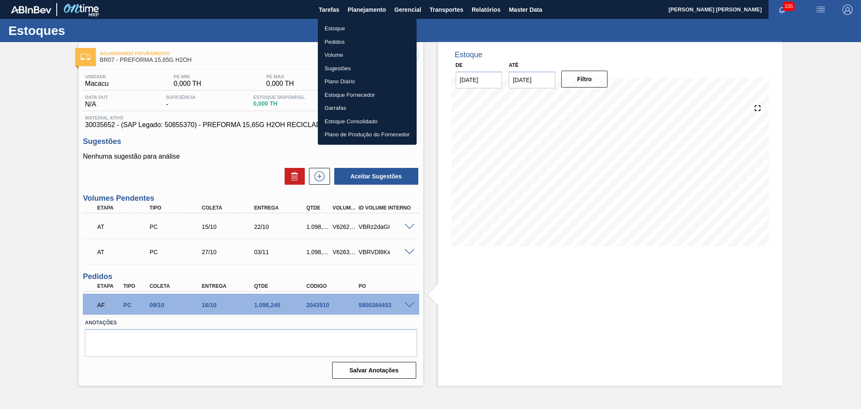
click at [350, 28] on li "Estoque" at bounding box center [367, 28] width 99 height 13
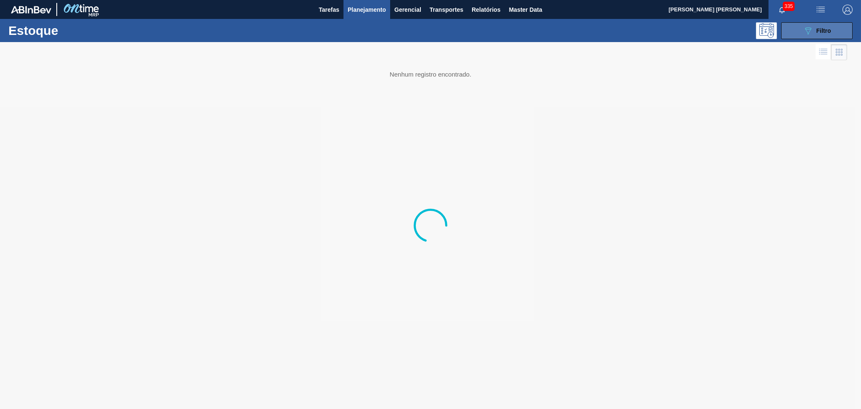
click at [828, 26] on div "089F7B8B-B2A5-4AFE-B5C0-19BA573D28AC Filtro" at bounding box center [817, 31] width 28 height 10
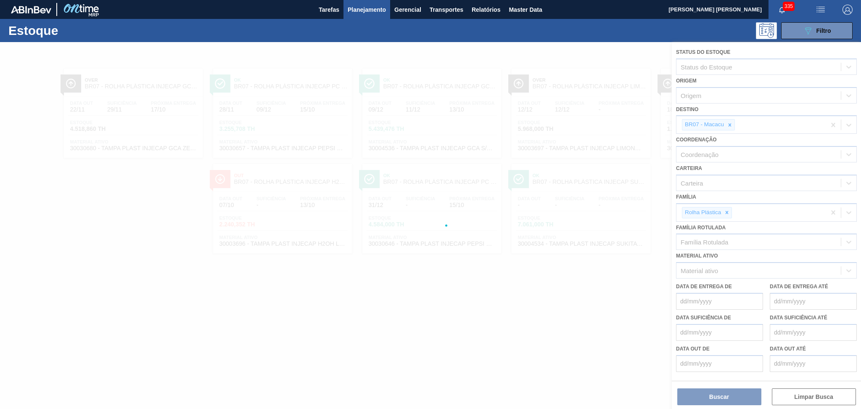
click at [730, 124] on div at bounding box center [430, 225] width 861 height 367
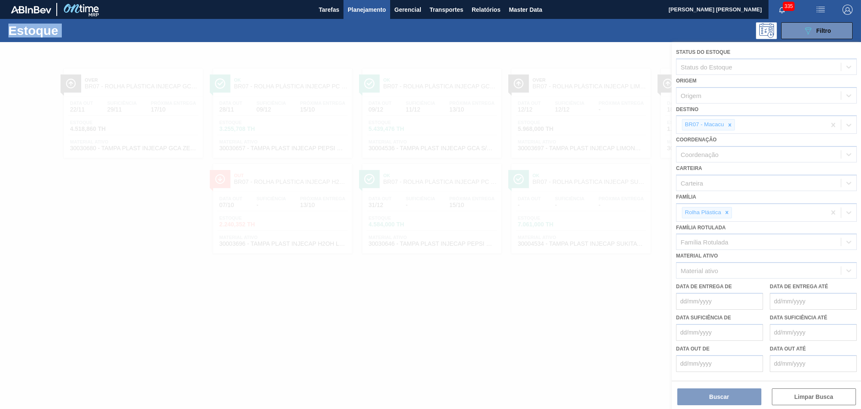
click at [730, 124] on div at bounding box center [430, 225] width 861 height 367
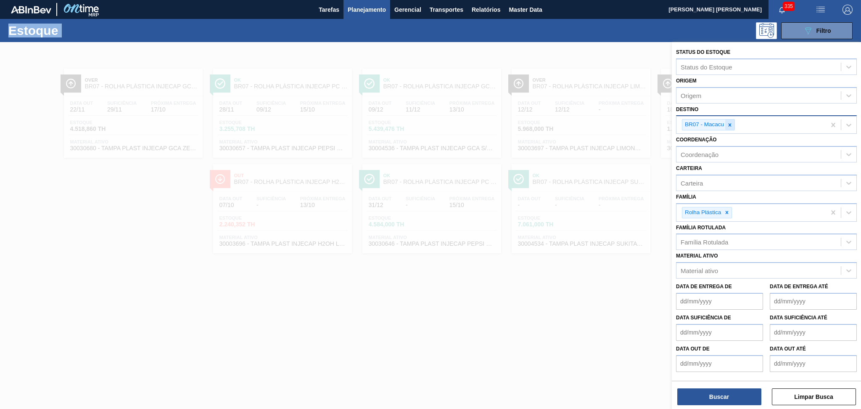
click at [729, 123] on icon at bounding box center [729, 124] width 3 height 3
type input "pira"
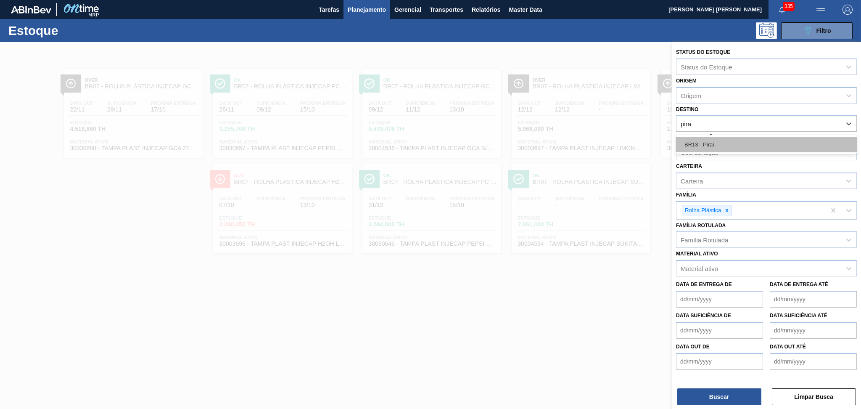
click at [727, 137] on div "BR13 - Piraí" at bounding box center [766, 145] width 181 height 16
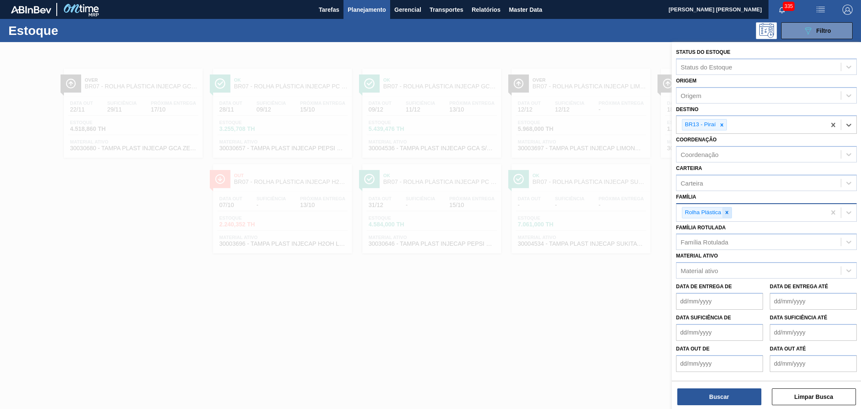
click at [729, 209] on icon at bounding box center [727, 212] width 6 height 6
type input "preforma"
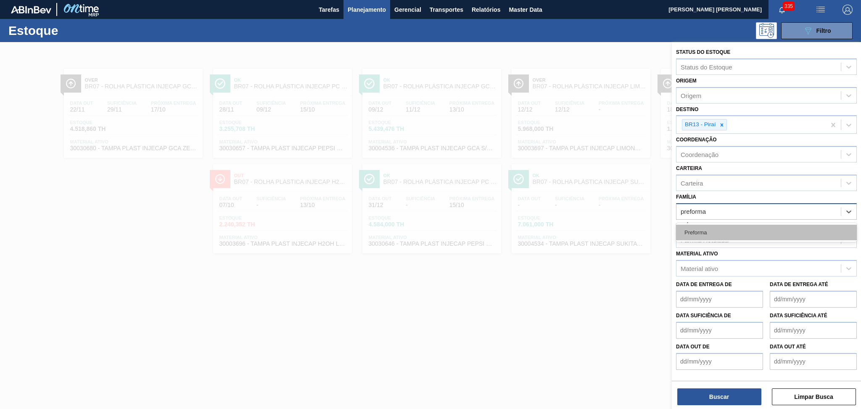
click at [717, 235] on div "Preforma" at bounding box center [766, 232] width 181 height 16
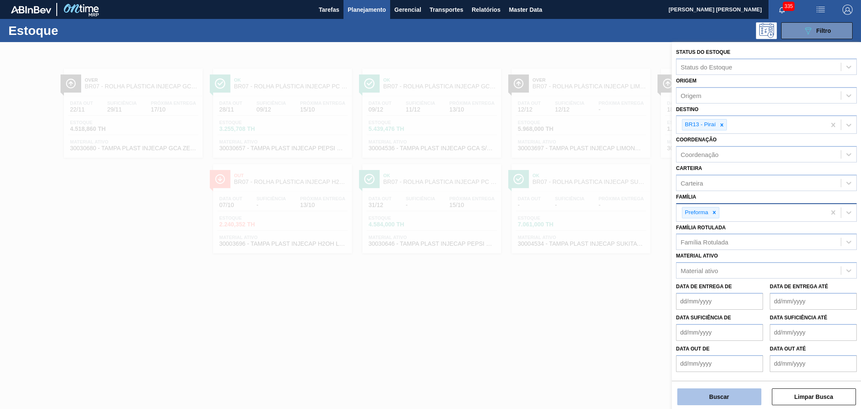
click at [700, 394] on button "Buscar" at bounding box center [719, 396] width 84 height 17
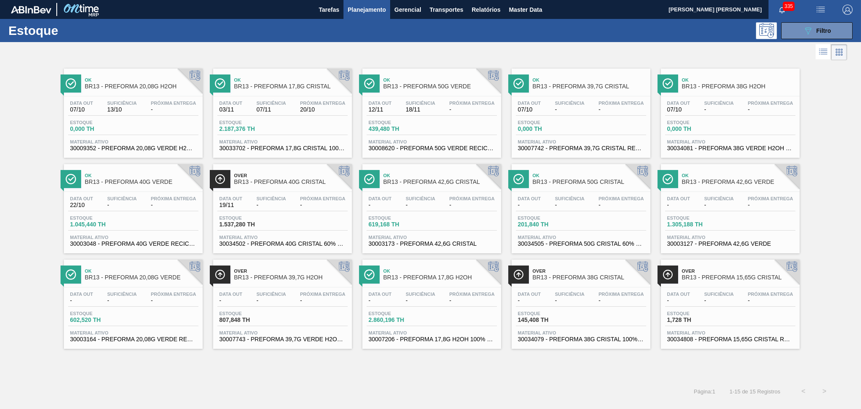
click at [324, 364] on div "Ok BR13 - PREFORMA 20,08G H2OH Data out 07/10 Suficiência 13/10 Próxima Entrega…" at bounding box center [430, 221] width 861 height 318
click at [319, 128] on div "Estoque 2.187,376 TH" at bounding box center [282, 127] width 130 height 15
click at [465, 311] on div "Estoque 2.860,196 TH" at bounding box center [432, 318] width 130 height 15
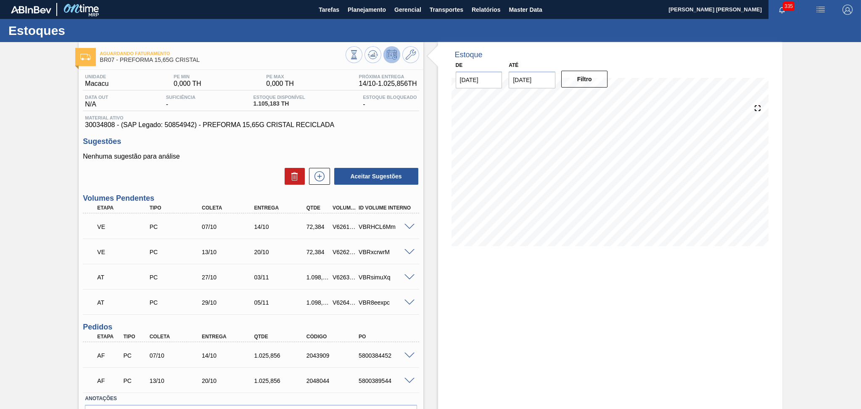
click at [203, 158] on p "Nenhuma sugestão para análise" at bounding box center [251, 157] width 336 height 8
click at [480, 305] on div "Estoque De [DATE] Até [DATE] Filtro" at bounding box center [610, 251] width 344 height 419
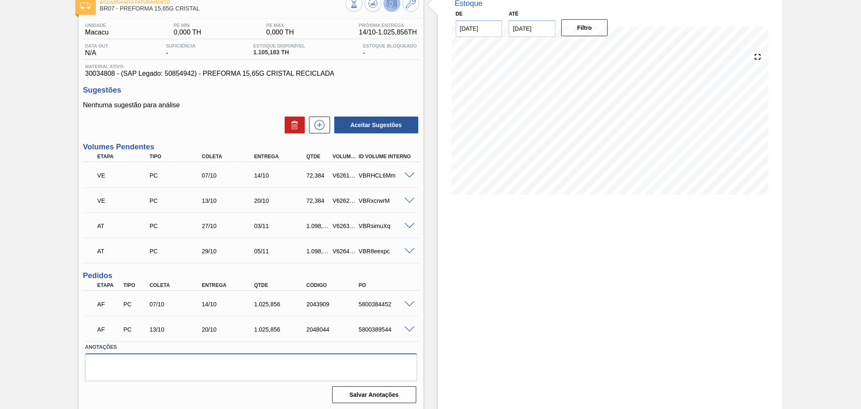
click at [174, 361] on textarea at bounding box center [251, 367] width 332 height 28
click at [433, 299] on div "Estoque De [DATE] Até [DATE] Filtro" at bounding box center [602, 200] width 359 height 419
click at [378, 301] on div "5800384452" at bounding box center [385, 304] width 59 height 7
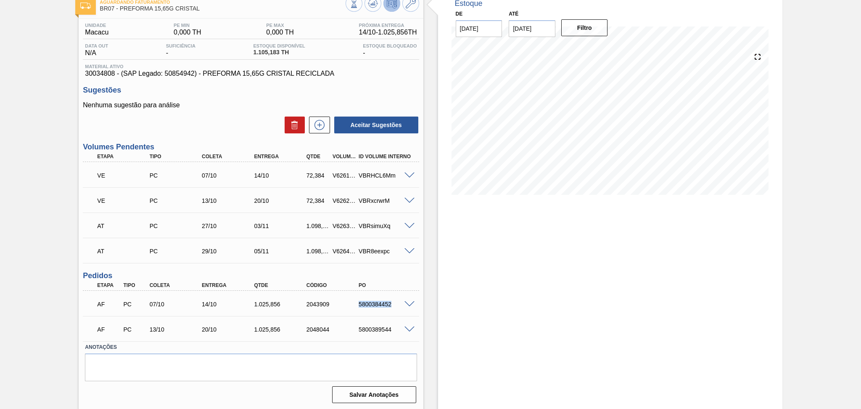
copy div "5800384452"
click at [440, 303] on div "Estoque De [DATE] Até [DATE] Filtro" at bounding box center [610, 200] width 344 height 419
click at [424, 298] on div "Estoque De [DATE] Até [DATE] Filtro" at bounding box center [602, 200] width 359 height 419
click at [223, 97] on div "Sugestões Nenhuma sugestão para análise Aceitar Sugestões" at bounding box center [251, 110] width 336 height 48
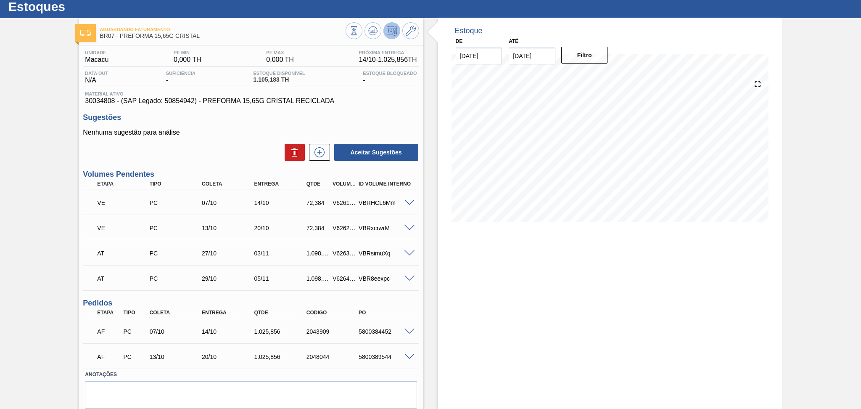
scroll to position [0, 0]
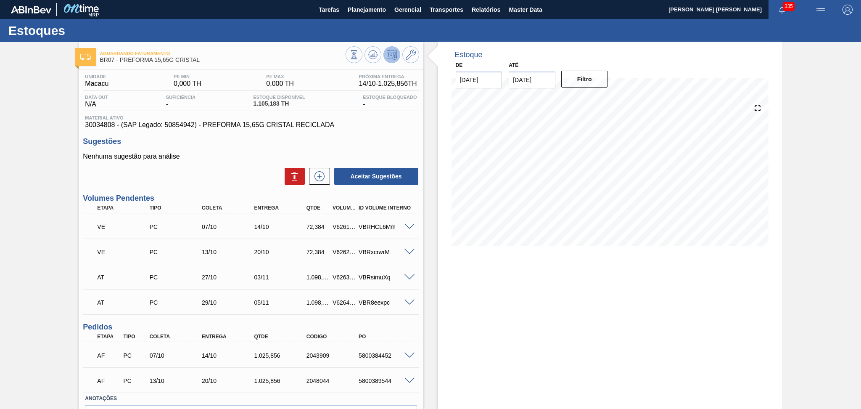
click at [221, 150] on div "Sugestões Nenhuma sugestão para análise Aceitar Sugestões" at bounding box center [251, 161] width 336 height 48
click at [236, 148] on div "Sugestões Nenhuma sugestão para análise Aceitar Sugestões" at bounding box center [251, 161] width 336 height 48
click at [234, 157] on p "Nenhuma sugestão para análise" at bounding box center [251, 157] width 336 height 8
click at [372, 56] on g at bounding box center [373, 54] width 10 height 9
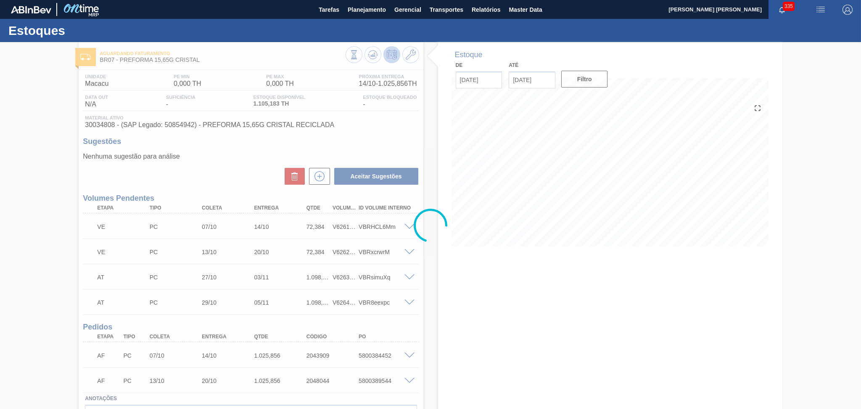
click at [207, 159] on div at bounding box center [430, 225] width 861 height 367
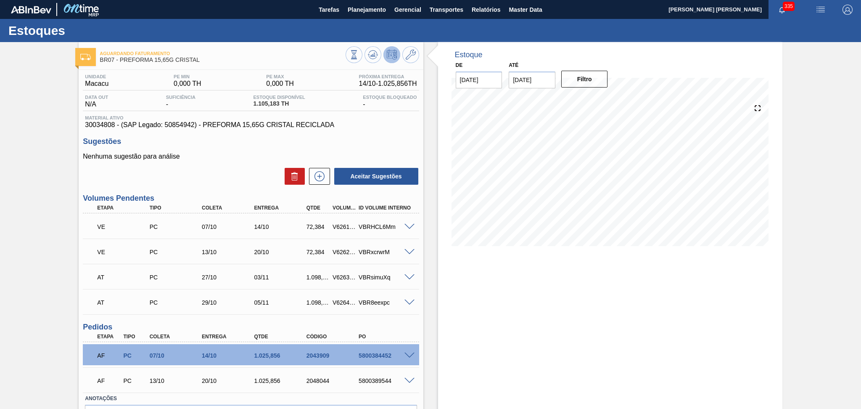
click at [392, 127] on span "30034808 - (SAP Legado: 50854942) - PREFORMA 15,65G CRISTAL RECICLADA" at bounding box center [251, 125] width 332 height 8
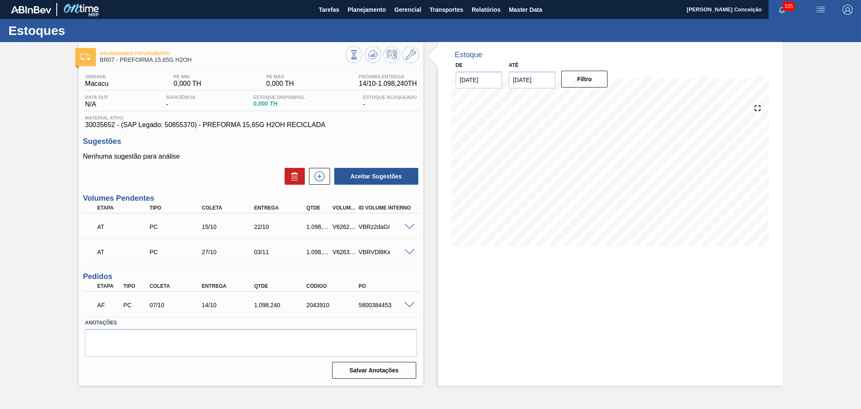
click at [430, 277] on div "Estoque De [DATE] Até [DATE] Filtro 09/10 Projeção de Estoque 0 [DOMAIN_NAME] 0…" at bounding box center [602, 213] width 359 height 343
click at [231, 142] on h3 "Sugestões" at bounding box center [251, 141] width 336 height 9
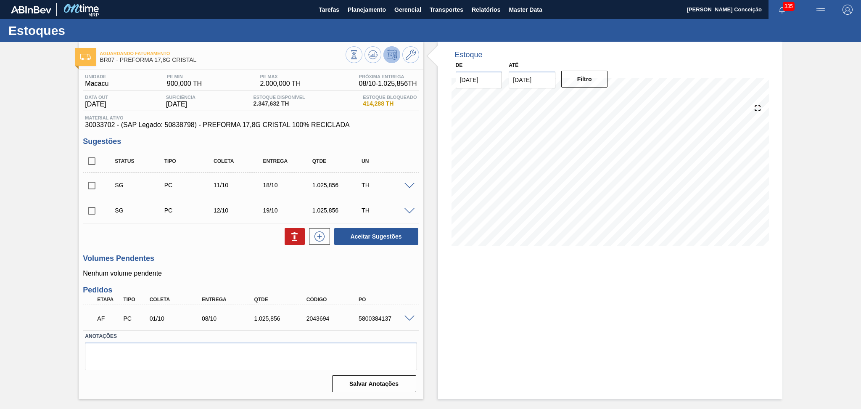
click at [207, 249] on div "Unidade Macacu PE MIN 900,000 TH PE MAX 2.000,000 TH Próxima Entrega 08/10 - 1.…" at bounding box center [251, 232] width 344 height 325
click at [95, 158] on input "checkbox" at bounding box center [92, 161] width 18 height 18
checkbox input "true"
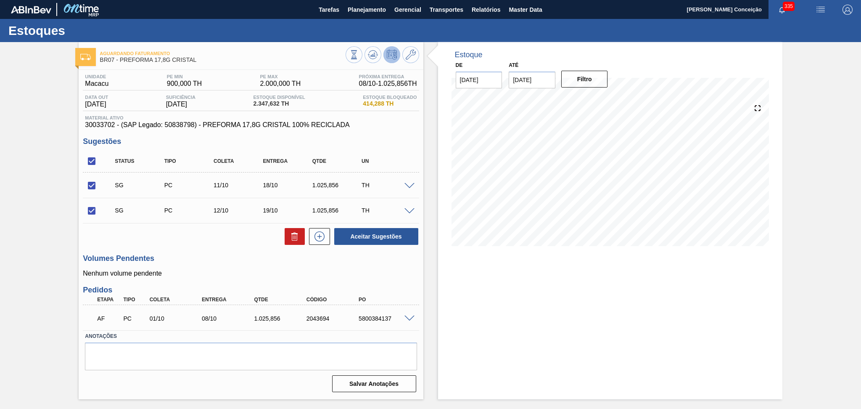
click at [95, 158] on input "checkbox" at bounding box center [92, 161] width 18 height 18
checkbox input "false"
click at [293, 235] on icon at bounding box center [295, 236] width 10 height 10
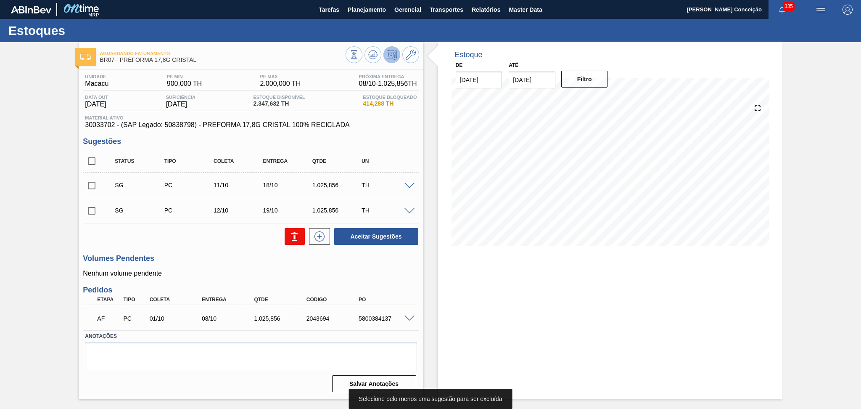
click at [293, 236] on icon at bounding box center [295, 236] width 10 height 10
click at [225, 244] on div "Aceitar Sugestões" at bounding box center [251, 236] width 336 height 18
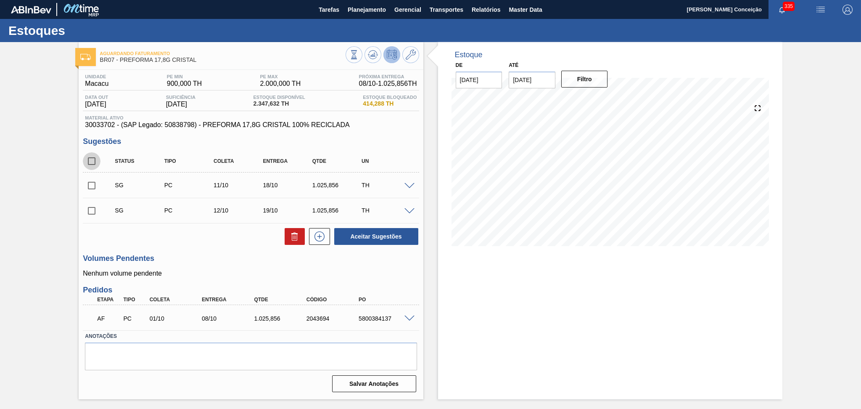
click at [95, 164] on input "checkbox" at bounding box center [92, 161] width 18 height 18
checkbox input "true"
click at [291, 241] on button at bounding box center [295, 236] width 20 height 17
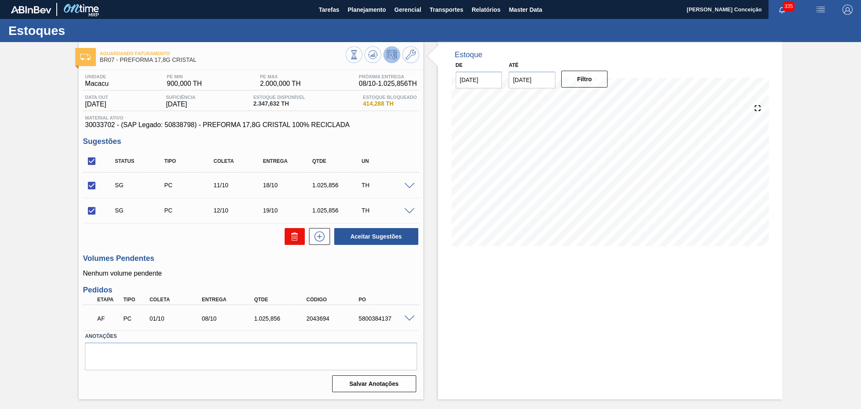
checkbox input "false"
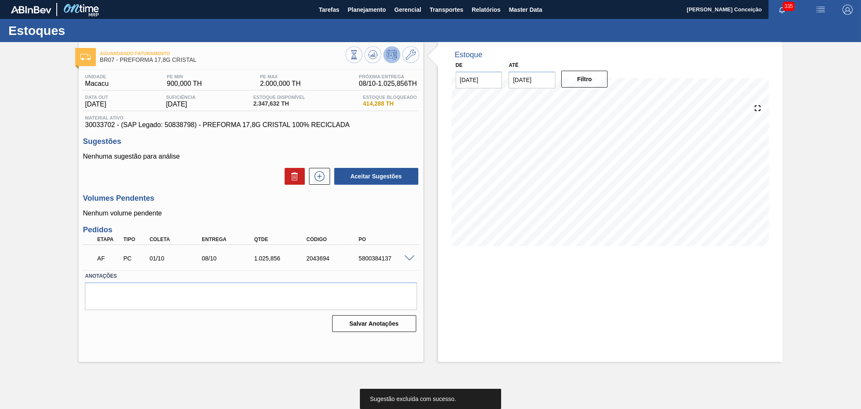
click at [232, 203] on h3 "Volumes Pendentes" at bounding box center [251, 198] width 336 height 9
click at [210, 196] on h3 "Volumes Pendentes" at bounding box center [251, 198] width 336 height 9
click at [190, 182] on div "Aceitar Sugestões" at bounding box center [251, 176] width 336 height 18
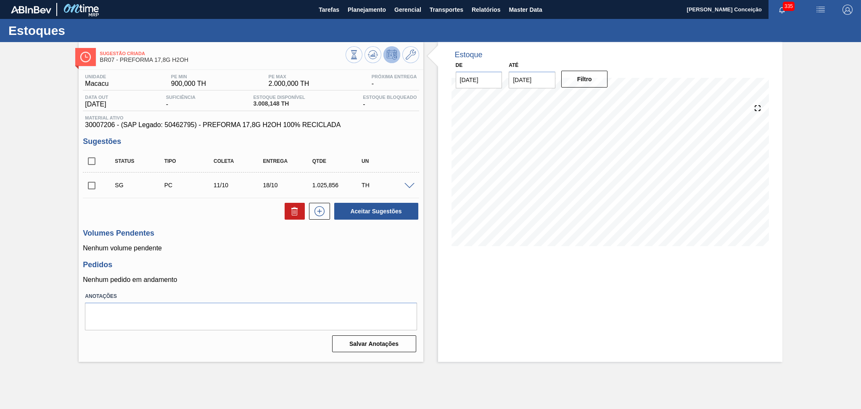
click at [313, 262] on h3 "Pedidos" at bounding box center [251, 264] width 336 height 9
click at [287, 271] on div "Pedidos Nenhum pedido em andamento" at bounding box center [251, 271] width 336 height 23
click at [331, 253] on div "Unidade Macacu PE MIN 900,000 TH PE MAX 2.000,000 TH Próxima Entrega - Data out…" at bounding box center [251, 212] width 344 height 285
click at [91, 163] on input "checkbox" at bounding box center [92, 161] width 18 height 18
checkbox input "true"
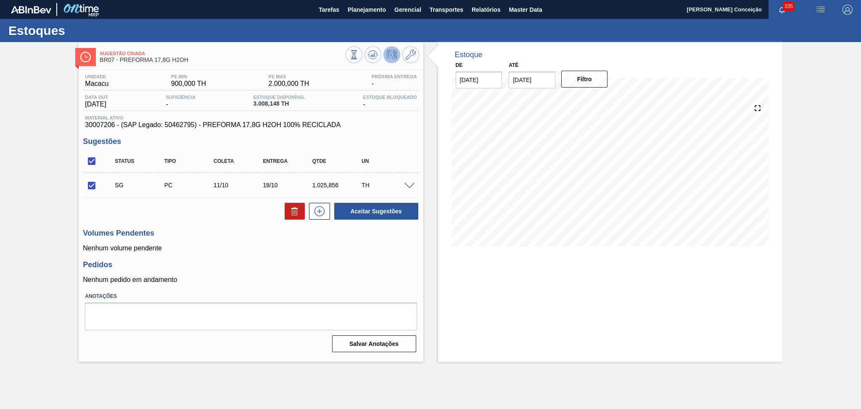
click at [306, 211] on div at bounding box center [317, 211] width 25 height 17
click at [301, 210] on button at bounding box center [295, 211] width 20 height 17
checkbox input "false"
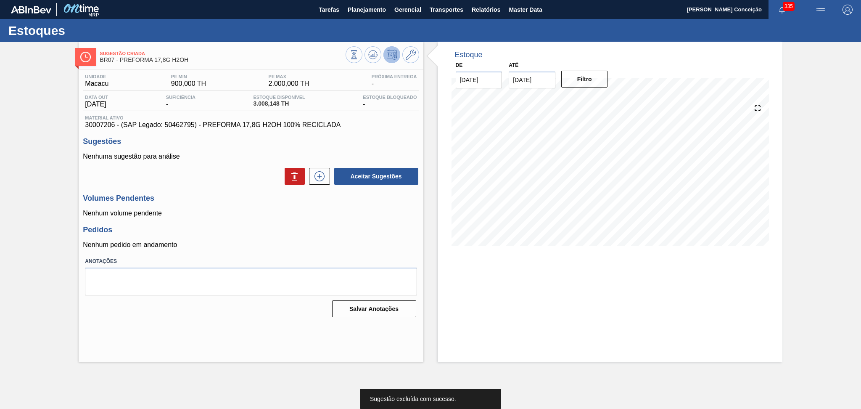
click at [362, 217] on p "Nenhum volume pendente" at bounding box center [251, 213] width 336 height 8
click at [366, 231] on h3 "Pedidos" at bounding box center [251, 229] width 336 height 9
click at [240, 194] on h3 "Volumes Pendentes" at bounding box center [251, 198] width 336 height 9
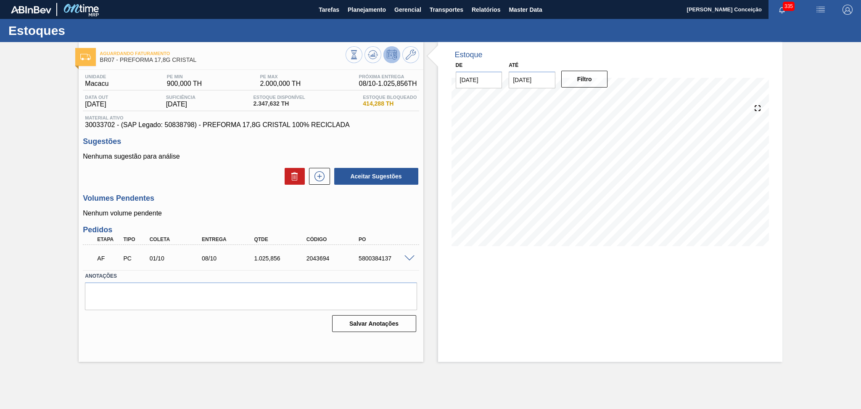
click at [371, 273] on label "Anotações" at bounding box center [251, 276] width 332 height 12
click at [196, 195] on h3 "Volumes Pendentes" at bounding box center [251, 198] width 336 height 9
click at [439, 266] on div "Estoque De 07/10/2025 Até 30/11/2025 Filtro" at bounding box center [610, 201] width 344 height 319
click at [408, 234] on h3 "Pedidos" at bounding box center [251, 229] width 336 height 9
click at [382, 226] on h3 "Pedidos" at bounding box center [251, 229] width 336 height 9
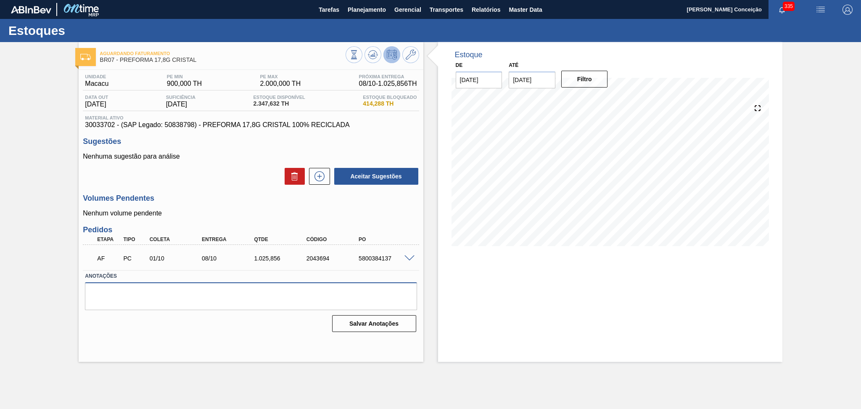
click at [184, 295] on textarea at bounding box center [251, 296] width 332 height 28
click at [228, 194] on h3 "Volumes Pendentes" at bounding box center [251, 198] width 336 height 9
click at [206, 202] on h3 "Volumes Pendentes" at bounding box center [251, 198] width 336 height 9
click at [239, 201] on h3 "Volumes Pendentes" at bounding box center [251, 198] width 336 height 9
click at [247, 195] on h3 "Volumes Pendentes" at bounding box center [251, 198] width 336 height 9
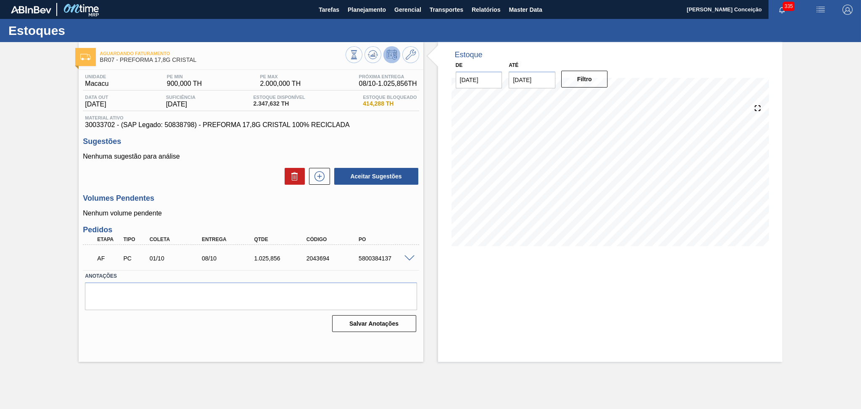
click at [205, 186] on div "Unidade Macacu PE MIN 900,000 TH PE MAX 2.000,000 TH Próxima Entrega 08/10 - 1.…" at bounding box center [251, 202] width 344 height 265
click at [285, 200] on h3 "Volumes Pendentes" at bounding box center [251, 198] width 336 height 9
click at [350, 218] on div "Unidade Macacu PE MIN 900,000 TH PE MAX 2.000,000 TH Próxima Entrega 08/10 - 1.…" at bounding box center [251, 202] width 344 height 265
click at [448, 208] on div "09/10 Projeção de Estoque 3,373.488 Nec.SAP 0 Política Objetiva 1,450 Pedidos 0…" at bounding box center [610, 174] width 324 height 168
click at [453, 251] on div "09/10 Projeção de Estoque 3,373.488 Nec.SAP 0 Política Objetiva 1,450 Pedidos 0…" at bounding box center [609, 174] width 317 height 168
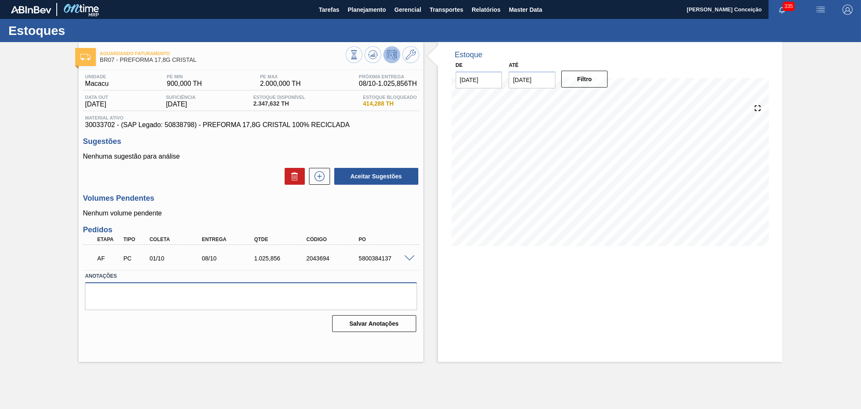
click at [292, 296] on textarea at bounding box center [251, 296] width 332 height 28
click at [218, 155] on p "Nenhuma sugestão para análise" at bounding box center [251, 157] width 336 height 8
click at [245, 202] on h3 "Volumes Pendentes" at bounding box center [251, 198] width 336 height 9
click at [297, 216] on p "Nenhum volume pendente" at bounding box center [251, 213] width 336 height 8
click at [230, 180] on div "Aceitar Sugestões" at bounding box center [251, 176] width 336 height 18
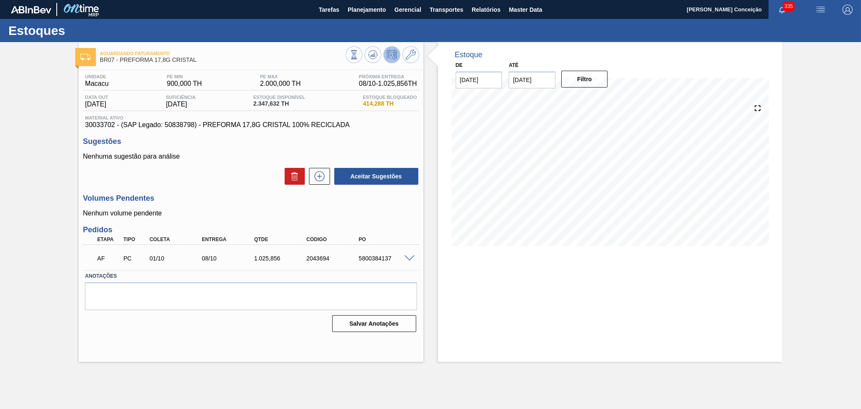
click at [483, 300] on div "Estoque De 07/10/2025 Até 30/11/2025 Filtro 11/10 Projeção de Estoque 2,953.488…" at bounding box center [610, 201] width 344 height 319
click at [198, 184] on div "Aceitar Sugestões" at bounding box center [251, 176] width 336 height 18
click at [224, 180] on div "Aceitar Sugestões" at bounding box center [251, 176] width 336 height 18
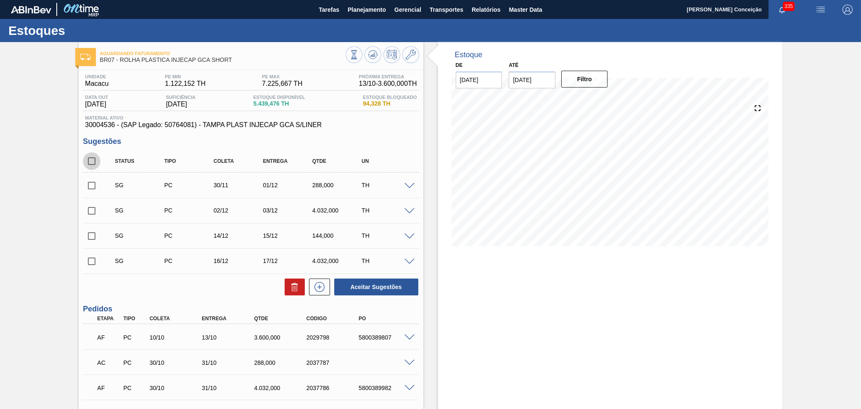
click at [90, 163] on input "checkbox" at bounding box center [92, 161] width 18 height 18
checkbox input "true"
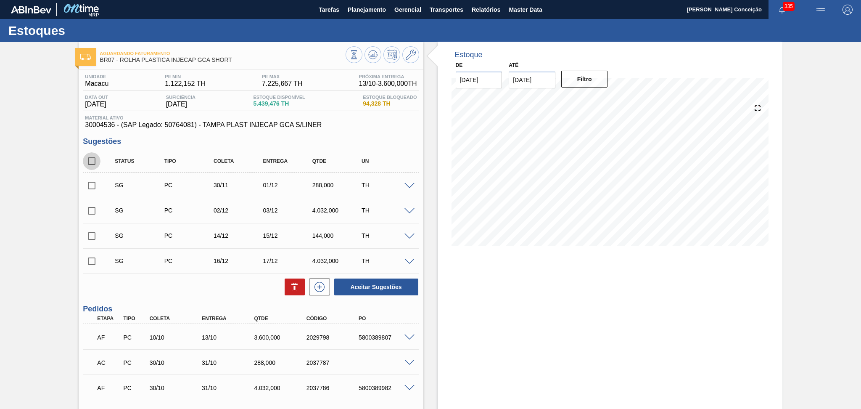
checkbox input "true"
click at [285, 288] on button at bounding box center [295, 286] width 20 height 17
checkbox input "false"
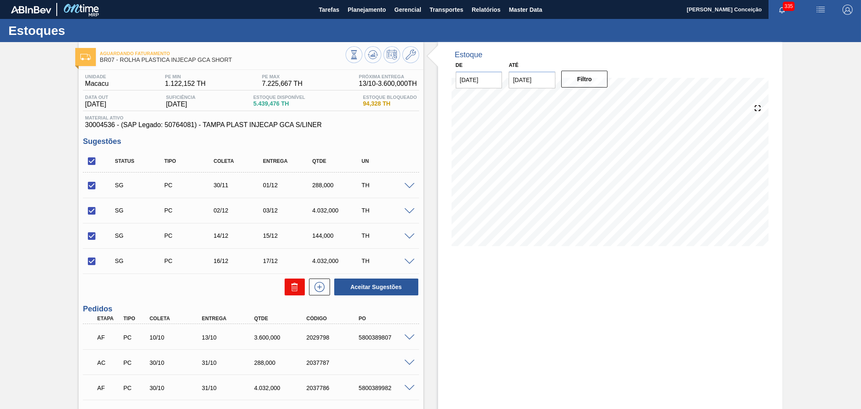
checkbox input "false"
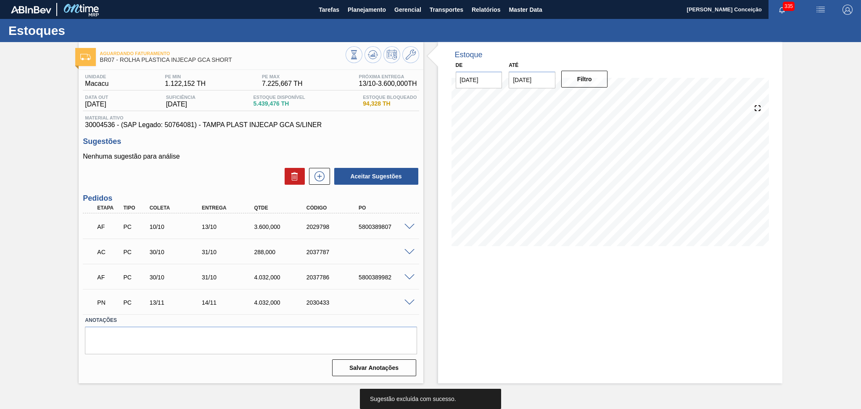
click at [178, 191] on div "Unidade Macacu PE MIN 1.122,152 TH PE MAX 7.225,667 TH Próxima Entrega 13/10 - …" at bounding box center [251, 224] width 344 height 309
click at [409, 226] on span at bounding box center [409, 227] width 10 height 6
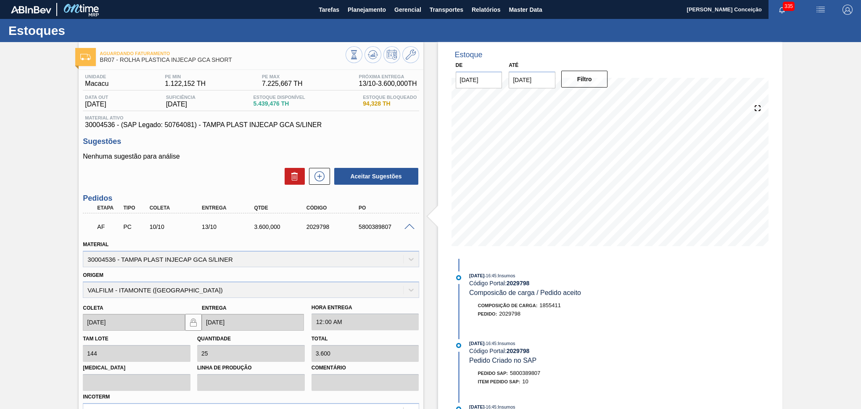
click at [410, 229] on div "5800389807" at bounding box center [385, 226] width 59 height 7
click at [409, 228] on span at bounding box center [409, 227] width 10 height 6
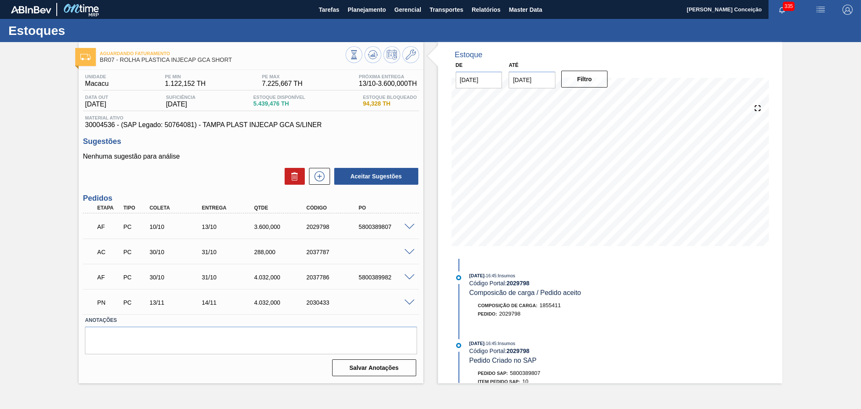
click at [199, 165] on div "Nenhuma sugestão para análise Aceitar Sugestões" at bounding box center [251, 169] width 336 height 33
click at [423, 210] on div "Estoque De 07/10/2025 Até 30/11/2025 Filtro 19/11 Projeção de Estoque 5,291.456…" at bounding box center [602, 212] width 359 height 341
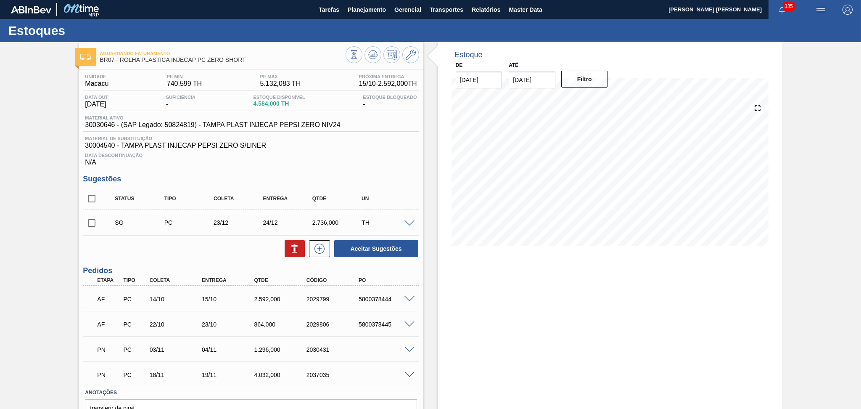
click at [193, 245] on div "Aceitar Sugestões" at bounding box center [251, 248] width 336 height 18
click at [185, 251] on div "Aceitar Sugestões" at bounding box center [251, 248] width 336 height 18
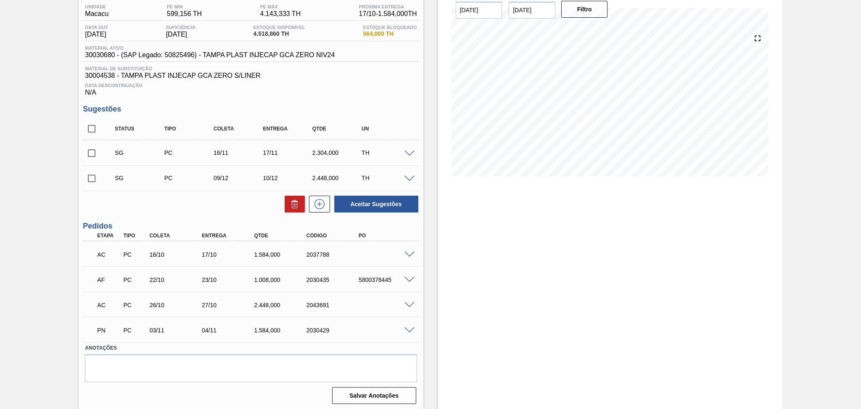
scroll to position [71, 0]
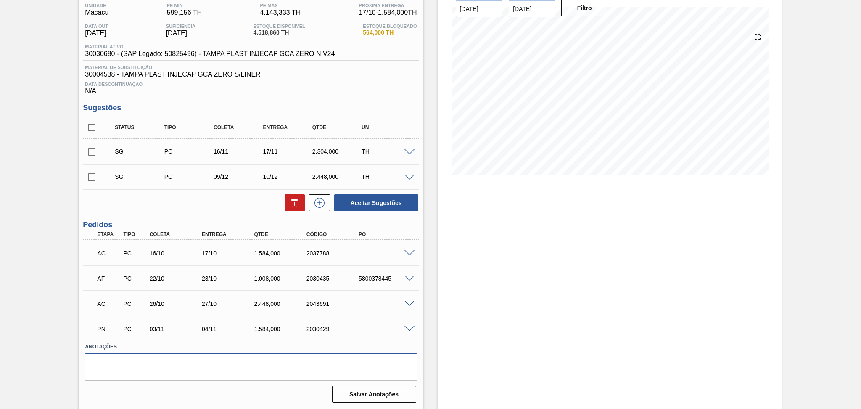
click at [187, 375] on textarea at bounding box center [251, 367] width 332 height 28
click at [407, 251] on span at bounding box center [409, 253] width 10 height 6
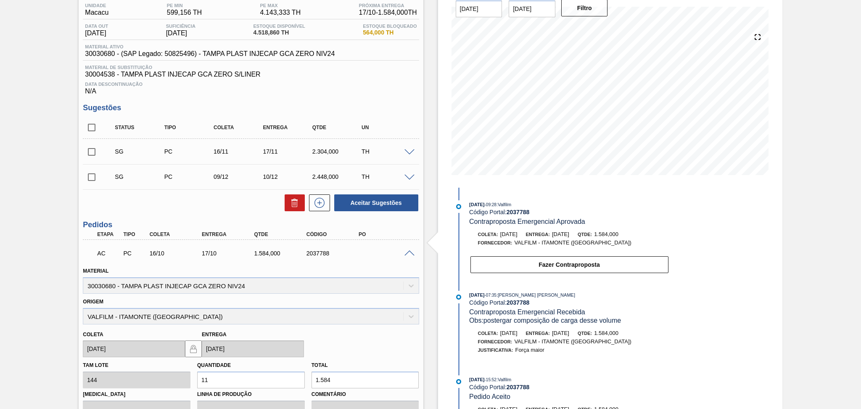
click at [407, 251] on span at bounding box center [409, 253] width 10 height 6
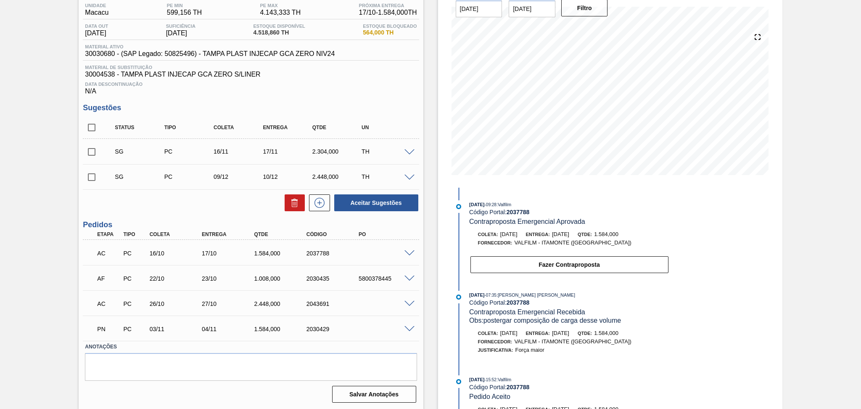
click at [408, 279] on span at bounding box center [409, 278] width 10 height 6
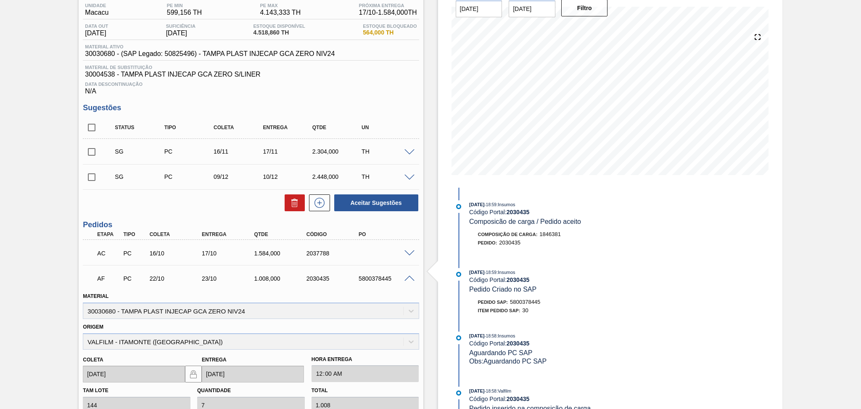
click at [407, 277] on span at bounding box center [409, 278] width 10 height 6
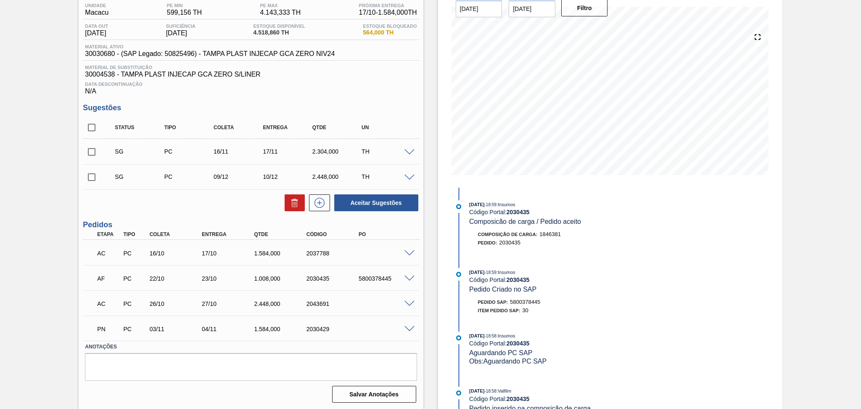
click at [159, 207] on div "Aceitar Sugestões" at bounding box center [251, 202] width 336 height 18
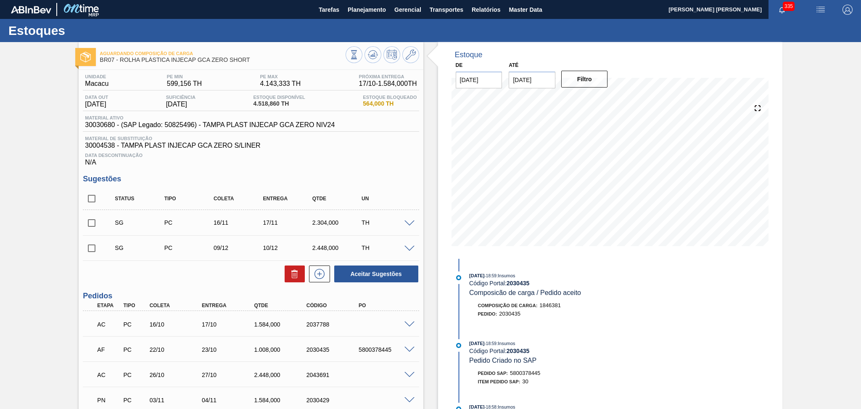
click at [411, 136] on span "Material de Substituição" at bounding box center [251, 138] width 332 height 5
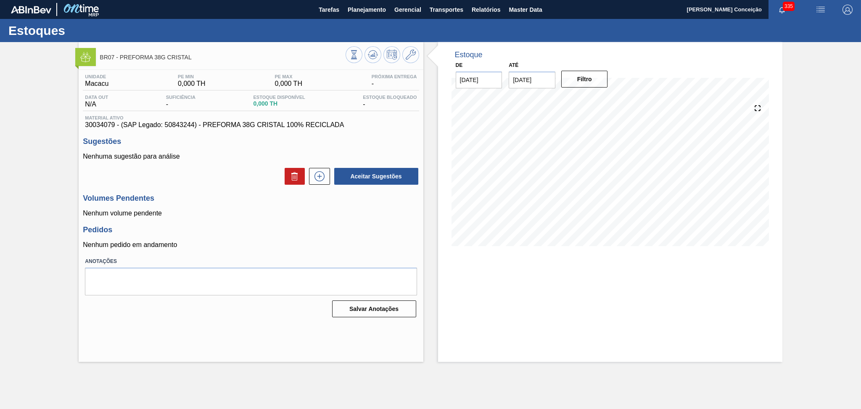
click at [250, 219] on div "Unidade Macacu PE MIN 0,000 TH PE MAX 0,000 TH Próxima Entrega - Data out N/A S…" at bounding box center [251, 195] width 344 height 250
click at [385, 135] on div "Unidade Macacu PE MIN 0,000 TH PE MAX 0,000 TH Próxima Entrega - Data out N/A S…" at bounding box center [251, 195] width 344 height 250
click at [261, 210] on p "Nenhum volume pendente" at bounding box center [251, 213] width 336 height 8
click at [224, 217] on p "Nenhum volume pendente" at bounding box center [251, 213] width 336 height 8
click at [215, 235] on div "Pedidos Nenhum pedido em andamento" at bounding box center [251, 236] width 336 height 23
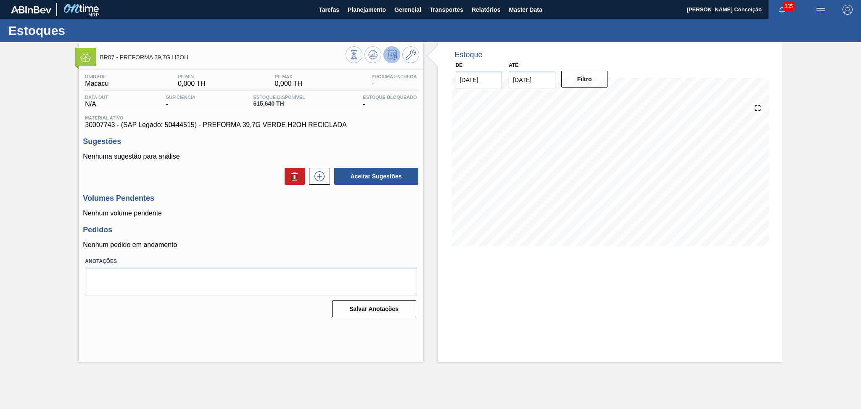
drag, startPoint x: 323, startPoint y: 214, endPoint x: 325, endPoint y: 208, distance: 6.8
click at [323, 214] on p "Nenhum volume pendente" at bounding box center [251, 213] width 336 height 8
click at [368, 53] on icon at bounding box center [373, 55] width 10 height 10
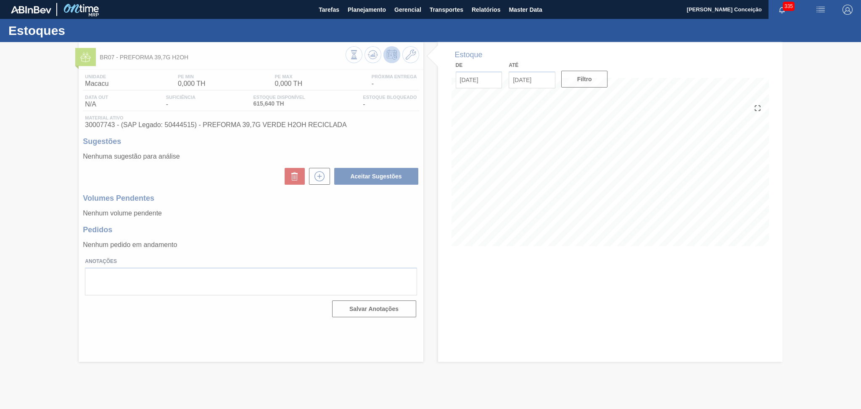
click at [319, 216] on div at bounding box center [430, 225] width 861 height 367
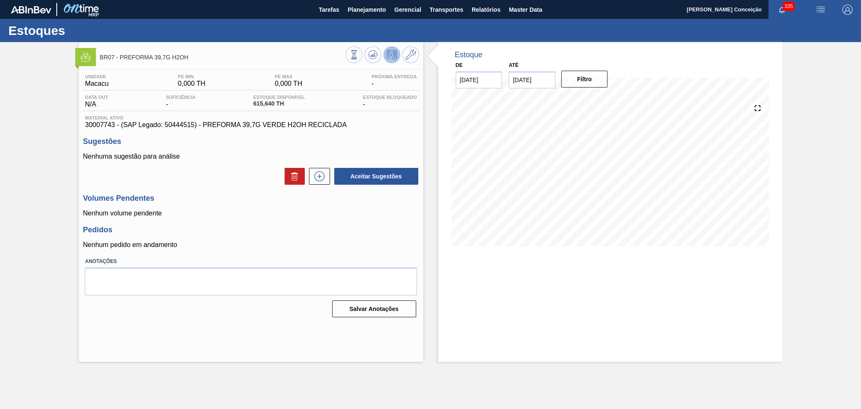
click at [256, 205] on div "Volumes Pendentes Nenhum volume pendente" at bounding box center [251, 205] width 336 height 23
click at [242, 207] on div "Volumes Pendentes Nenhum volume pendente" at bounding box center [251, 205] width 336 height 23
click at [243, 207] on div "Volumes Pendentes Nenhum volume pendente" at bounding box center [251, 205] width 336 height 23
click at [246, 228] on h3 "Pedidos" at bounding box center [251, 229] width 336 height 9
click at [285, 225] on h3 "Pedidos" at bounding box center [251, 229] width 336 height 9
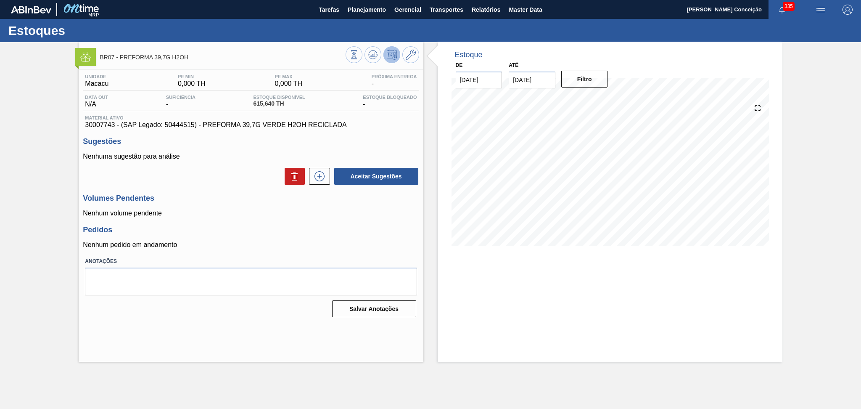
click at [229, 185] on div "Unidade Macacu PE MIN 0,000 TH PE MAX 0,000 TH Próxima Entrega - Data out N/A S…" at bounding box center [251, 195] width 344 height 250
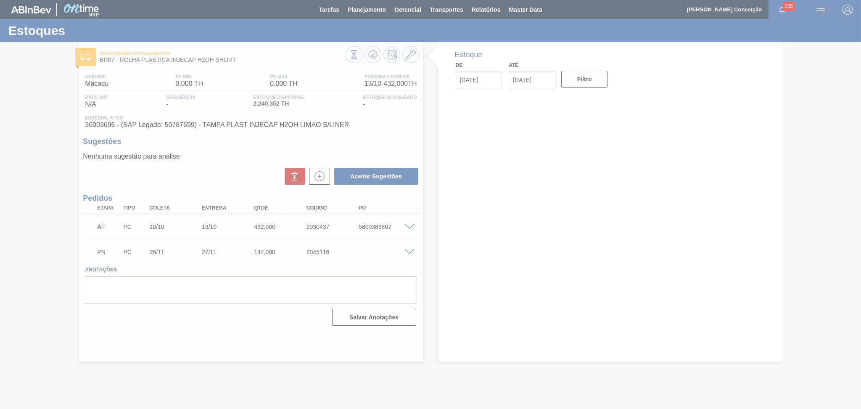
click at [241, 164] on div at bounding box center [430, 204] width 861 height 409
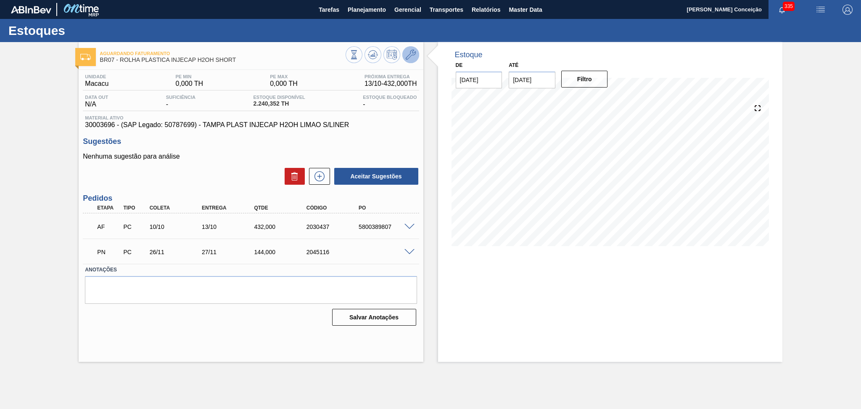
click at [407, 53] on icon at bounding box center [411, 55] width 10 height 10
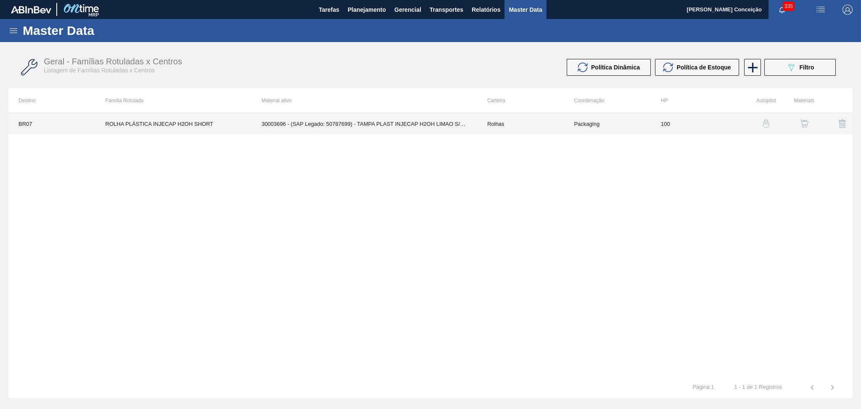
click at [397, 124] on td "30003696 - (SAP Legado: 50787699) - TAMPA PLAST INJECAP H2OH LIMAO S/LINER" at bounding box center [364, 123] width 226 height 21
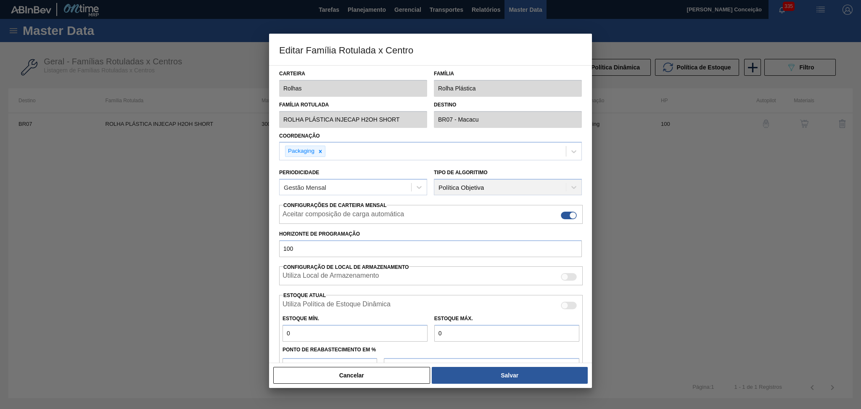
scroll to position [88, 0]
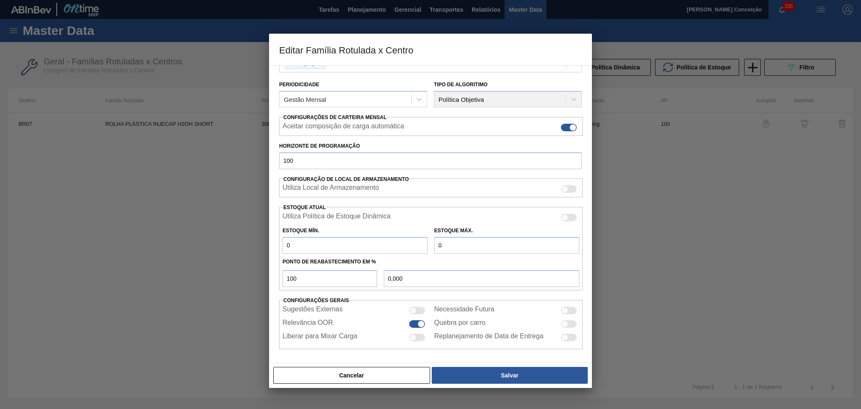
drag, startPoint x: 473, startPoint y: 244, endPoint x: 293, endPoint y: 255, distance: 179.8
click at [307, 254] on div "Utiliza Política de Estoque Dinâmica Estoque Mín. 0 Estoque Máx. 0 Ponto de Rea…" at bounding box center [430, 248] width 303 height 83
type input "4"
type input "4,000"
type input "45"
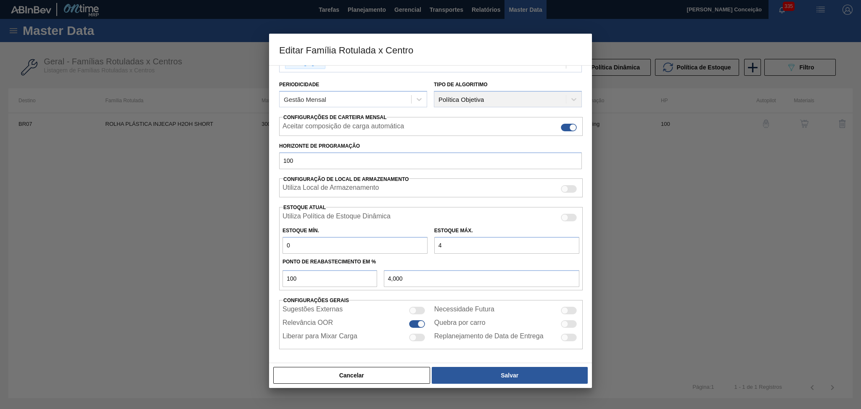
type input "45,000"
type input "450"
type input "450,000"
type input "4.500"
type input "4.500,000"
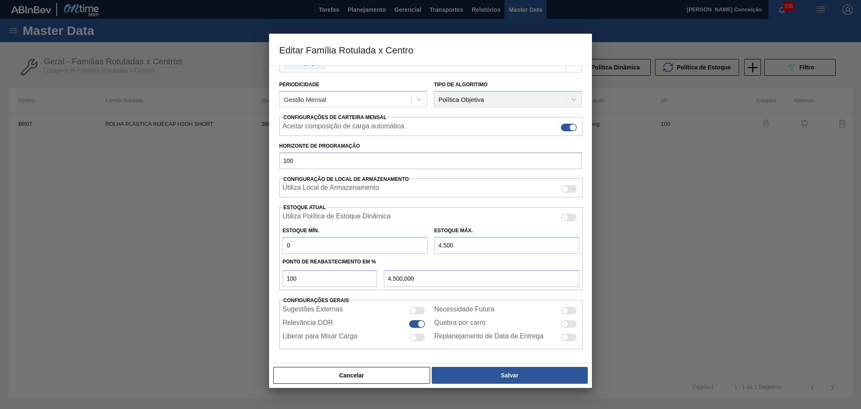
type input "4.500"
drag, startPoint x: 316, startPoint y: 243, endPoint x: 101, endPoint y: 249, distance: 215.3
click at [105, 249] on div "Editar Família Rotulada x Centro Carteira Rolhas Família Rolha Plástica Família…" at bounding box center [430, 204] width 861 height 409
click at [476, 283] on input "4.500,000" at bounding box center [481, 278] width 195 height 17
drag, startPoint x: 476, startPoint y: 283, endPoint x: 358, endPoint y: 275, distance: 118.8
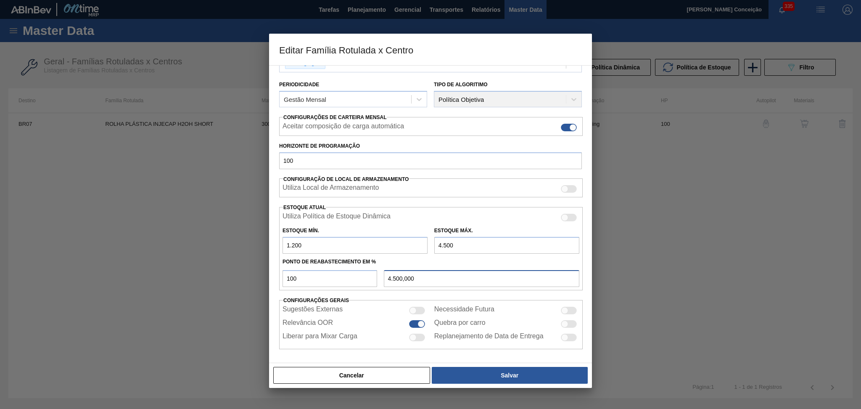
click at [358, 275] on div "100 4.500,000" at bounding box center [430, 277] width 303 height 19
click at [337, 245] on input "1.200" at bounding box center [354, 245] width 145 height 17
type input "1.500"
click at [434, 280] on input "4.500,000" at bounding box center [481, 278] width 195 height 17
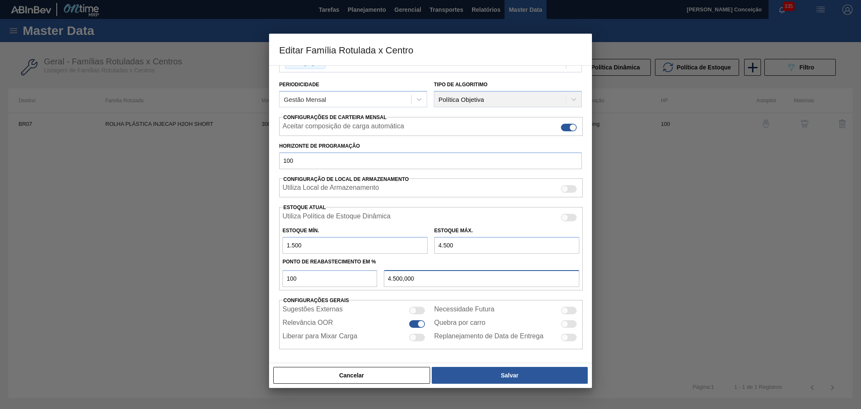
drag, startPoint x: 434, startPoint y: 280, endPoint x: 283, endPoint y: 286, distance: 151.0
click at [283, 285] on div "100 4.500,000" at bounding box center [430, 277] width 303 height 19
click at [570, 324] on div at bounding box center [569, 324] width 16 height 8
checkbox input "true"
click at [437, 275] on input "4.500,000" at bounding box center [481, 278] width 195 height 17
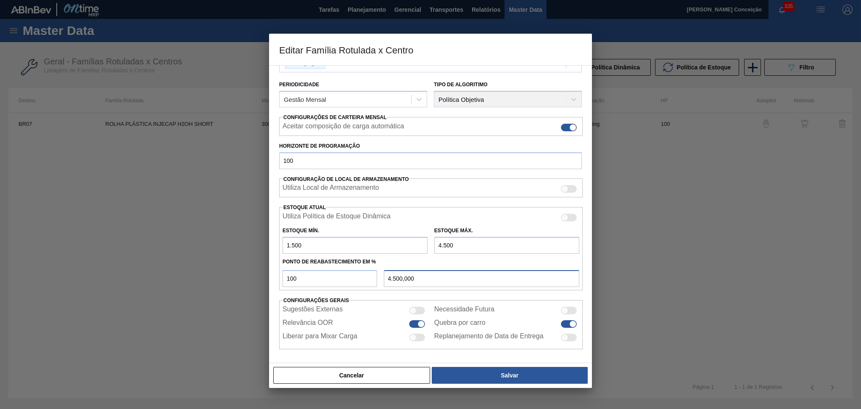
drag, startPoint x: 437, startPoint y: 275, endPoint x: 265, endPoint y: 302, distance: 173.9
click at [265, 302] on div "Editar Família Rotulada x Centro Carteira Rolhas Família Rolha Plástica Família…" at bounding box center [430, 204] width 861 height 409
drag, startPoint x: 449, startPoint y: 279, endPoint x: 219, endPoint y: 277, distance: 230.3
click at [219, 277] on div "Editar Família Rotulada x Centro Carteira Rolhas Família Rolha Plástica Família…" at bounding box center [430, 204] width 861 height 409
drag, startPoint x: 425, startPoint y: 276, endPoint x: 264, endPoint y: 271, distance: 161.9
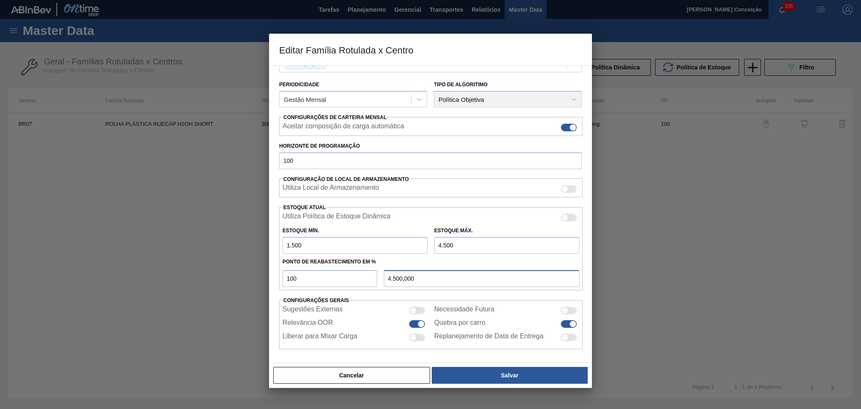
click at [277, 271] on div "Carteira Rolhas Família Rolha Plástica Família Rotulada ROLHA PLÁSTICA INJECAP …" at bounding box center [430, 214] width 323 height 298
drag, startPoint x: 443, startPoint y: 271, endPoint x: 295, endPoint y: 271, distance: 147.9
click at [295, 271] on div "100 4.500,000" at bounding box center [430, 277] width 303 height 19
drag, startPoint x: 451, startPoint y: 278, endPoint x: 232, endPoint y: 296, distance: 219.7
click at [261, 292] on div "Editar Família Rotulada x Centro Carteira Rolhas Família Rolha Plástica Família…" at bounding box center [430, 204] width 861 height 409
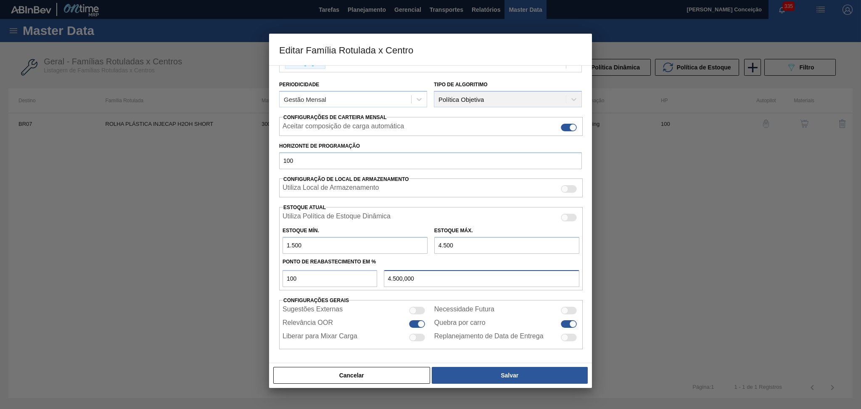
type input "4.500,000"
drag, startPoint x: 481, startPoint y: 237, endPoint x: 338, endPoint y: 245, distance: 143.2
click at [344, 245] on div "Estoque Mín. 1.500 Estoque Máx. 4.500" at bounding box center [430, 237] width 303 height 31
type input "1.500,000"
click at [447, 245] on input "text" at bounding box center [506, 245] width 145 height 17
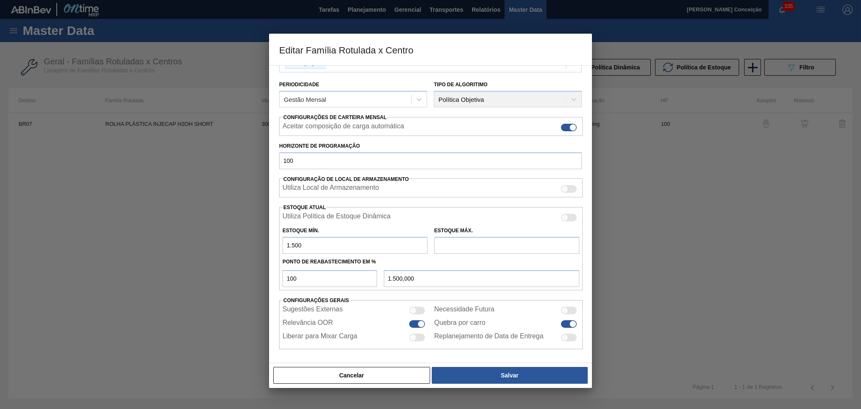
type input "4"
type input "4,000"
type input "46"
type input "46,000"
type input "460"
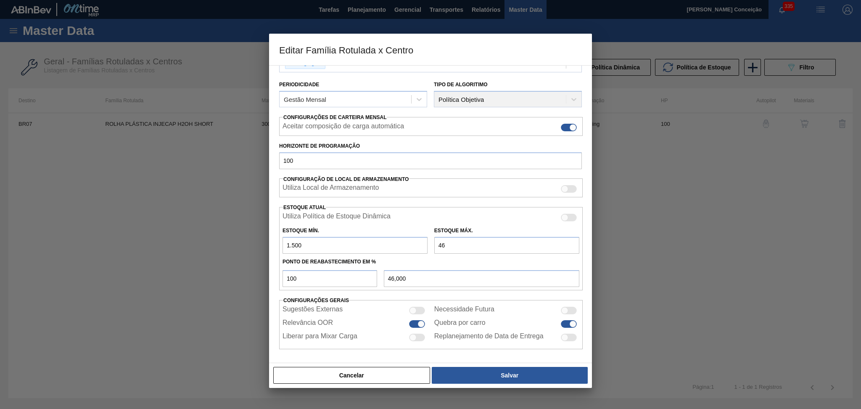
type input "460,000"
type input "4.600"
type input "4.600,000"
type input "4.600"
drag, startPoint x: 431, startPoint y: 281, endPoint x: 318, endPoint y: 279, distance: 113.1
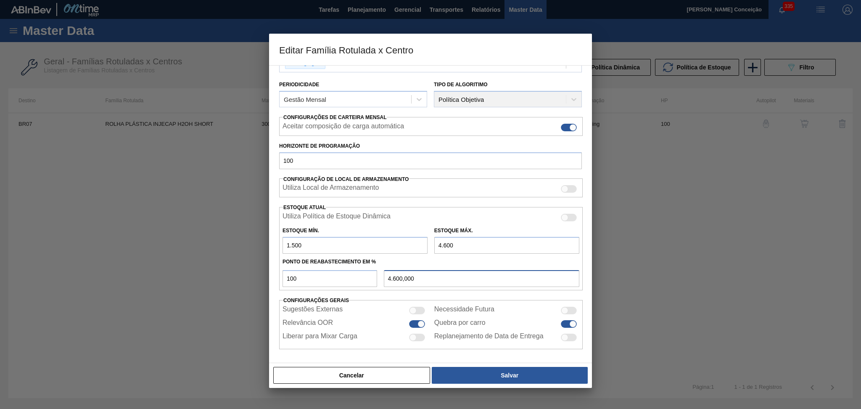
click at [319, 279] on div "100 4.600,000" at bounding box center [430, 277] width 303 height 19
click at [561, 323] on div at bounding box center [569, 324] width 16 height 8
checkbox input "false"
type input "100"
click at [463, 277] on input "4.600,000" at bounding box center [481, 278] width 195 height 17
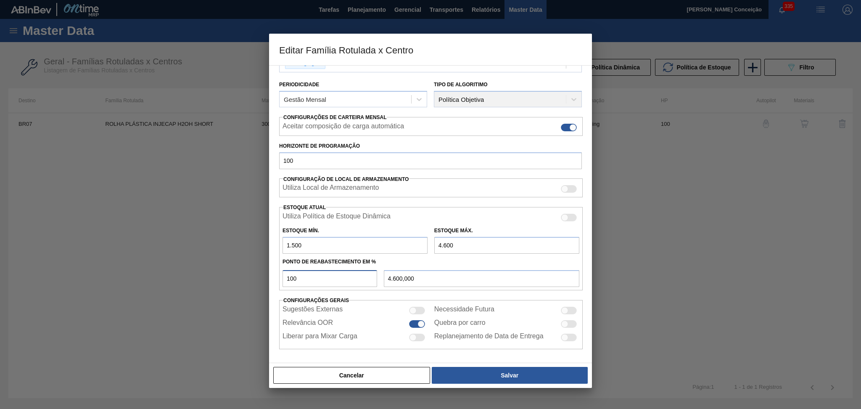
click at [298, 281] on input "100" at bounding box center [329, 278] width 95 height 17
click at [430, 283] on input "4.600,000" at bounding box center [481, 278] width 195 height 17
type input "4.600,000"
click at [490, 248] on input "4.600" at bounding box center [506, 245] width 145 height 17
click at [569, 222] on div "Utiliza Política de Estoque Dinâmica" at bounding box center [430, 217] width 297 height 10
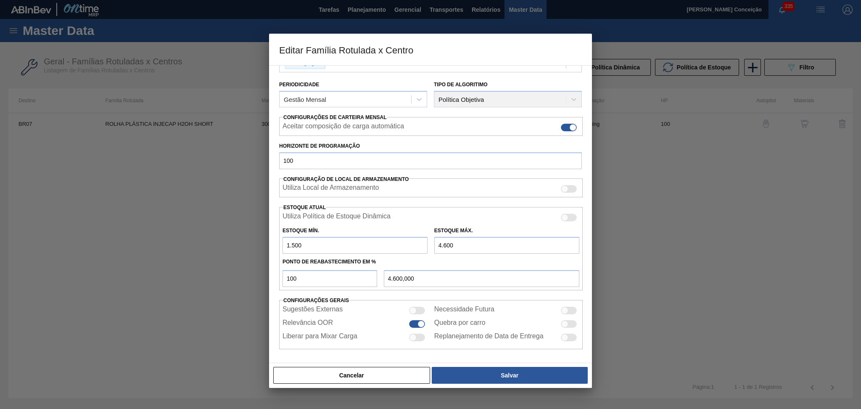
click at [570, 218] on div at bounding box center [569, 218] width 16 height 8
checkbox input "true"
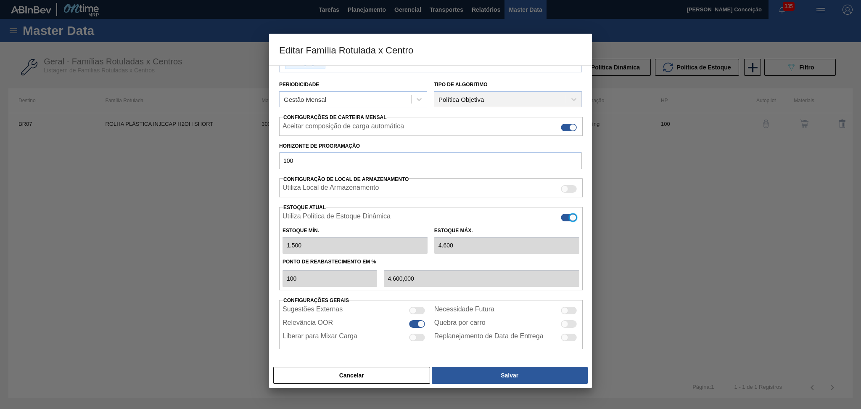
type input "0"
type input "0,000"
click at [567, 217] on div at bounding box center [569, 218] width 16 height 8
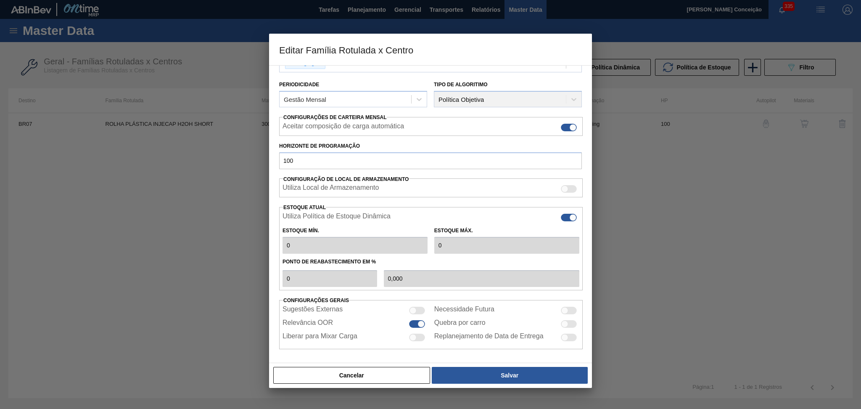
checkbox input "false"
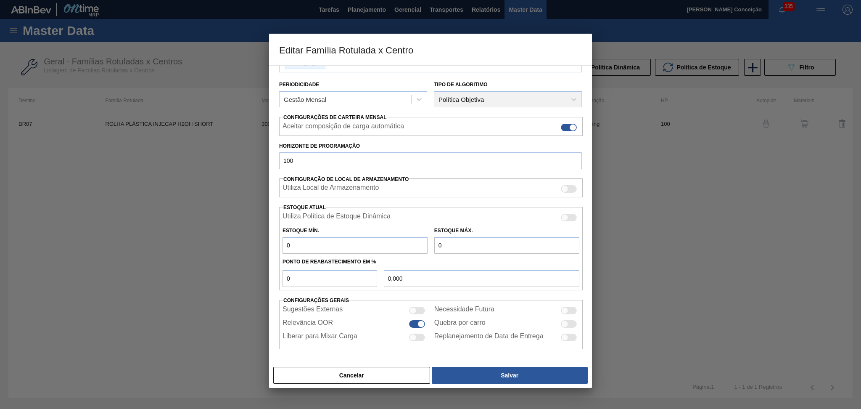
click at [401, 235] on div "Estoque Mín. 0" at bounding box center [354, 238] width 145 height 29
click at [488, 243] on input "0" at bounding box center [506, 245] width 145 height 17
type input "4.600"
click at [392, 276] on input "0,000" at bounding box center [481, 278] width 195 height 17
drag, startPoint x: 412, startPoint y: 279, endPoint x: 328, endPoint y: 275, distance: 84.1
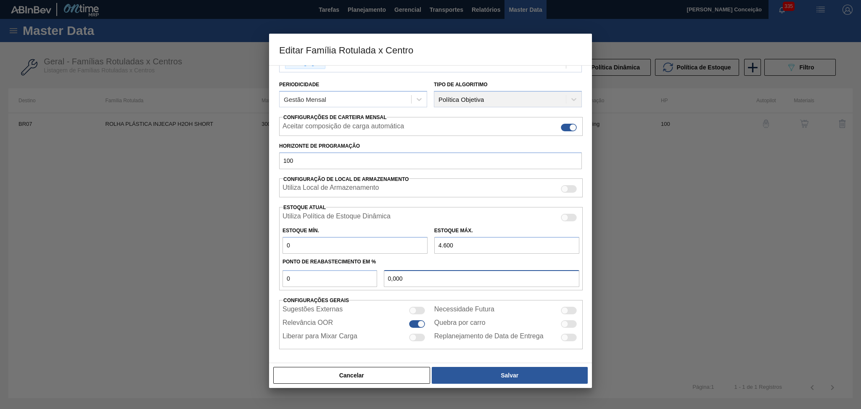
click at [328, 275] on div "0 0,000" at bounding box center [430, 277] width 303 height 19
drag, startPoint x: 414, startPoint y: 274, endPoint x: 198, endPoint y: 277, distance: 216.5
click at [198, 277] on div "Editar Família Rotulada x Centro Carteira Rolhas Família Rolha Plástica Família…" at bounding box center [430, 204] width 861 height 409
type input "0,000"
drag, startPoint x: 399, startPoint y: 278, endPoint x: 369, endPoint y: 280, distance: 30.7
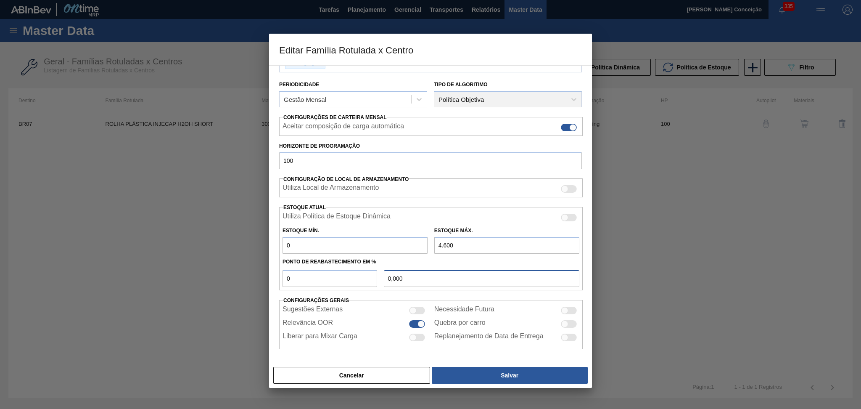
click at [370, 280] on div "0 0,000" at bounding box center [430, 277] width 303 height 19
click at [315, 243] on input "0" at bounding box center [354, 245] width 145 height 17
click at [382, 369] on button "Cancelar" at bounding box center [351, 375] width 157 height 17
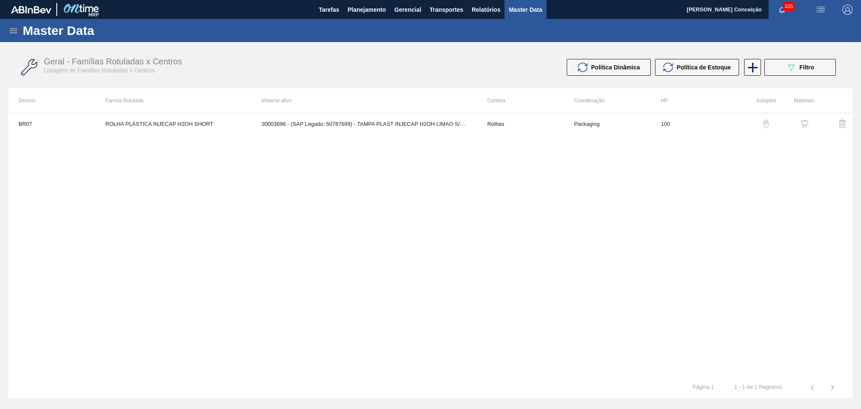
click at [443, 250] on div "BR07 ROLHA PLÁSTICA INJECAP H2OH SHORT 30003696 - (SAP Legado: 50787699) - TAMP…" at bounding box center [430, 245] width 844 height 264
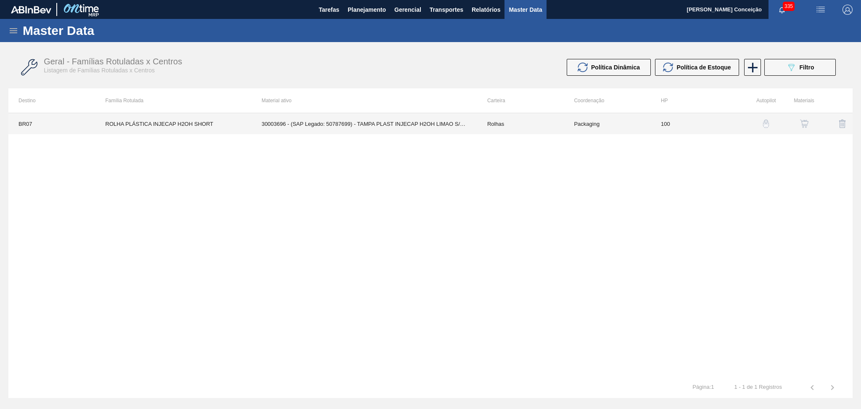
click at [407, 123] on td "30003696 - (SAP Legado: 50787699) - TAMPA PLAST INJECAP H2OH LIMAO S/LINER" at bounding box center [364, 123] width 226 height 21
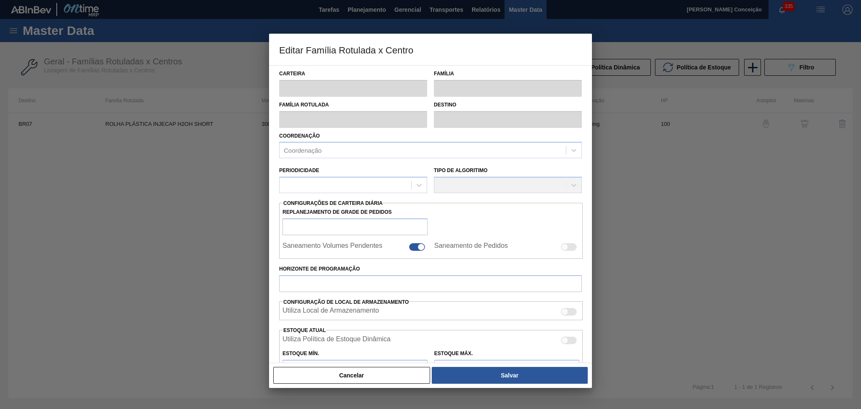
type input "Rolhas"
type input "Rolha Plástica"
type input "ROLHA PLÁSTICA INJECAP H2OH SHORT"
type input "BR07 - Macacu"
type input "100"
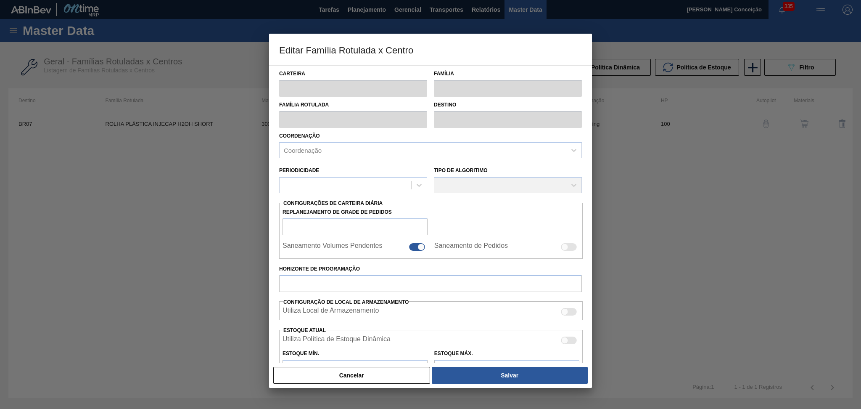
type input "0"
type input "100"
type input "0,000"
checkbox input "true"
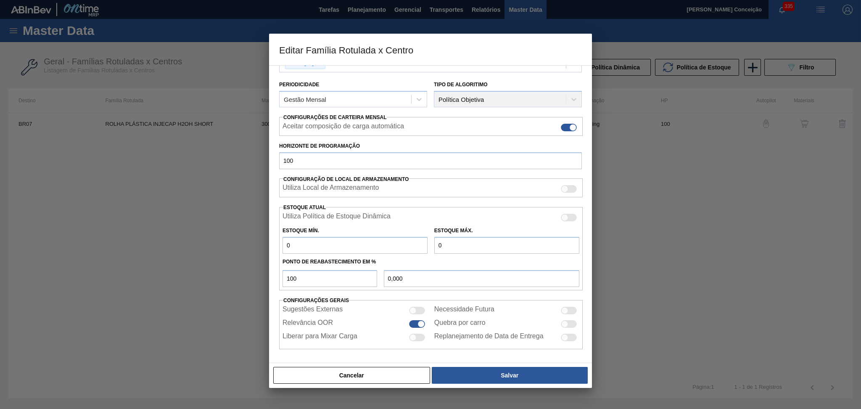
drag, startPoint x: 469, startPoint y: 240, endPoint x: 347, endPoint y: 245, distance: 122.5
click at [347, 245] on div "Estoque Mín. 0 Estoque Máx. 0" at bounding box center [430, 237] width 303 height 31
click at [566, 212] on div "Utiliza Política de Estoque Dinâmica" at bounding box center [430, 217] width 297 height 10
click at [464, 245] on input "0" at bounding box center [506, 245] width 145 height 17
type input "6"
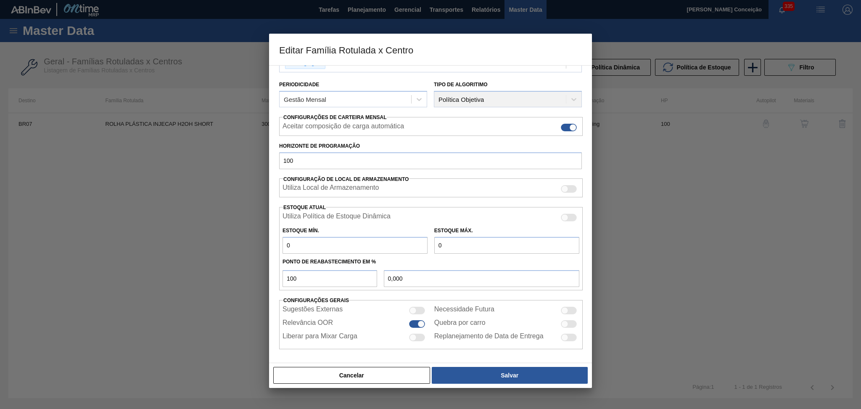
type input "6,000"
type input "60"
type input "60,000"
type input "600"
type input "600,000"
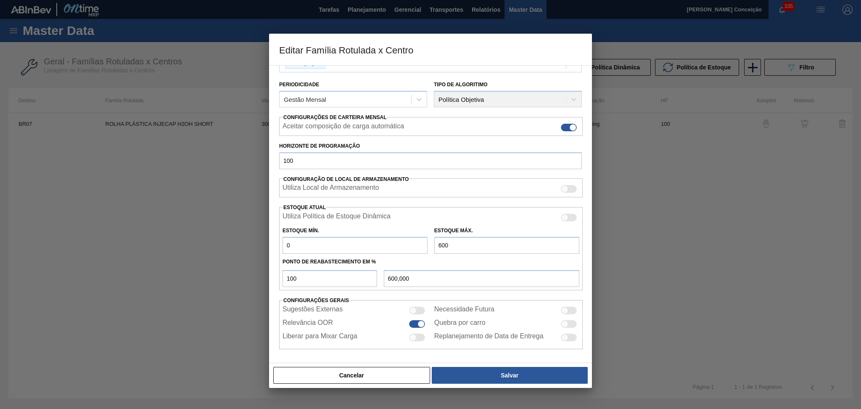
type input "6.000"
type input "6.000,000"
type input "6.000"
click at [573, 321] on div at bounding box center [569, 324] width 16 height 8
checkbox input "true"
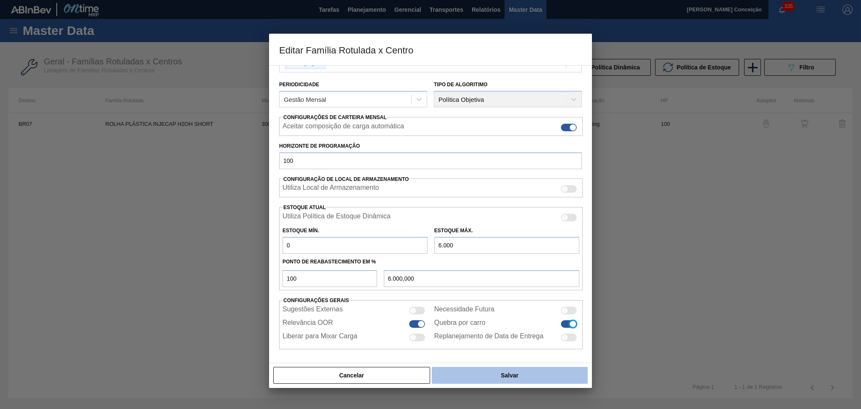
click at [502, 375] on button "Salvar" at bounding box center [510, 375] width 156 height 17
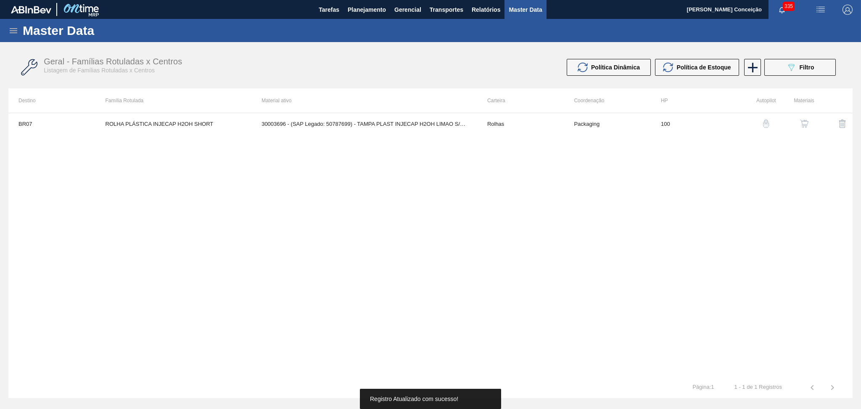
click at [378, 200] on div "BR07 ROLHA PLÁSTICA INJECAP H2OH SHORT 30003696 - (SAP Legado: 50787699) - TAMP…" at bounding box center [430, 245] width 844 height 264
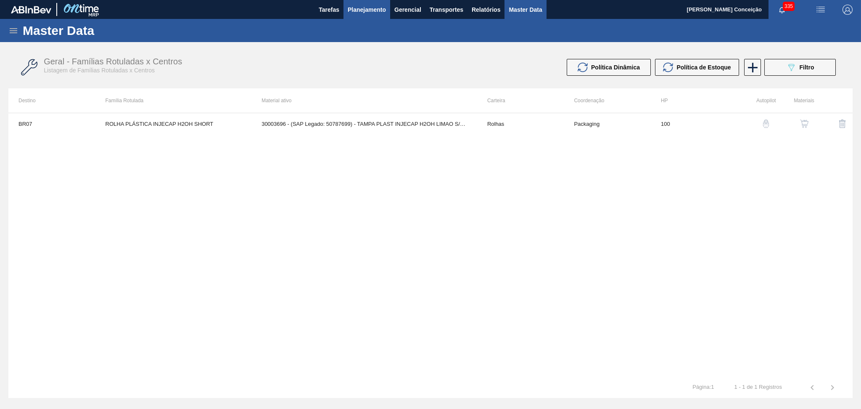
click at [353, 7] on span "Planejamento" at bounding box center [367, 10] width 38 height 10
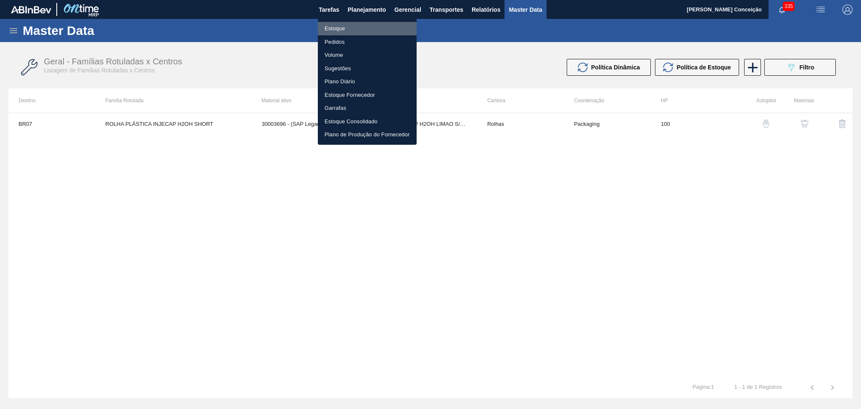
click at [337, 24] on li "Estoque" at bounding box center [367, 28] width 99 height 13
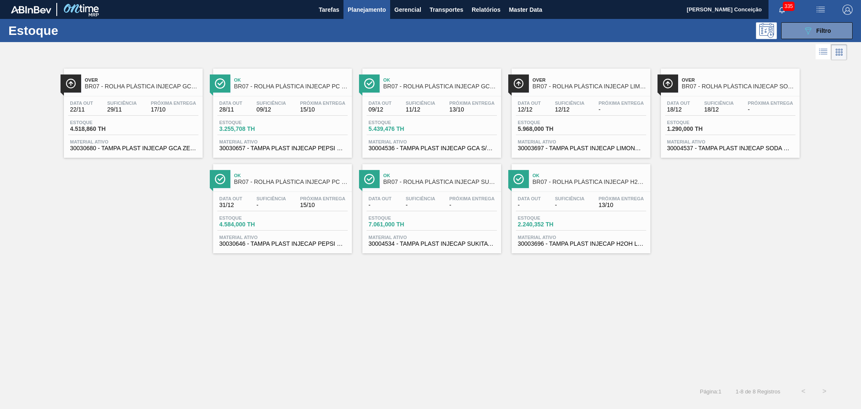
click at [575, 240] on span "30003696 - TAMPA PLAST INJECAP H2OH LIMAO S/LINER" at bounding box center [581, 243] width 126 height 6
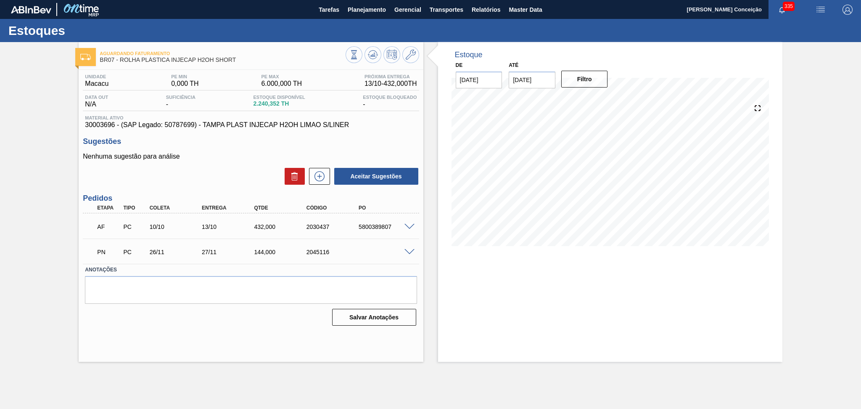
click at [227, 177] on div "Aceitar Sugestões" at bounding box center [251, 176] width 336 height 18
click at [377, 57] on icon at bounding box center [373, 55] width 10 height 10
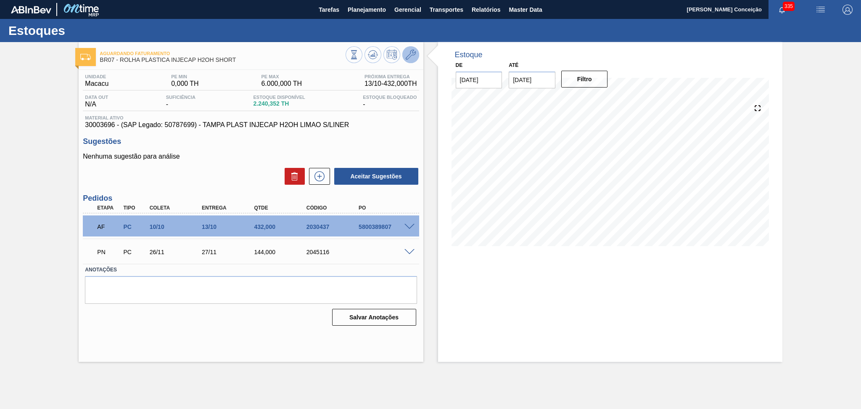
click at [411, 59] on icon at bounding box center [411, 55] width 10 height 10
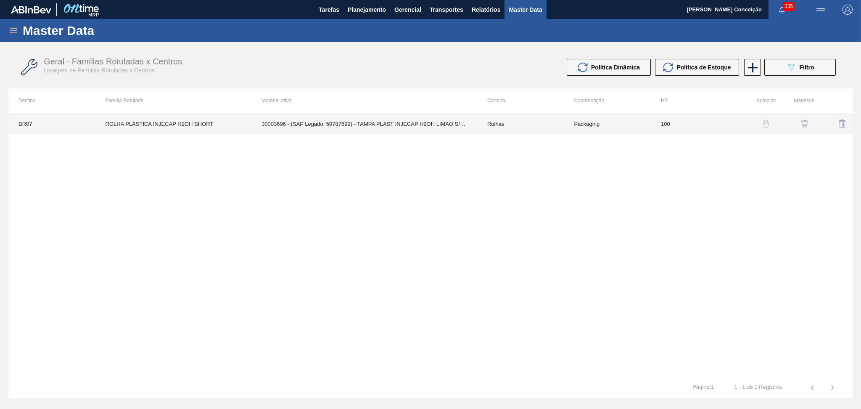
click at [407, 123] on td "30003696 - (SAP Legado: 50787699) - TAMPA PLAST INJECAP H2OH LIMAO S/LINER" at bounding box center [364, 123] width 226 height 21
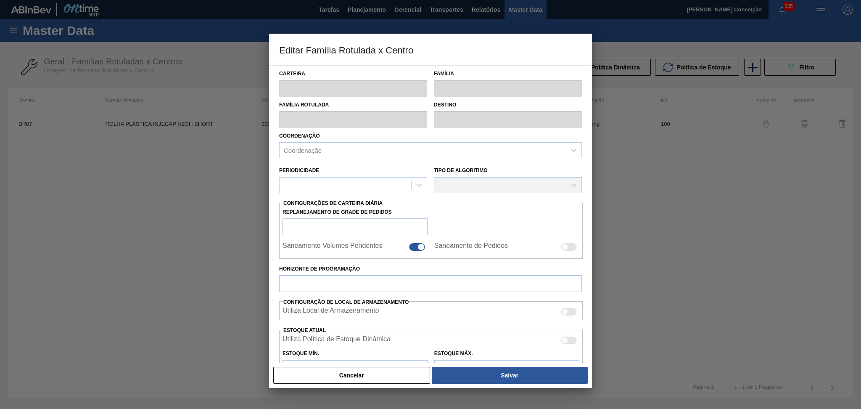
type input "Rolhas"
type input "Rolha Plástica"
type input "ROLHA PLÁSTICA INJECAP H2OH SHORT"
type input "BR07 - Macacu"
type input "100"
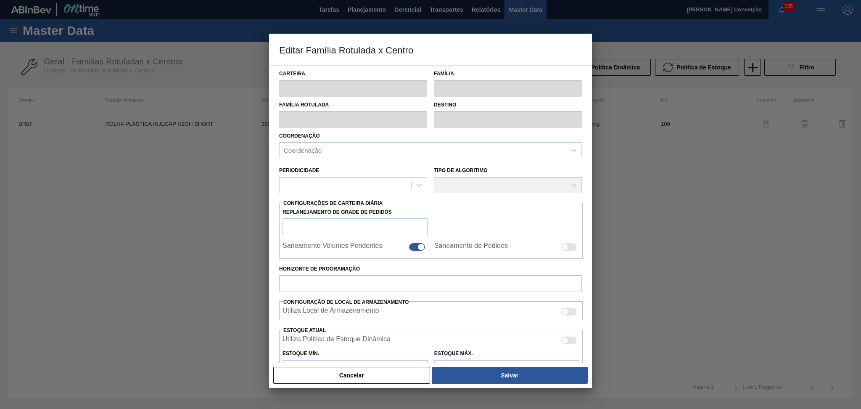
type input "0"
type input "6.000"
type input "100"
type input "6.000,000"
checkbox input "true"
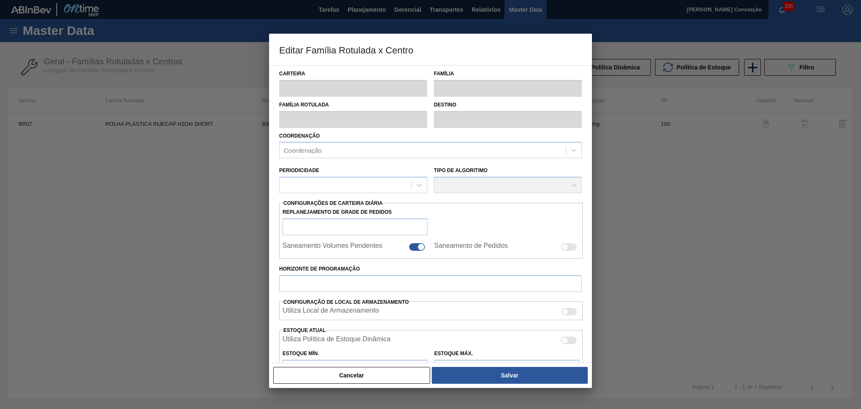
checkbox input "true"
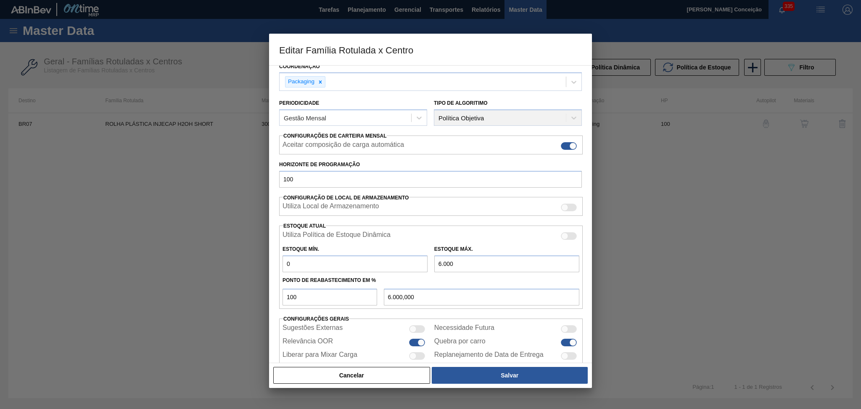
scroll to position [88, 0]
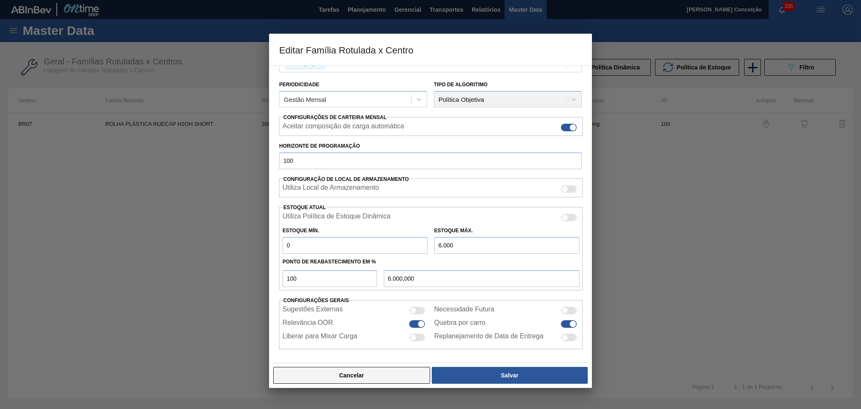
click at [388, 375] on button "Cancelar" at bounding box center [351, 375] width 157 height 17
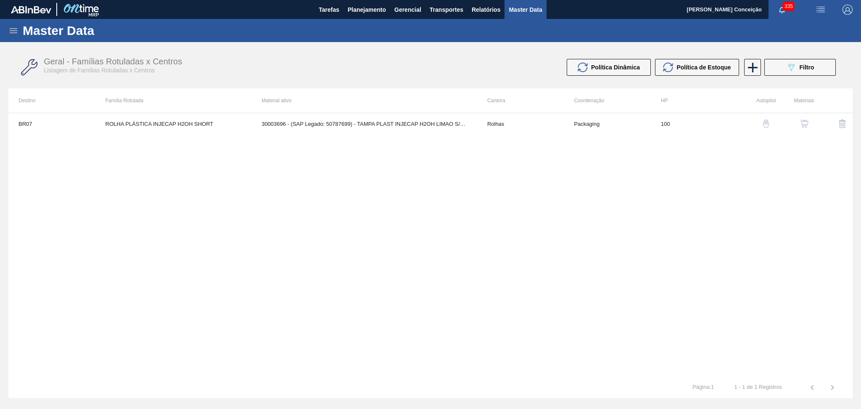
click at [806, 124] on img "button" at bounding box center [804, 123] width 8 height 8
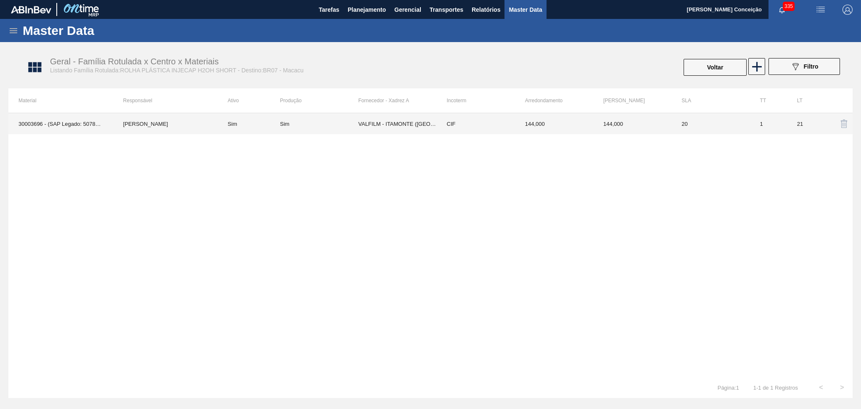
click at [405, 124] on td "VALFILM - ITAMONTE (MG)" at bounding box center [397, 123] width 78 height 21
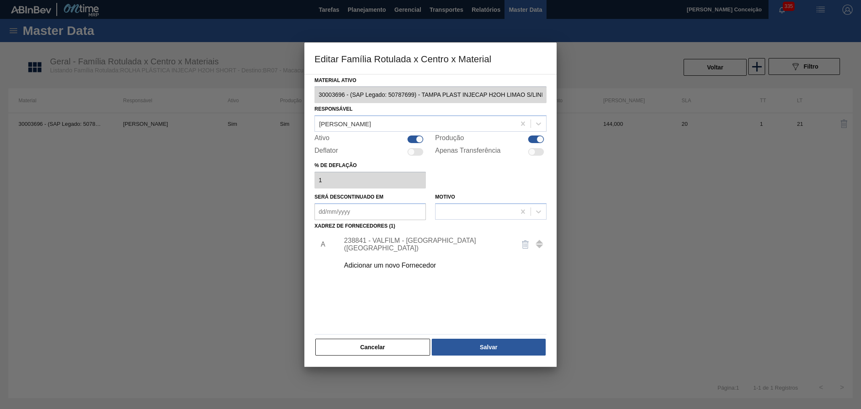
click at [408, 245] on div "238841 - VALFILM - ITAMONTE (MG)" at bounding box center [426, 244] width 165 height 15
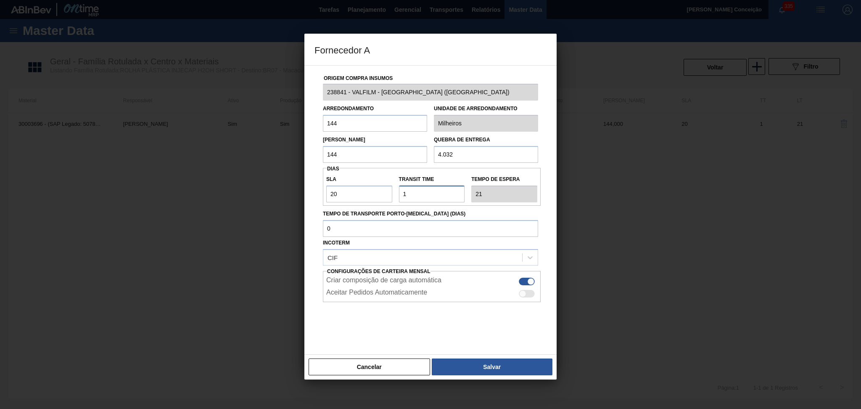
click at [427, 196] on input "Transit Time" at bounding box center [432, 193] width 66 height 17
drag, startPoint x: 340, startPoint y: 198, endPoint x: 326, endPoint y: 197, distance: 14.7
click at [326, 197] on input "20" at bounding box center [359, 193] width 66 height 17
type input "1"
type input "2"
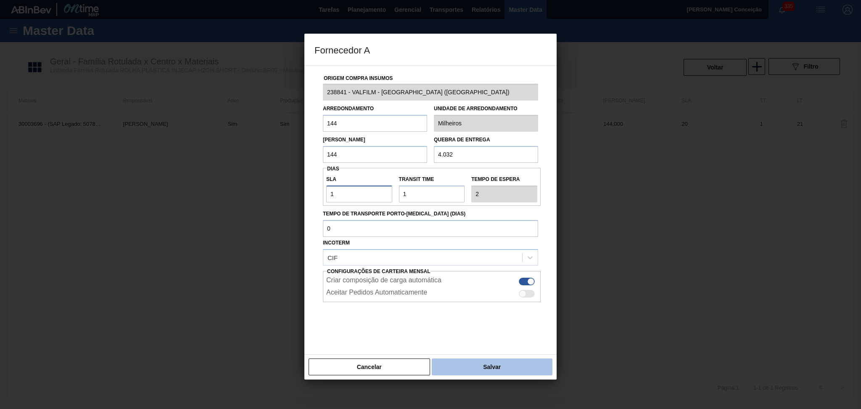
type input "1"
click at [471, 364] on button "Salvar" at bounding box center [492, 366] width 121 height 17
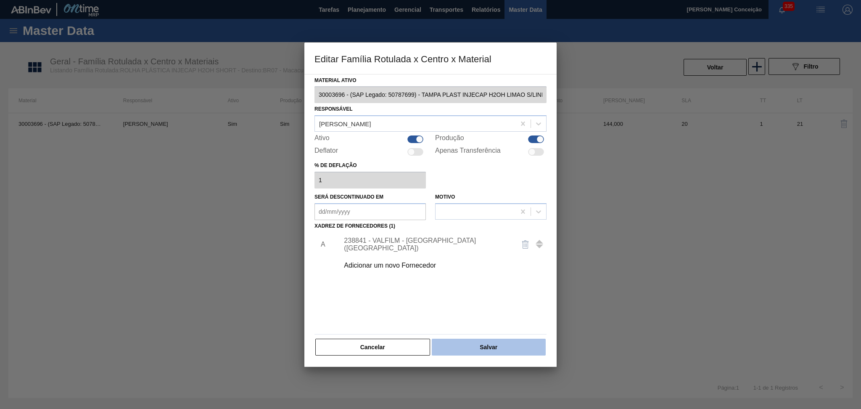
click at [477, 353] on button "Salvar" at bounding box center [489, 346] width 114 height 17
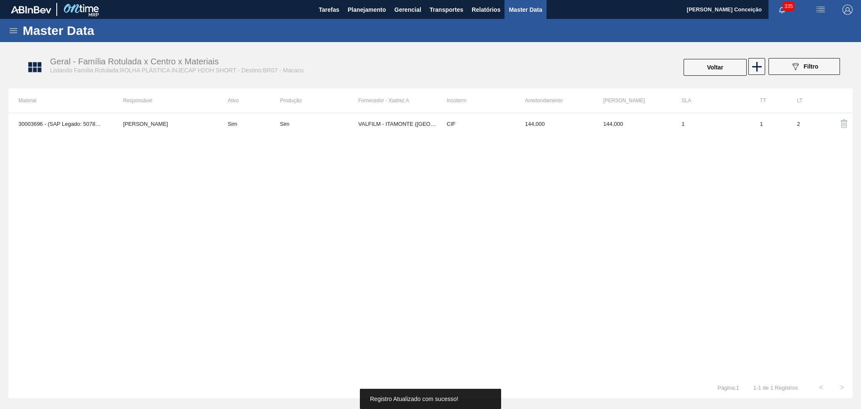
click at [274, 197] on div "30003696 - (SAP Legado: 50787699) - TAMPA PLAST INJECAP H2OH LIMAO S/LINER José…" at bounding box center [430, 245] width 844 height 264
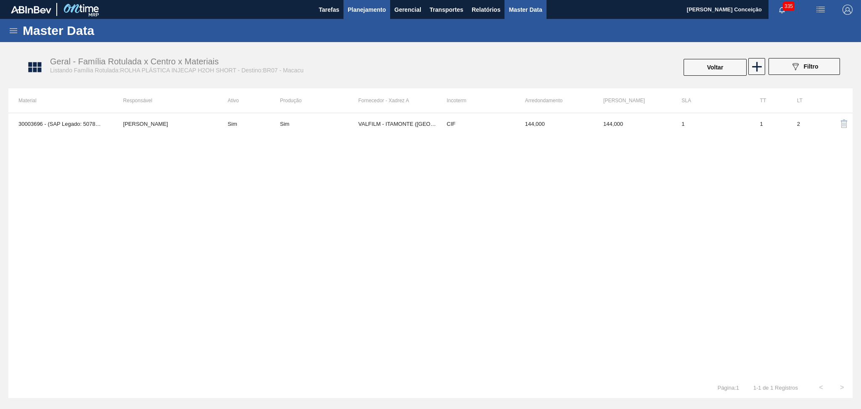
click at [362, 13] on span "Planejamento" at bounding box center [367, 10] width 38 height 10
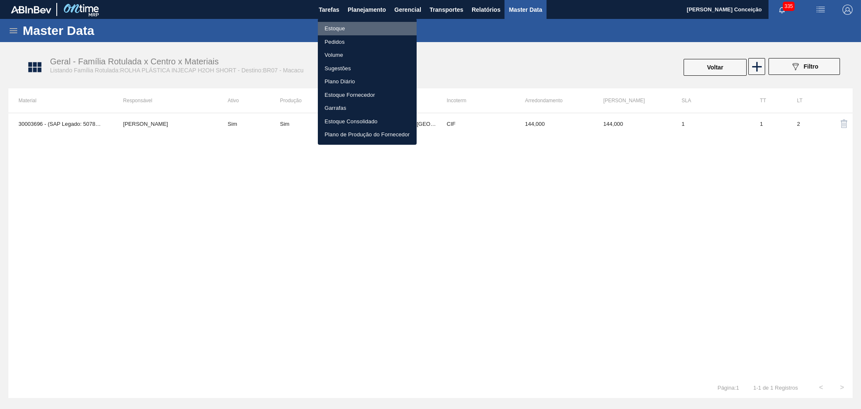
click at [341, 30] on li "Estoque" at bounding box center [367, 28] width 99 height 13
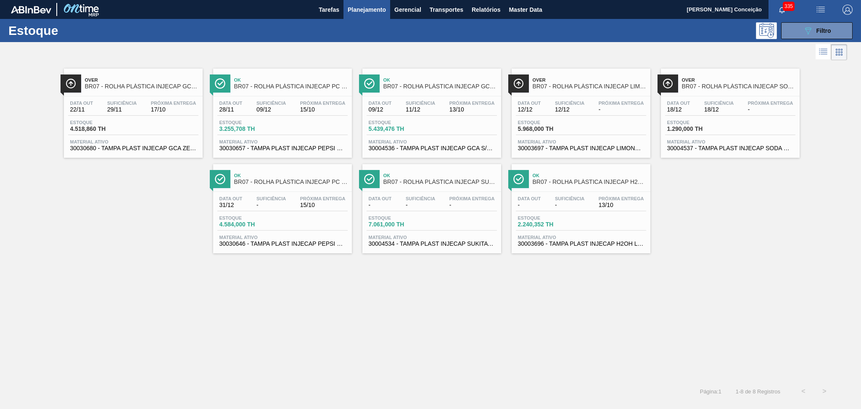
click at [544, 204] on div "Data out - Suficiência - Próxima Entrega 13/10" at bounding box center [581, 203] width 130 height 15
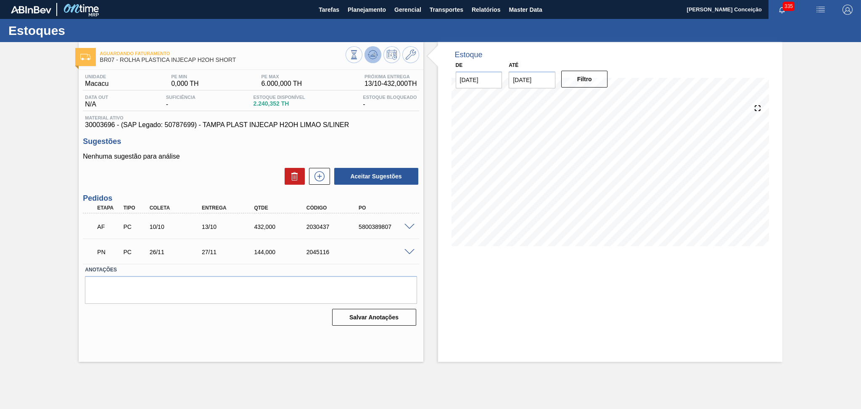
click at [371, 56] on icon at bounding box center [371, 55] width 1 height 1
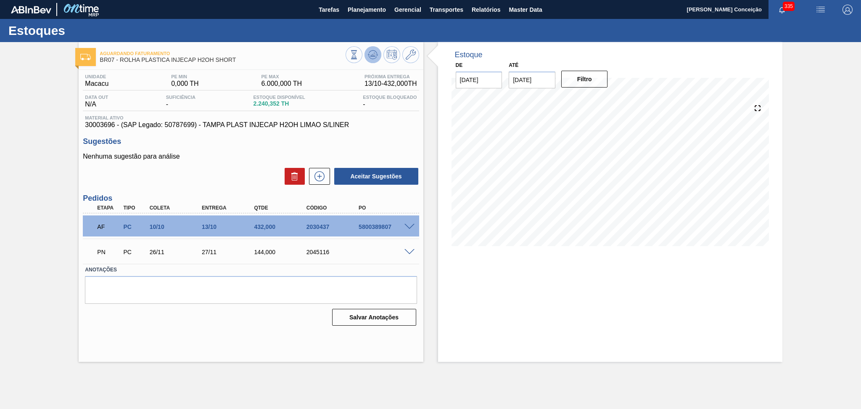
click at [369, 58] on icon at bounding box center [373, 55] width 10 height 10
click at [240, 150] on div "Sugestões Nenhuma sugestão para análise Aceitar Sugestões" at bounding box center [251, 161] width 336 height 48
click at [413, 54] on icon at bounding box center [411, 55] width 10 height 10
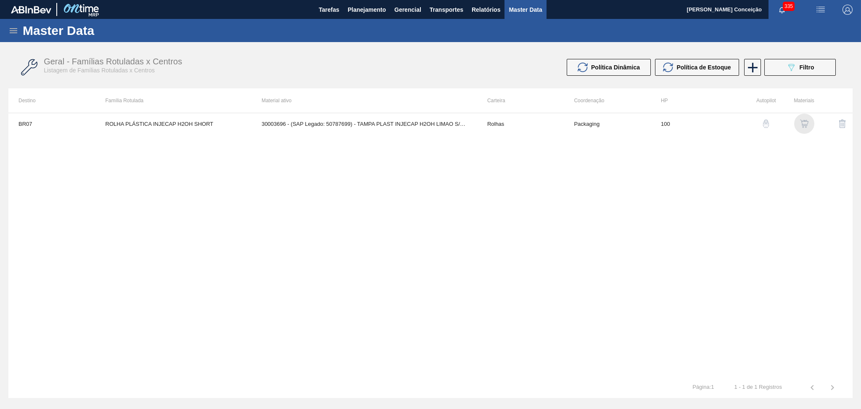
click at [805, 126] on img "button" at bounding box center [804, 123] width 8 height 8
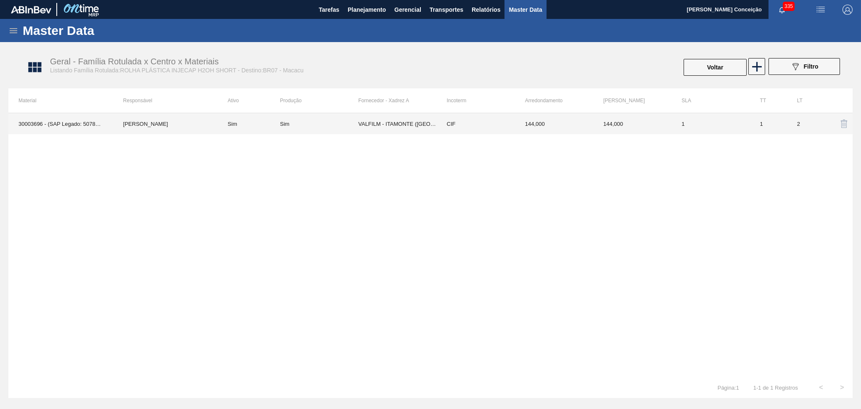
click at [404, 127] on td "VALFILM - ITAMONTE (MG)" at bounding box center [397, 123] width 78 height 21
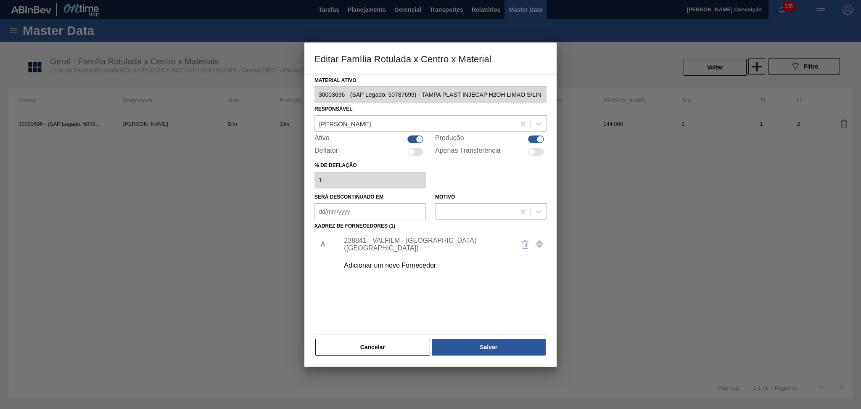
click at [416, 245] on div "238841 - VALFILM - ITAMONTE (MG)" at bounding box center [426, 244] width 165 height 15
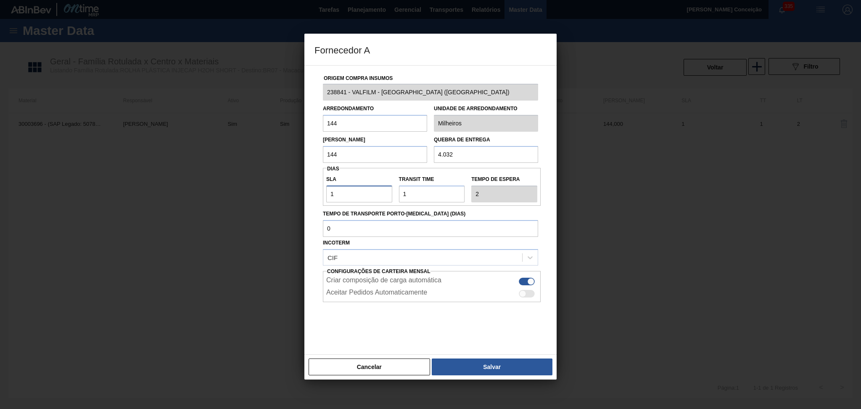
drag, startPoint x: 344, startPoint y: 192, endPoint x: 258, endPoint y: 187, distance: 85.4
click at [279, 187] on div "Fornecedor A Origem Compra Insumos 238841 - VALFILM - ITAMONTE (MG) Arredondame…" at bounding box center [430, 204] width 861 height 409
type input "2"
type input "3"
type input "20"
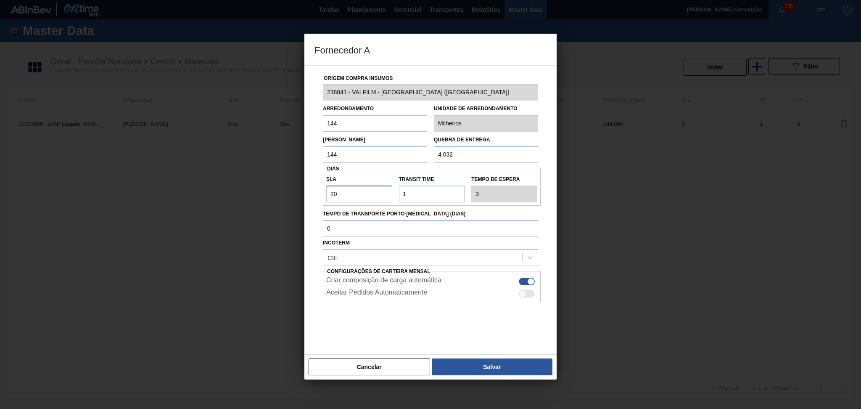
type input "21"
type input "20"
click at [454, 327] on div at bounding box center [430, 323] width 215 height 42
click at [525, 298] on div "Criar composição de carga automática Aceitar Pedidos Automaticamente" at bounding box center [432, 286] width 218 height 31
click at [527, 293] on div at bounding box center [527, 294] width 16 height 8
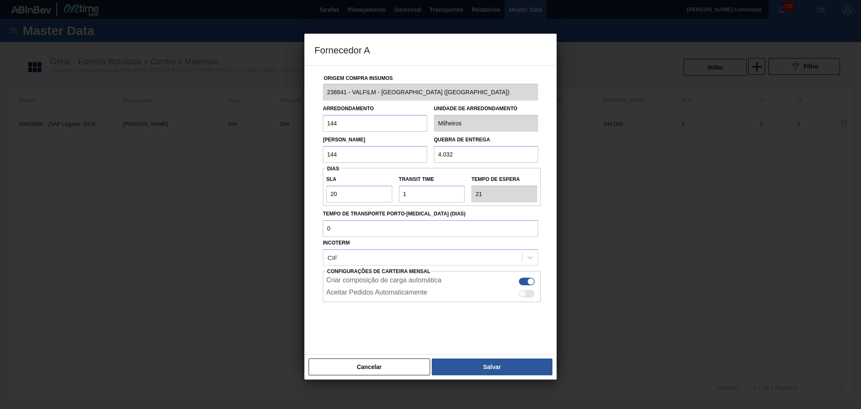
checkbox input "true"
click at [488, 369] on button "Salvar" at bounding box center [492, 366] width 121 height 17
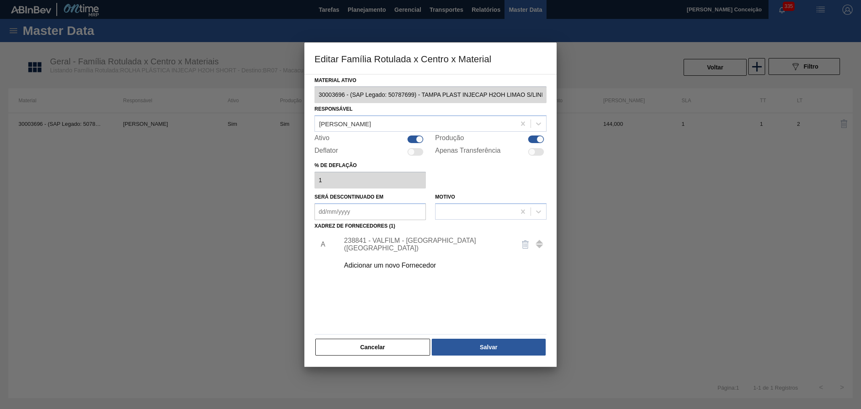
click at [494, 357] on div "Material ativo 30003696 - (SAP Legado: 50787699) - TAMPA PLAST INJECAP H2OH LIM…" at bounding box center [430, 220] width 252 height 293
click at [494, 350] on button "Salvar" at bounding box center [489, 346] width 114 height 17
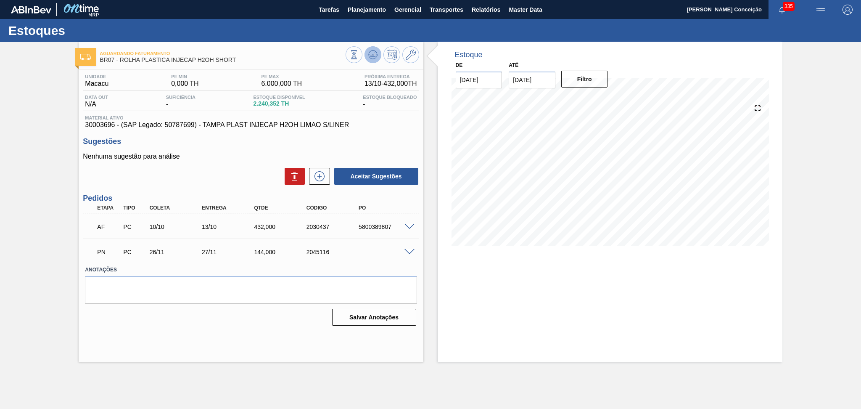
click at [372, 58] on icon at bounding box center [373, 55] width 10 height 10
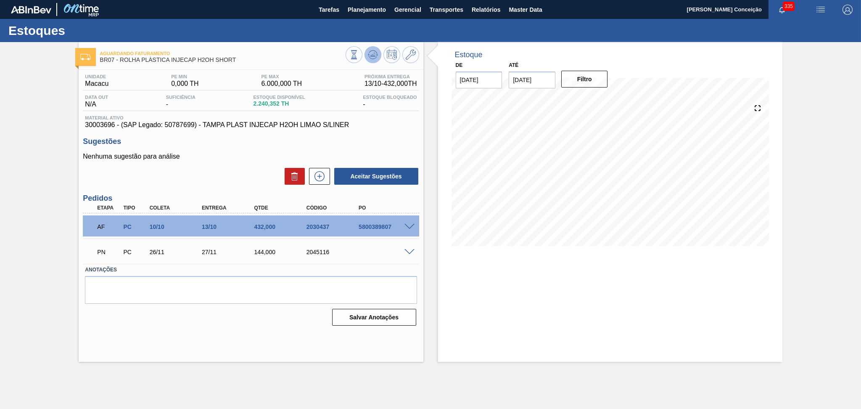
click at [368, 56] on icon at bounding box center [373, 55] width 10 height 10
click at [406, 59] on icon at bounding box center [411, 55] width 10 height 10
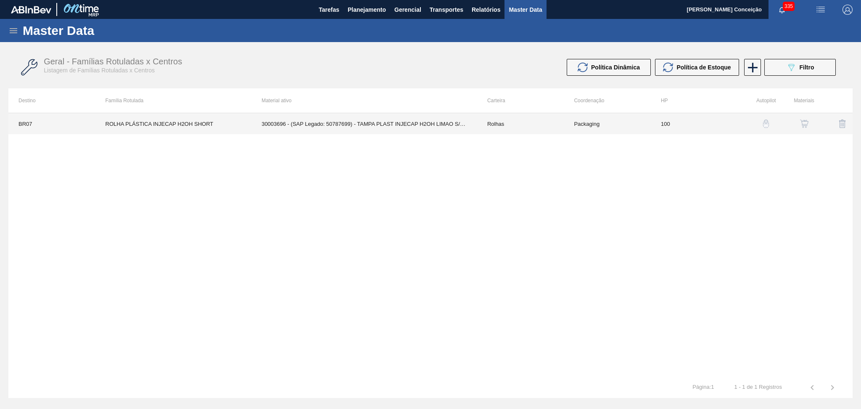
click at [339, 129] on td "30003696 - (SAP Legado: 50787699) - TAMPA PLAST INJECAP H2OH LIMAO S/LINER" at bounding box center [364, 123] width 226 height 21
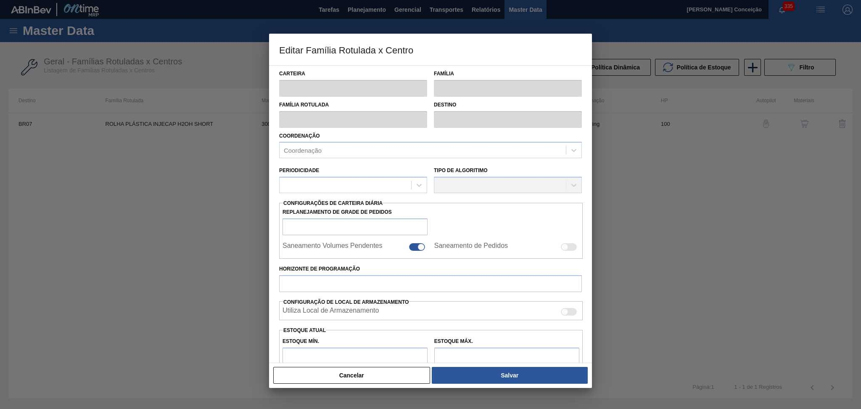
type input "Rolhas"
type input "Rolha Plástica"
type input "ROLHA PLÁSTICA INJECAP H2OH SHORT"
type input "BR07 - Macacu"
type input "100"
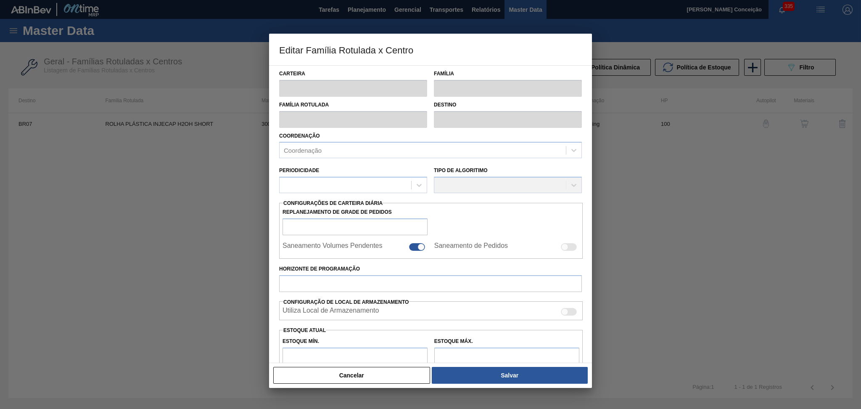
type input "0"
type input "6.000"
type input "100"
type input "6.000,000"
checkbox input "true"
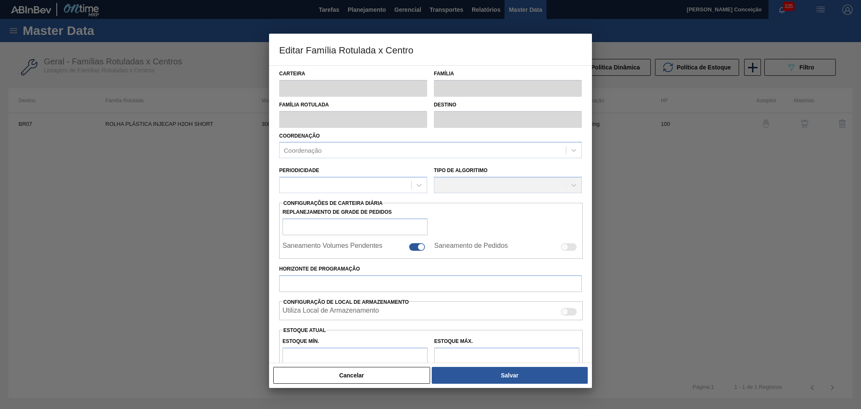
checkbox input "true"
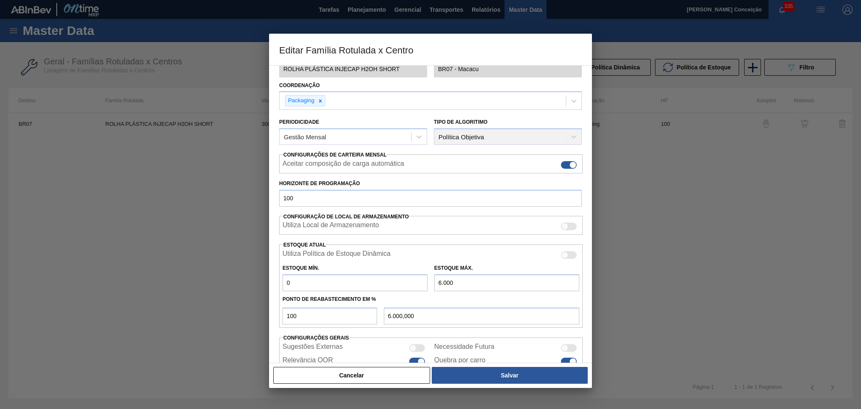
scroll to position [88, 0]
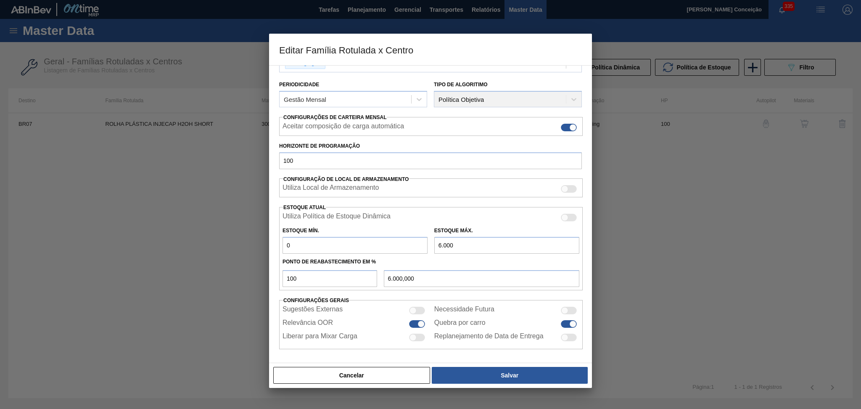
drag, startPoint x: 305, startPoint y: 248, endPoint x: 245, endPoint y: 249, distance: 60.1
click at [250, 248] on div "Editar Família Rotulada x Centro Carteira Rolhas Família Rolha Plástica Família…" at bounding box center [430, 204] width 861 height 409
type input "1.800"
click at [490, 279] on input "6.000,000" at bounding box center [481, 278] width 195 height 17
drag, startPoint x: 490, startPoint y: 279, endPoint x: 327, endPoint y: 287, distance: 162.4
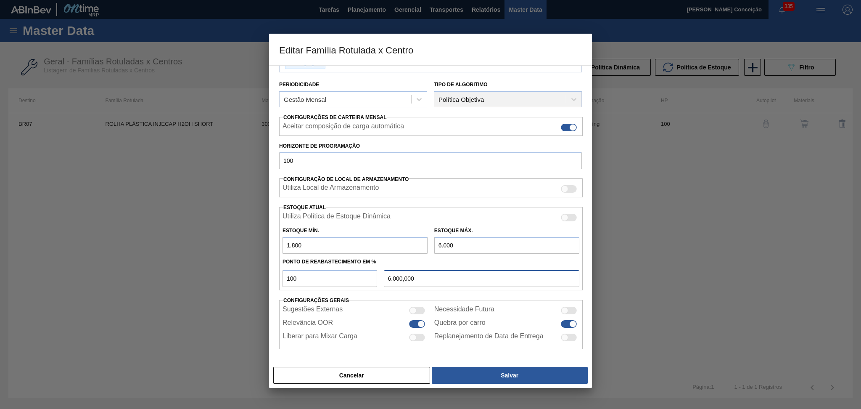
click at [327, 287] on div "Utiliza Política de Estoque Dinâmica Estoque Mín. 1.800 Estoque Máx. 6.000 Pont…" at bounding box center [430, 248] width 303 height 83
drag, startPoint x: 428, startPoint y: 275, endPoint x: 235, endPoint y: 273, distance: 192.5
click at [243, 273] on div "Editar Família Rotulada x Centro Carteira Rolhas Família Rolha Plástica Família…" at bounding box center [430, 204] width 861 height 409
drag, startPoint x: 419, startPoint y: 273, endPoint x: 300, endPoint y: 274, distance: 119.0
click at [300, 274] on div "100 6.000,000" at bounding box center [430, 277] width 303 height 19
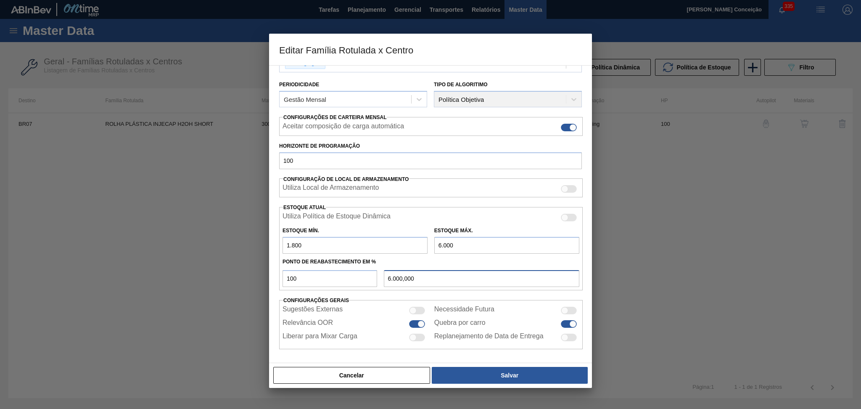
type input "6.000,000"
click at [459, 248] on input "6.000" at bounding box center [506, 245] width 145 height 17
click at [574, 215] on div at bounding box center [569, 218] width 16 height 8
checkbox input "true"
type input "0"
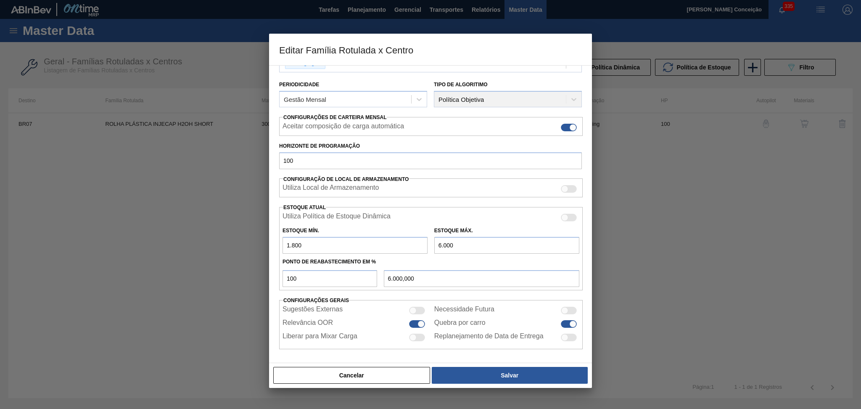
type input "0"
type input "0,000"
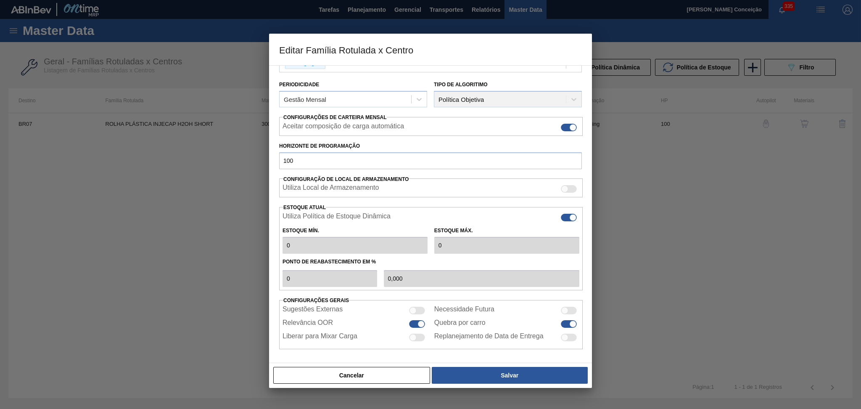
click at [574, 215] on div at bounding box center [572, 217] width 7 height 7
checkbox input "false"
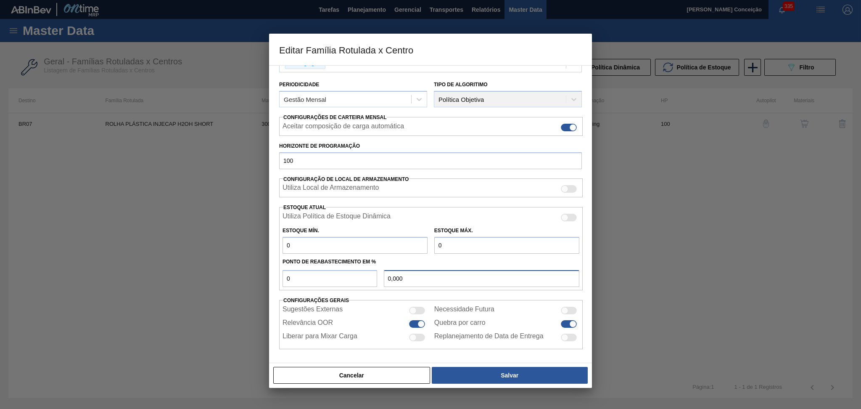
drag, startPoint x: 381, startPoint y: 279, endPoint x: 359, endPoint y: 279, distance: 21.9
click at [359, 279] on div "0 0,000" at bounding box center [430, 277] width 303 height 19
click at [480, 243] on input "0" at bounding box center [506, 245] width 145 height 17
type input "8"
click at [567, 324] on div at bounding box center [569, 324] width 16 height 8
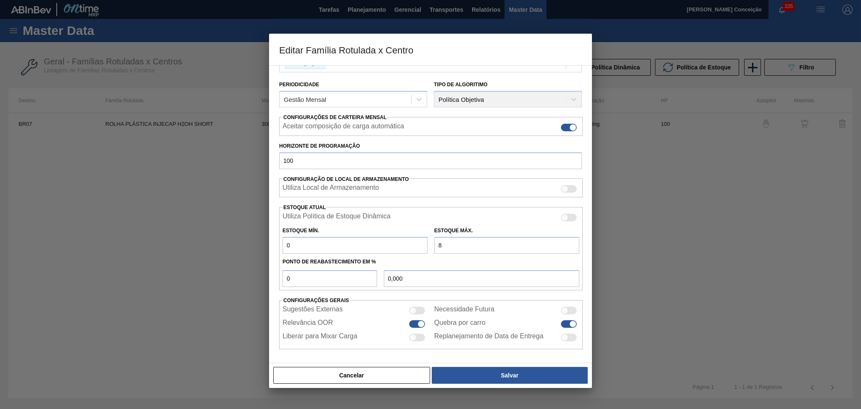
checkbox input "false"
drag, startPoint x: 459, startPoint y: 245, endPoint x: 324, endPoint y: 253, distance: 135.2
click at [331, 253] on div "Utiliza Política de Estoque Dinâmica Estoque Mín. 0 Estoque Máx. 8 Ponto de Rea…" at bounding box center [430, 248] width 303 height 83
type input "6.000"
drag, startPoint x: 405, startPoint y: 279, endPoint x: 226, endPoint y: 278, distance: 179.1
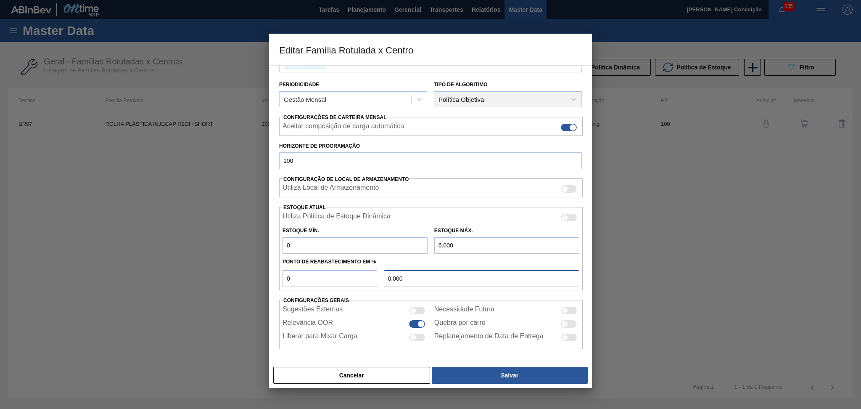
click at [247, 278] on div "Editar Família Rotulada x Centro Carteira Rolhas Família Rolha Plástica Família…" at bounding box center [430, 204] width 861 height 409
type input "0,000"
drag, startPoint x: 288, startPoint y: 246, endPoint x: 133, endPoint y: 253, distance: 155.7
click at [219, 246] on div "Editar Família Rotulada x Centro Carteira Rolhas Família Rolha Plástica Família…" at bounding box center [430, 204] width 861 height 409
drag, startPoint x: 467, startPoint y: 243, endPoint x: 341, endPoint y: 248, distance: 125.8
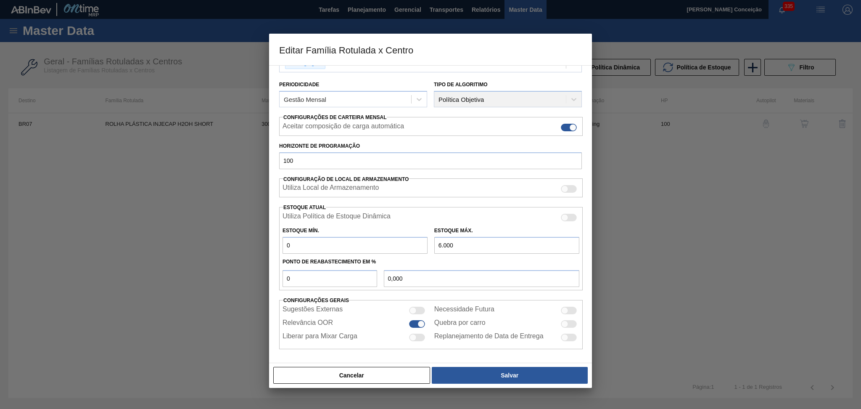
click at [350, 248] on div "Estoque Mín. 0 Estoque Máx. 6.000" at bounding box center [430, 237] width 303 height 31
click at [452, 241] on input "6.000" at bounding box center [506, 245] width 145 height 17
drag, startPoint x: 467, startPoint y: 242, endPoint x: 385, endPoint y: 245, distance: 82.0
click at [385, 245] on div "Estoque Mín. 0 Estoque Máx. 6.000" at bounding box center [430, 237] width 303 height 31
type input "8.064"
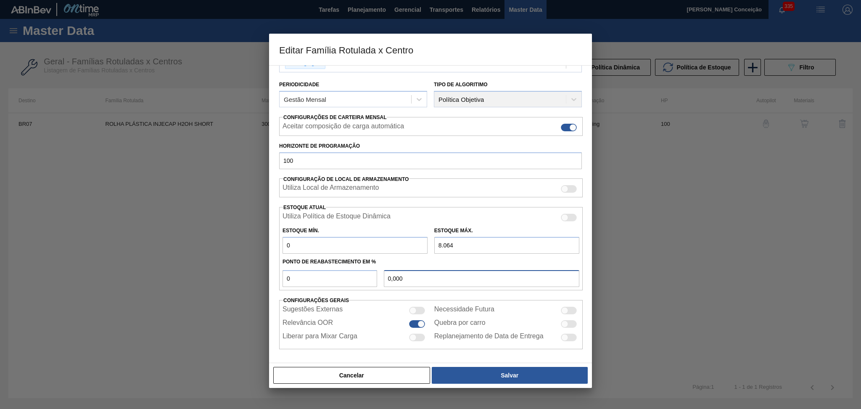
click at [418, 275] on input "0,000" at bounding box center [481, 278] width 195 height 17
click at [356, 237] on input "0" at bounding box center [354, 245] width 145 height 17
drag, startPoint x: 352, startPoint y: 245, endPoint x: 119, endPoint y: 250, distance: 232.9
click at [131, 250] on div "Editar Família Rotulada x Centro Carteira Rolhas Família Rolha Plástica Família…" at bounding box center [430, 204] width 861 height 409
type input "4"
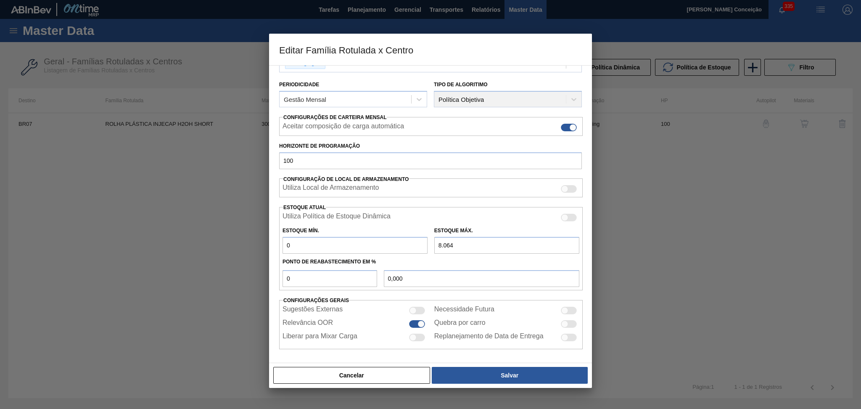
type input "4,000"
type input "40"
type input "40,000"
type input "400"
type input "400,000"
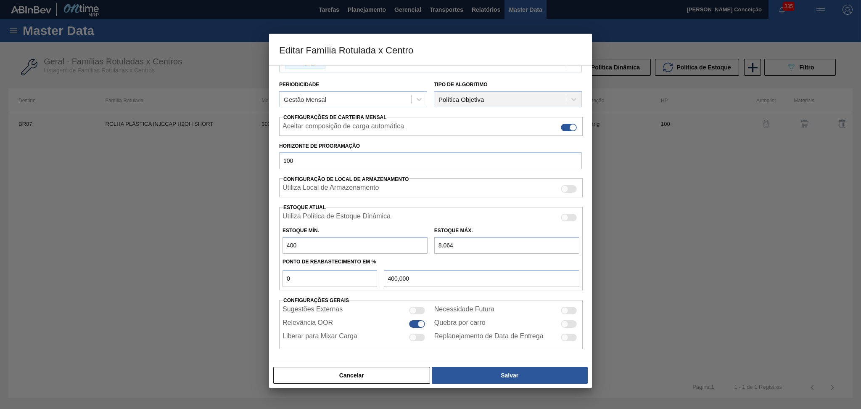
type input "4.000"
type input "4.000,000"
type input "400"
type input "400,000"
type input "40"
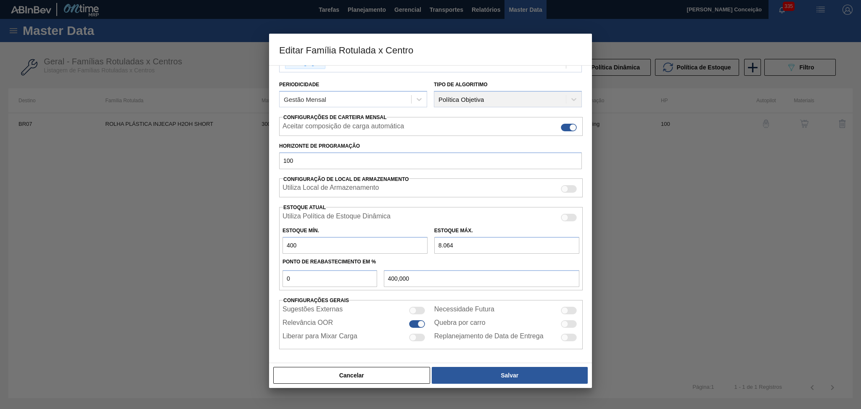
type input "40,000"
type input "403"
type input "403,000"
type input "4.032"
type input "4.032,000"
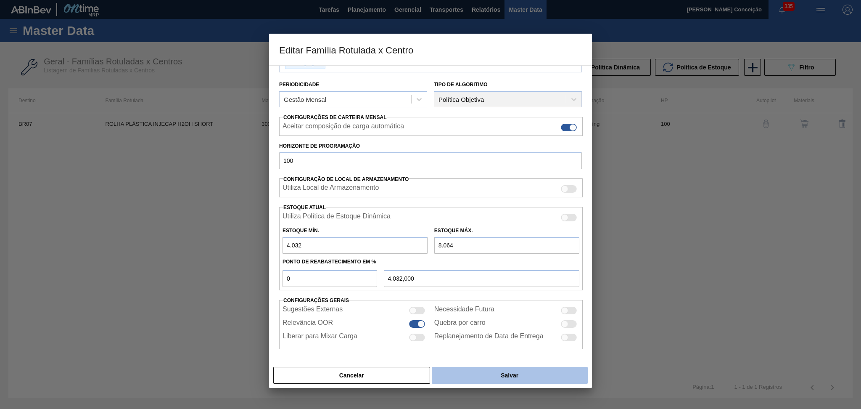
type input "4.032"
click at [504, 374] on button "Salvar" at bounding box center [510, 375] width 156 height 17
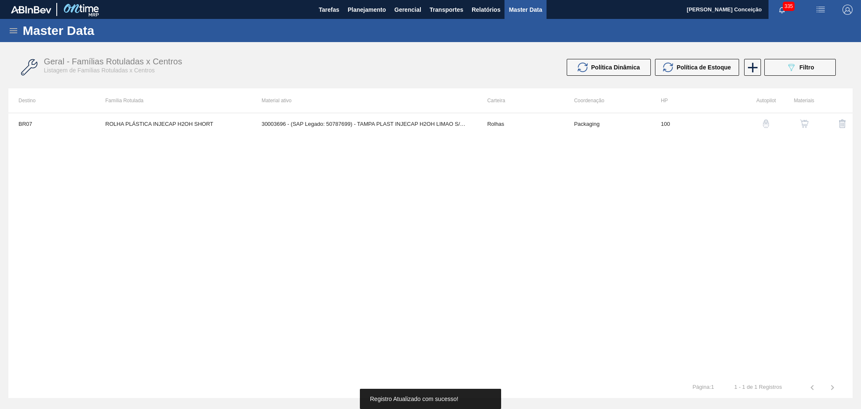
click at [438, 259] on div "BR07 ROLHA PLÁSTICA INJECAP H2OH SHORT 30003696 - (SAP Legado: 50787699) - TAMP…" at bounding box center [430, 245] width 844 height 264
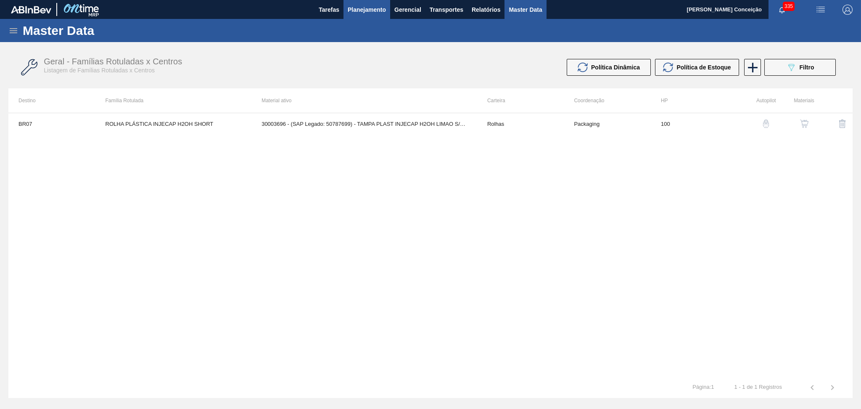
click at [364, 11] on span "Planejamento" at bounding box center [367, 10] width 38 height 10
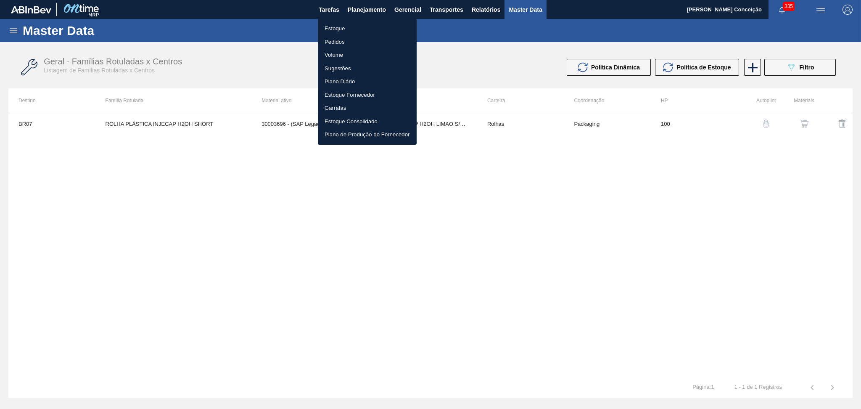
click at [328, 33] on li "Estoque" at bounding box center [367, 28] width 99 height 13
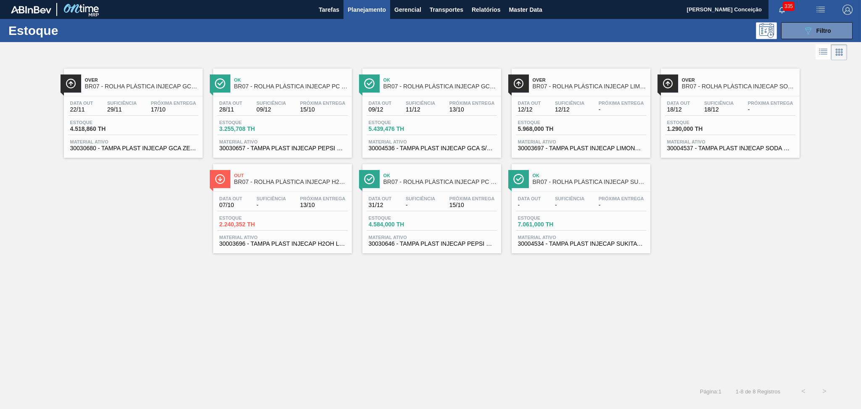
click at [580, 199] on span "Suficiência" at bounding box center [569, 198] width 29 height 5
click at [304, 244] on span "30003696 - TAMPA PLAST INJECAP H2OH LIMAO S/LINER" at bounding box center [282, 243] width 126 height 6
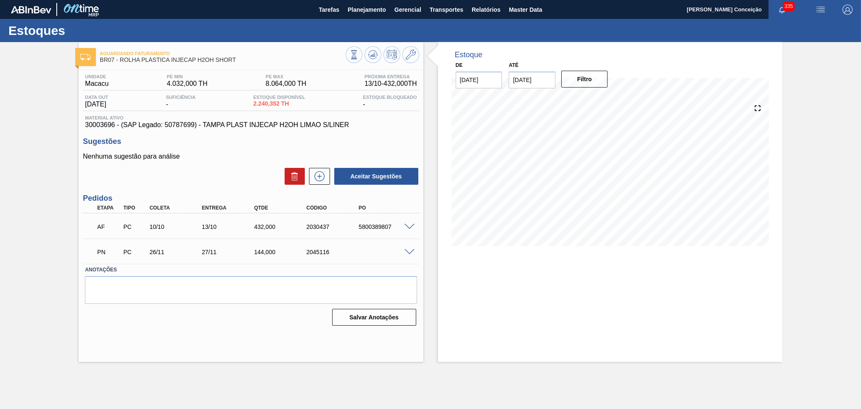
click at [259, 161] on div "Nenhuma sugestão para análise Aceitar Sugestões" at bounding box center [251, 169] width 336 height 33
click at [374, 54] on icon at bounding box center [372, 55] width 5 height 4
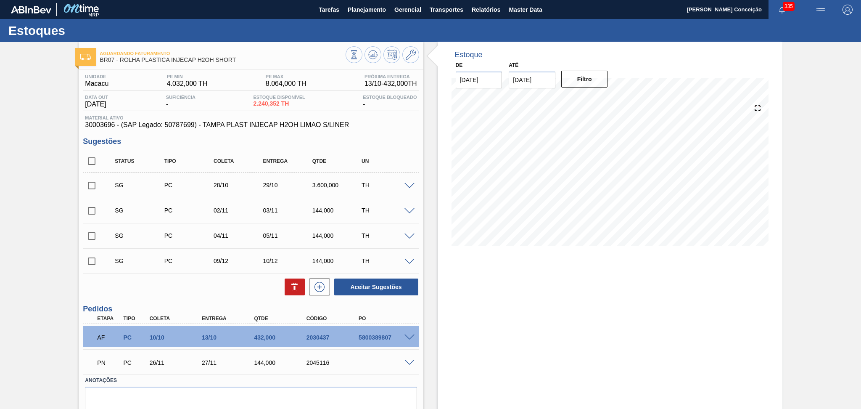
click at [241, 285] on div "Aceitar Sugestões" at bounding box center [251, 286] width 336 height 18
click at [87, 188] on input "checkbox" at bounding box center [92, 186] width 18 height 18
checkbox input "true"
click at [441, 136] on div "Estoque De 07/10/2025 Até 30/11/2025 Filtro 07/10 Projeção de Estoque 1,800.348…" at bounding box center [610, 150] width 344 height 216
click at [90, 216] on input "checkbox" at bounding box center [92, 211] width 18 height 18
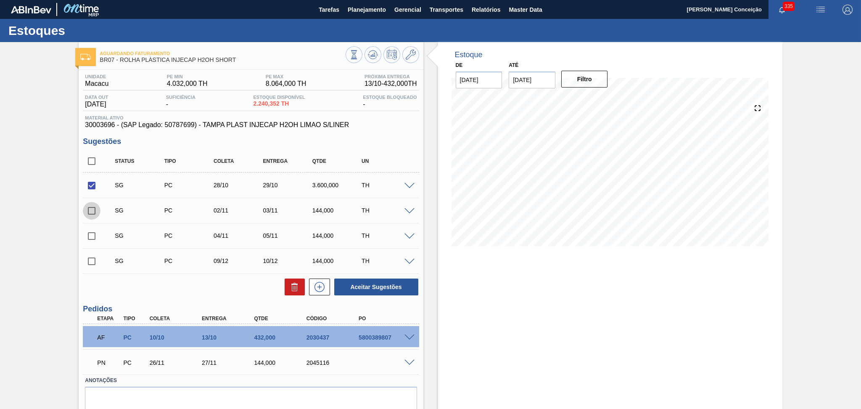
checkbox input "true"
click at [89, 235] on input "checkbox" at bounding box center [92, 236] width 18 height 18
checkbox input "true"
click at [91, 263] on input "checkbox" at bounding box center [92, 261] width 18 height 18
checkbox input "true"
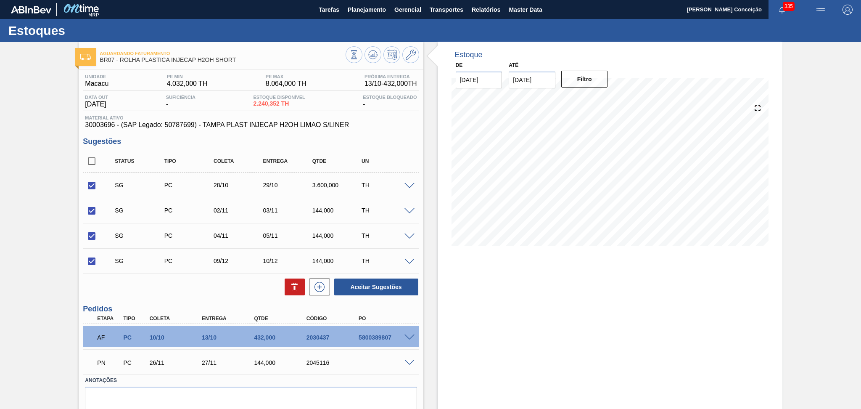
click at [398, 143] on h3 "Sugestões" at bounding box center [251, 141] width 336 height 9
click at [370, 289] on button "Aceitar Sugestões" at bounding box center [376, 286] width 84 height 17
checkbox input "false"
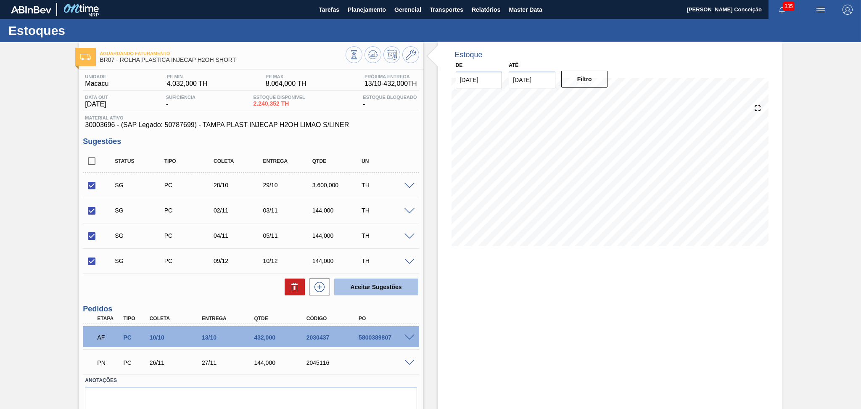
checkbox input "false"
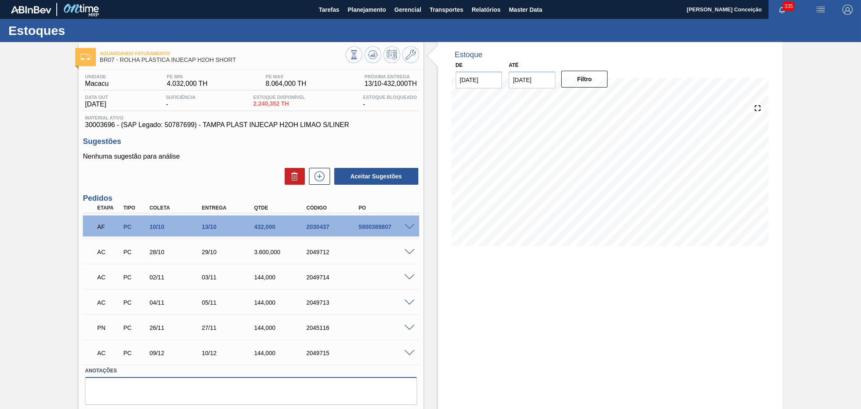
click at [146, 390] on textarea at bounding box center [251, 391] width 332 height 28
click at [160, 393] on textarea at bounding box center [251, 391] width 332 height 28
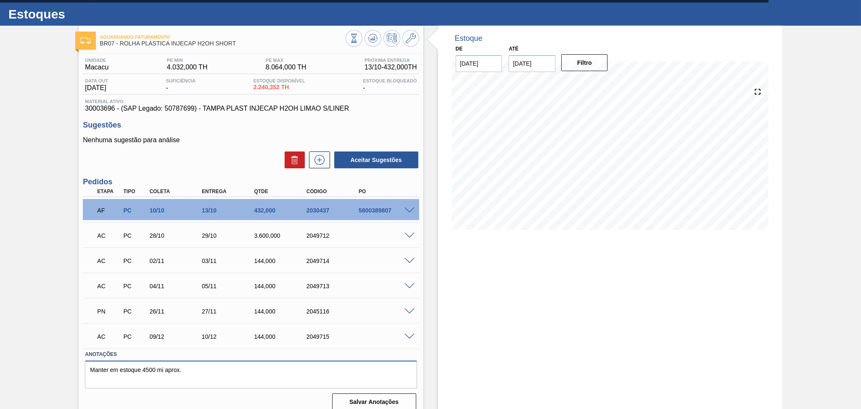
scroll to position [24, 0]
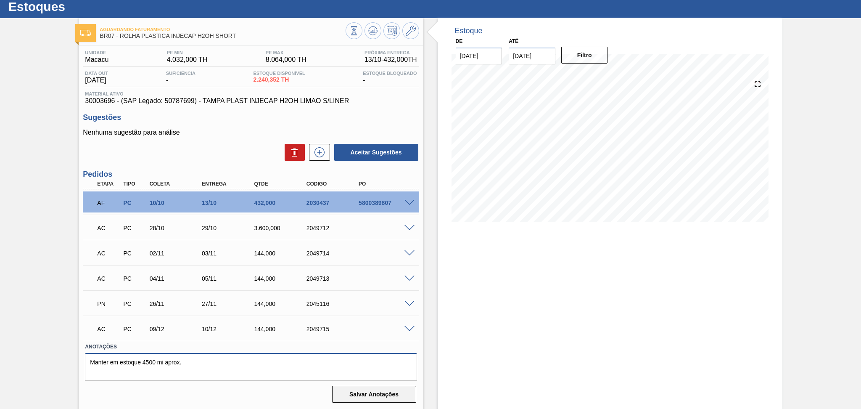
type textarea "Manter em estoque 4500 mi aprox."
click at [374, 390] on button "Salvar Anotações" at bounding box center [374, 393] width 84 height 17
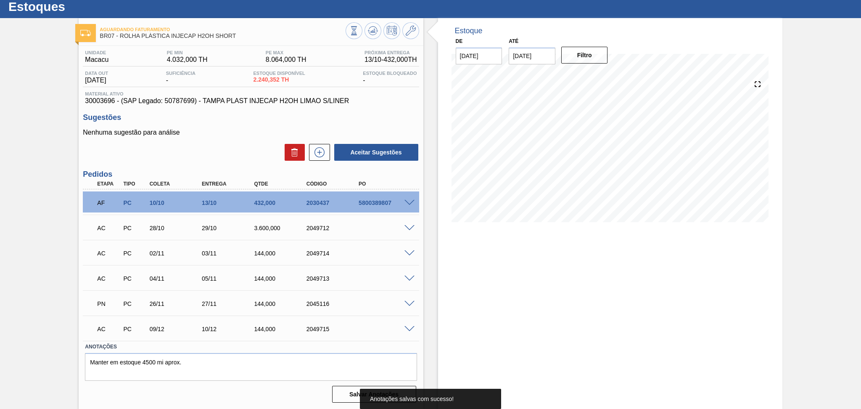
click at [386, 112] on div "Unidade Macacu PE MIN 4.032,000 TH PE MAX 8.064,000 TH Próxima Entrega 13/10 - …" at bounding box center [251, 225] width 344 height 359
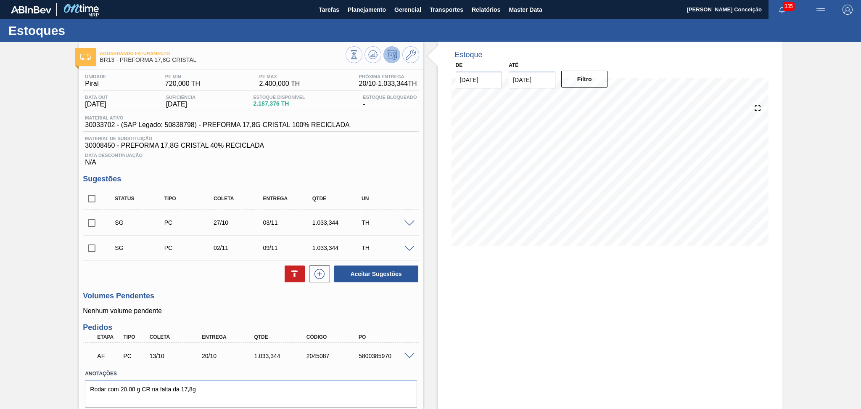
click at [398, 144] on span "30008450 - PREFORMA 17,8G CRISTAL 40% RECICLADA" at bounding box center [251, 146] width 332 height 8
click at [206, 291] on h3 "Volumes Pendentes" at bounding box center [251, 295] width 336 height 9
click at [331, 155] on span "Data Descontinuação" at bounding box center [251, 155] width 332 height 5
click at [218, 295] on h3 "Volumes Pendentes" at bounding box center [251, 295] width 336 height 9
click at [209, 293] on h3 "Volumes Pendentes" at bounding box center [251, 295] width 336 height 9
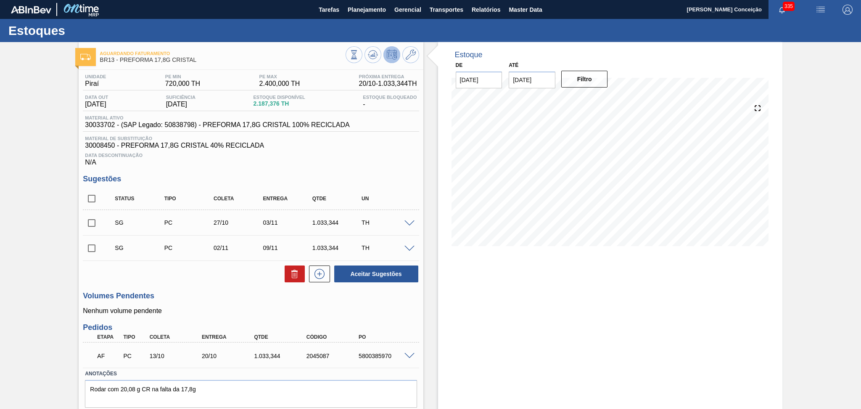
click at [354, 184] on div "Sugestões Status Tipo Coleta Entrega Qtde UN SG PC 27/10 03/11 1.033,344 TH Mat…" at bounding box center [251, 228] width 336 height 108
click at [384, 157] on div "Data Descontinuação N/A" at bounding box center [251, 157] width 336 height 17
click at [328, 159] on div "Data Descontinuação N/A" at bounding box center [251, 157] width 336 height 17
click at [218, 294] on h3 "Volumes Pendentes" at bounding box center [251, 295] width 336 height 9
click at [408, 223] on span at bounding box center [409, 223] width 10 height 6
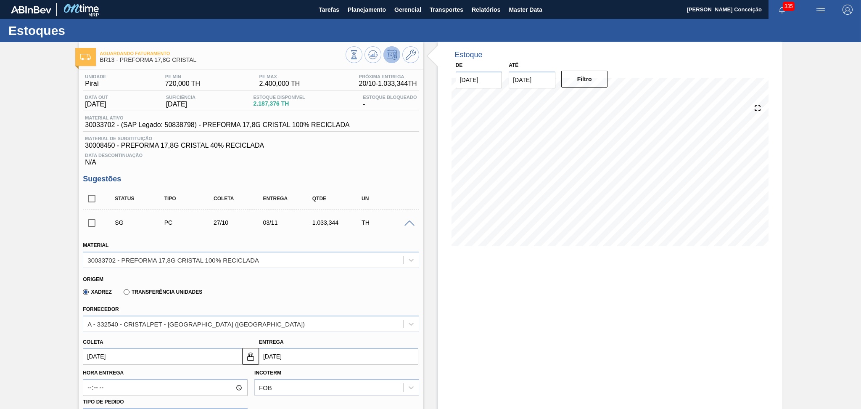
click at [113, 357] on input "27/10/2025" at bounding box center [162, 356] width 159 height 17
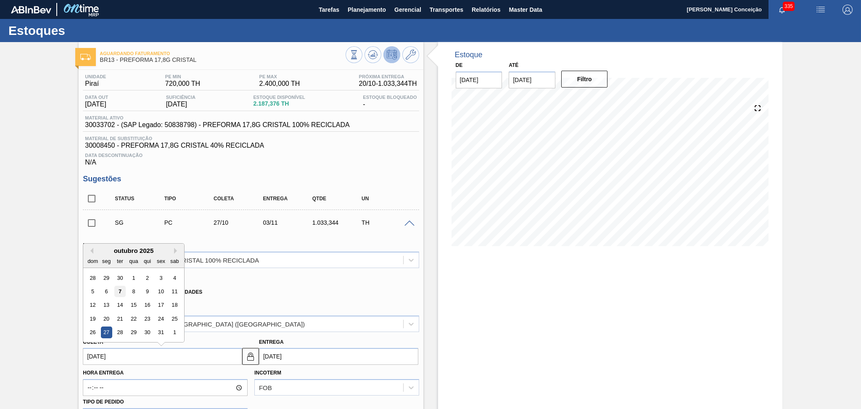
click at [121, 287] on div "7" at bounding box center [119, 290] width 11 height 11
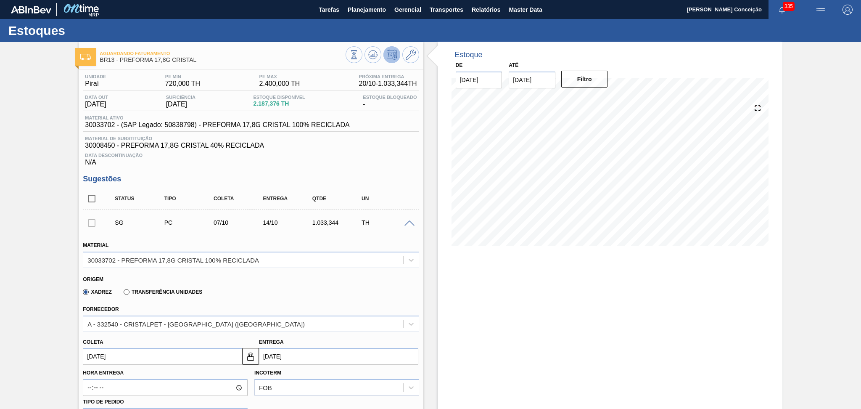
type input "[DATE]"
type input "14/10/2025"
click at [312, 284] on div "Xadrez Transferência Unidades" at bounding box center [247, 290] width 329 height 16
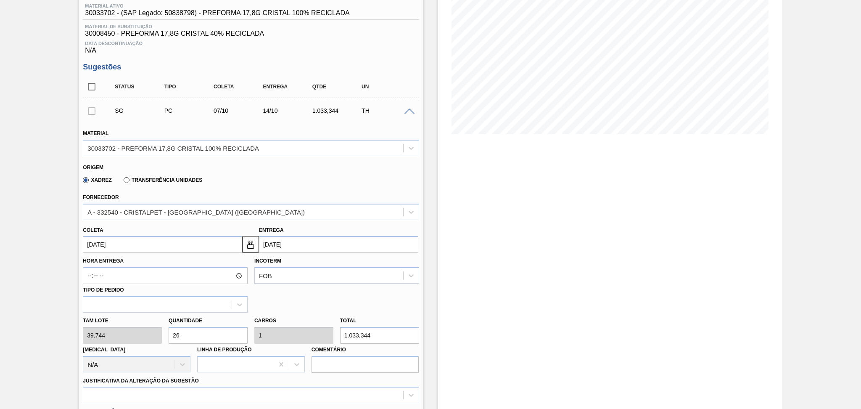
click at [405, 114] on div "SG PC 07/10 14/10 1.033,344 TH" at bounding box center [251, 110] width 336 height 21
click at [409, 110] on span at bounding box center [409, 111] width 10 height 6
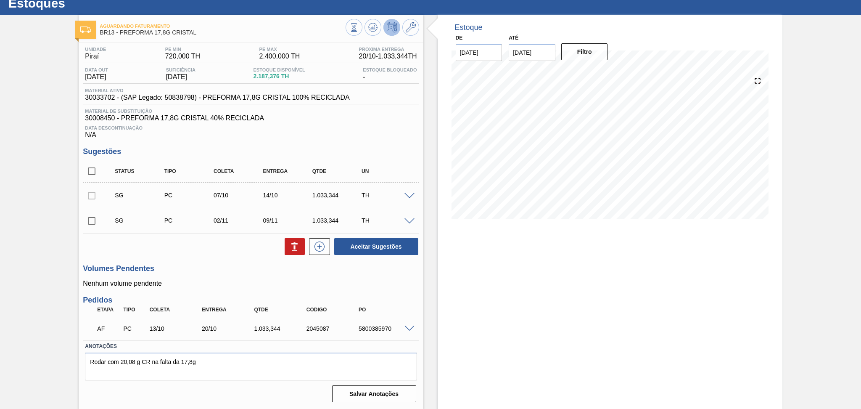
click at [227, 260] on div "Unidade Piraí PE MIN 720,000 TH PE MAX 2.400,000 TH Próxima Entrega 20/10 - 1.0…" at bounding box center [251, 223] width 344 height 362
click at [325, 135] on div "Data Descontinuação N/A" at bounding box center [251, 130] width 336 height 17
click at [583, 314] on div "Estoque De 07/10/2025 Até 30/11/2025 Filtro 20/10 Projeção de Estoque 2,000.704…" at bounding box center [610, 212] width 344 height 394
click at [541, 297] on div "Estoque De 07/10/2025 Até 30/11/2025 Filtro 28/10 Projeção de Estoque 1,100.704…" at bounding box center [610, 212] width 344 height 394
click at [379, 127] on span "Data Descontinuação" at bounding box center [251, 127] width 332 height 5
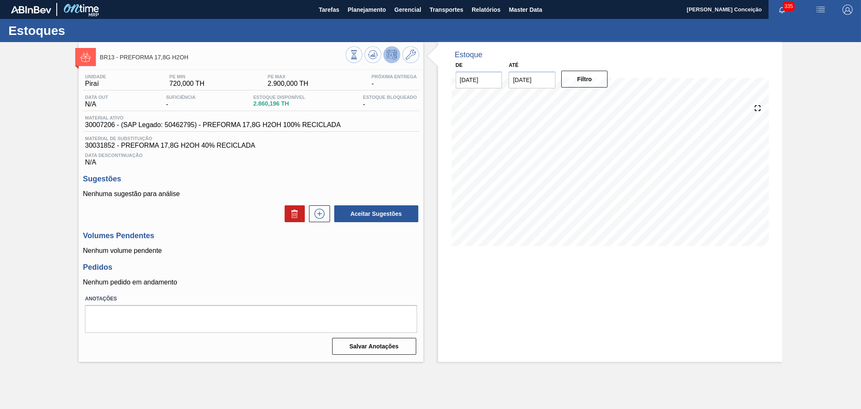
click at [265, 232] on h3 "Volumes Pendentes" at bounding box center [251, 235] width 336 height 9
